Goal: Task Accomplishment & Management: Complete application form

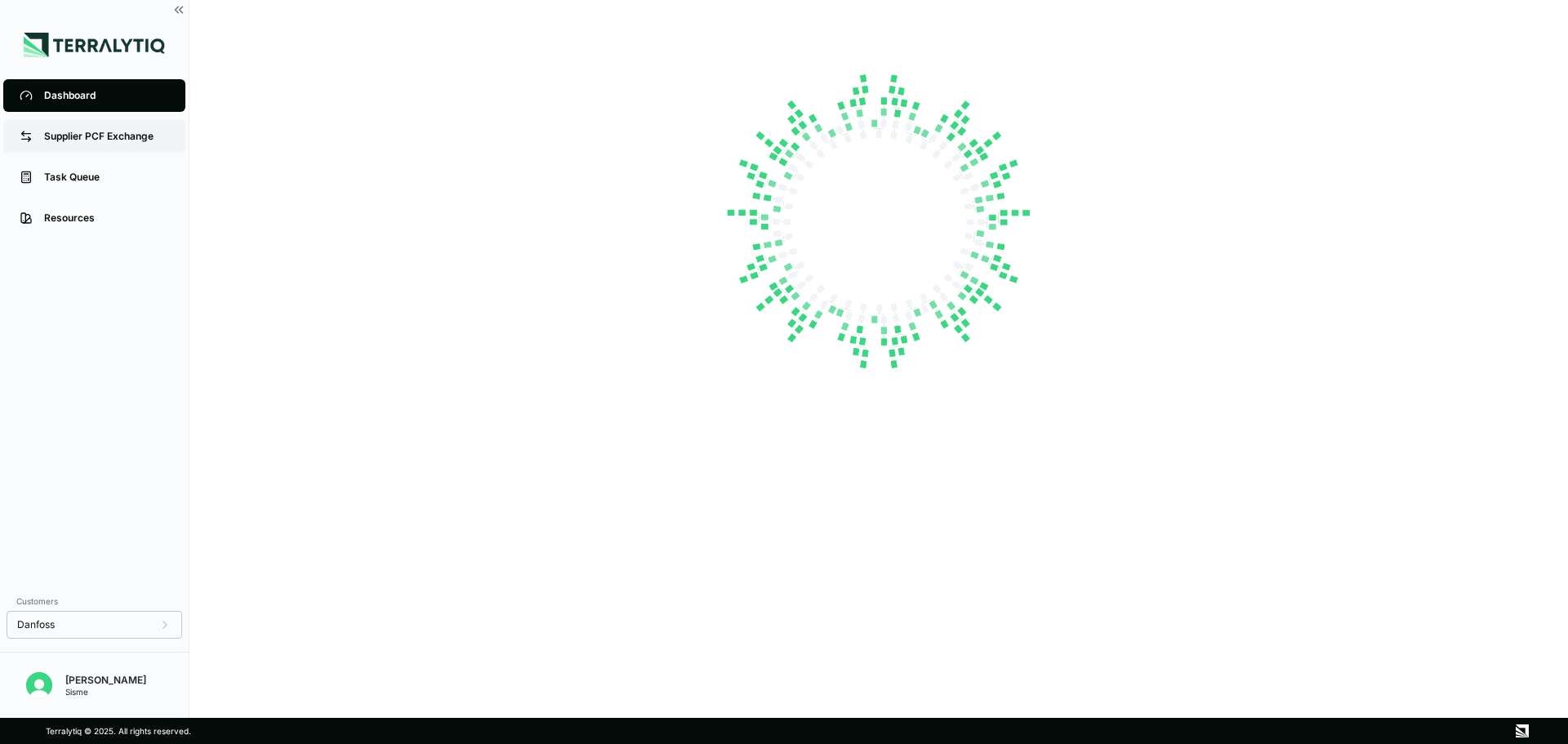
click at [77, 134] on div "Supplier PCF Exchange" at bounding box center [106, 137] width 125 height 13
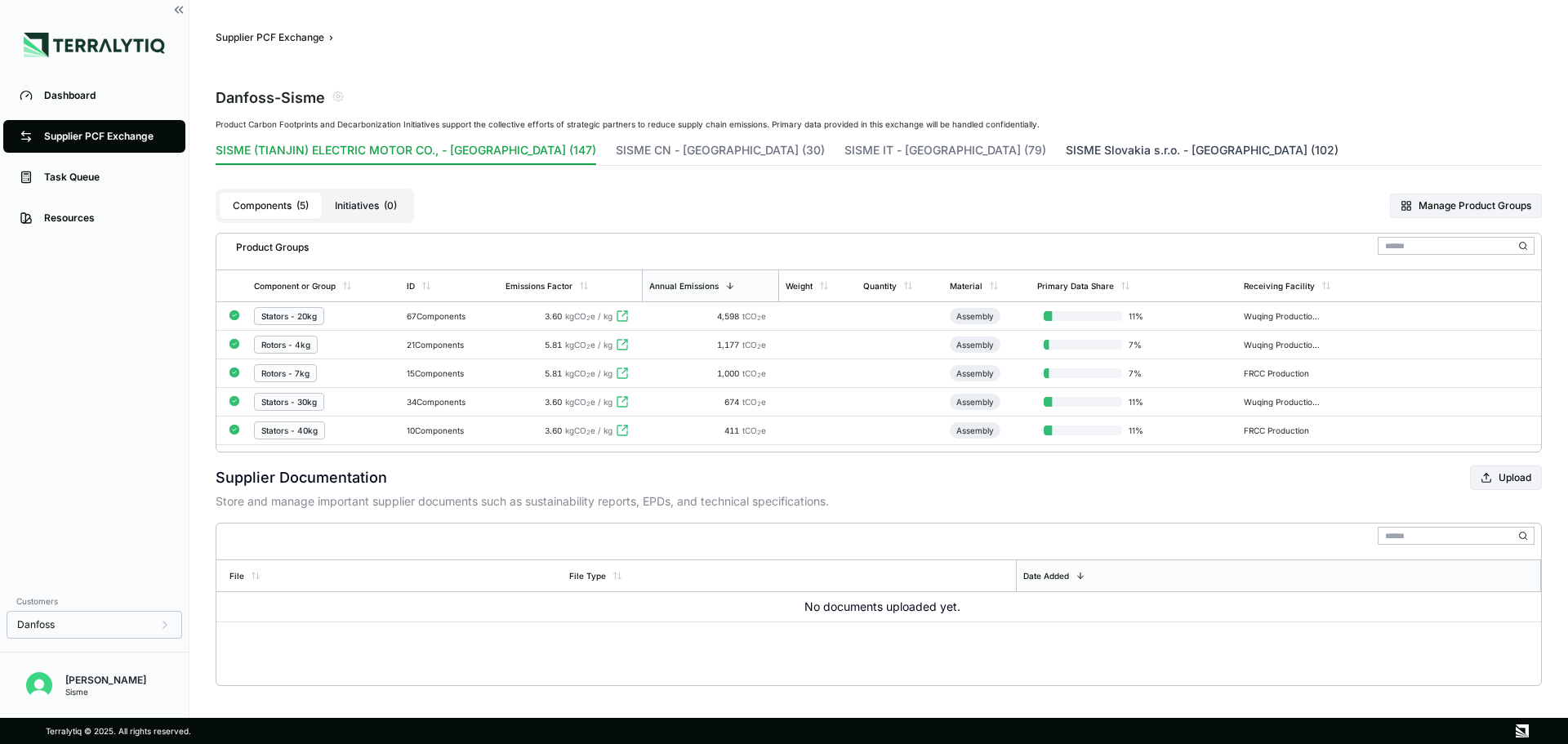
click at [1066, 149] on button "SISME Slovakia s.r.o. - [GEOGRAPHIC_DATA] (102)" at bounding box center [1202, 153] width 273 height 23
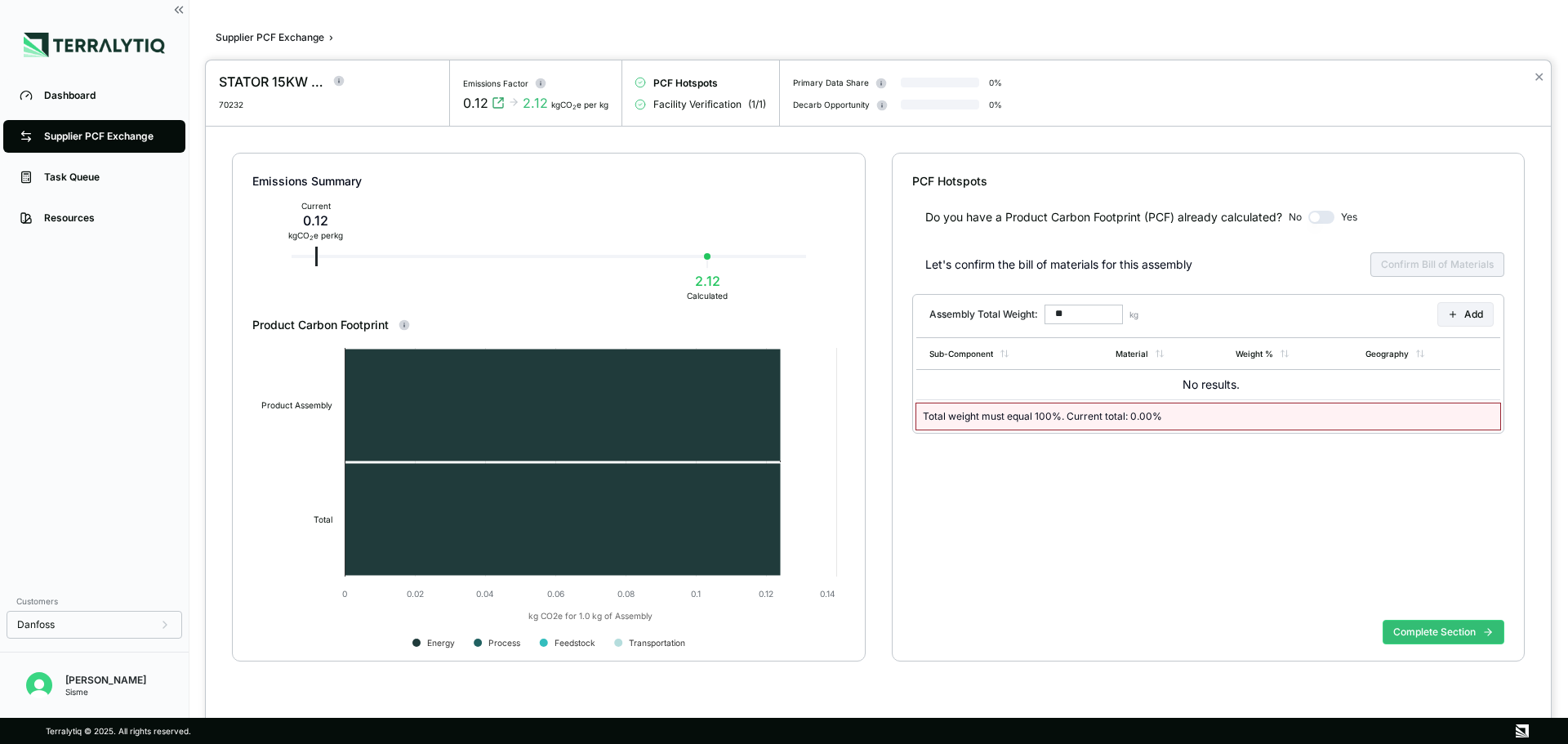
type input "******"
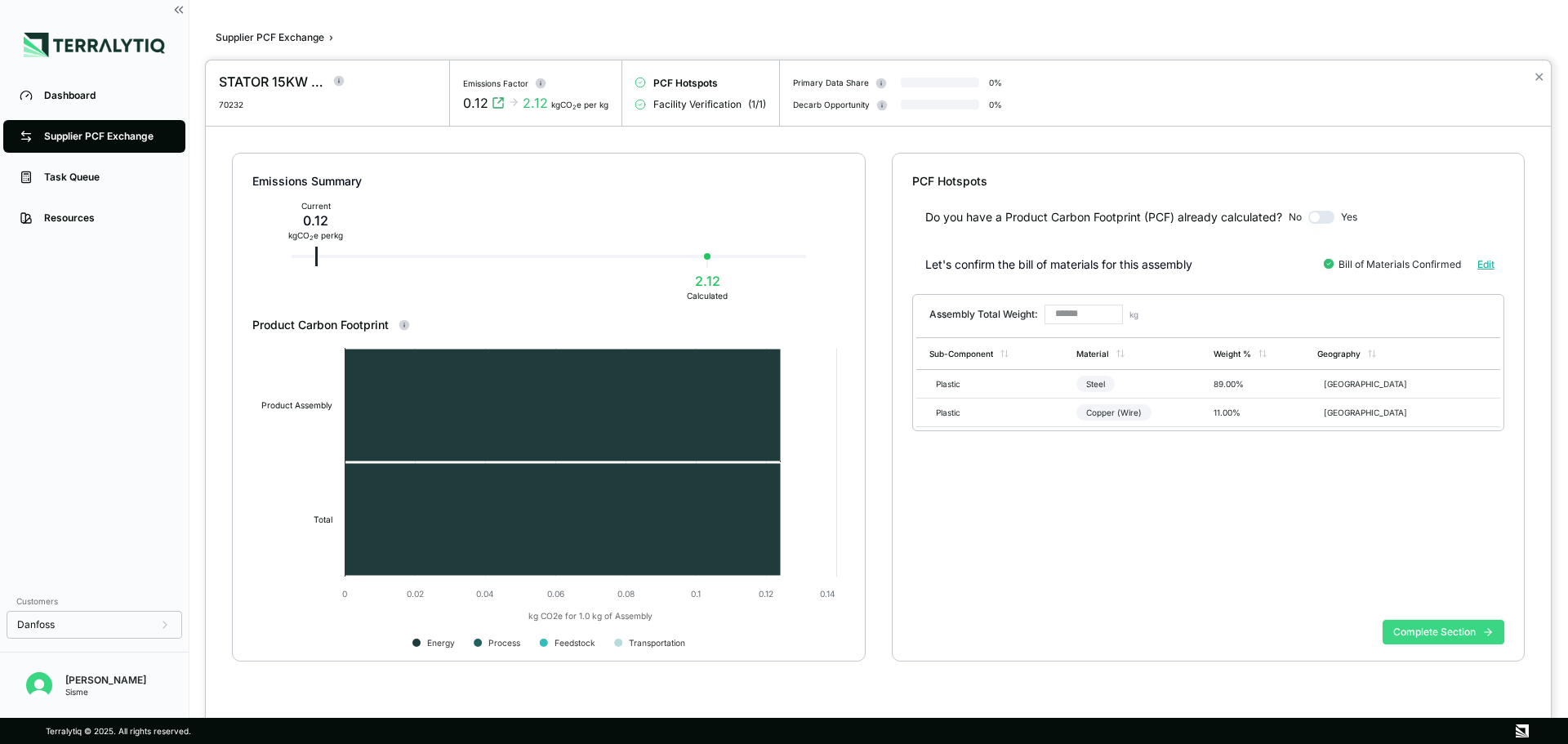
click at [1484, 632] on icon at bounding box center [1488, 632] width 7 height 0
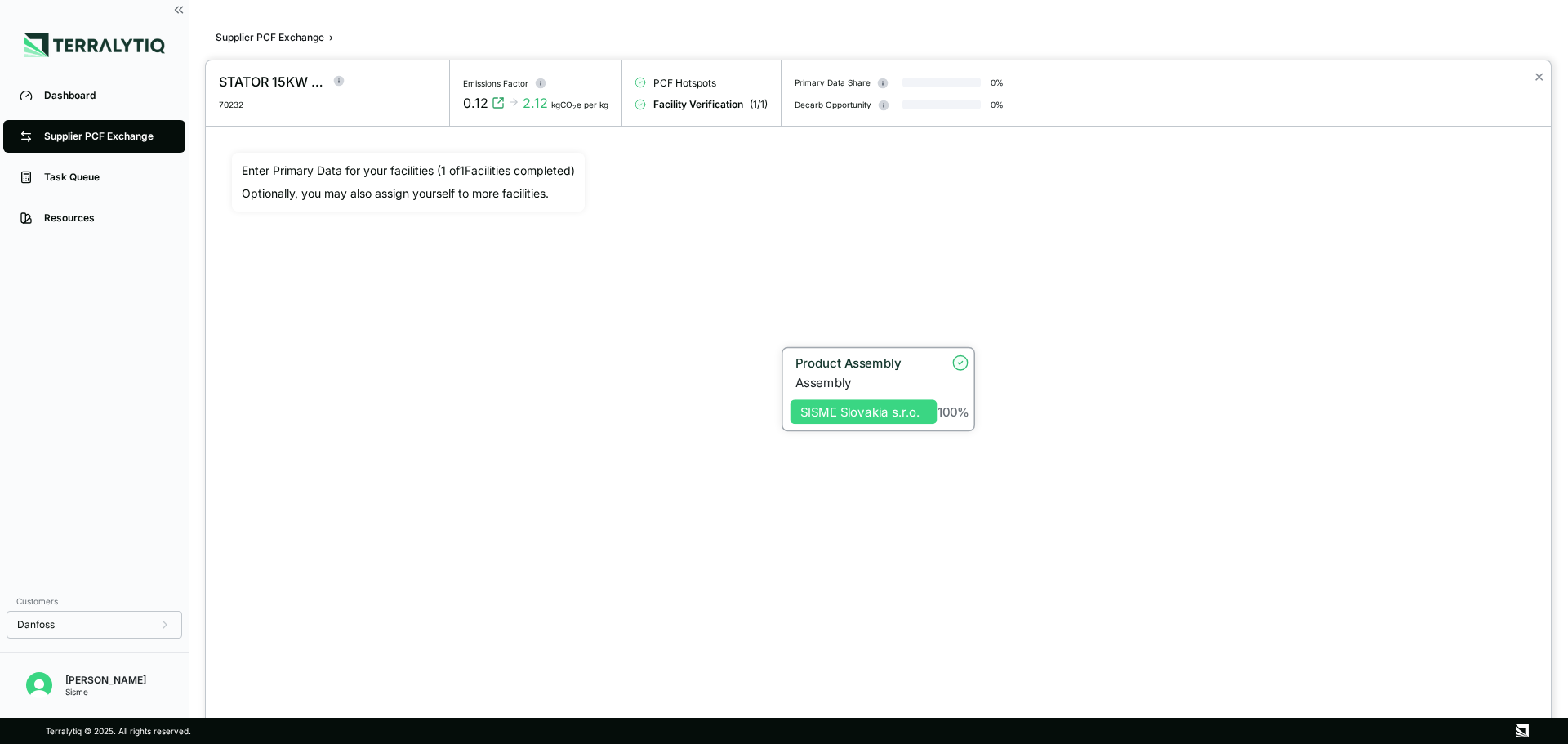
click at [895, 422] on span "SISME Slovakia s.r.o." at bounding box center [864, 411] width 147 height 24
click at [871, 409] on div "SISME Slovakia s.r.o." at bounding box center [864, 412] width 127 height 15
click at [245, 36] on div at bounding box center [784, 372] width 1568 height 744
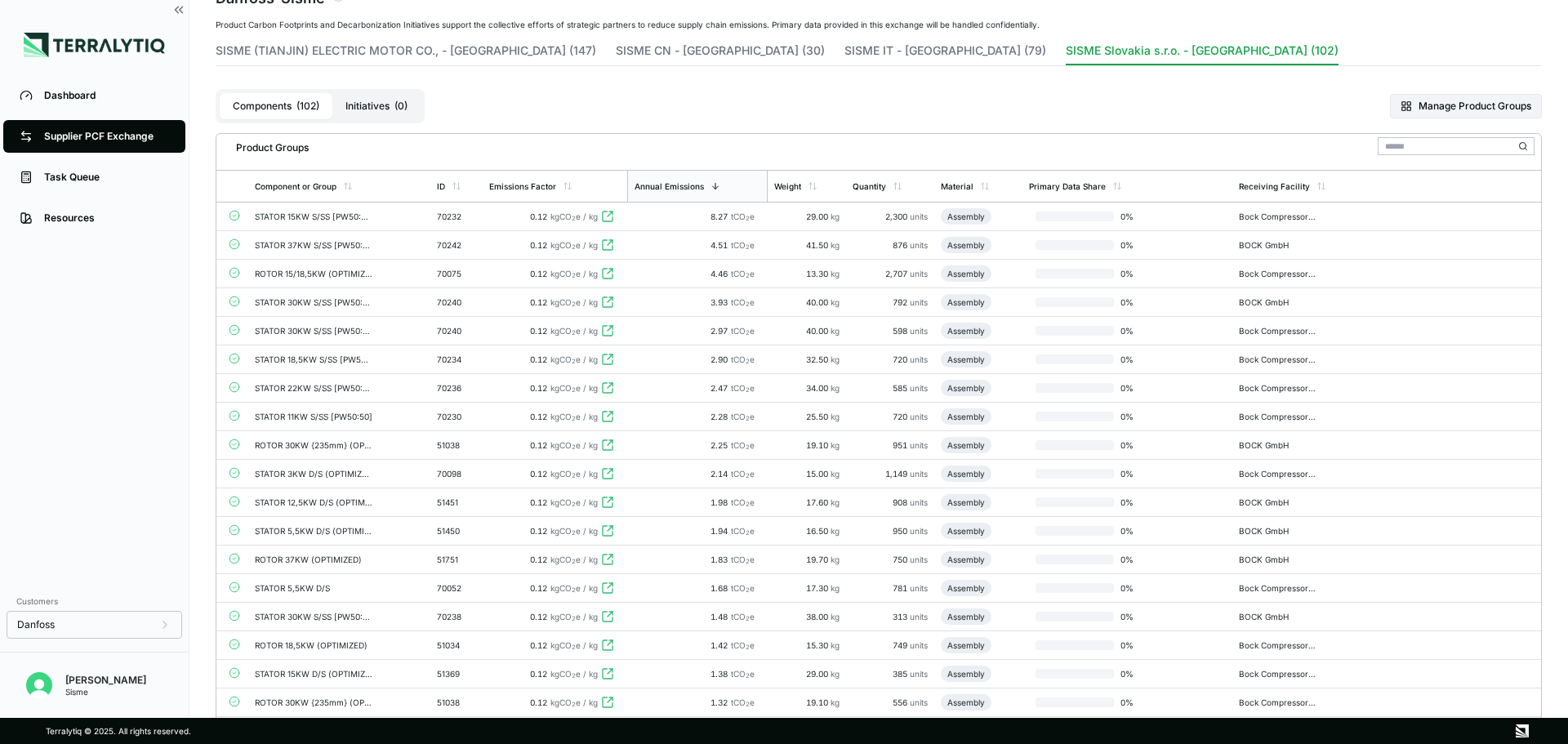
scroll to position [81, 0]
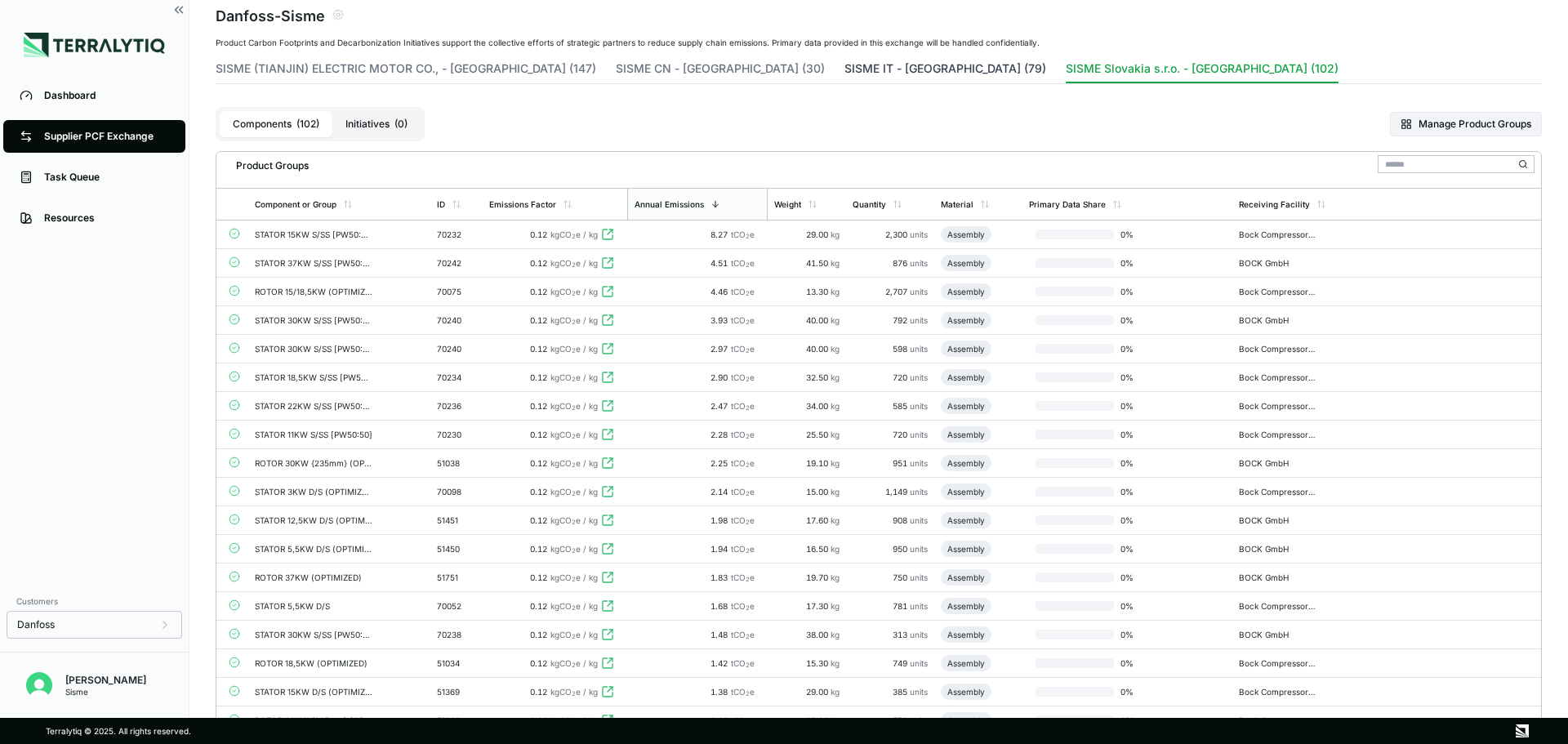
click at [844, 61] on button "SISME IT - [GEOGRAPHIC_DATA] (79)" at bounding box center [945, 71] width 202 height 23
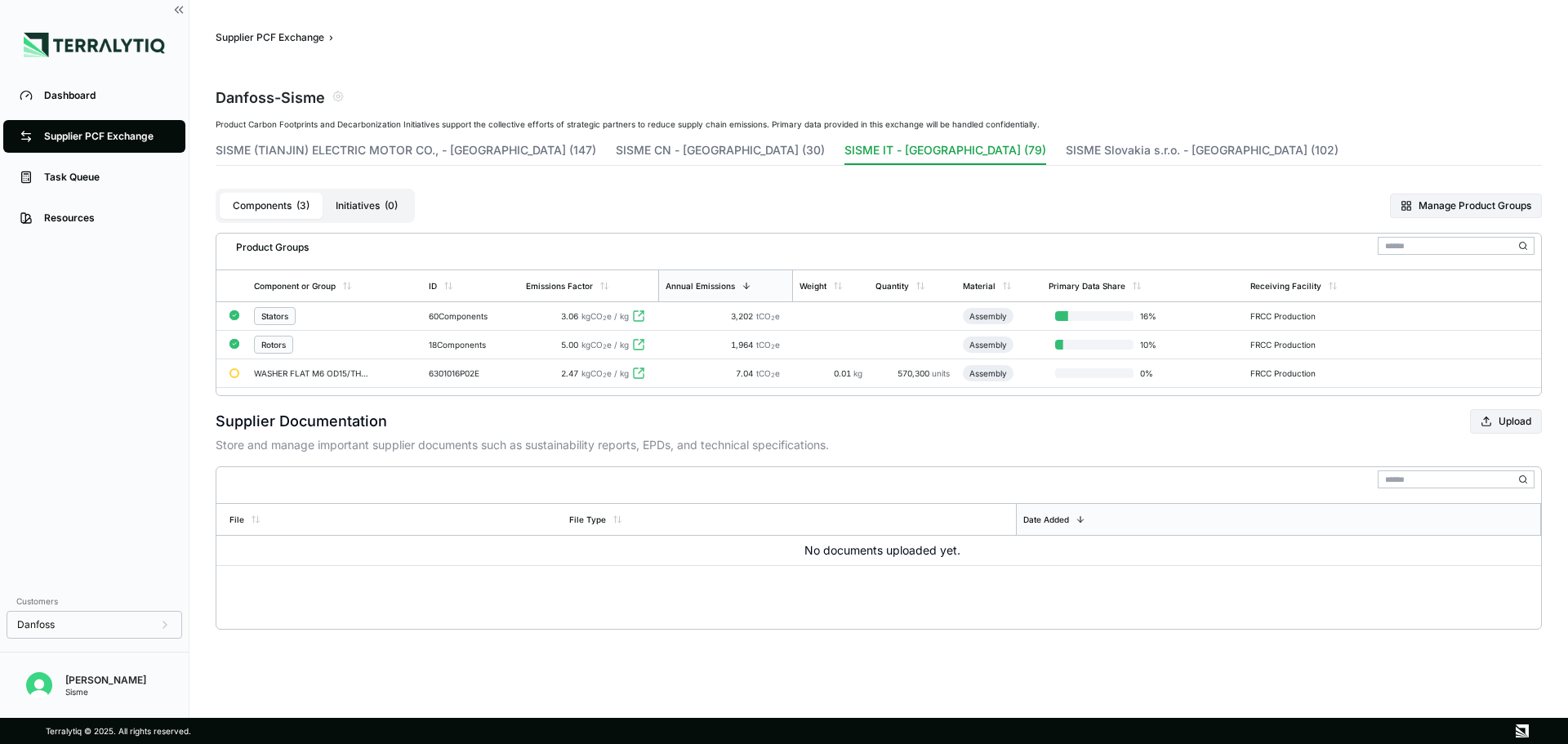
scroll to position [0, 0]
click at [1066, 153] on button "SISME Slovakia s.r.o. - [GEOGRAPHIC_DATA] (102)" at bounding box center [1202, 153] width 273 height 23
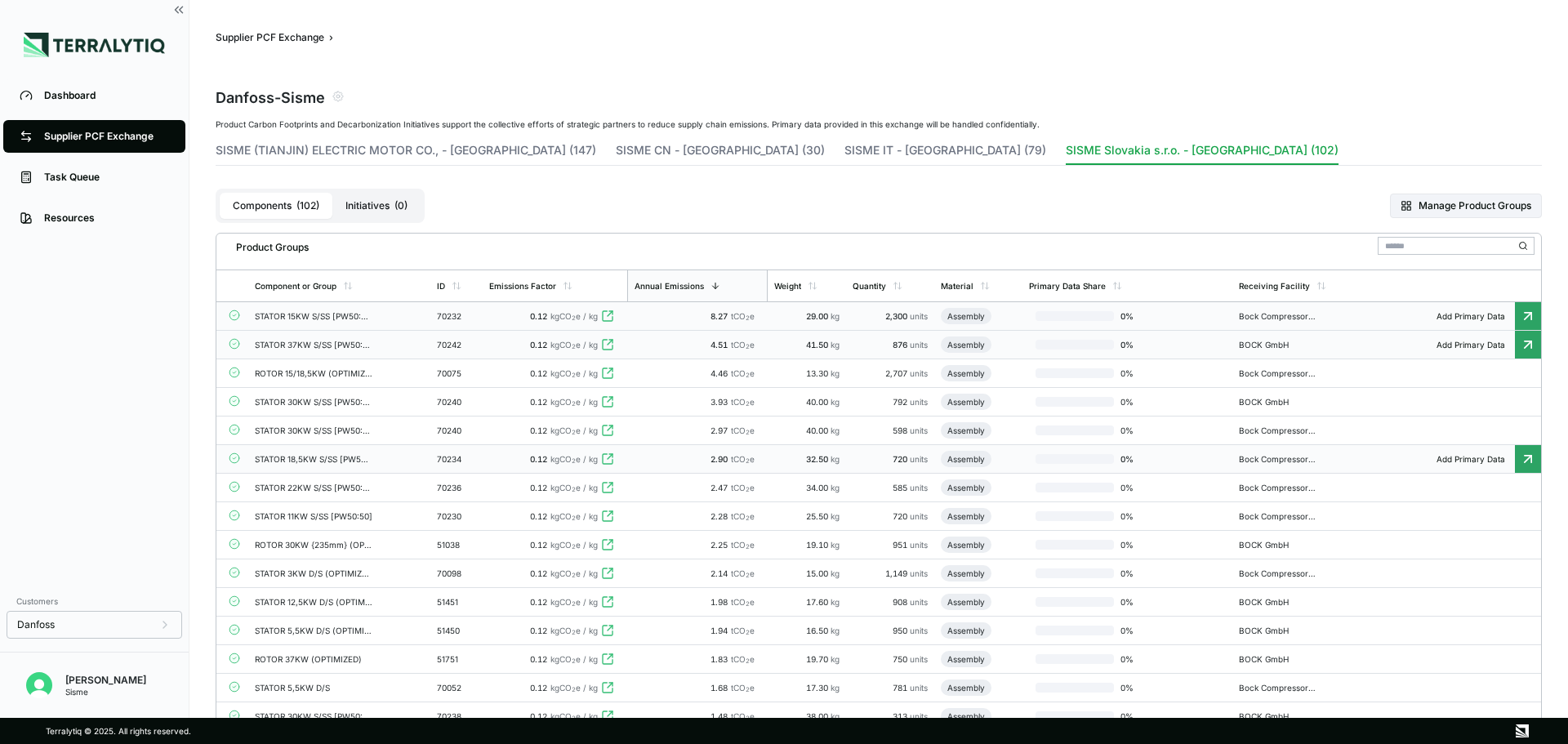
click at [1508, 319] on span "Add Primary Data" at bounding box center [1470, 316] width 88 height 10
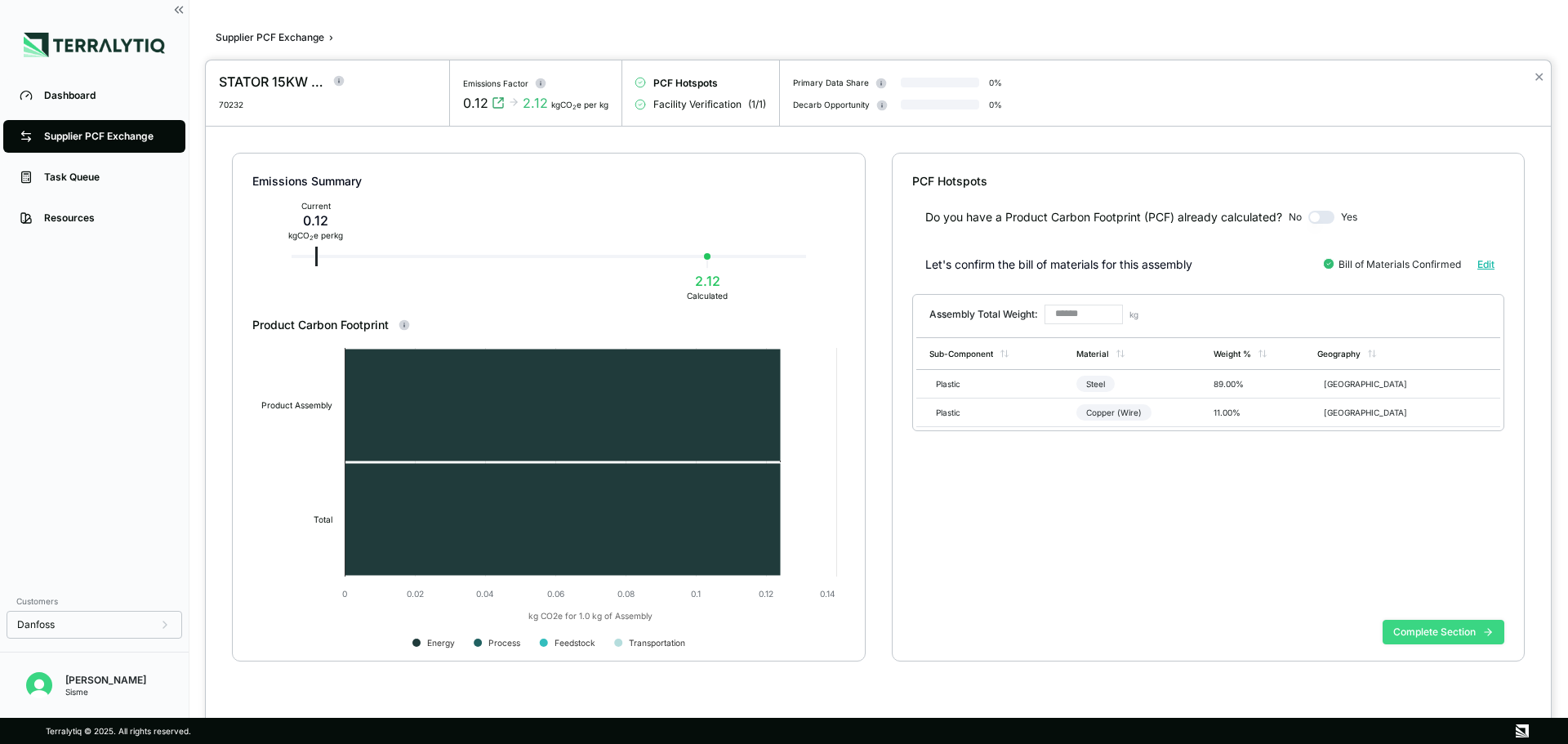
click at [1473, 625] on button "Complete Section" at bounding box center [1443, 632] width 122 height 24
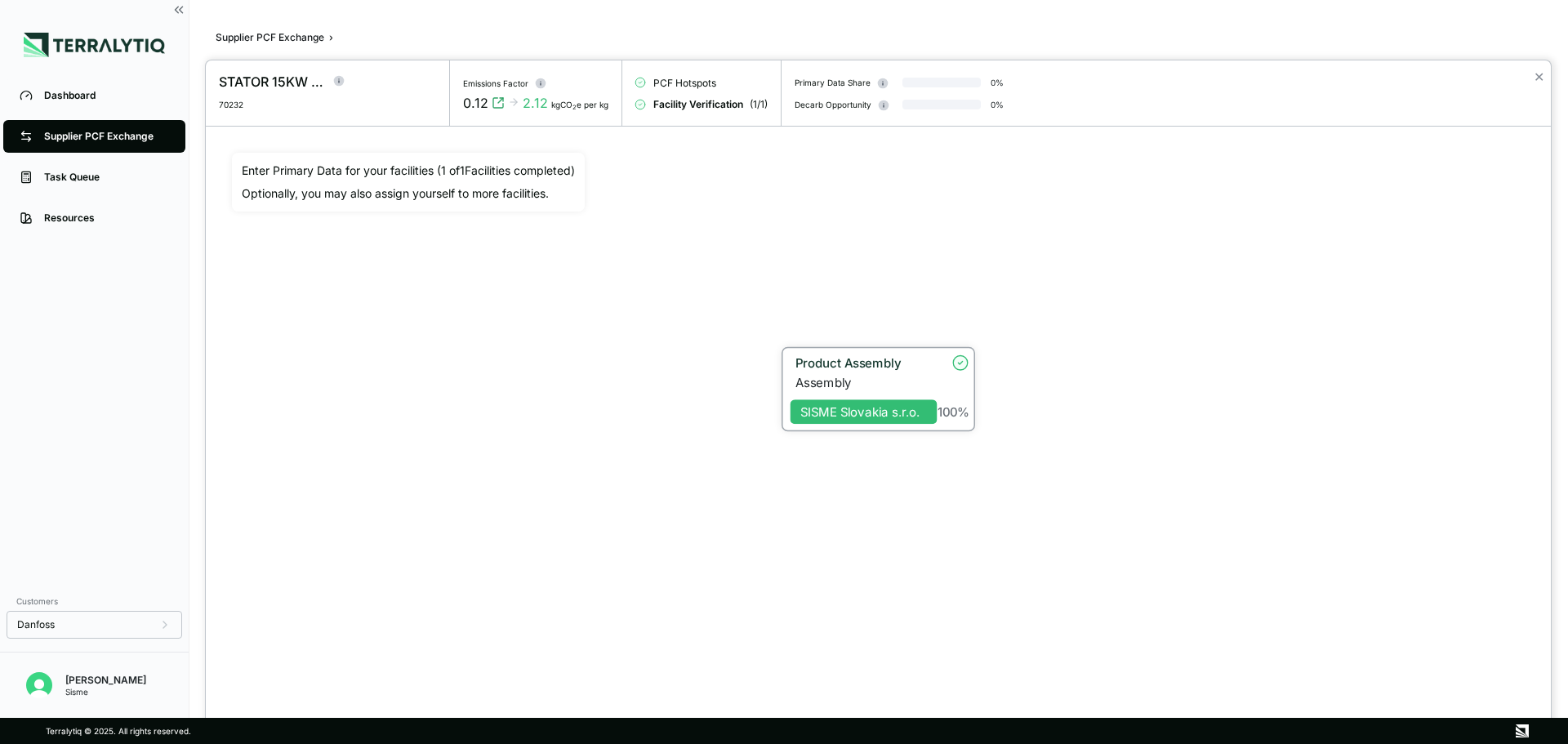
click at [964, 400] on div "100 %" at bounding box center [954, 388] width 34 height 64
click at [861, 367] on div "Product Assembly" at bounding box center [861, 363] width 132 height 15
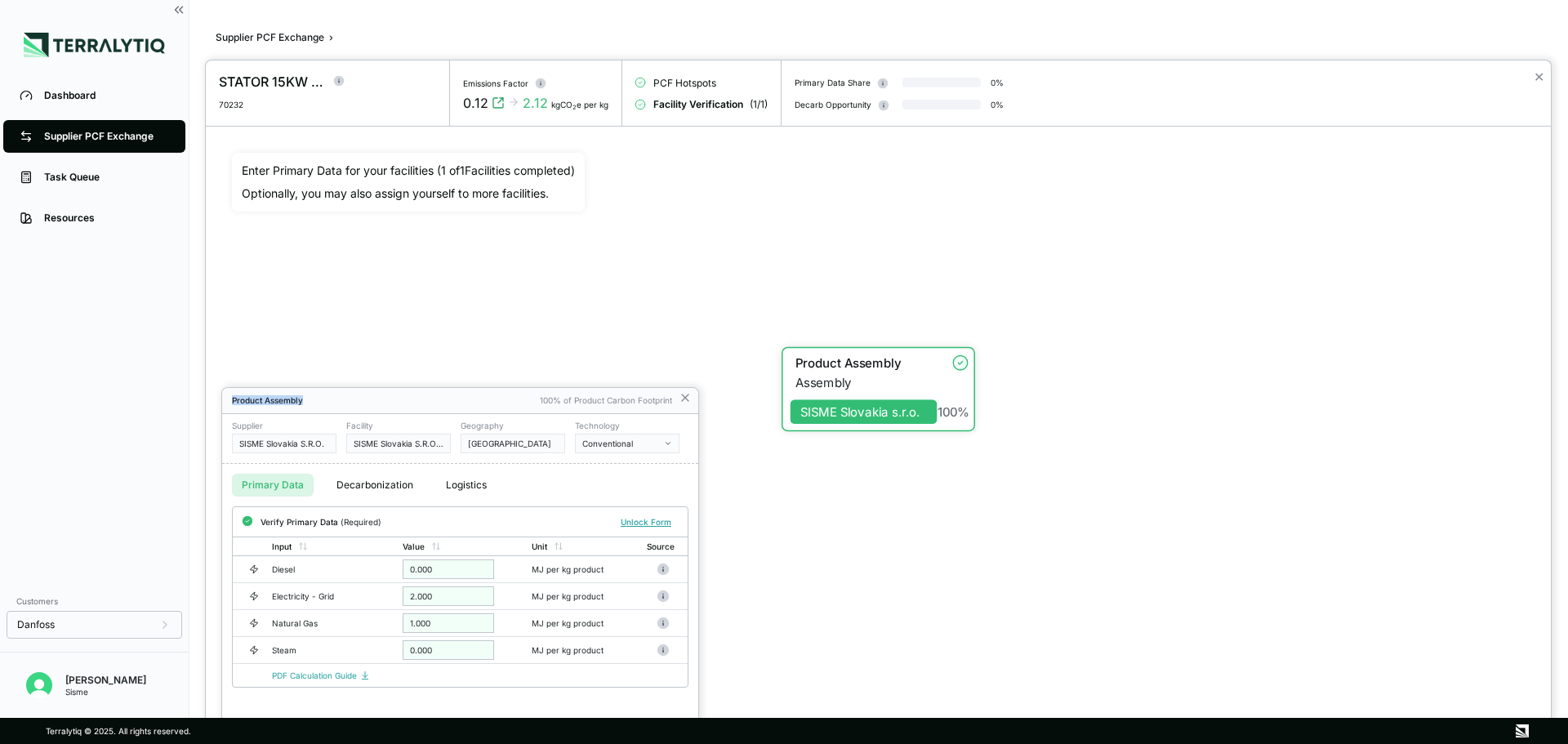
drag, startPoint x: 498, startPoint y: 403, endPoint x: 501, endPoint y: 367, distance: 36.1
click at [501, 743] on div "STATOR 15KW S/SS [PW50:50] 70232 Emissions Factor 0.12 2.12 kgCO 2 e per kg PCF…" at bounding box center [784, 744] width 1568 height 0
click at [531, 403] on div "Product Assembly" at bounding box center [382, 400] width 299 height 10
click at [410, 597] on div "2.000" at bounding box center [448, 596] width 91 height 19
click at [418, 631] on div "1.000" at bounding box center [448, 622] width 91 height 19
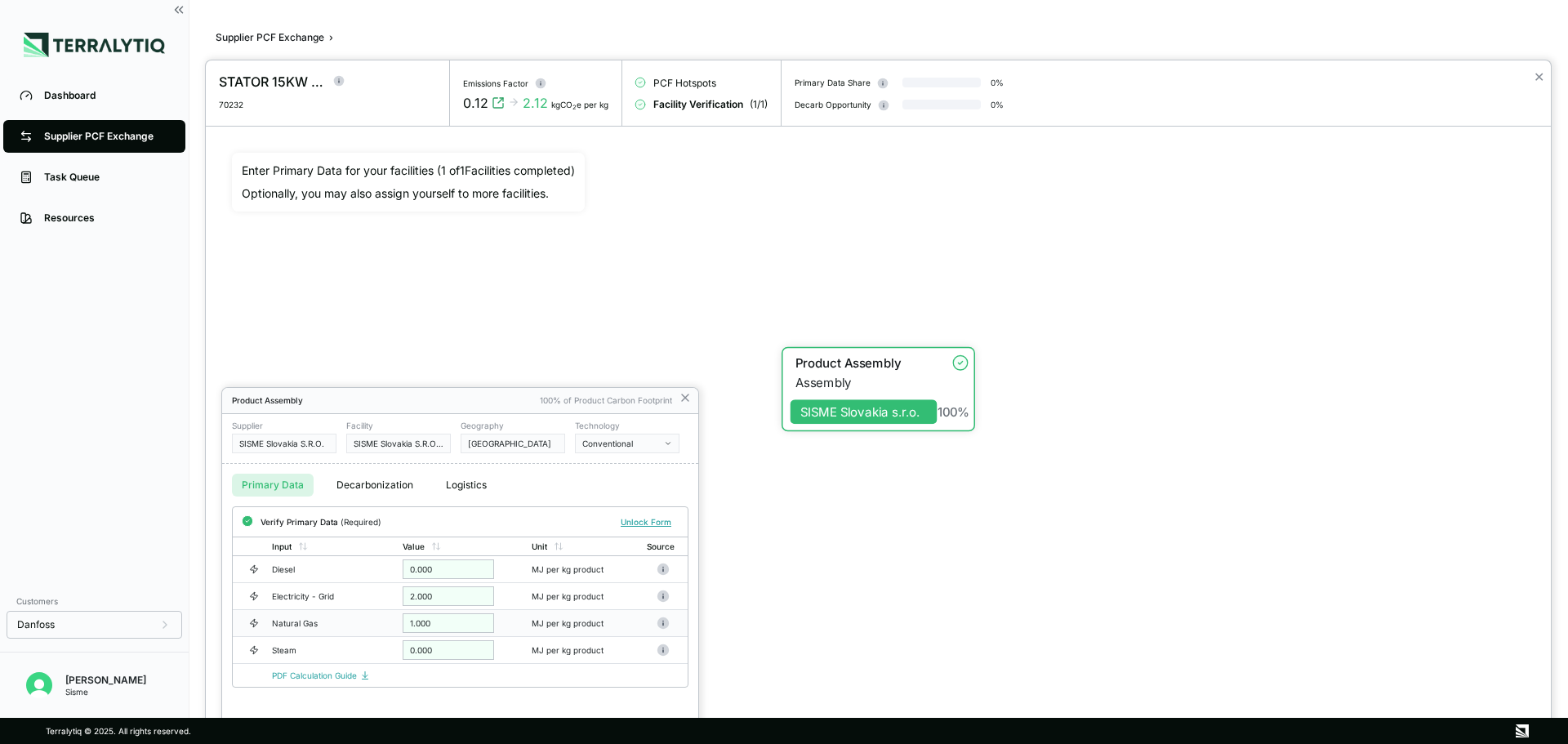
click at [652, 444] on div "Conventional" at bounding box center [620, 444] width 78 height 10
click at [657, 446] on div "Conventional" at bounding box center [620, 444] width 78 height 10
click at [382, 492] on button "Decarbonization" at bounding box center [374, 485] width 96 height 23
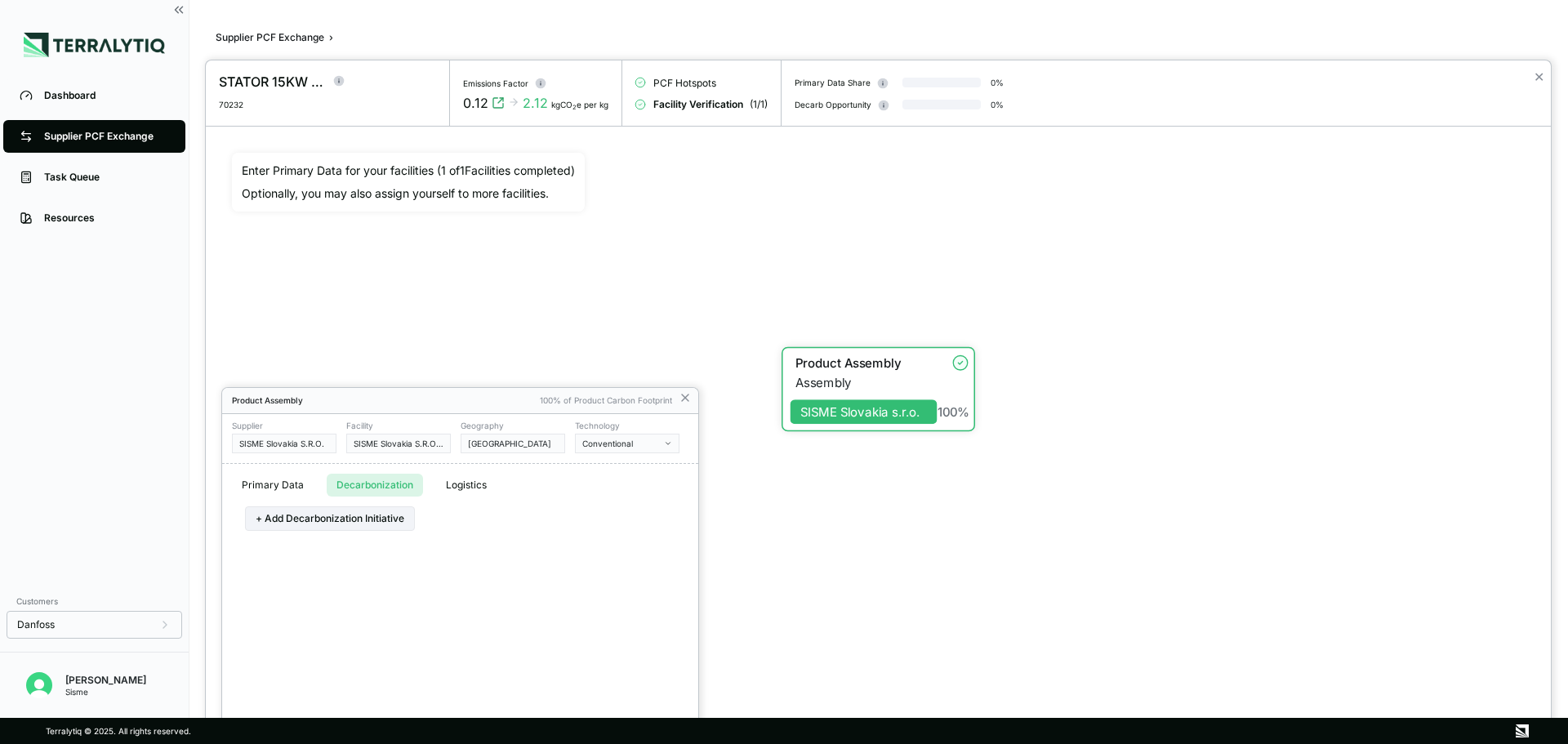
click at [465, 483] on button "Logistics" at bounding box center [466, 485] width 60 height 23
click at [283, 477] on button "Primary Data" at bounding box center [273, 485] width 81 height 23
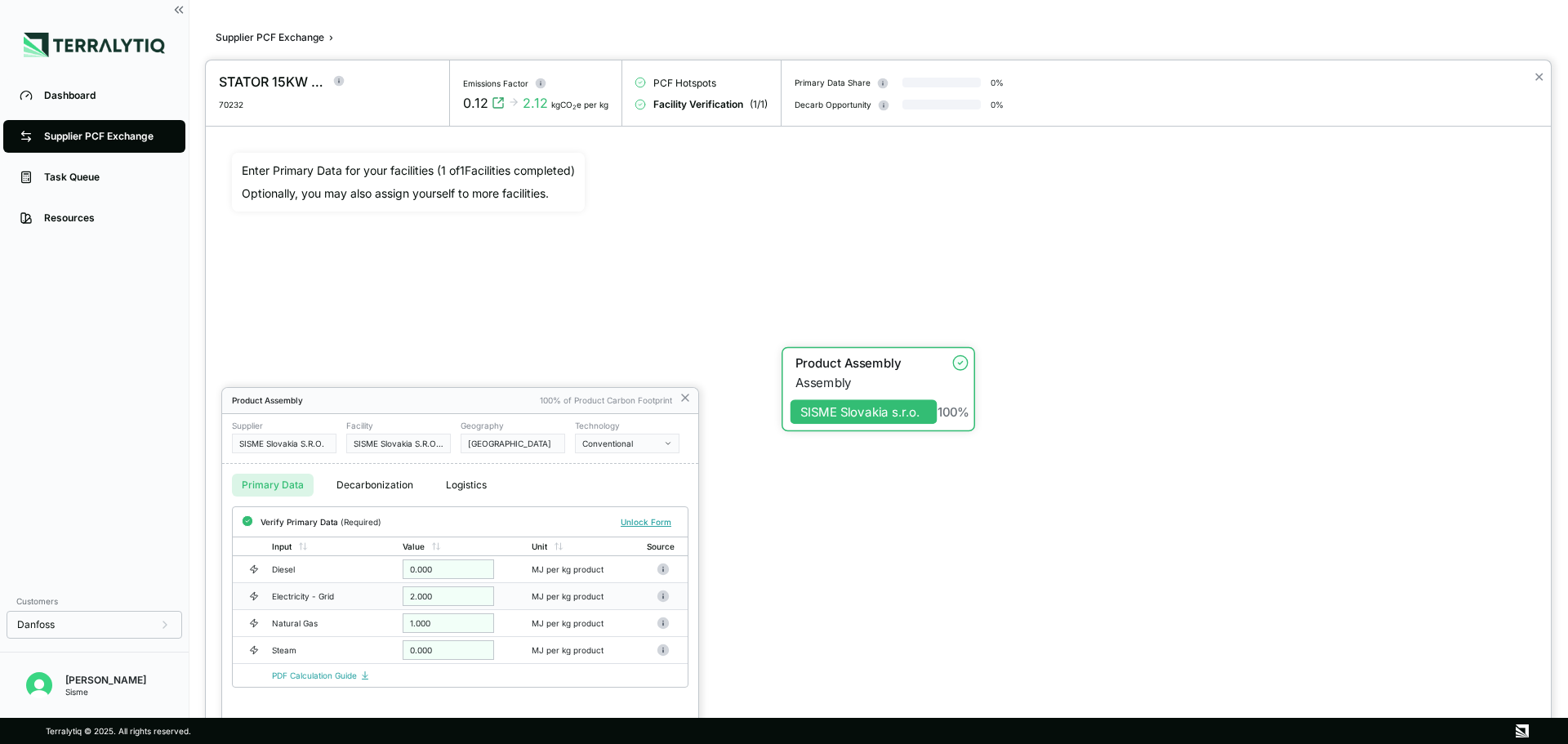
click at [423, 601] on div "2.000" at bounding box center [448, 596] width 91 height 19
click at [418, 595] on div "2.000" at bounding box center [448, 596] width 91 height 19
click at [660, 591] on icon at bounding box center [663, 596] width 13 height 13
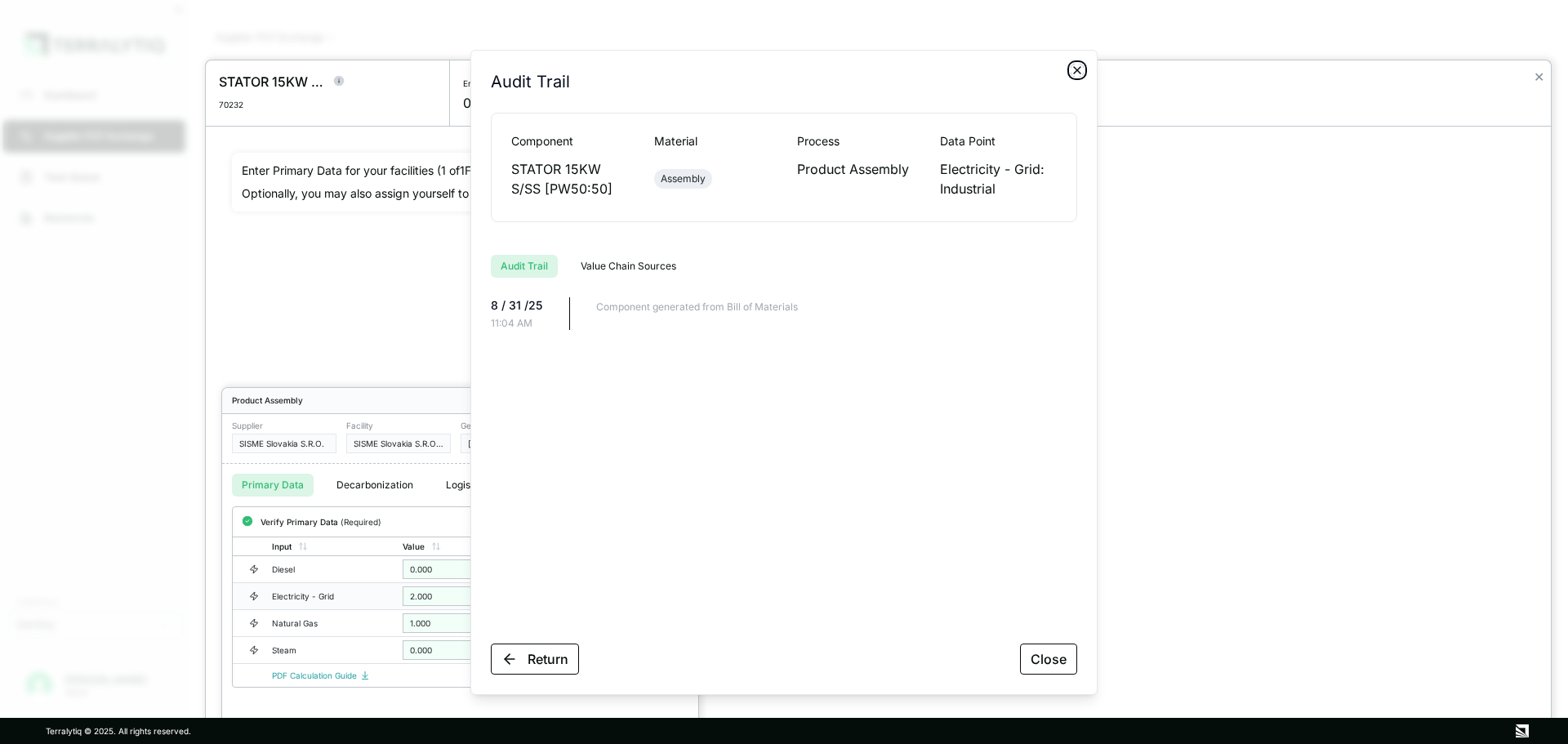
click at [1081, 74] on icon "button" at bounding box center [1077, 70] width 13 height 13
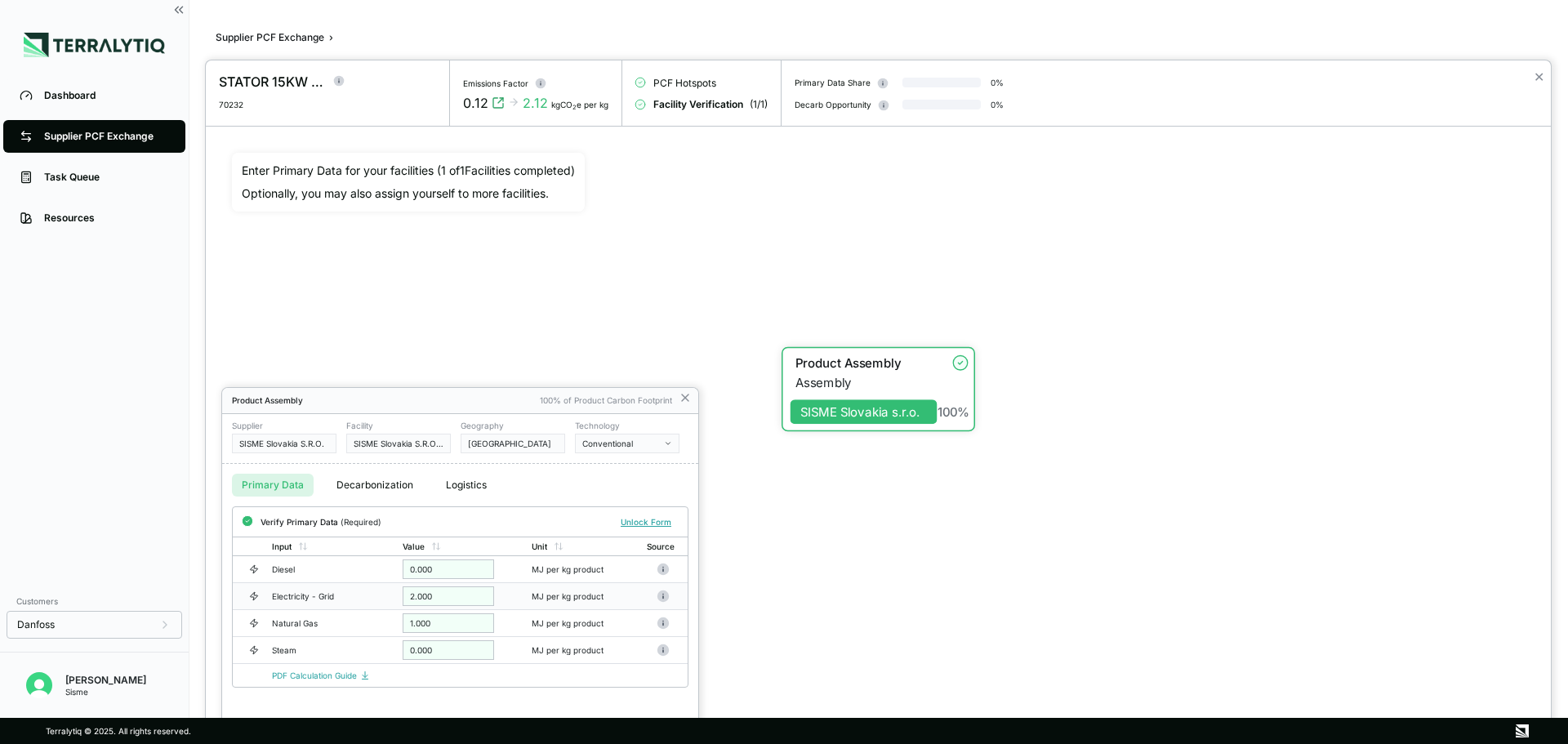
click at [179, 5] on div at bounding box center [784, 372] width 1568 height 744
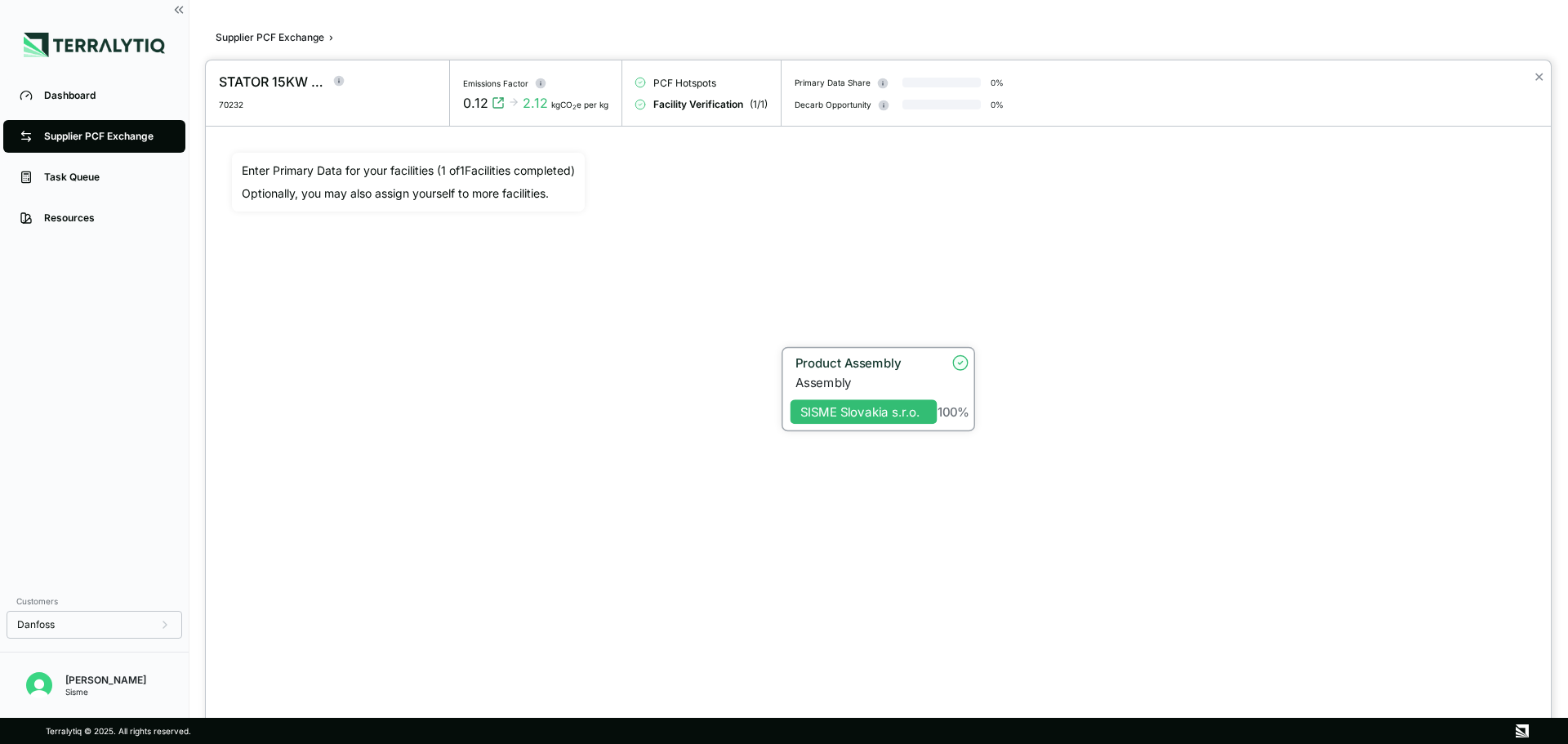
click at [901, 368] on div "Product Assembly" at bounding box center [861, 363] width 132 height 15
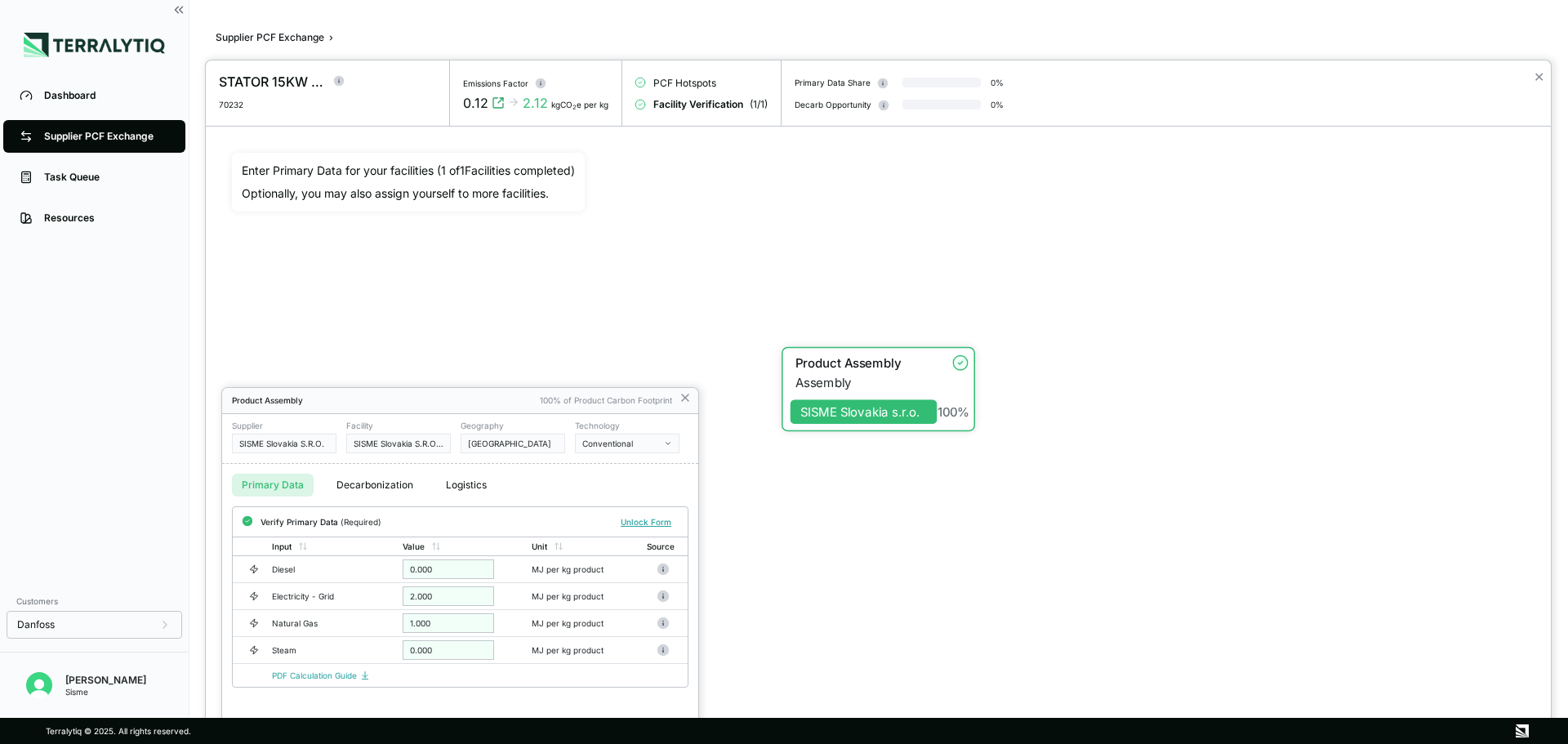
click at [906, 410] on div at bounding box center [878, 402] width 1345 height 684
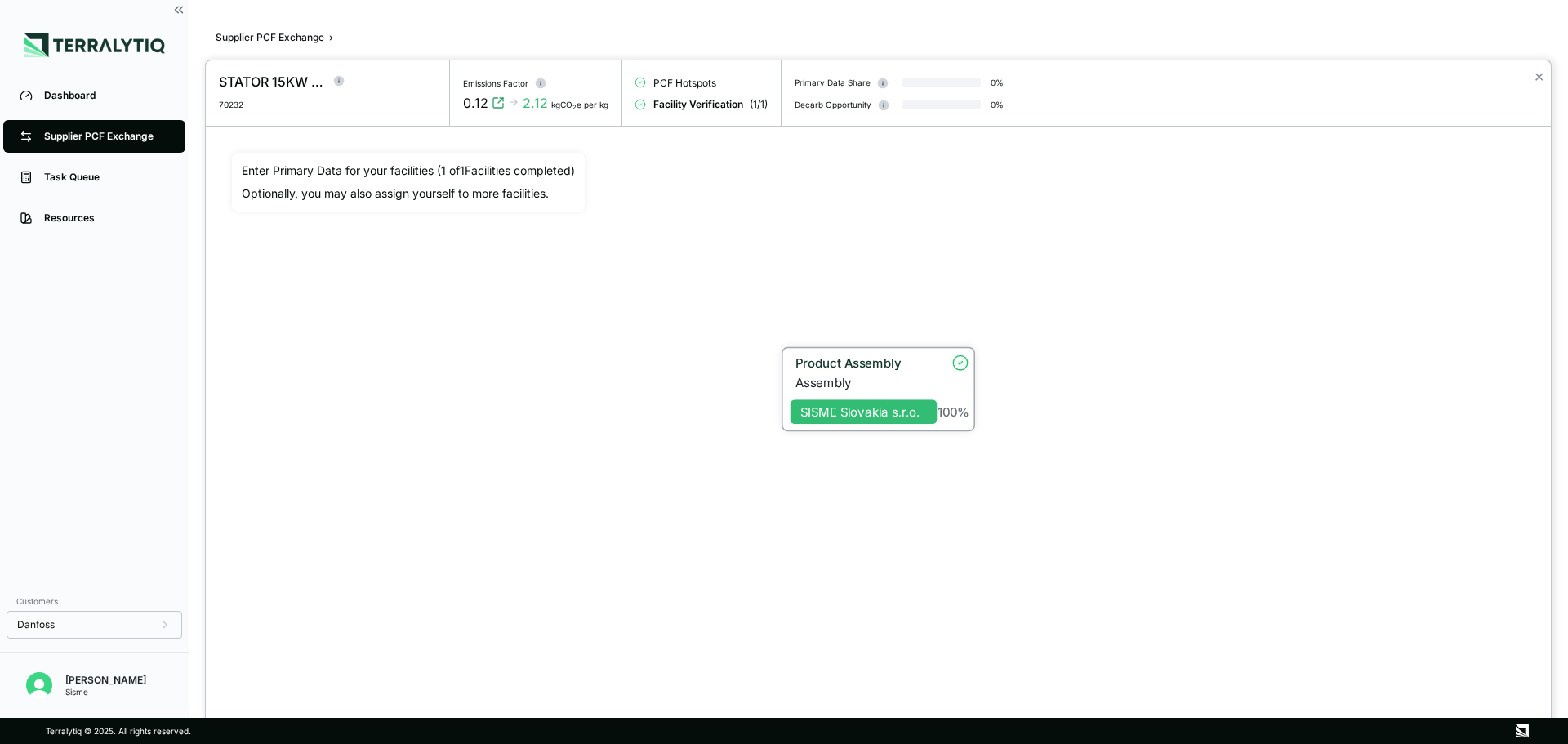
click at [875, 375] on div "Assembly" at bounding box center [865, 382] width 142 height 15
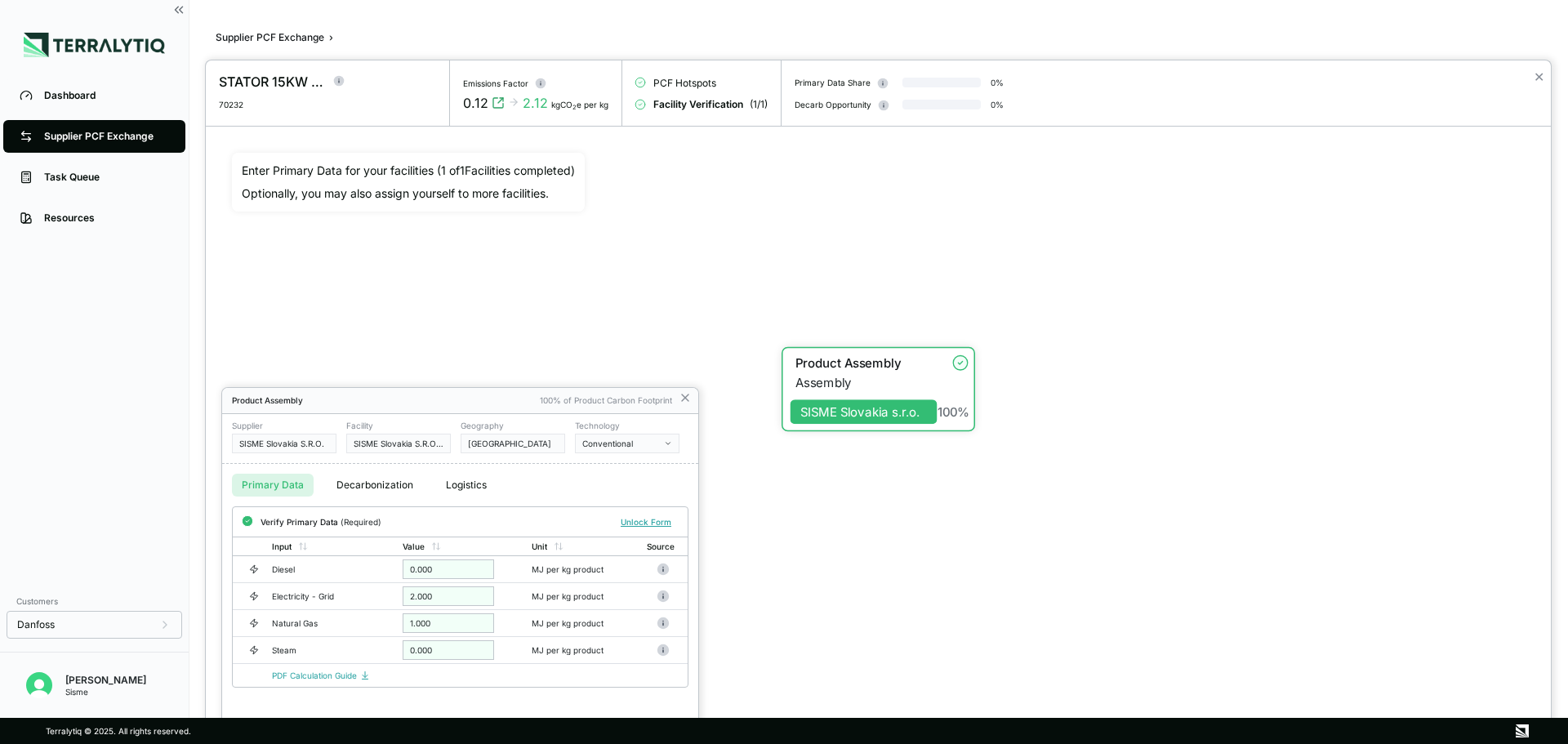
click at [238, 34] on div at bounding box center [784, 372] width 1568 height 744
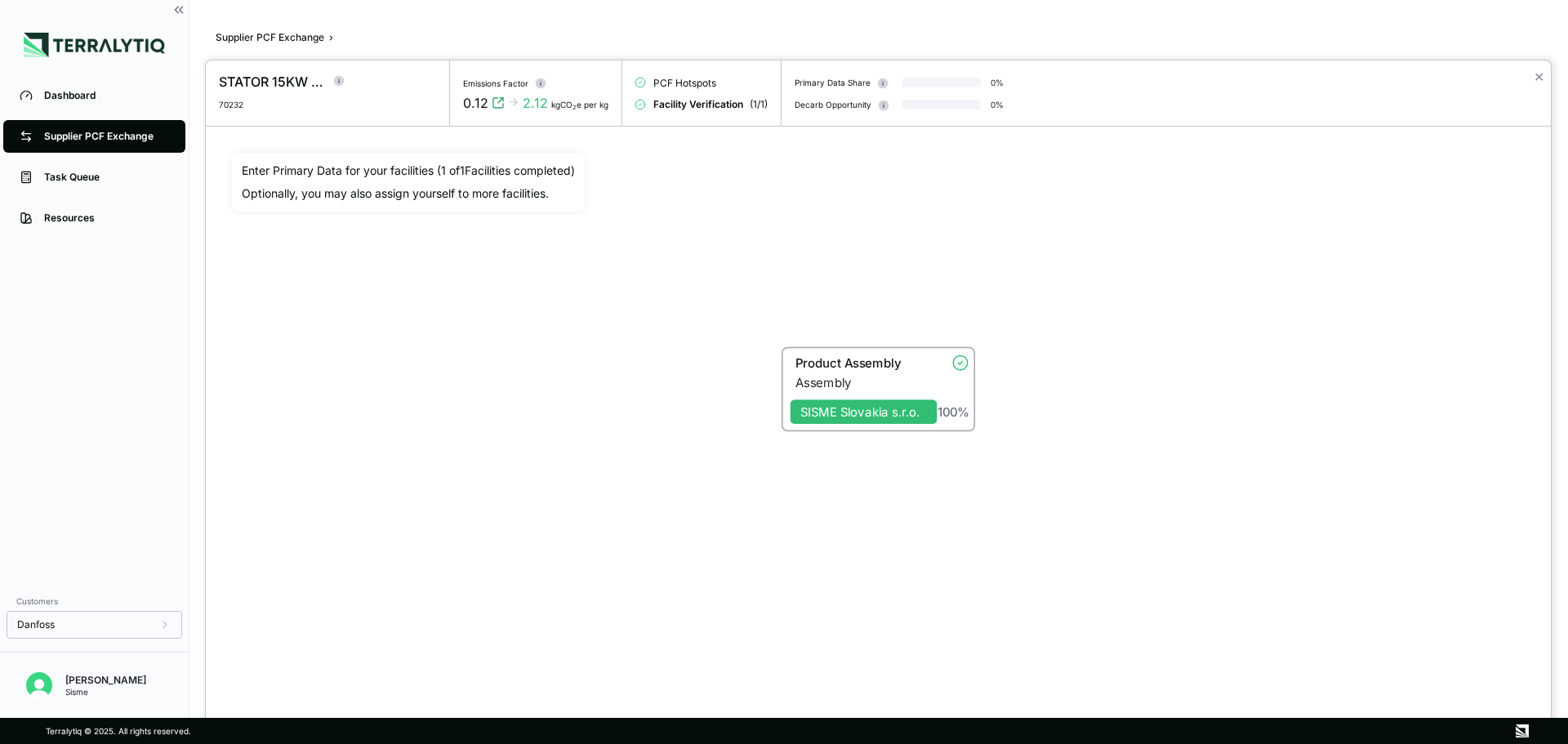
click at [319, 38] on div at bounding box center [784, 372] width 1568 height 744
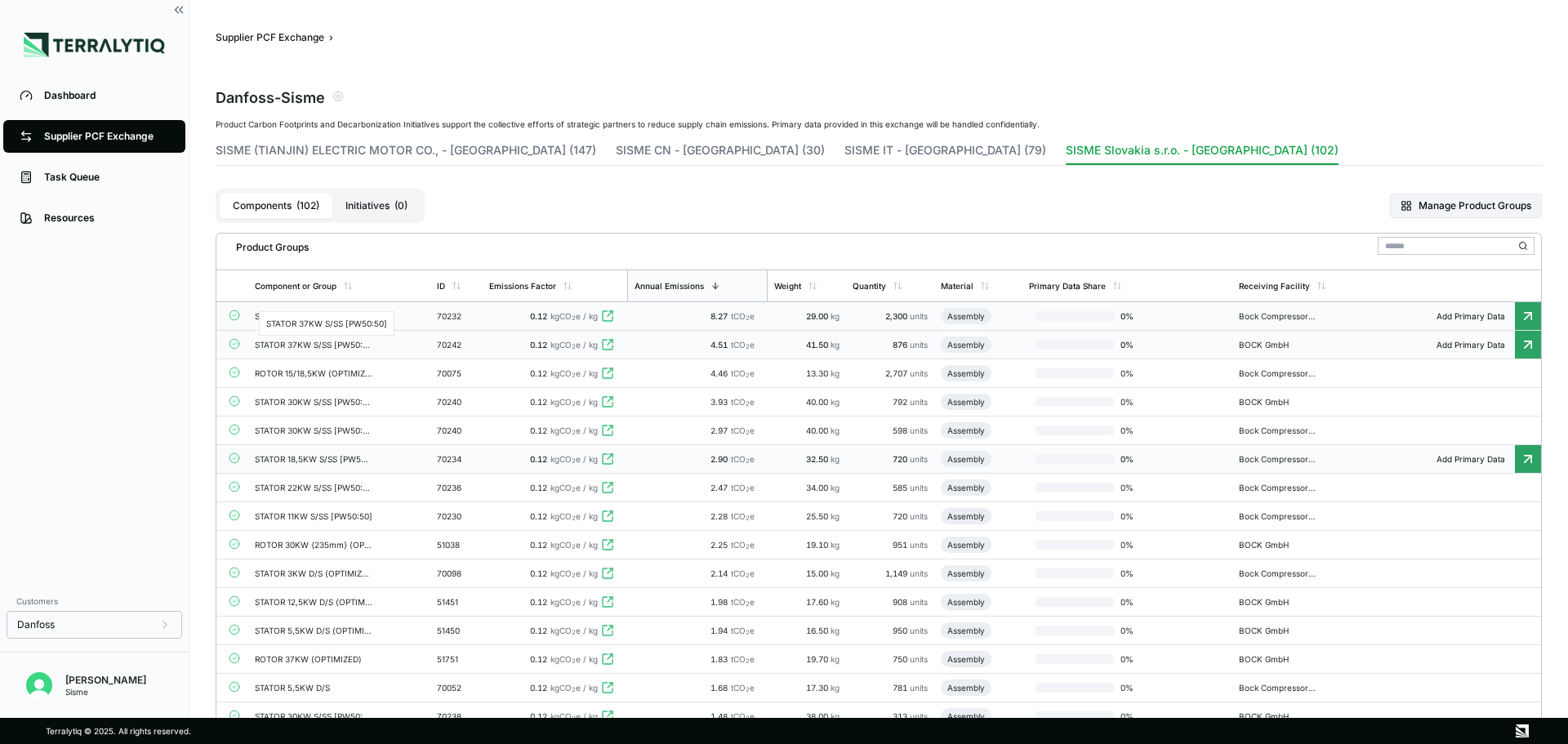
click at [352, 341] on div "STATOR 37KW S/SS [PW50:50]" at bounding box center [314, 345] width 117 height 10
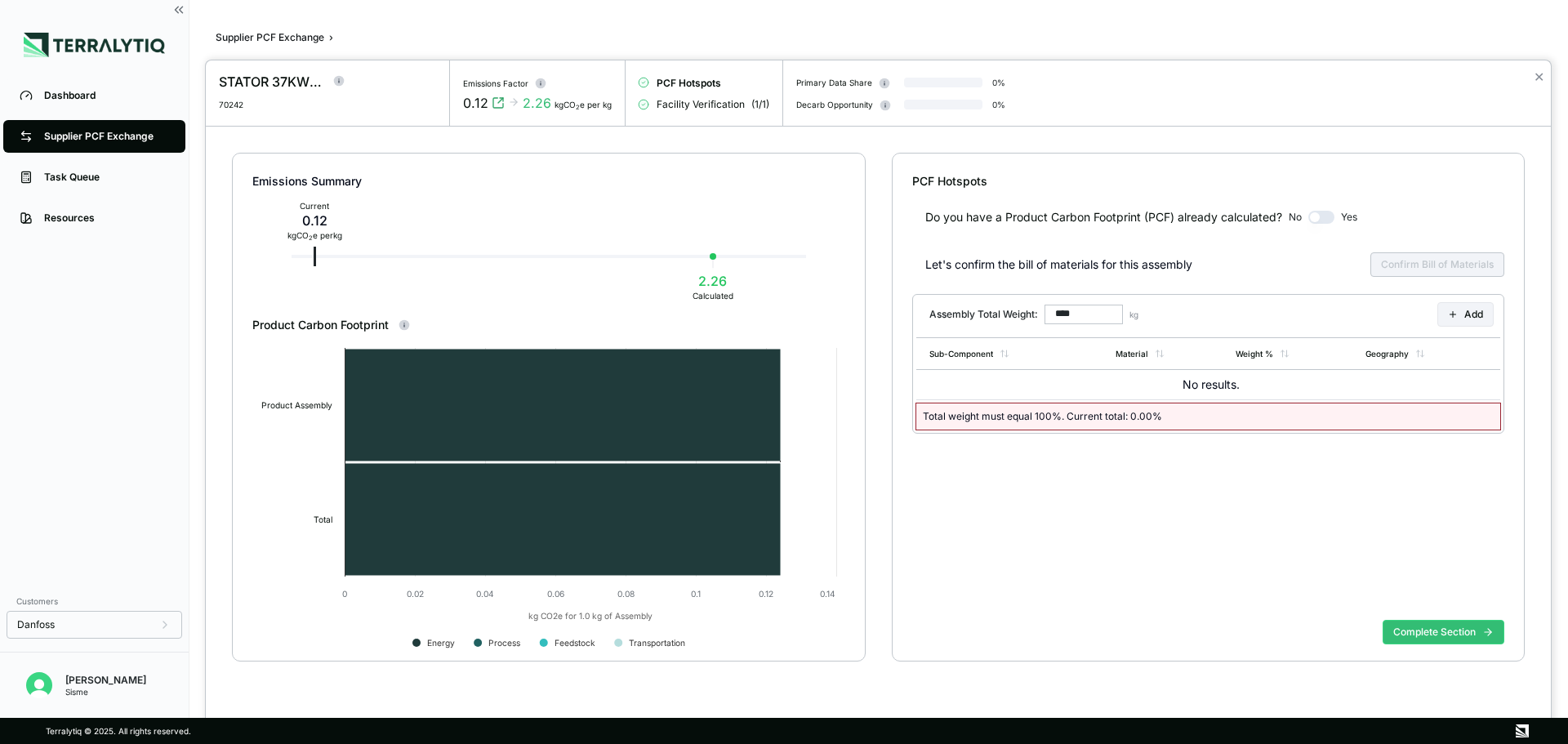
click at [1202, 429] on div "Sub-Component Material Weight % Geography No results. Total weight must equal 1…" at bounding box center [1208, 383] width 591 height 99
type input "******"
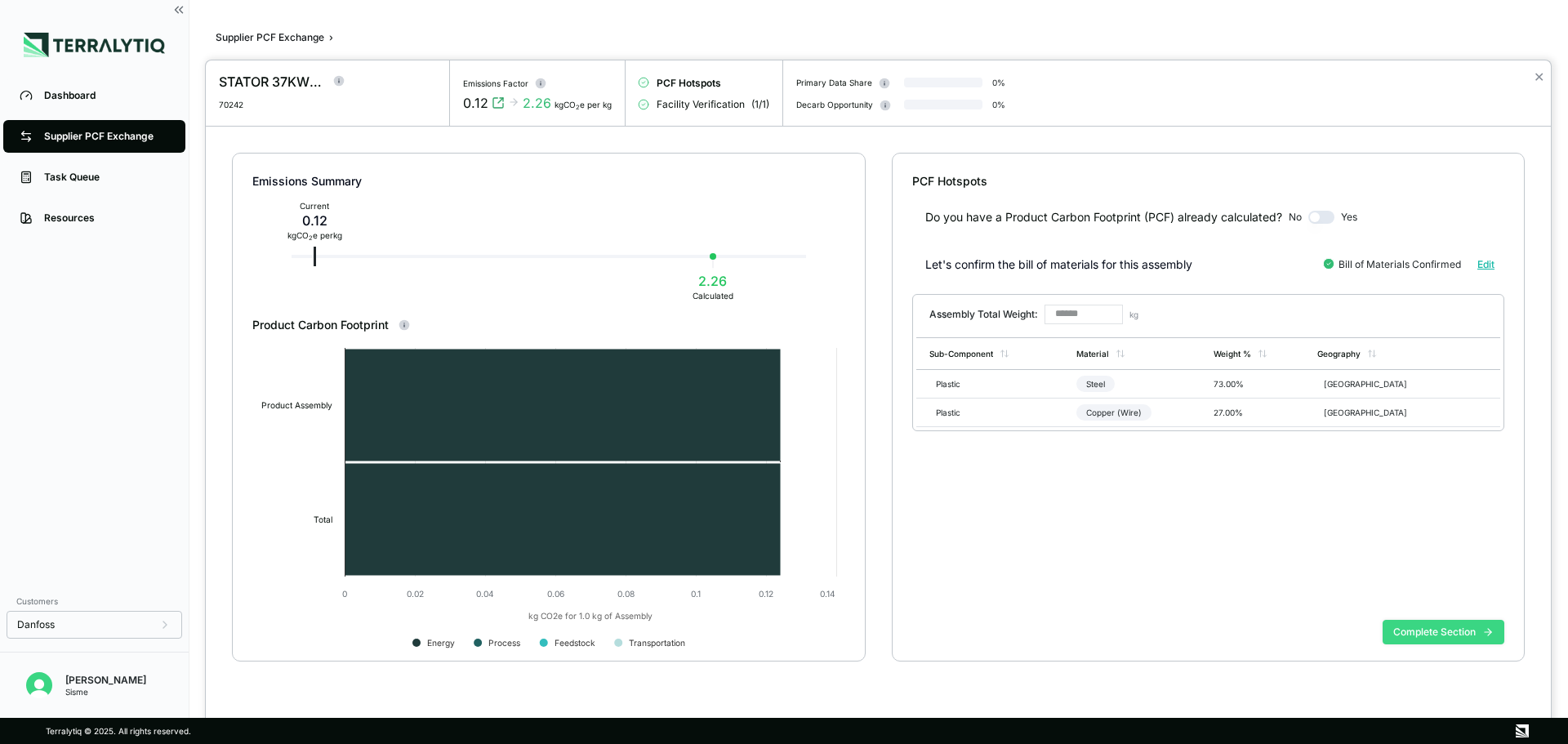
click at [1425, 633] on button "Complete Section" at bounding box center [1443, 632] width 122 height 24
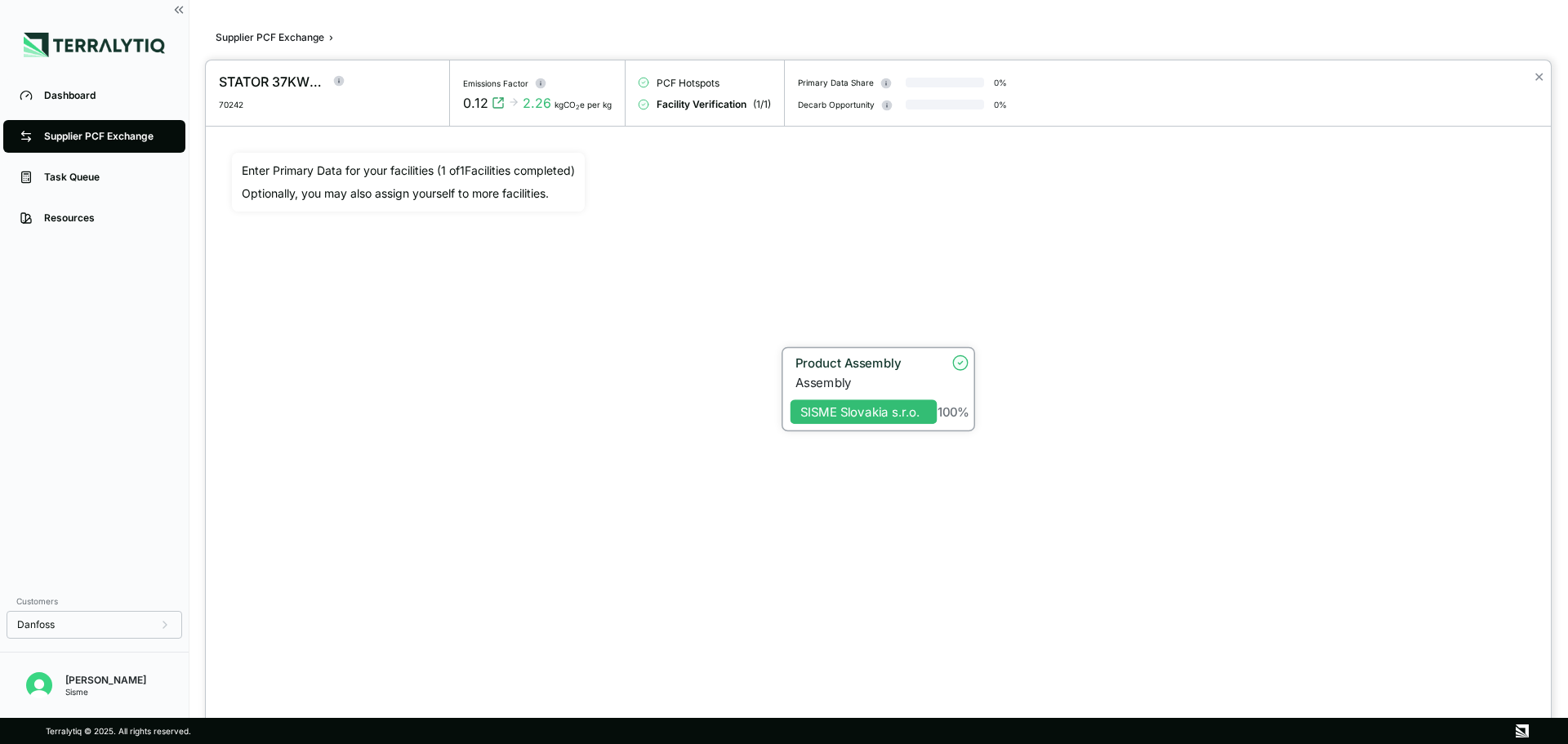
click at [892, 376] on div "Assembly" at bounding box center [865, 382] width 142 height 15
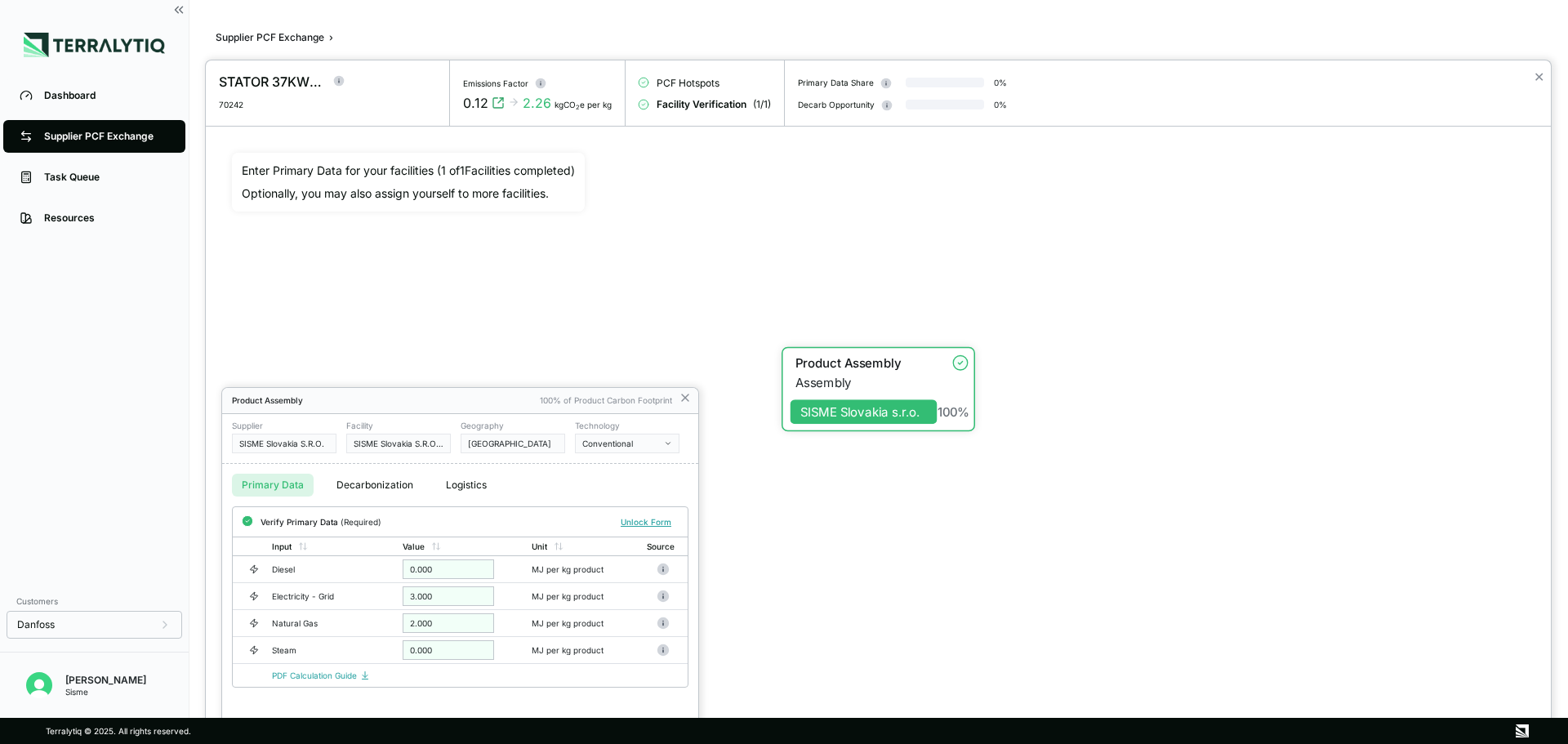
click at [262, 37] on div at bounding box center [784, 372] width 1568 height 744
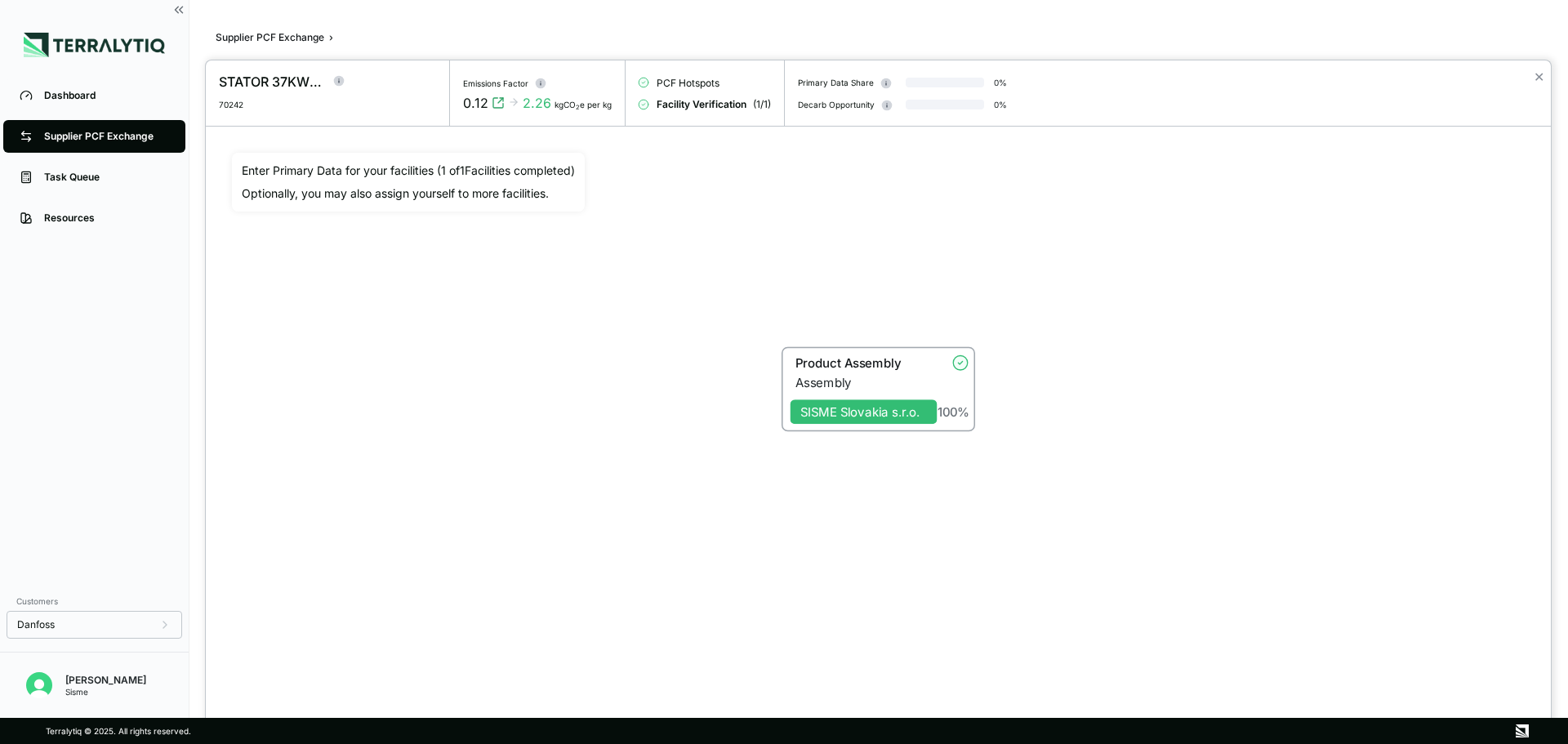
click at [318, 38] on div at bounding box center [784, 372] width 1568 height 744
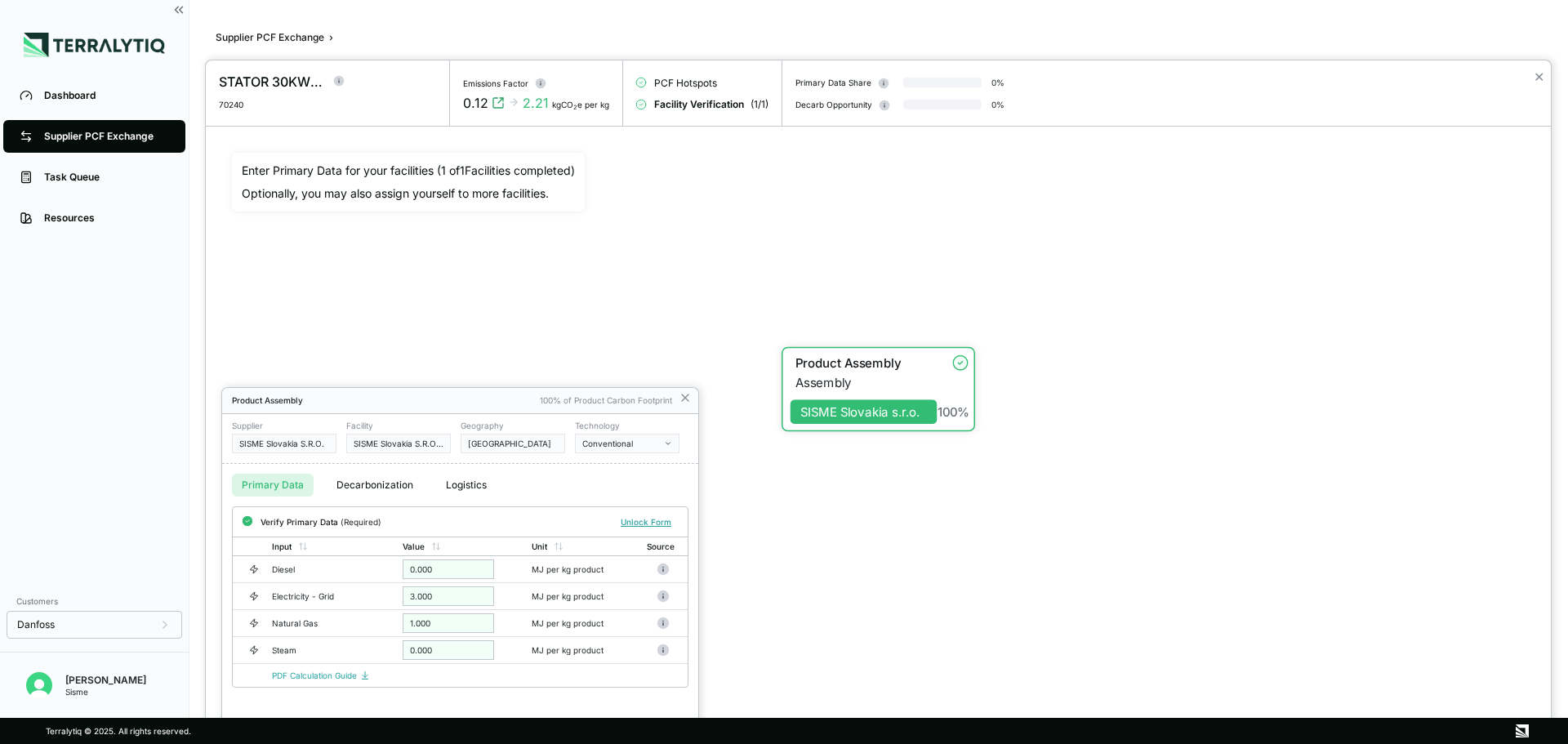
click at [435, 592] on div "3.000" at bounding box center [448, 596] width 91 height 19
click at [436, 591] on div "3.000" at bounding box center [448, 596] width 91 height 19
click at [632, 521] on button "Unlock Form" at bounding box center [646, 521] width 64 height 16
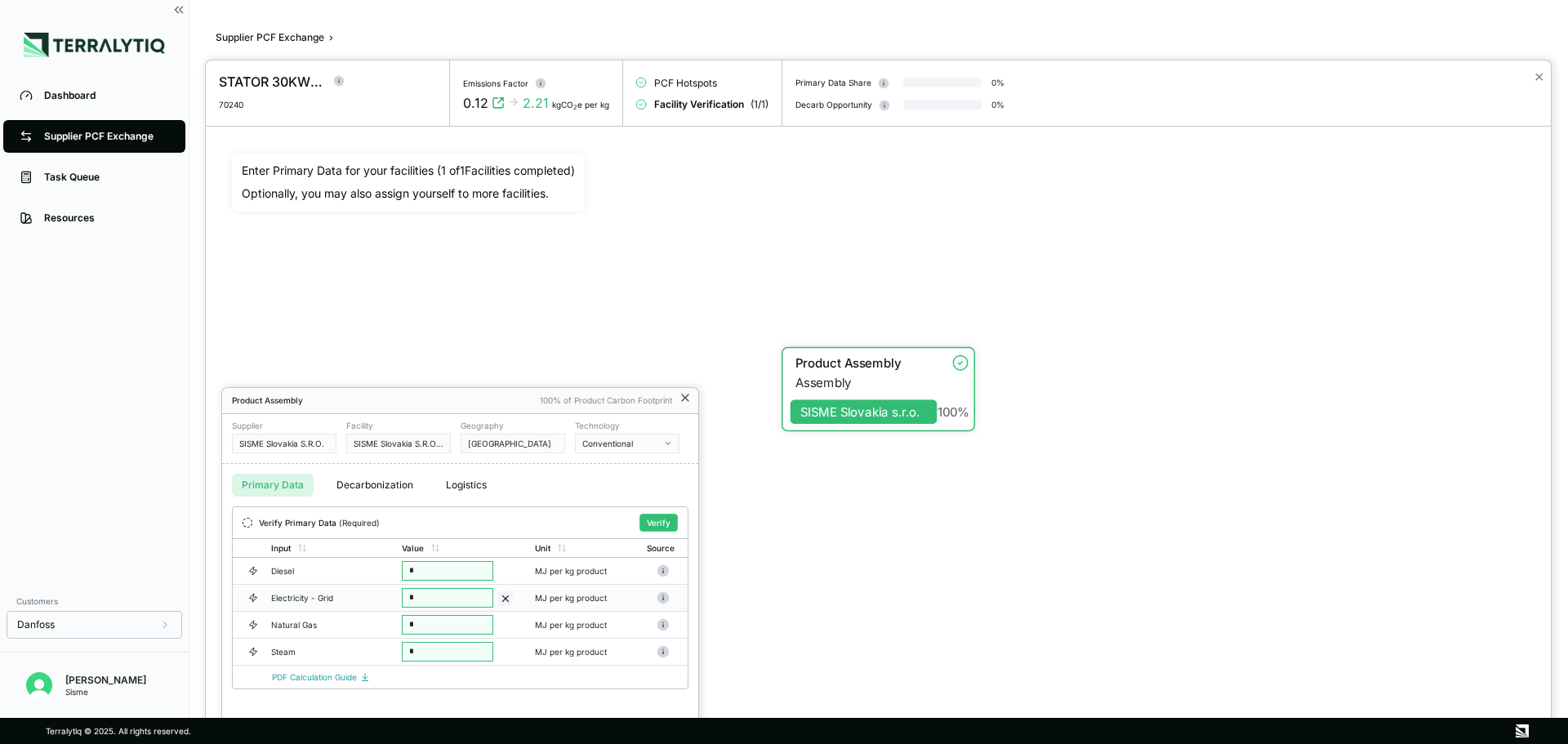
click at [688, 399] on icon at bounding box center [685, 398] width 7 height 7
click at [663, 521] on button "Verify" at bounding box center [658, 522] width 39 height 18
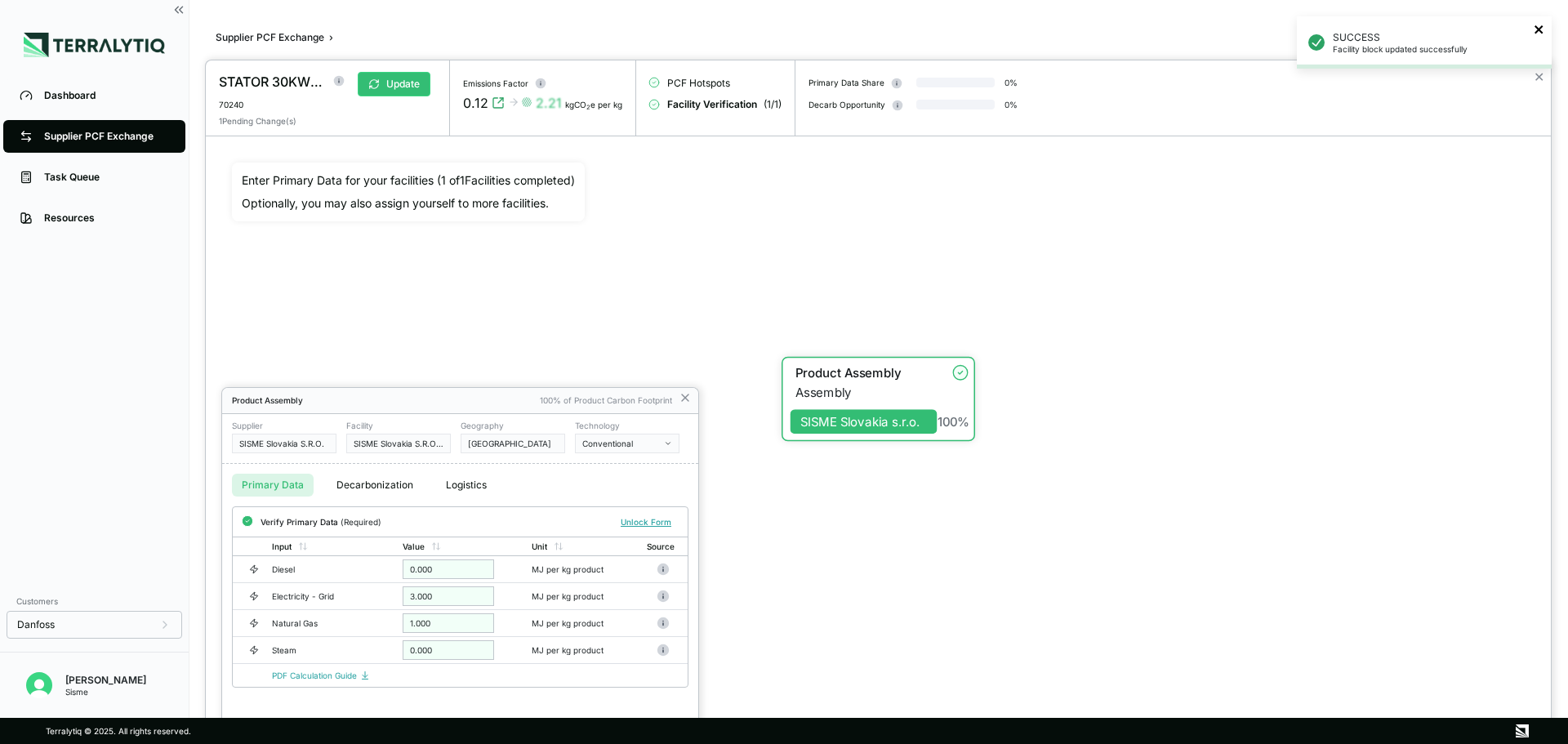
click at [1534, 26] on icon "close" at bounding box center [1539, 29] width 12 height 13
click at [171, 8] on div at bounding box center [784, 372] width 1568 height 744
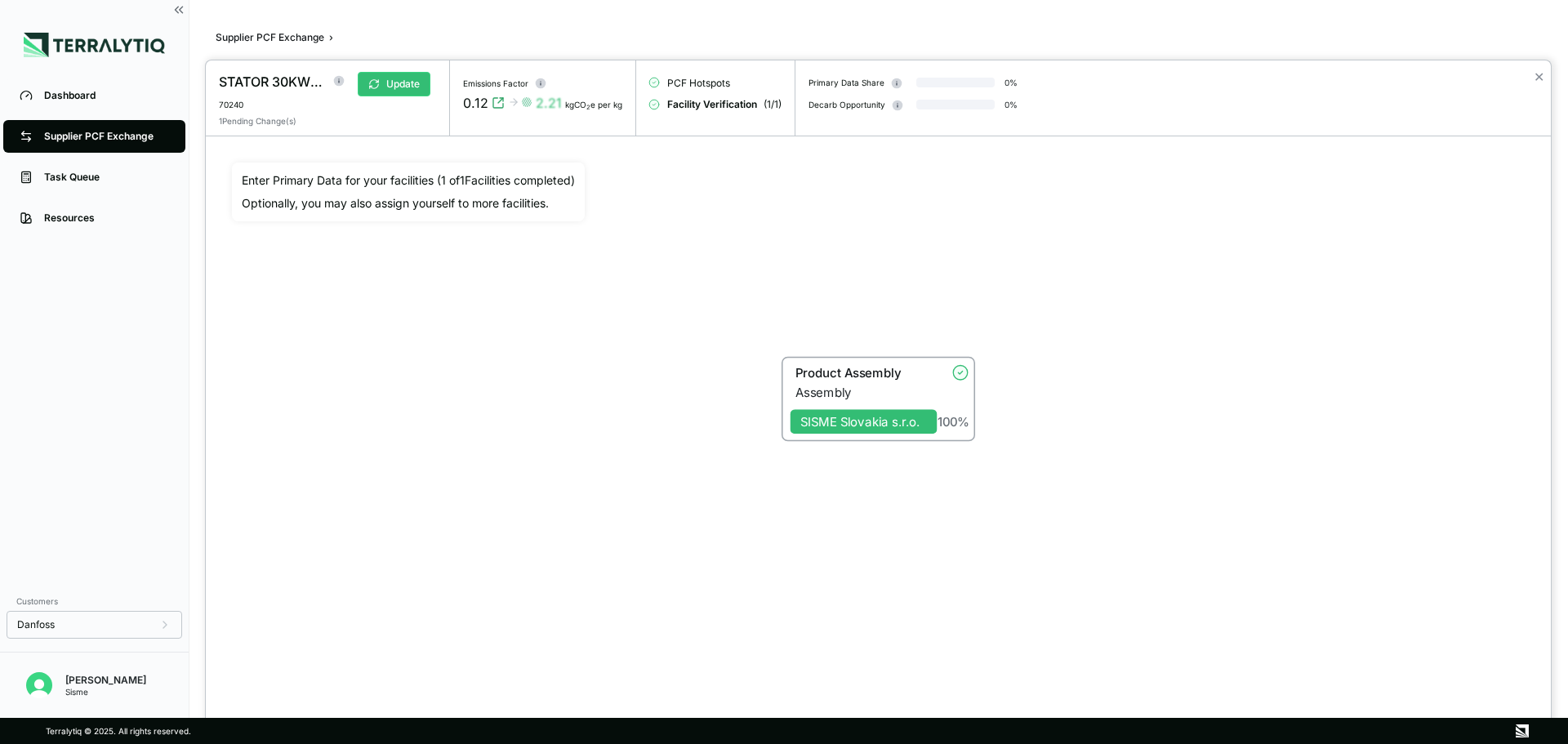
click at [183, 5] on div at bounding box center [784, 372] width 1568 height 744
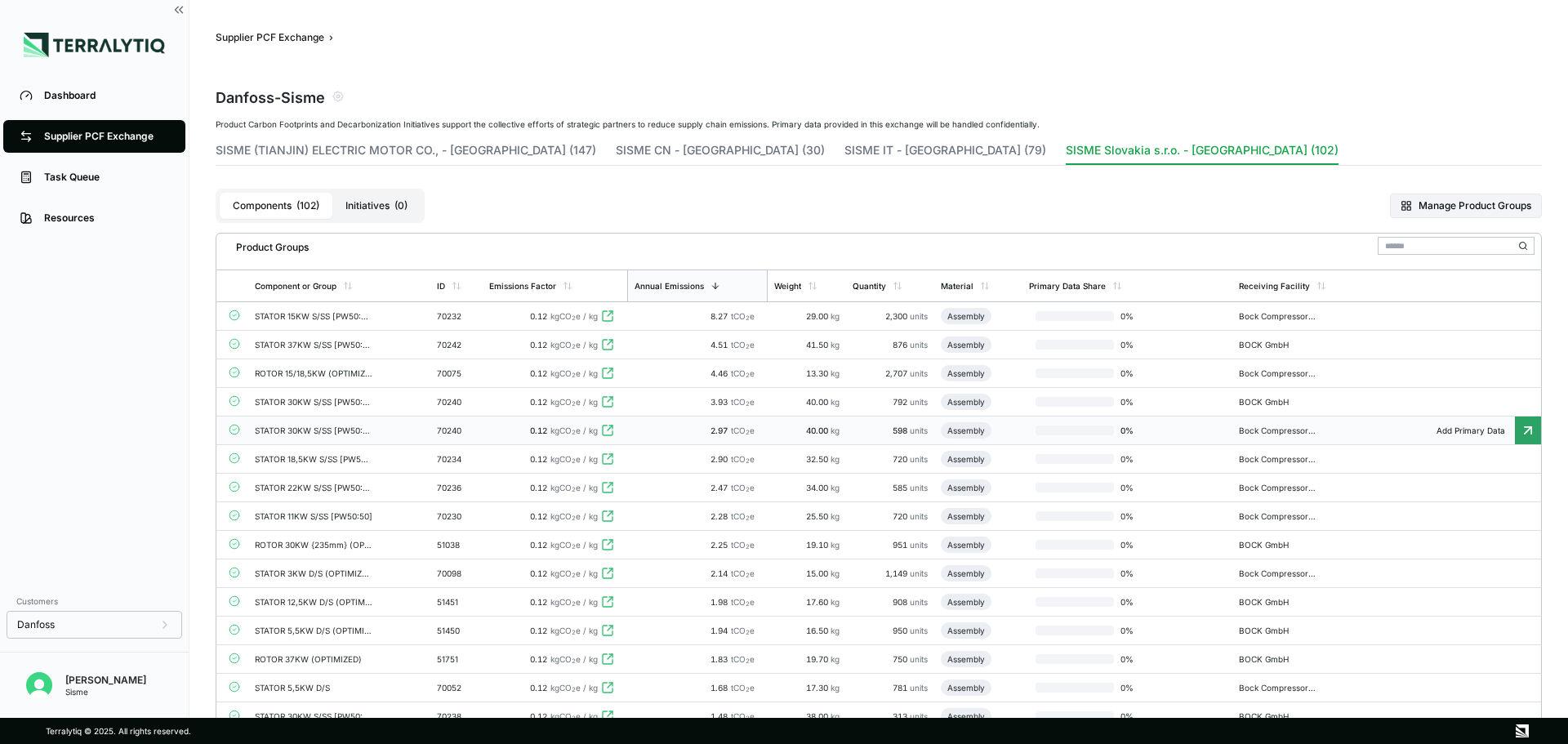
click at [394, 429] on td "STATOR 30KW S/SS [PW50:50]" at bounding box center [339, 431] width 182 height 29
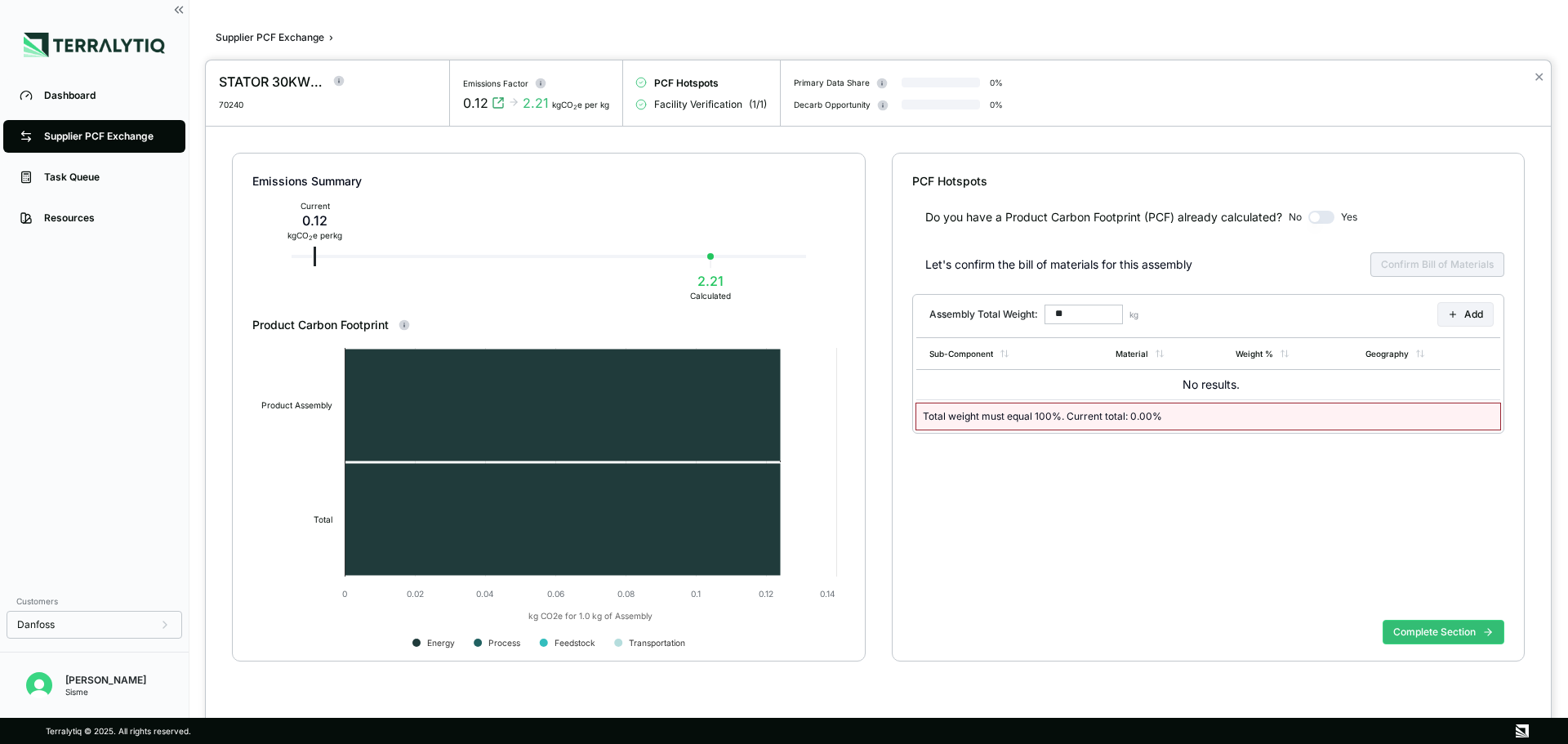
type input "******"
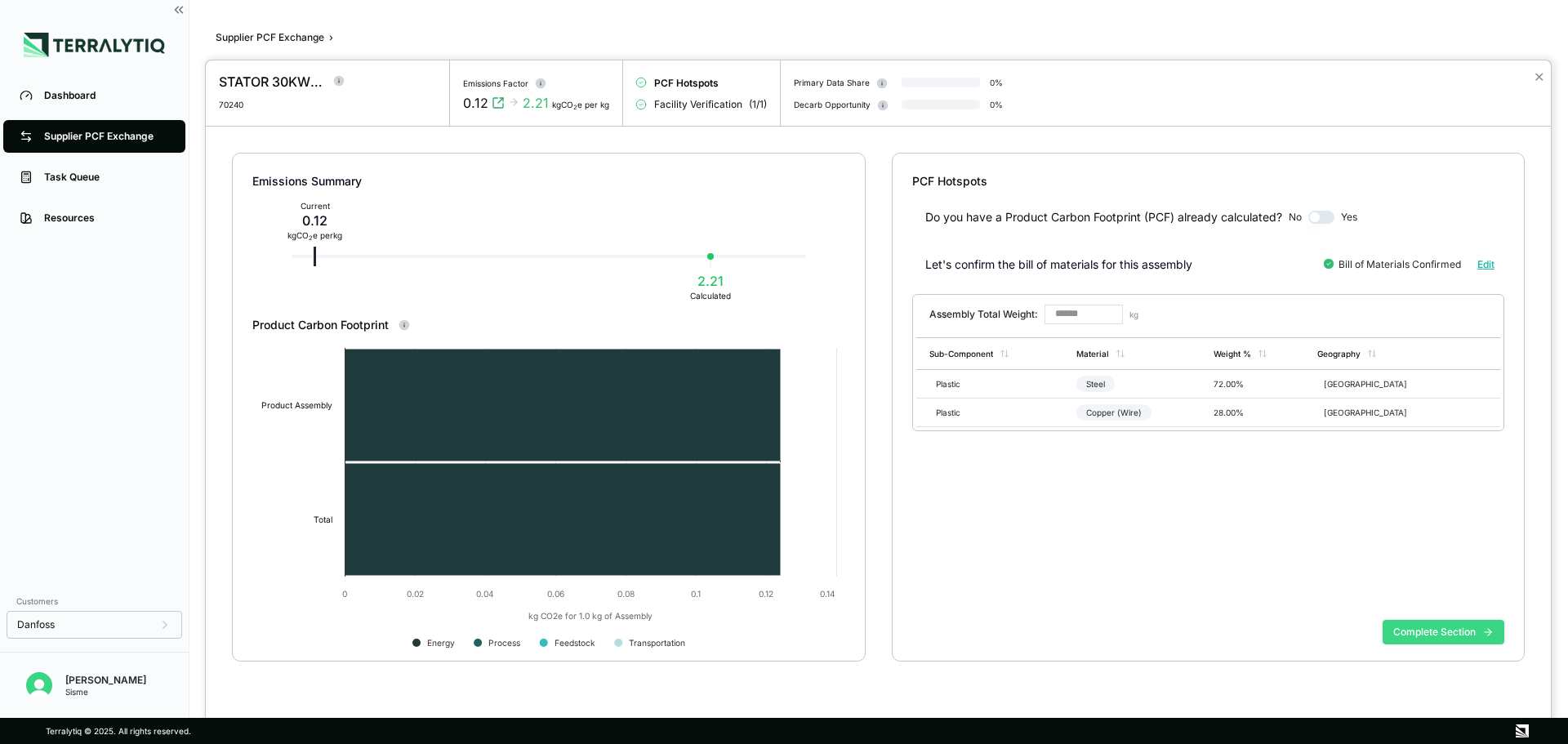
click at [1403, 632] on button "Complete Section" at bounding box center [1443, 632] width 122 height 24
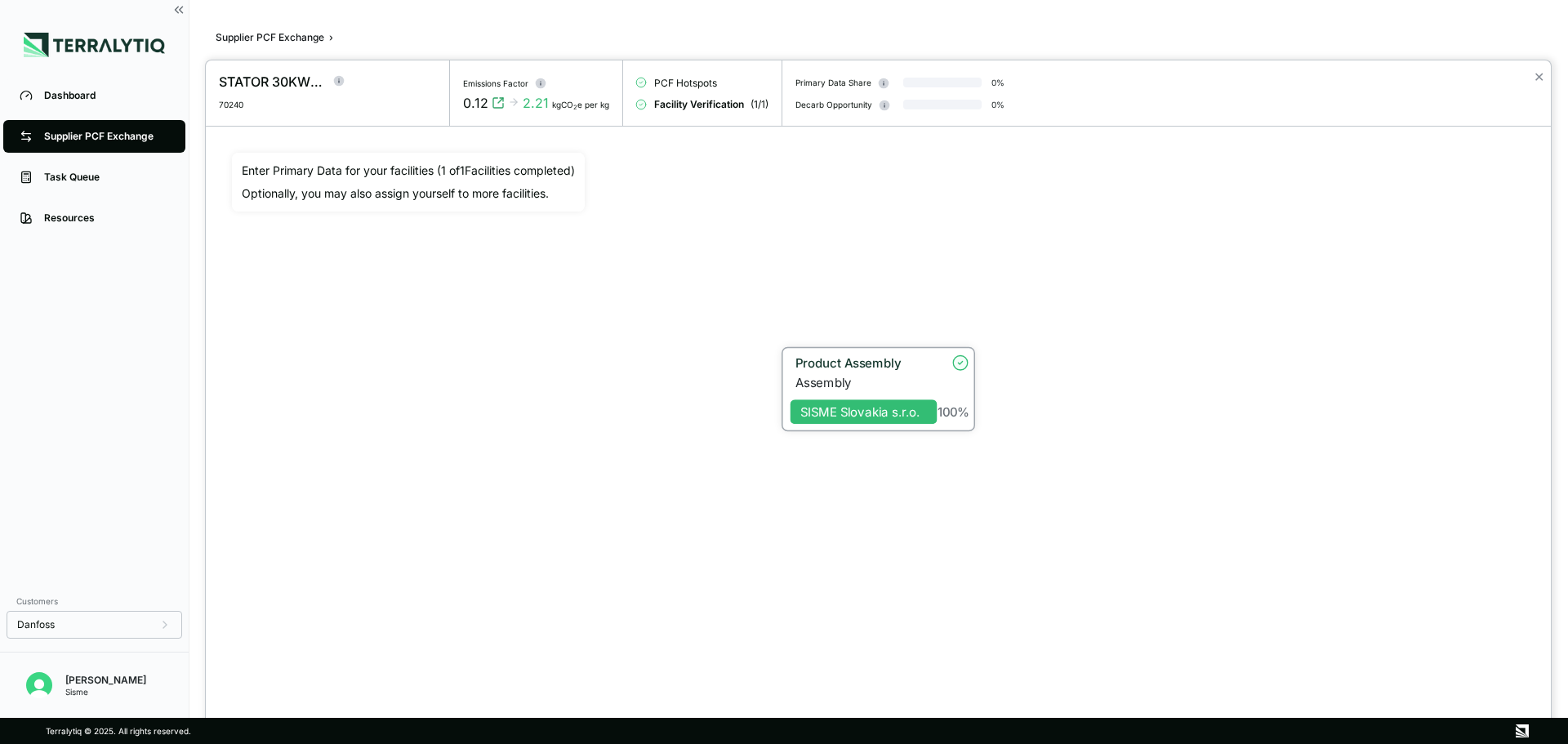
click at [897, 382] on div "Assembly" at bounding box center [865, 382] width 142 height 15
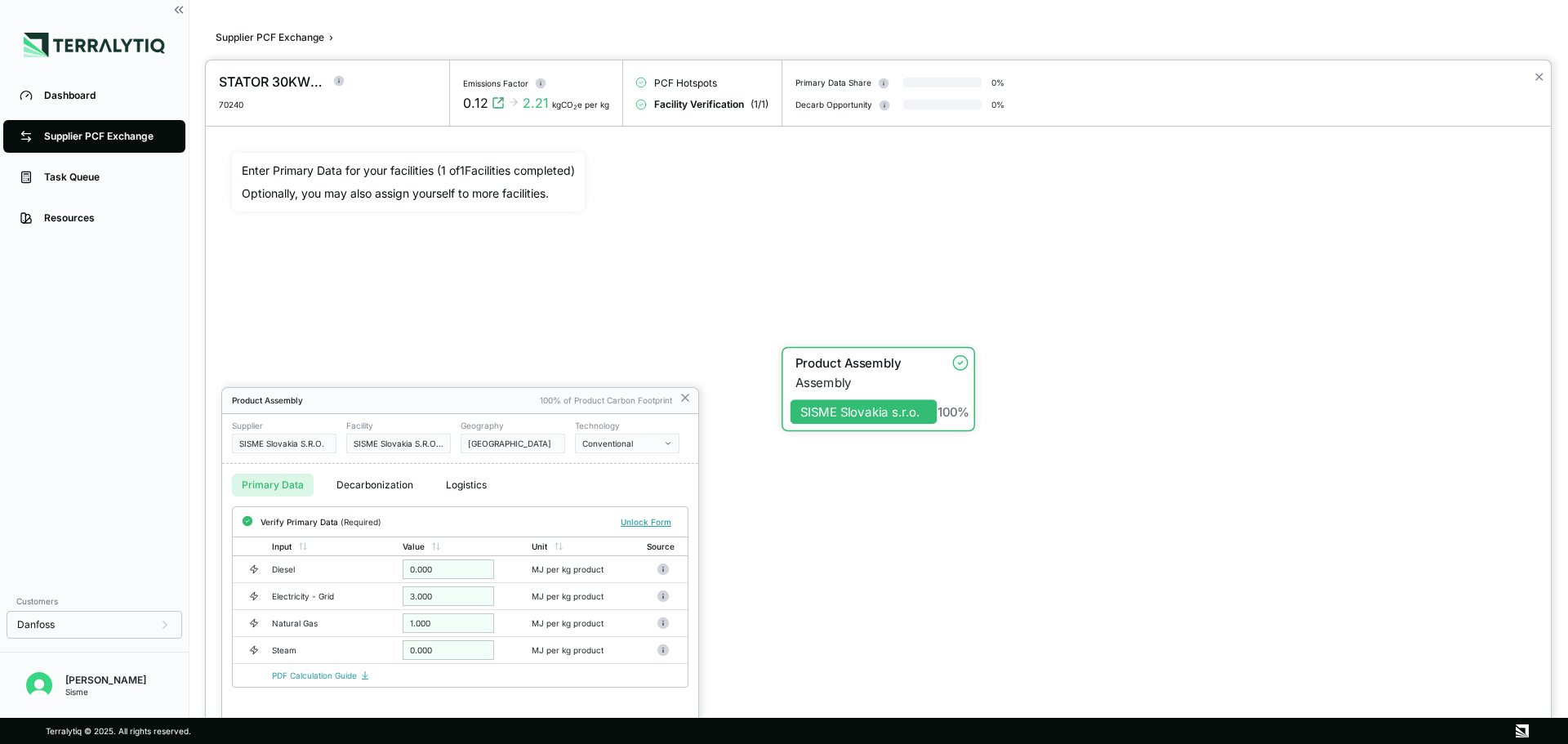
click at [288, 27] on div at bounding box center [784, 372] width 1568 height 744
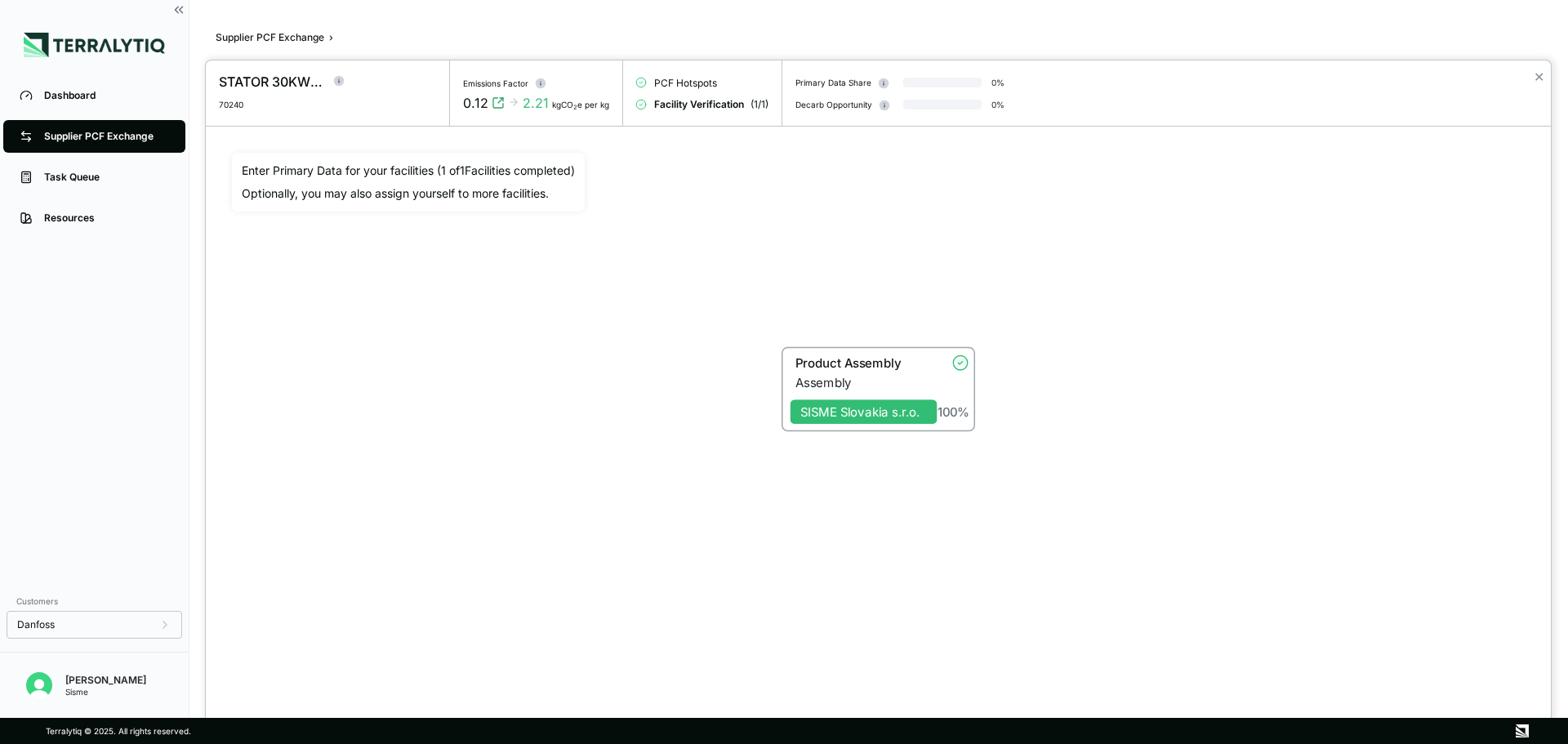
click at [296, 34] on div at bounding box center [784, 372] width 1568 height 744
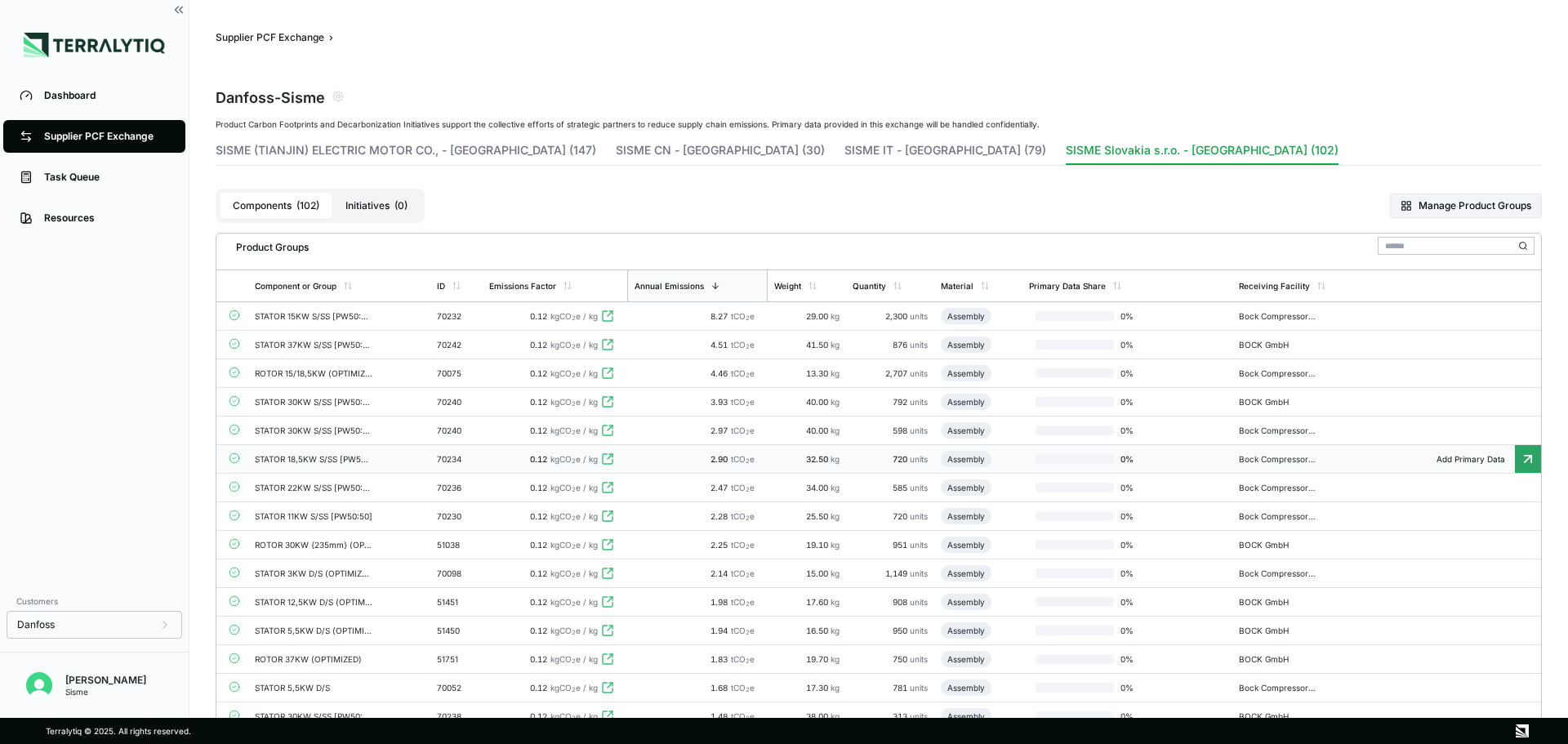
click at [474, 459] on div "70234" at bounding box center [456, 459] width 39 height 10
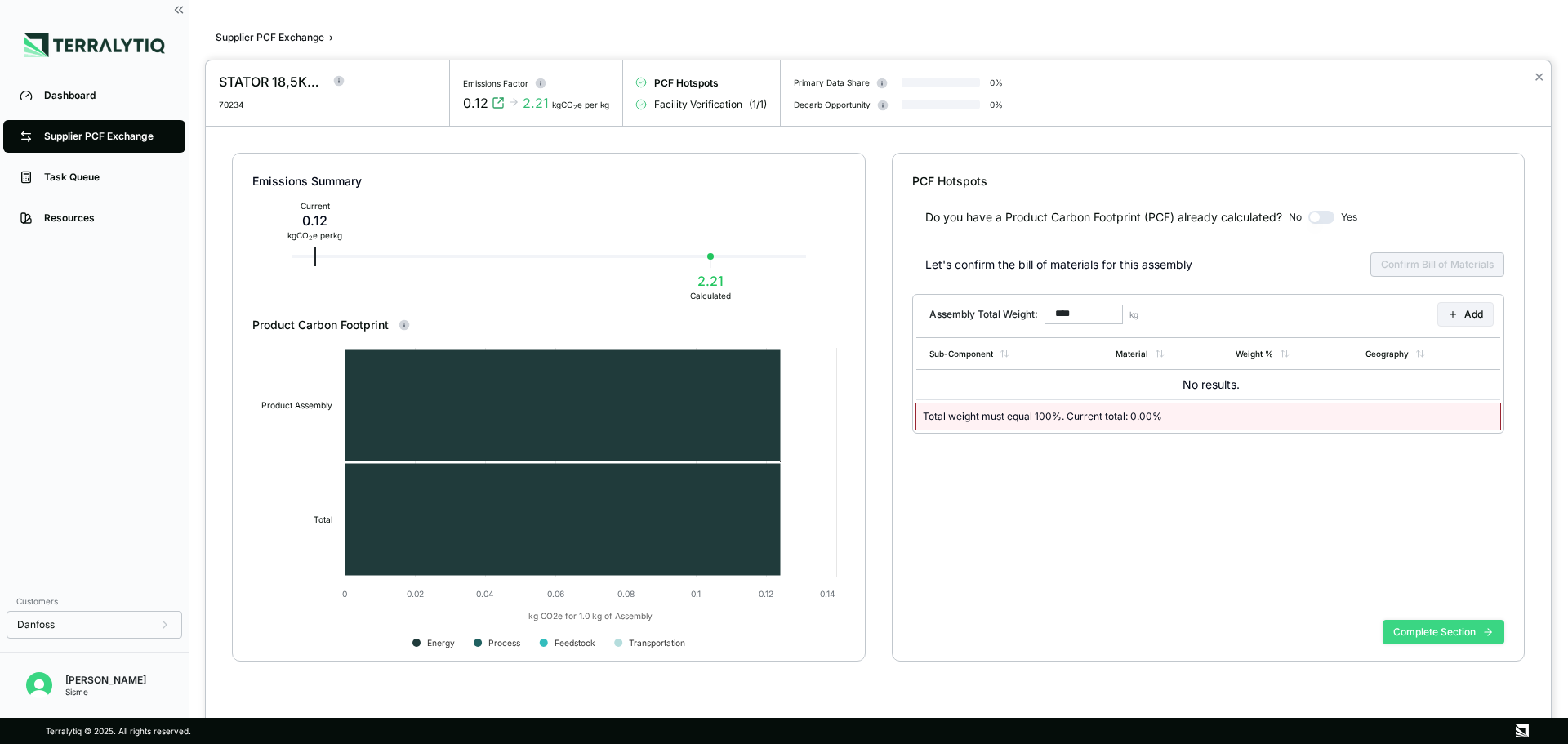
click at [1481, 637] on button "Complete Section" at bounding box center [1443, 632] width 122 height 24
click at [1541, 28] on icon "close" at bounding box center [1539, 29] width 12 height 13
type input "******"
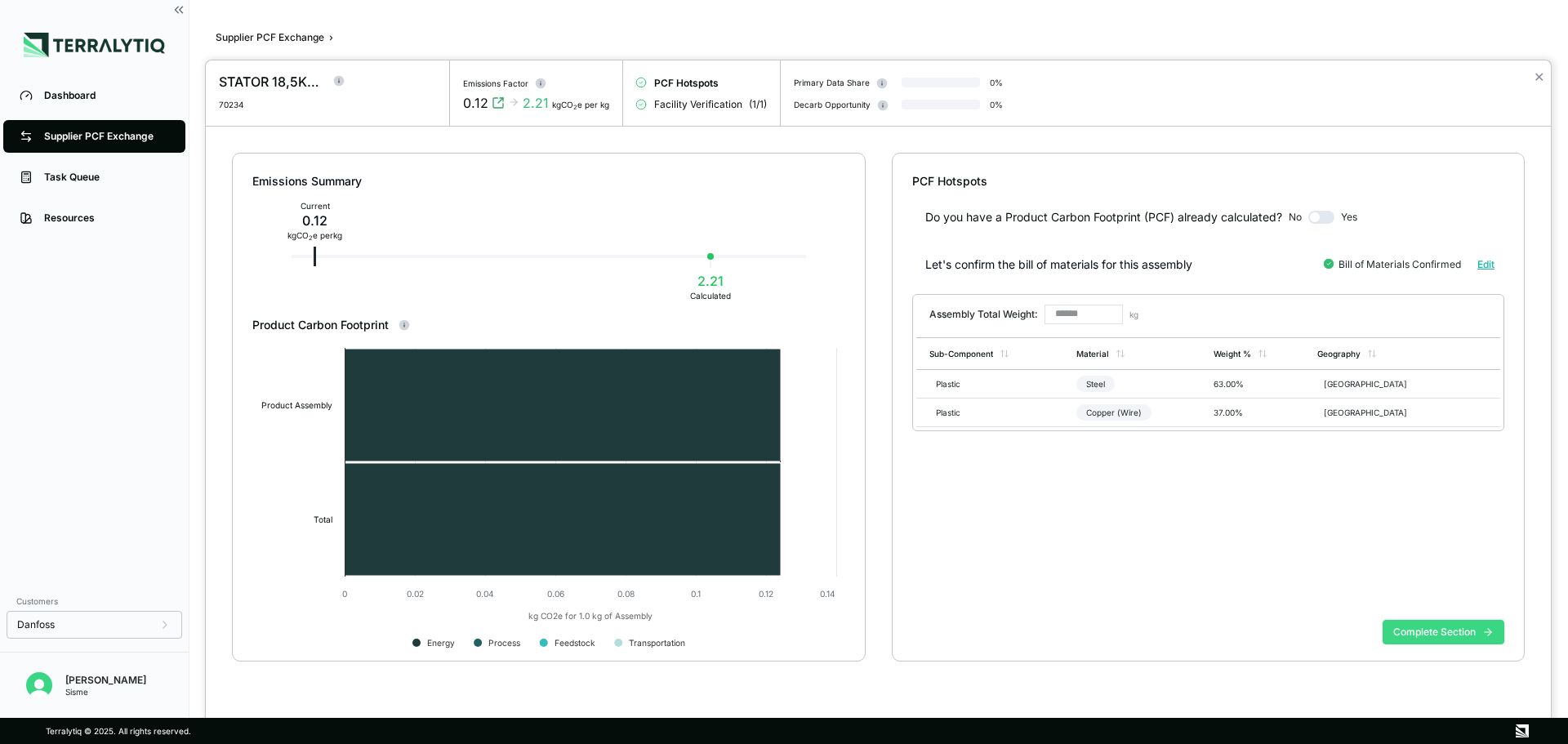
click at [1436, 636] on button "Complete Section" at bounding box center [1443, 632] width 122 height 24
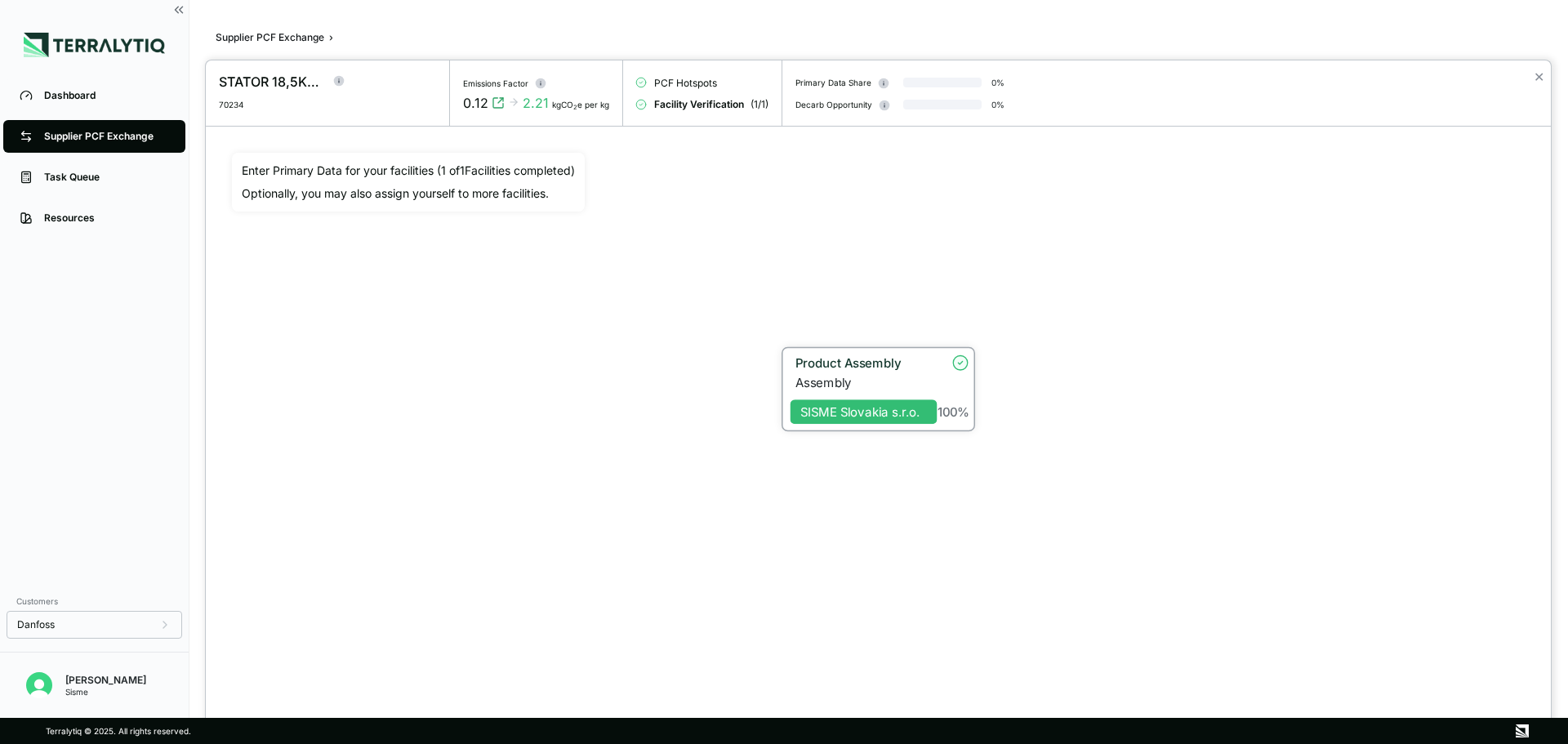
click at [878, 366] on div "Product Assembly" at bounding box center [861, 363] width 132 height 15
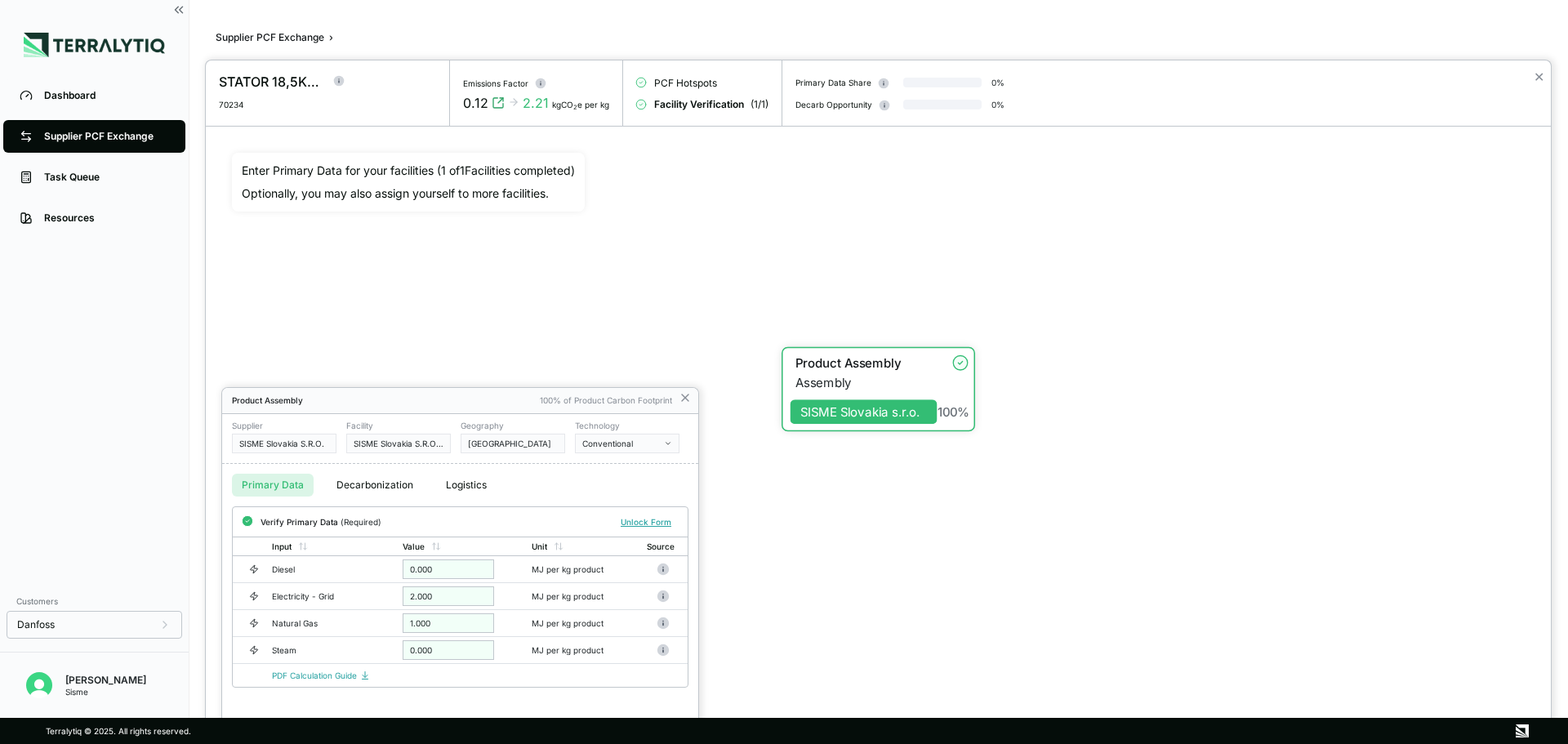
click at [266, 37] on div at bounding box center [784, 372] width 1568 height 744
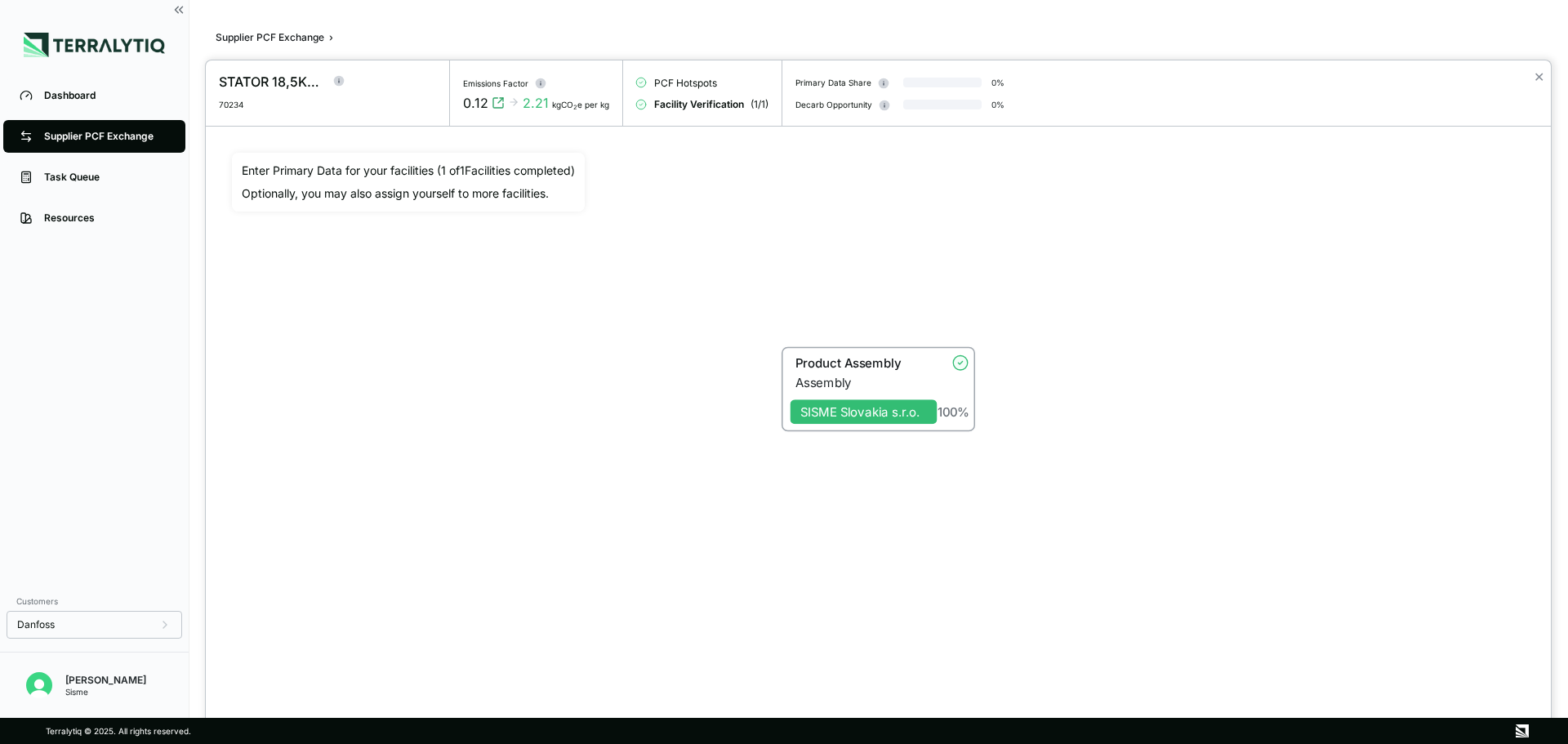
click at [279, 32] on div at bounding box center [784, 372] width 1568 height 744
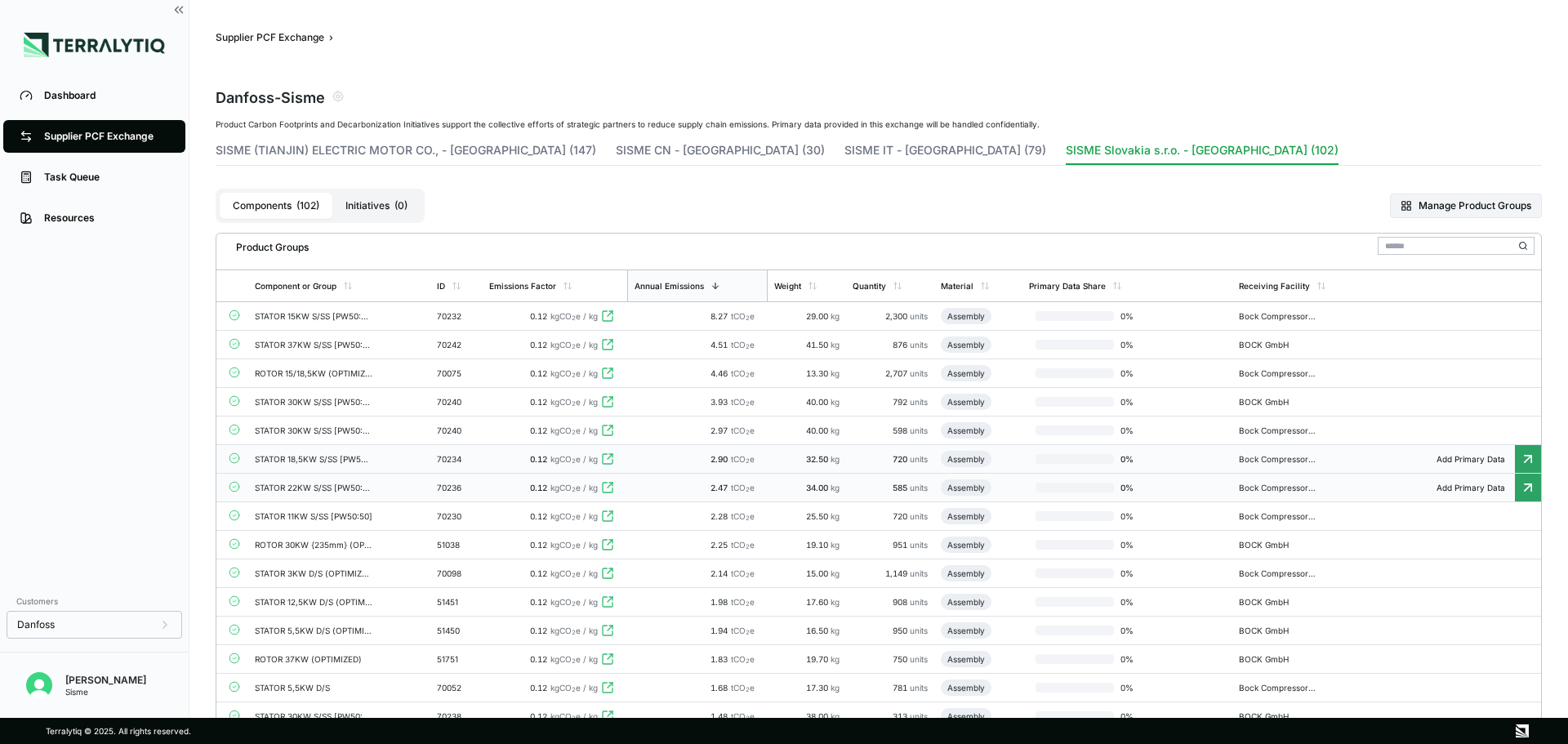
click at [401, 491] on td "STATOR 22KW S/SS [PW50:50]" at bounding box center [339, 488] width 182 height 29
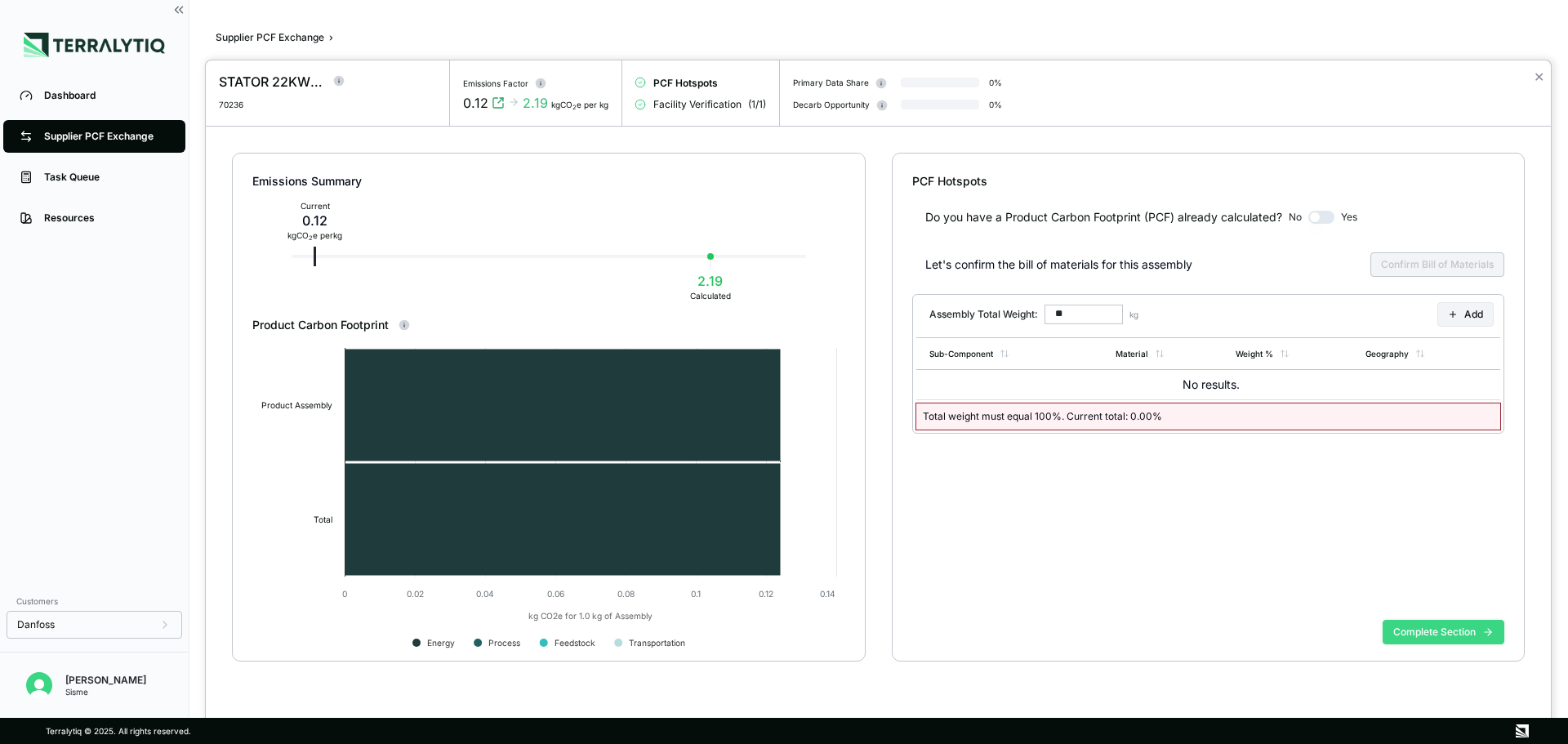
type input "******"
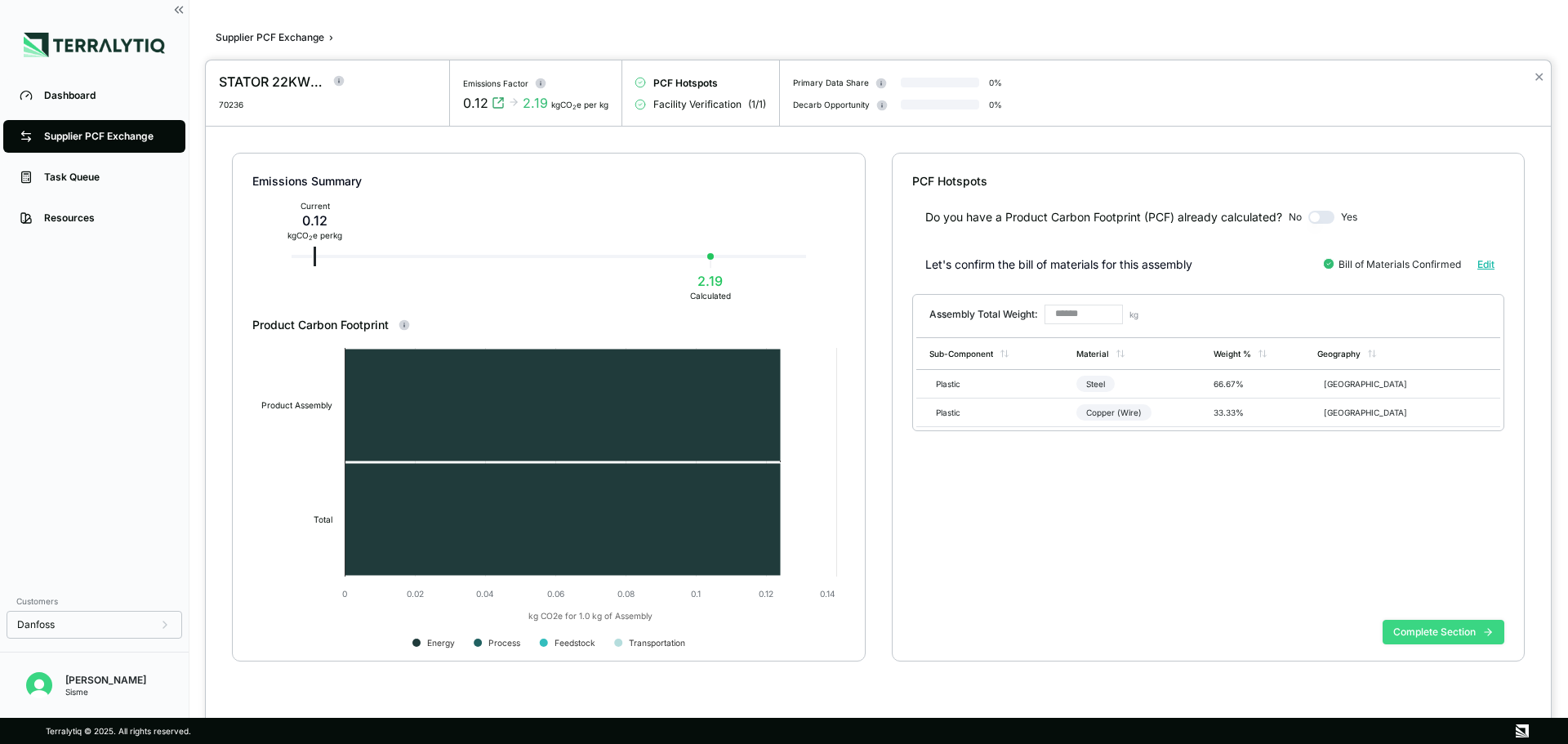
click at [1417, 626] on button "Complete Section" at bounding box center [1443, 632] width 122 height 24
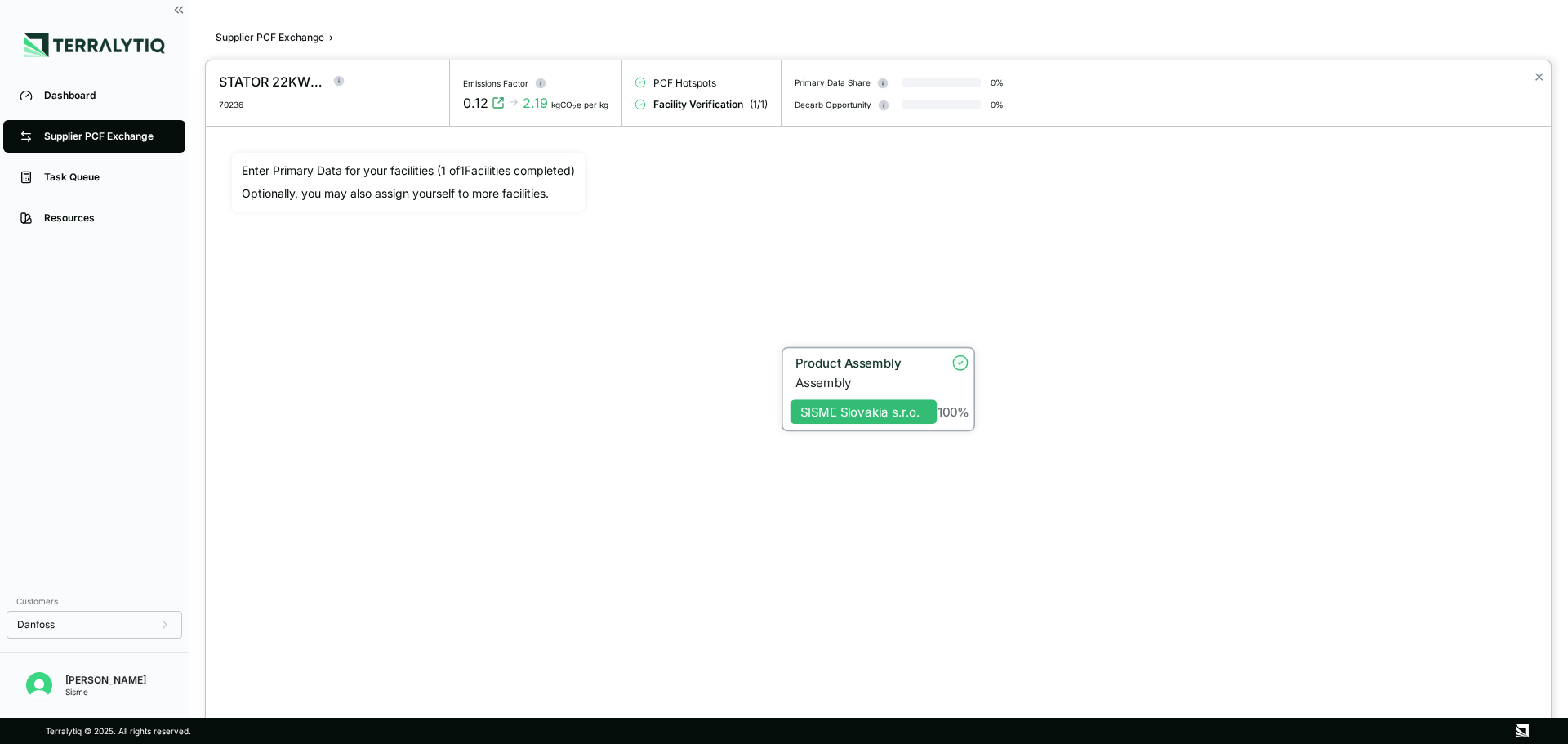
click at [885, 376] on div "Assembly" at bounding box center [865, 382] width 142 height 15
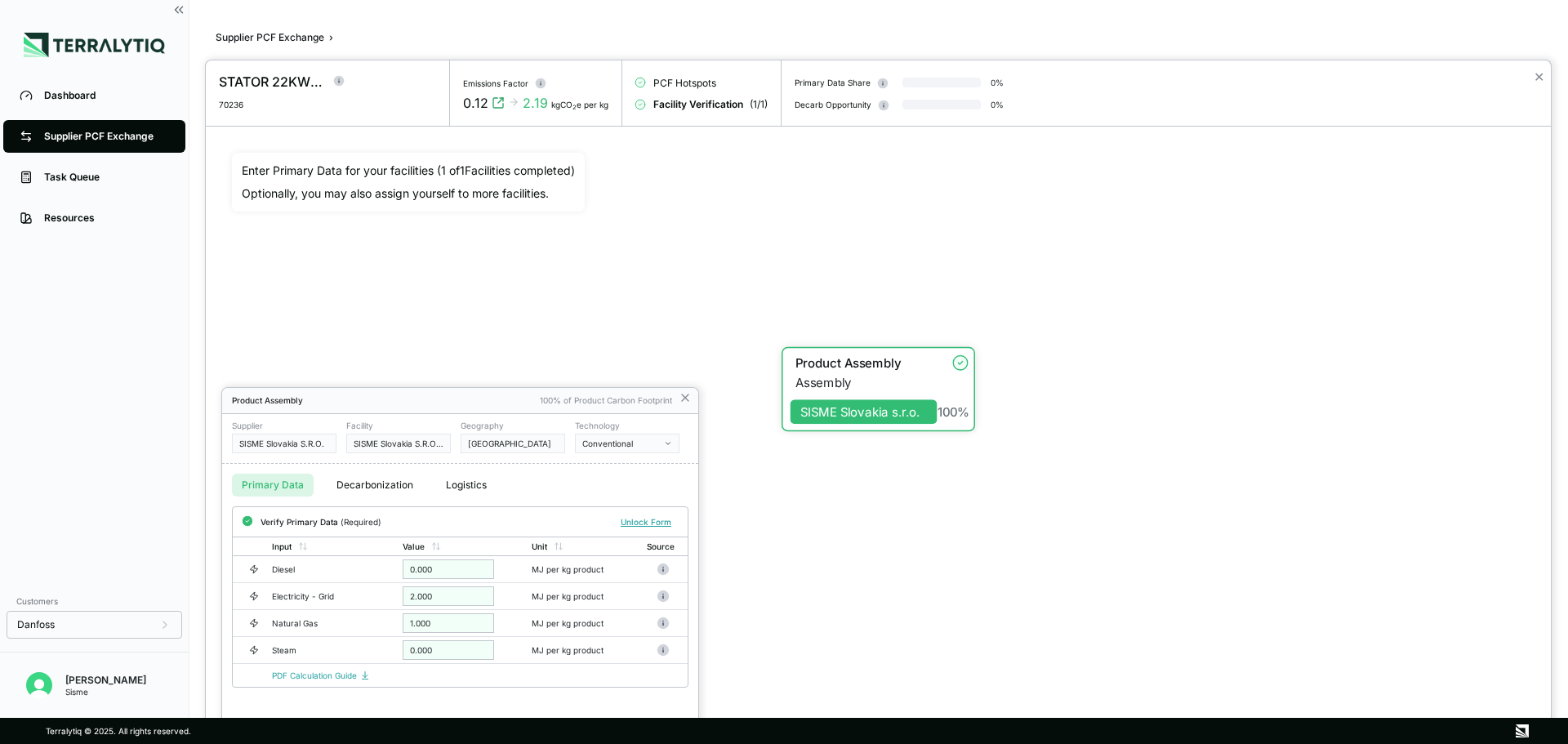
click at [267, 36] on div at bounding box center [784, 372] width 1568 height 744
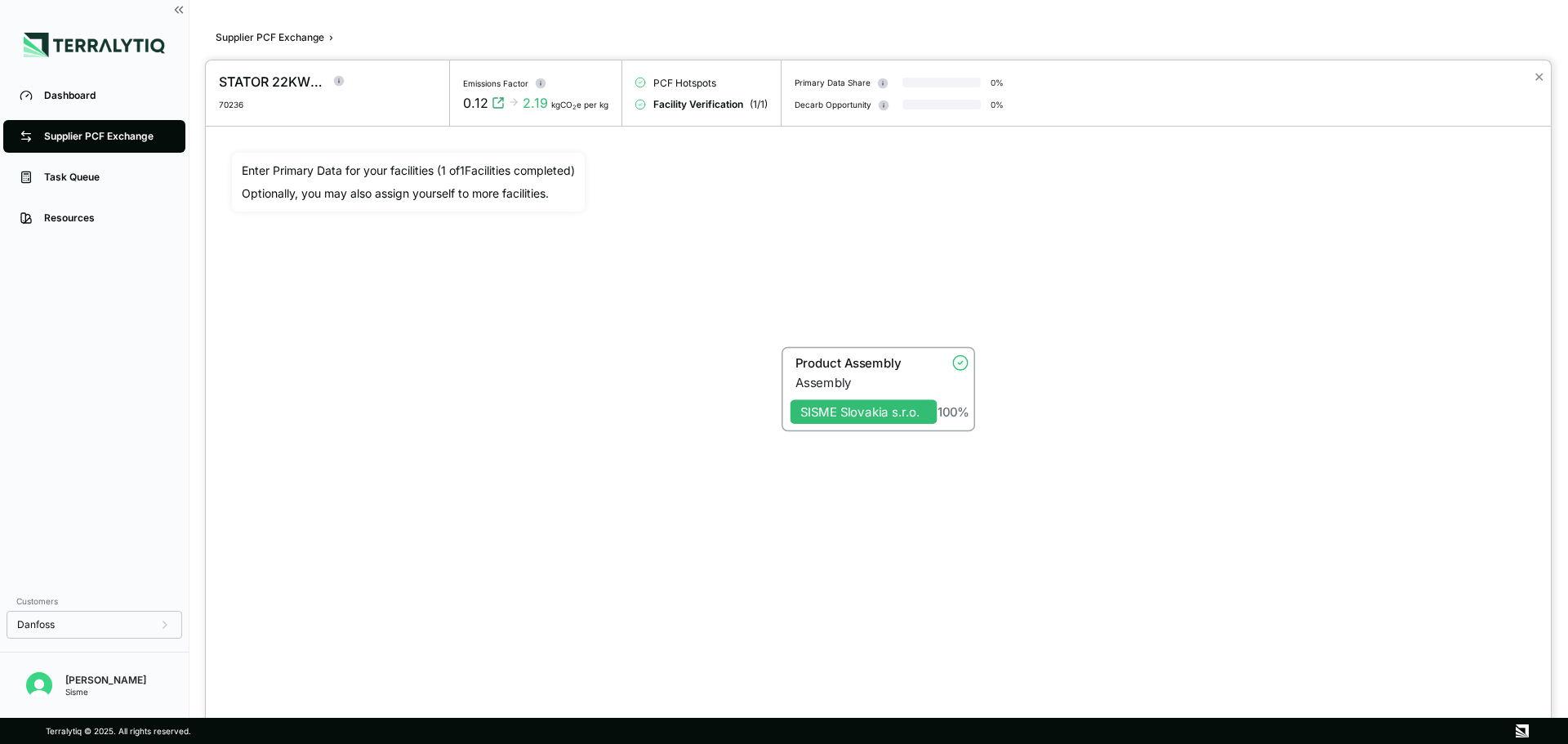
click at [260, 33] on div at bounding box center [784, 372] width 1568 height 744
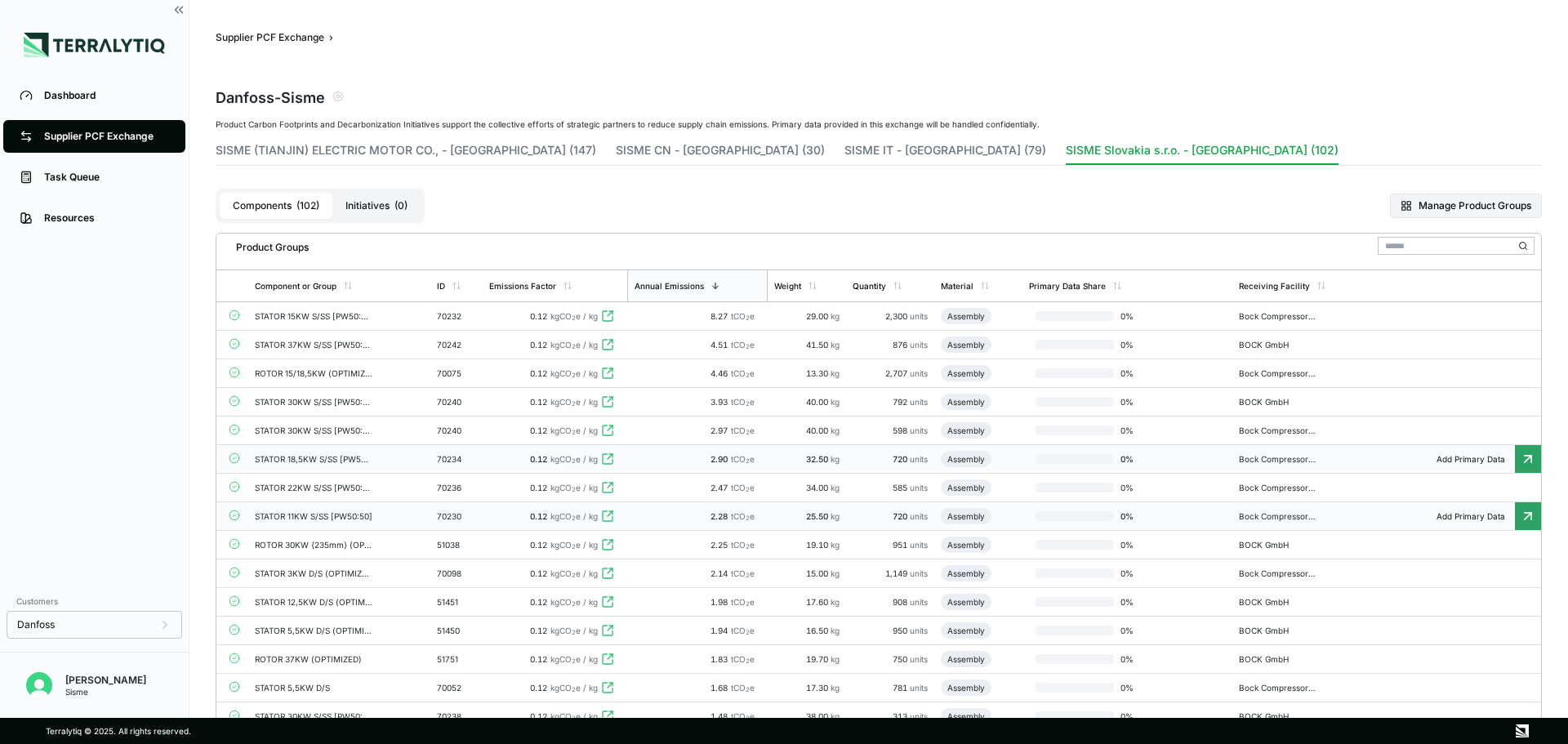
click at [477, 523] on td "70230" at bounding box center [456, 517] width 52 height 29
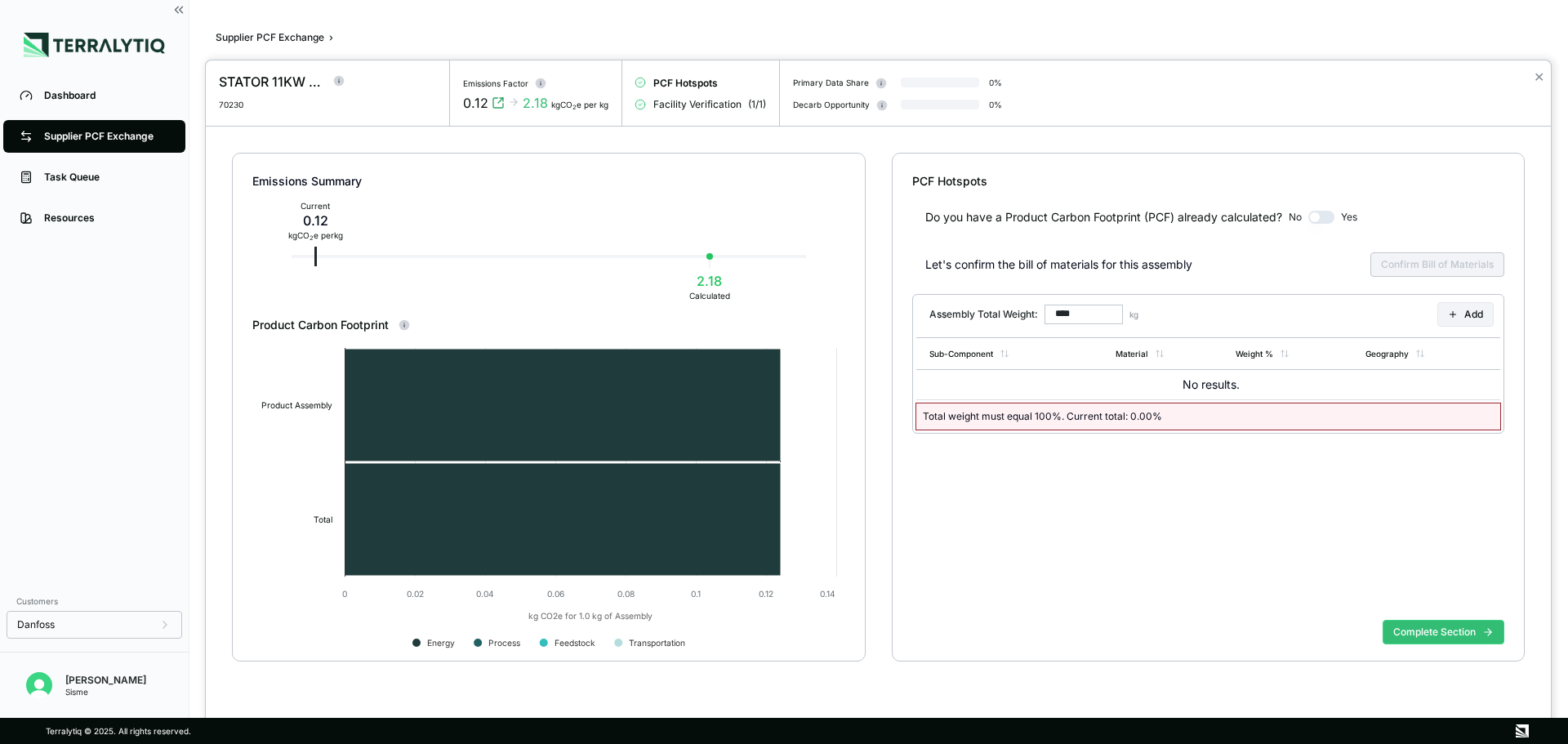
type input "******"
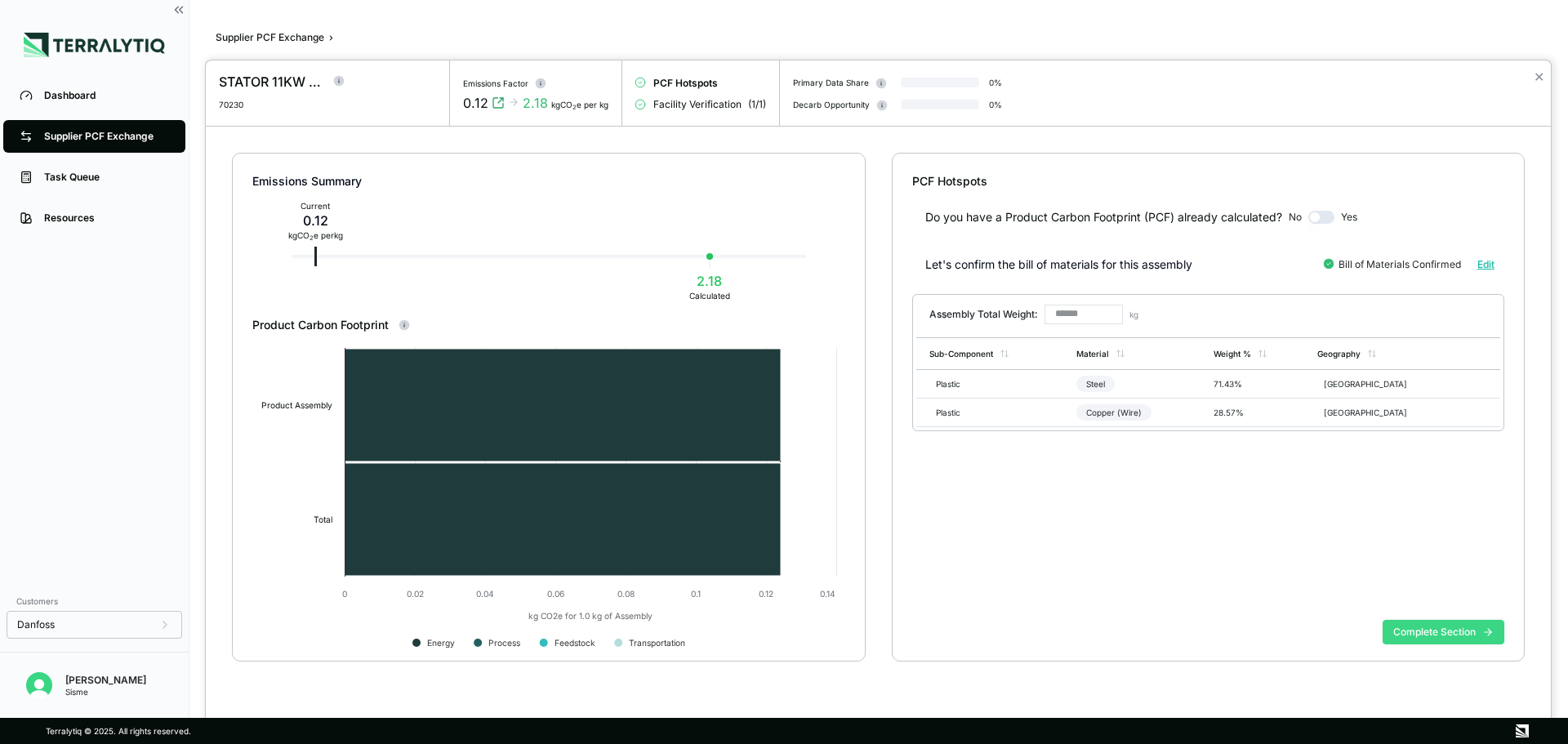
click at [1449, 630] on button "Complete Section" at bounding box center [1443, 632] width 122 height 24
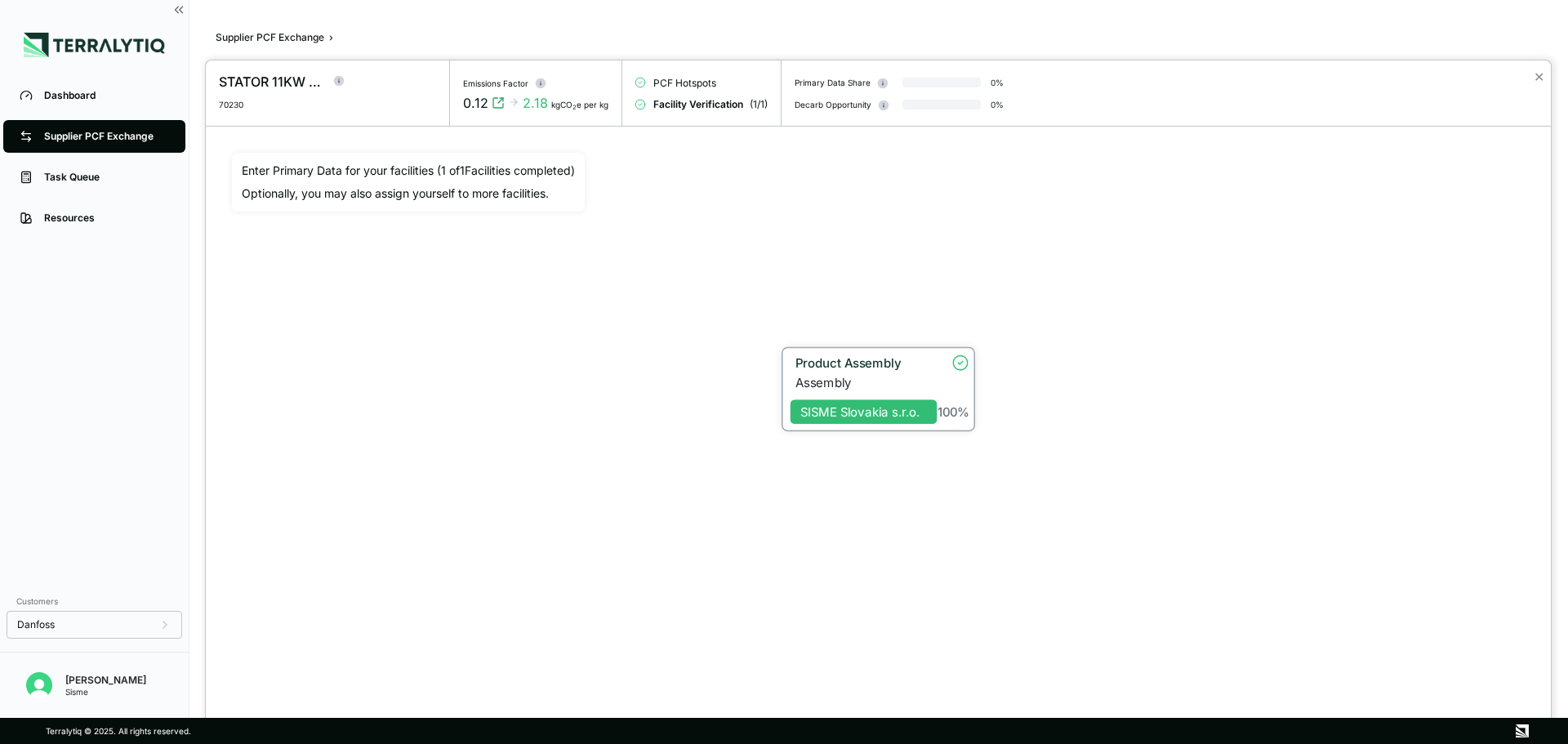
click at [873, 362] on div "Product Assembly" at bounding box center [861, 363] width 132 height 15
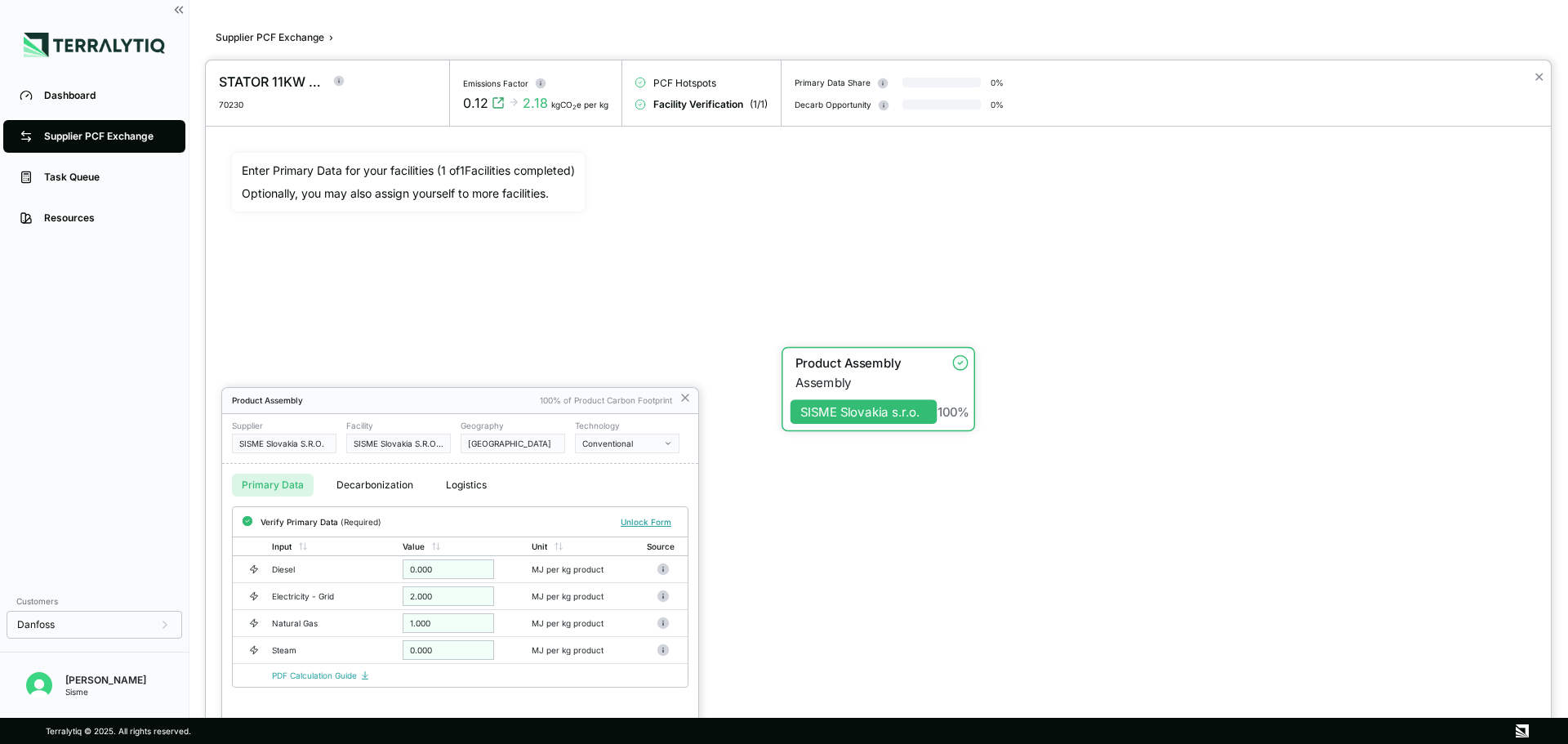
click at [274, 40] on div at bounding box center [784, 372] width 1568 height 744
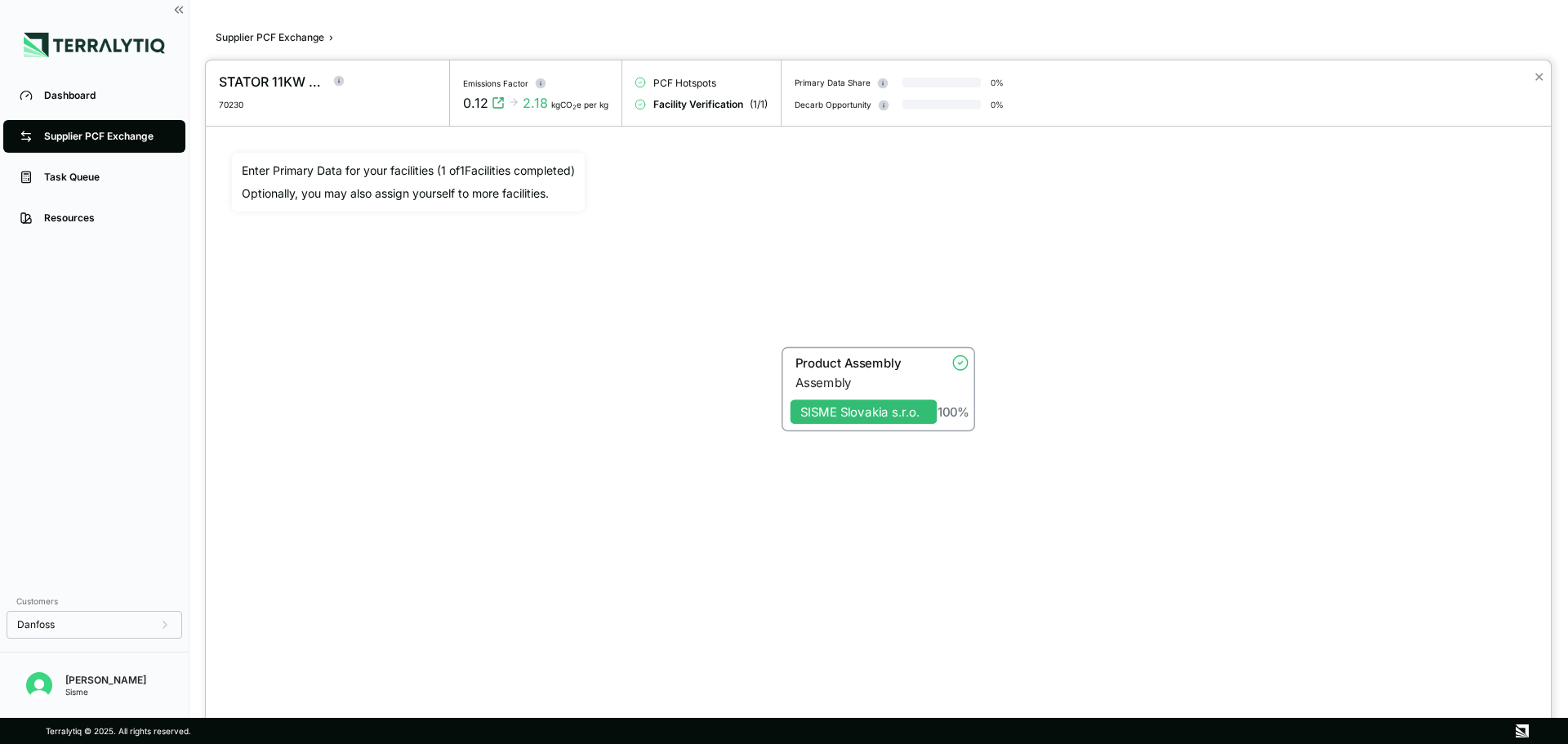
click at [278, 38] on div at bounding box center [784, 372] width 1568 height 744
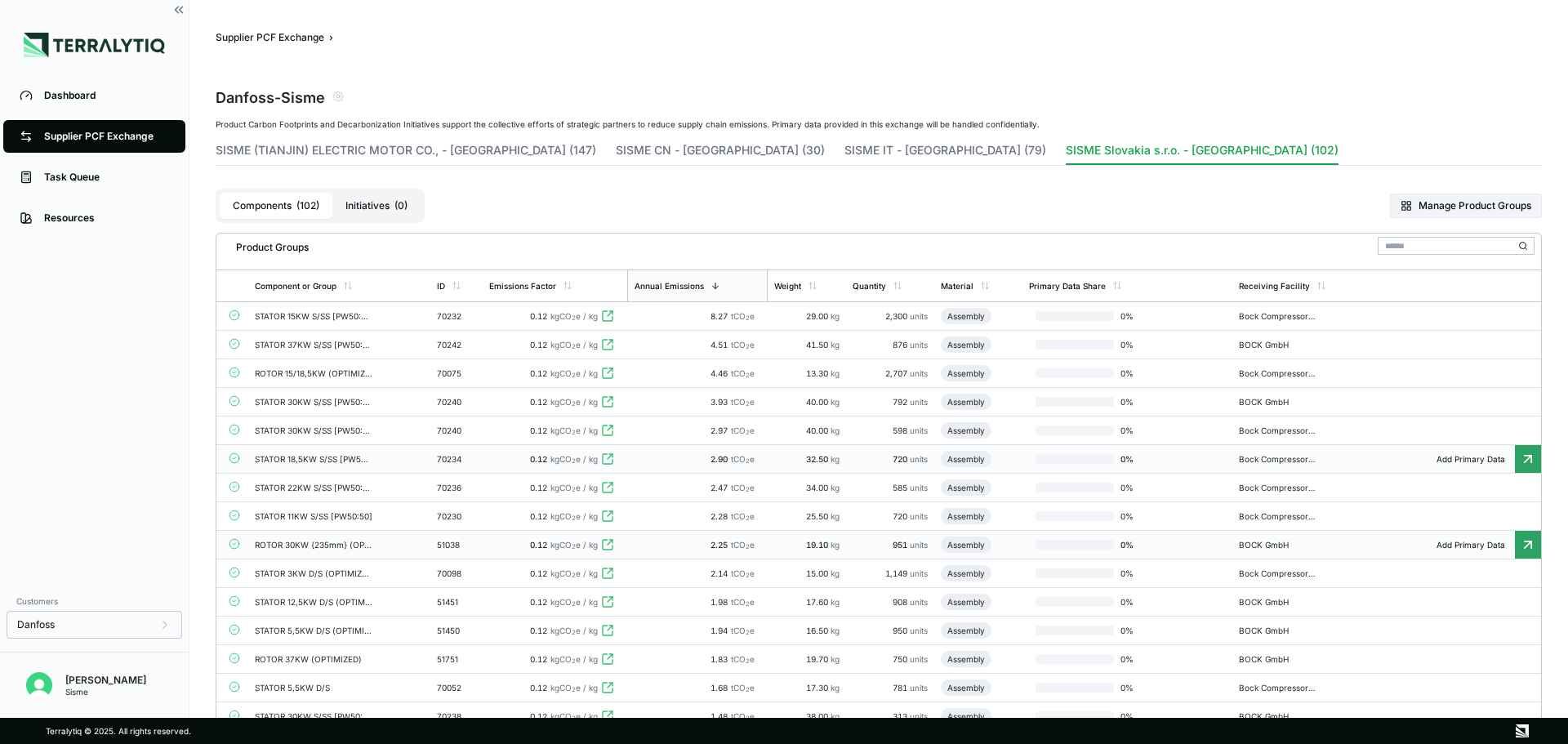
click at [392, 544] on td "ROTOR 30KW {235mm} (OPTIMIZED)" at bounding box center [339, 545] width 182 height 29
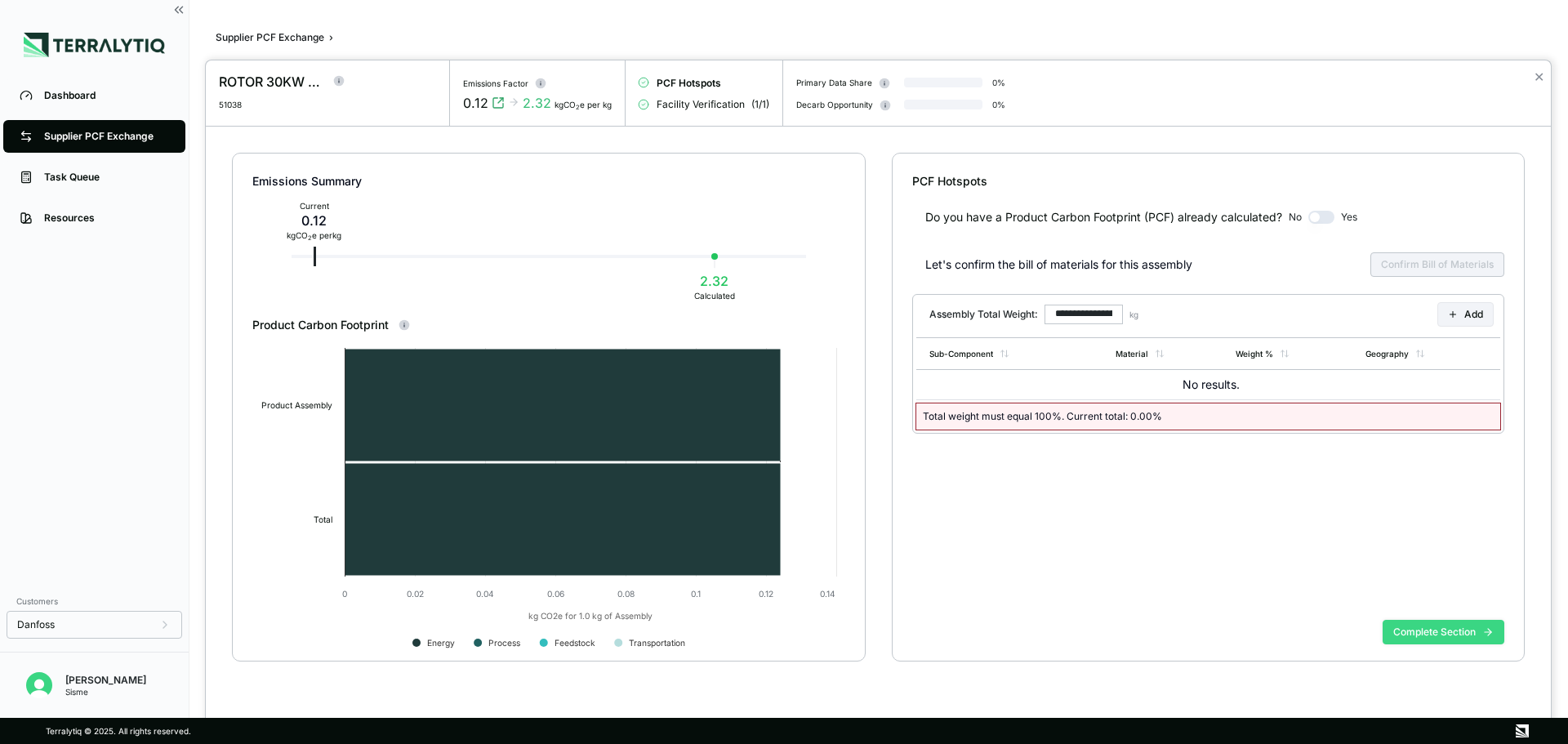
type input "******"
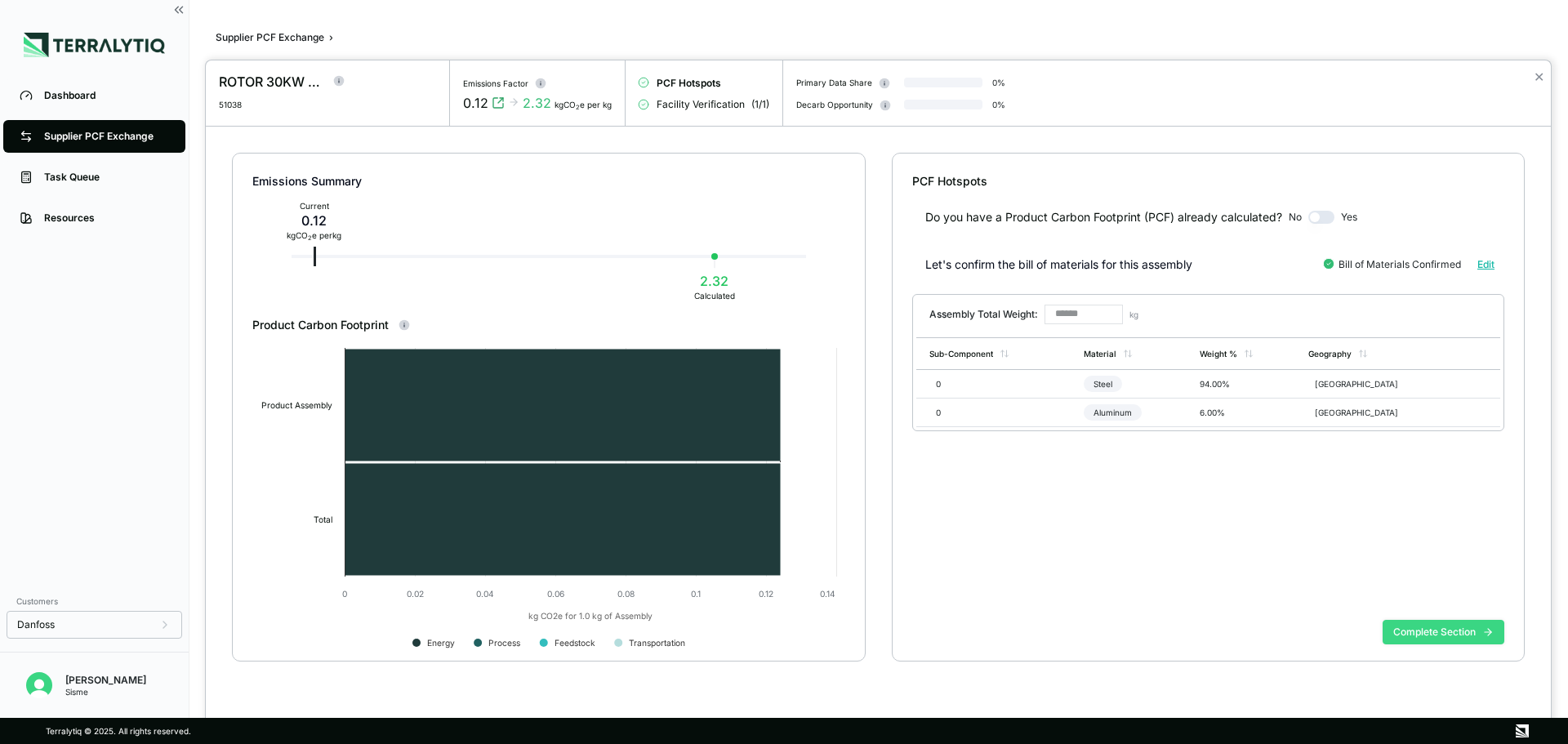
click at [1439, 627] on button "Complete Section" at bounding box center [1443, 632] width 122 height 24
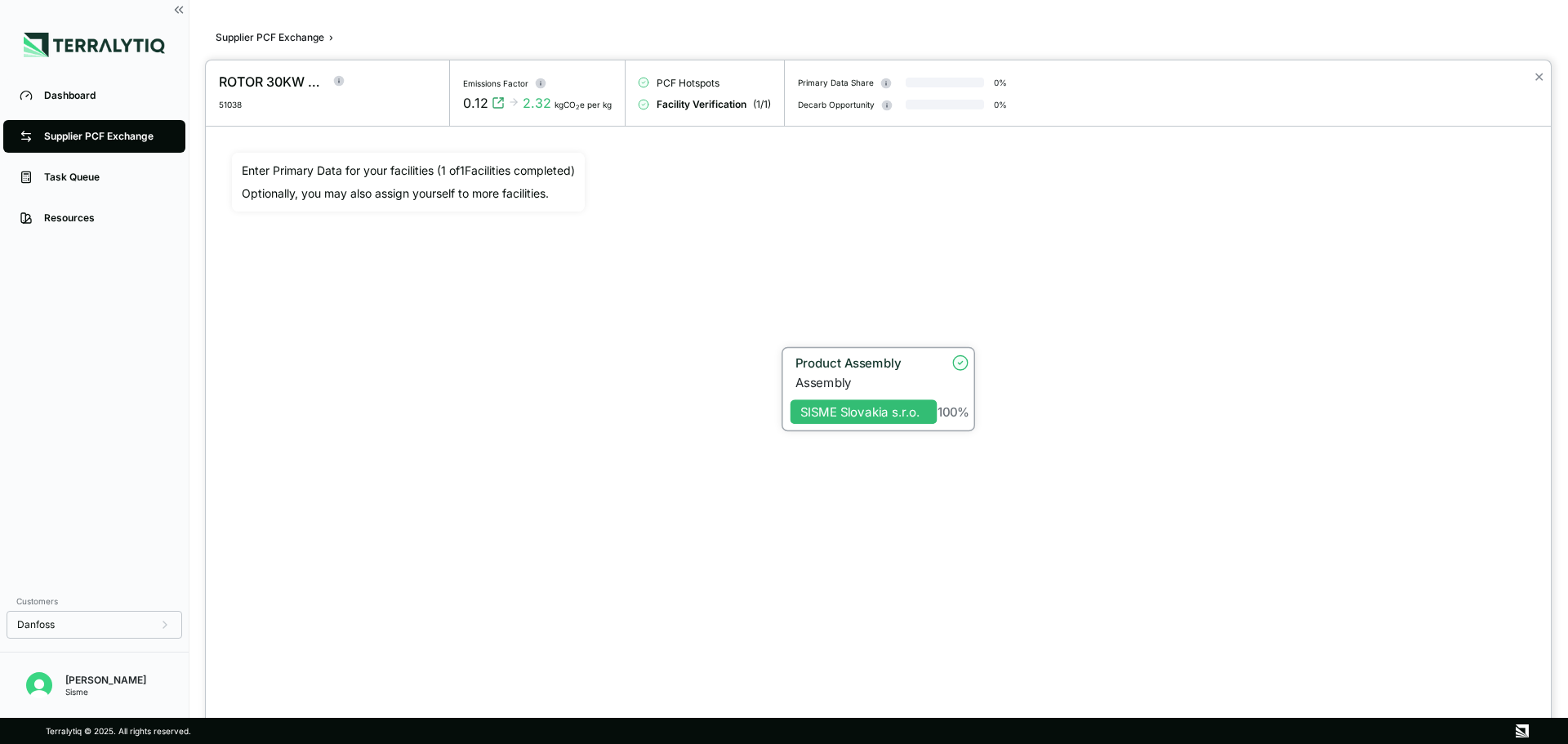
click at [893, 378] on div "Assembly" at bounding box center [865, 382] width 142 height 15
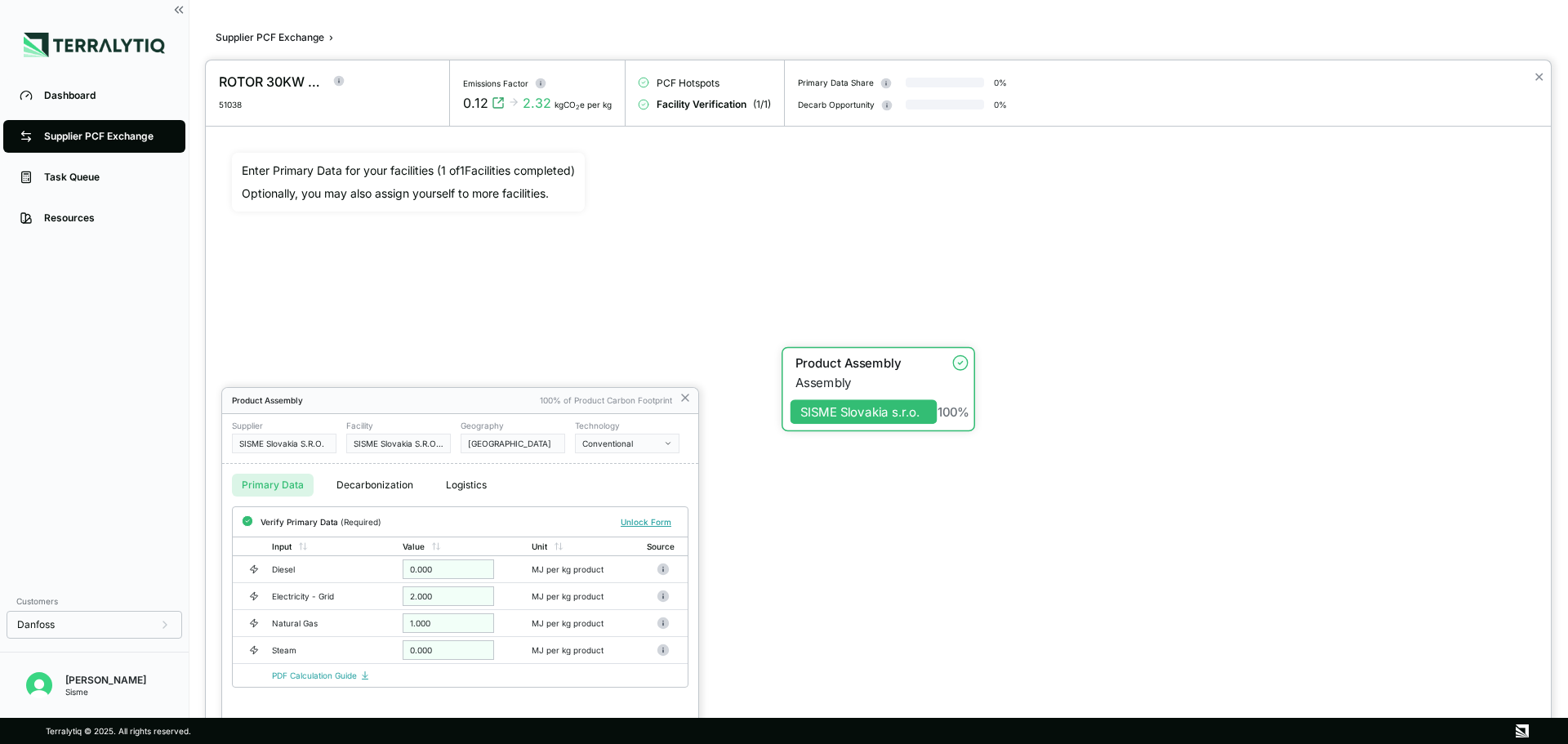
click at [299, 36] on div at bounding box center [784, 372] width 1568 height 744
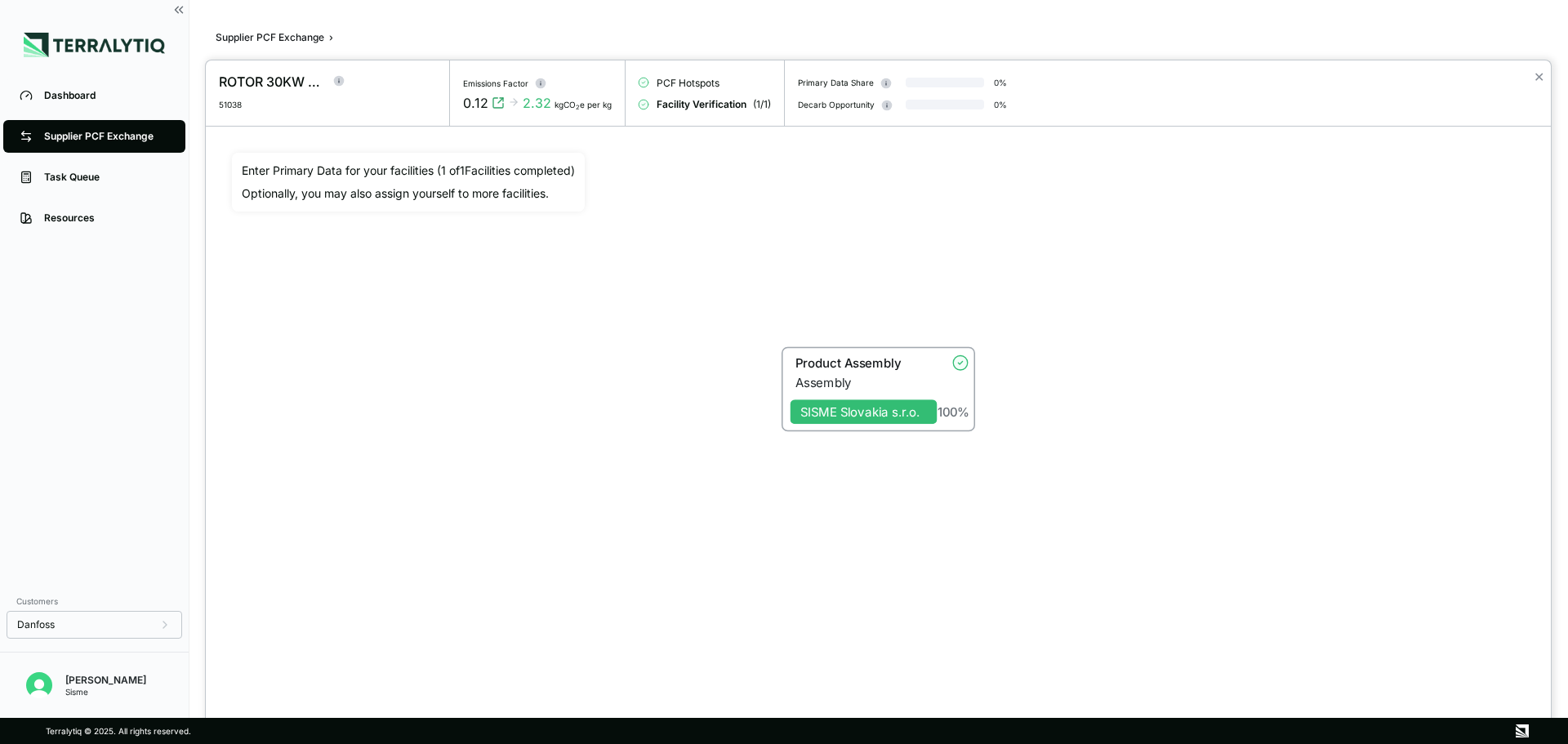
click at [299, 36] on div at bounding box center [784, 372] width 1568 height 744
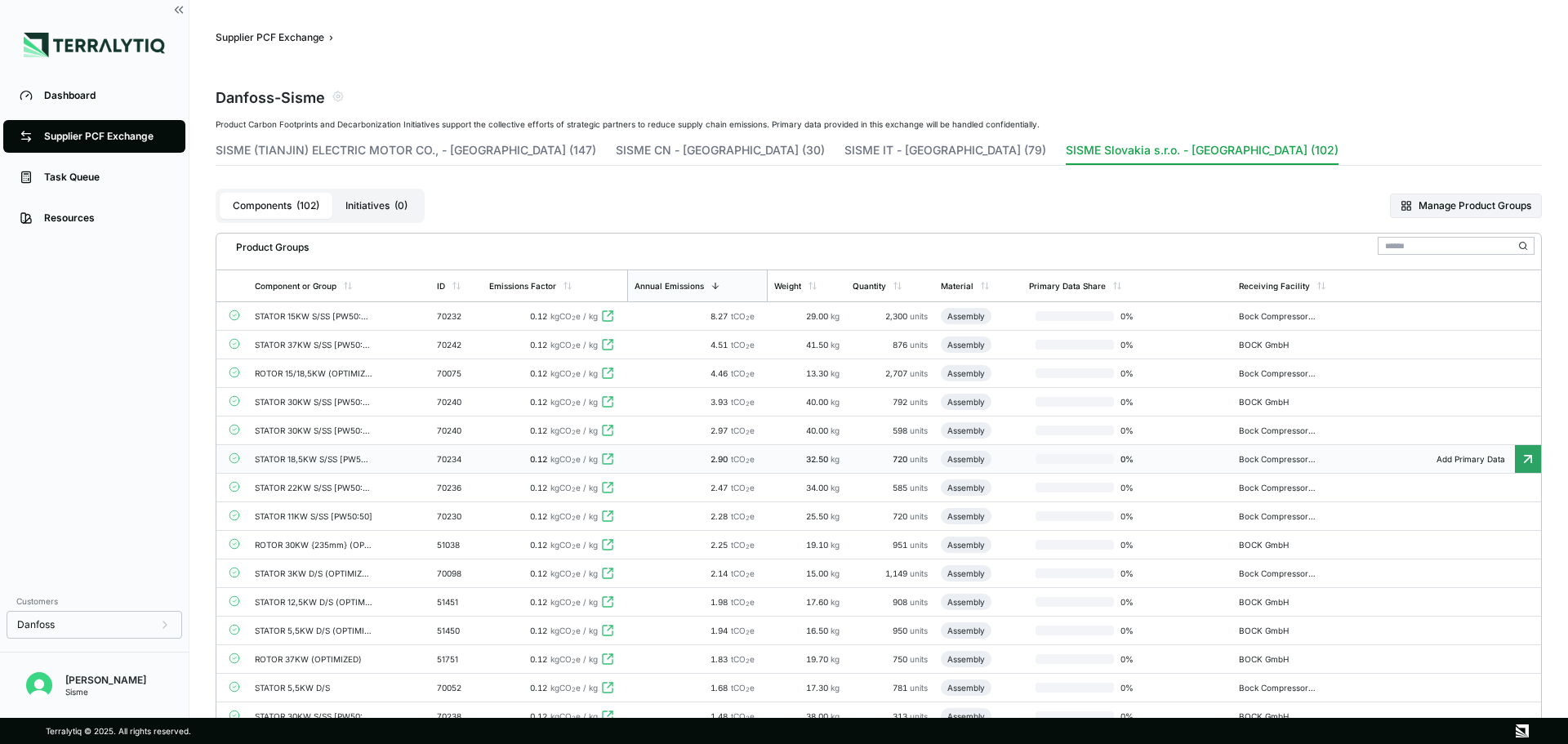
click at [495, 571] on div "0.12 kgCO 2 e / kg" at bounding box center [554, 574] width 132 height 10
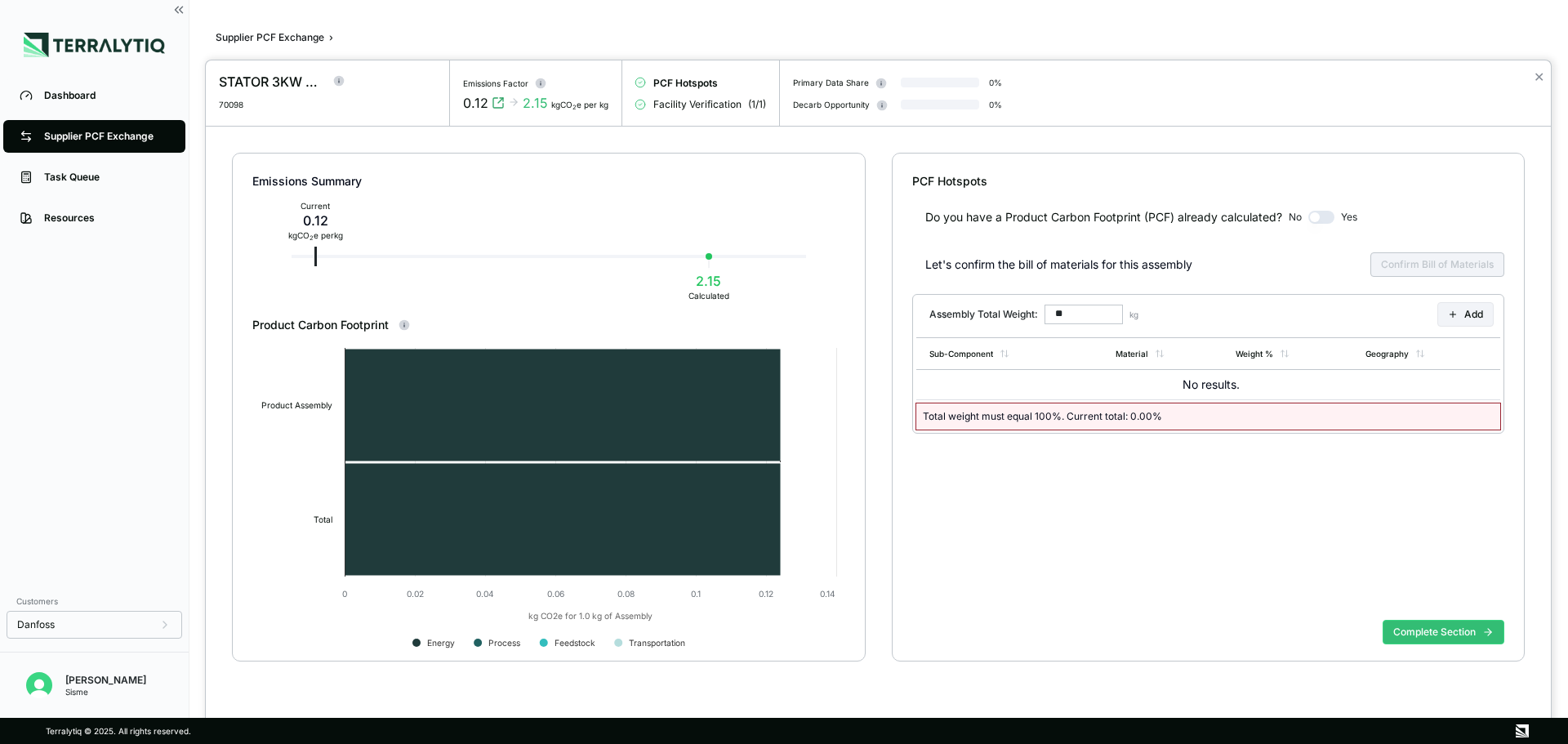
type input "******"
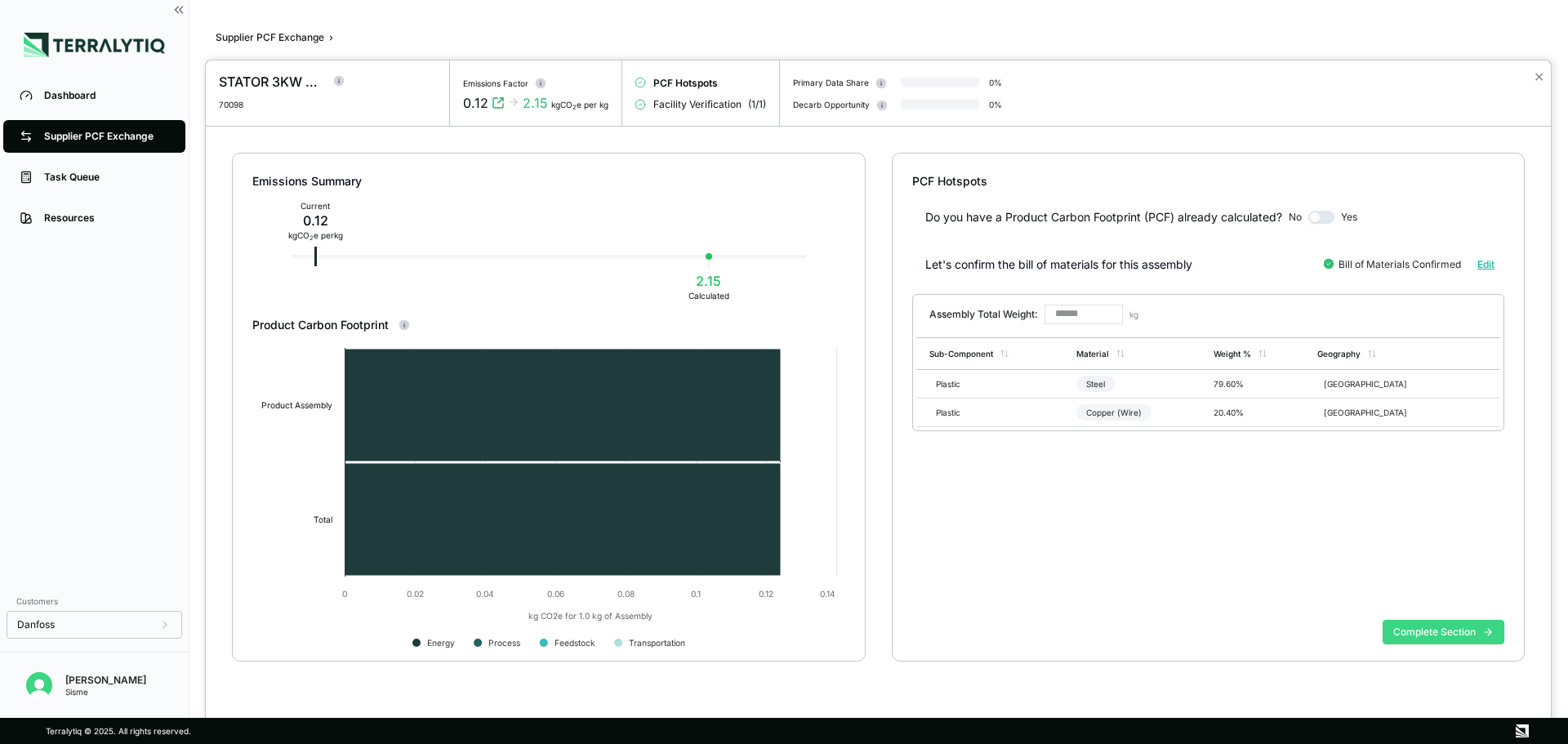
click at [1397, 631] on button "Complete Section" at bounding box center [1443, 632] width 122 height 24
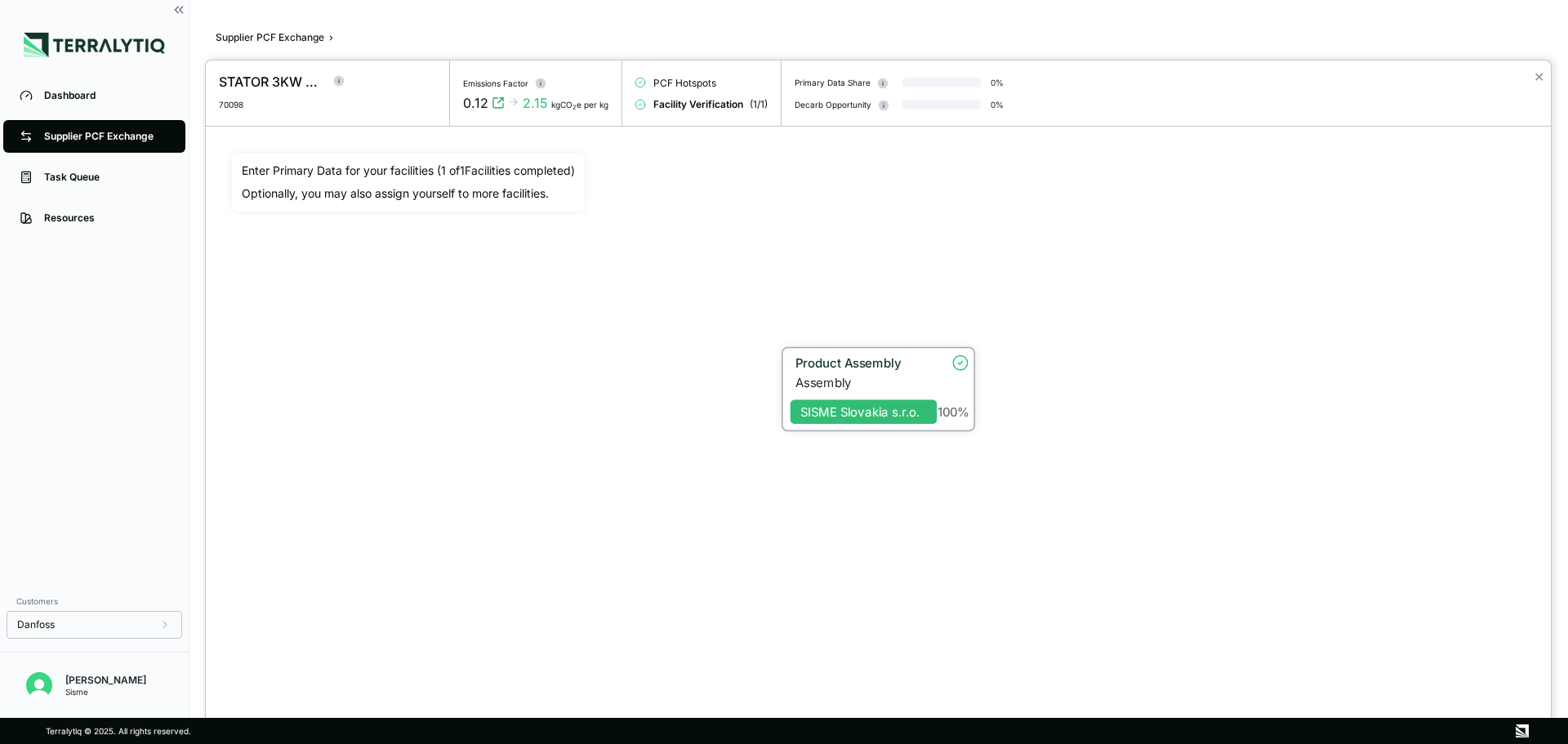
click at [902, 373] on div "Product Assembly" at bounding box center [859, 365] width 138 height 19
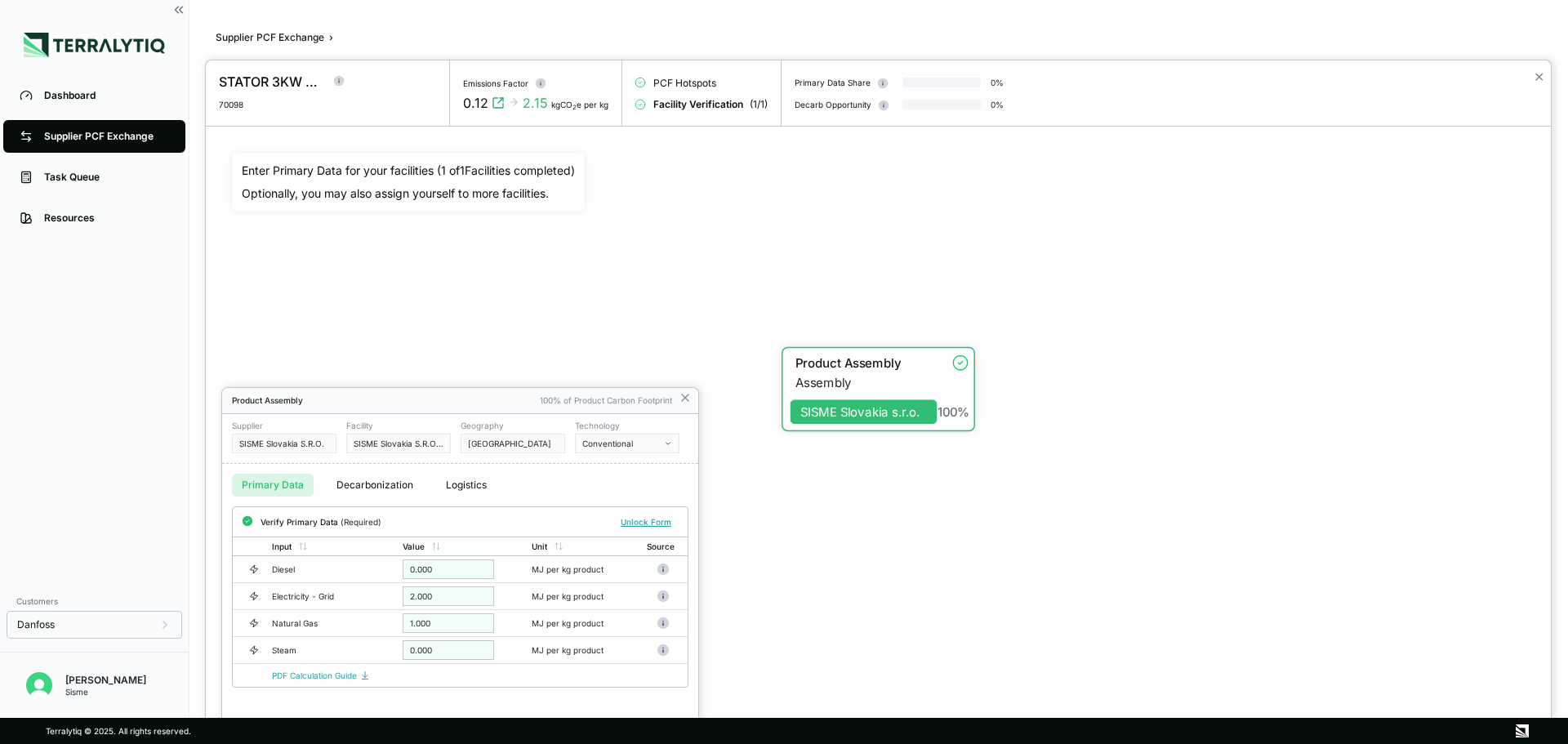
click at [313, 40] on div at bounding box center [784, 372] width 1568 height 744
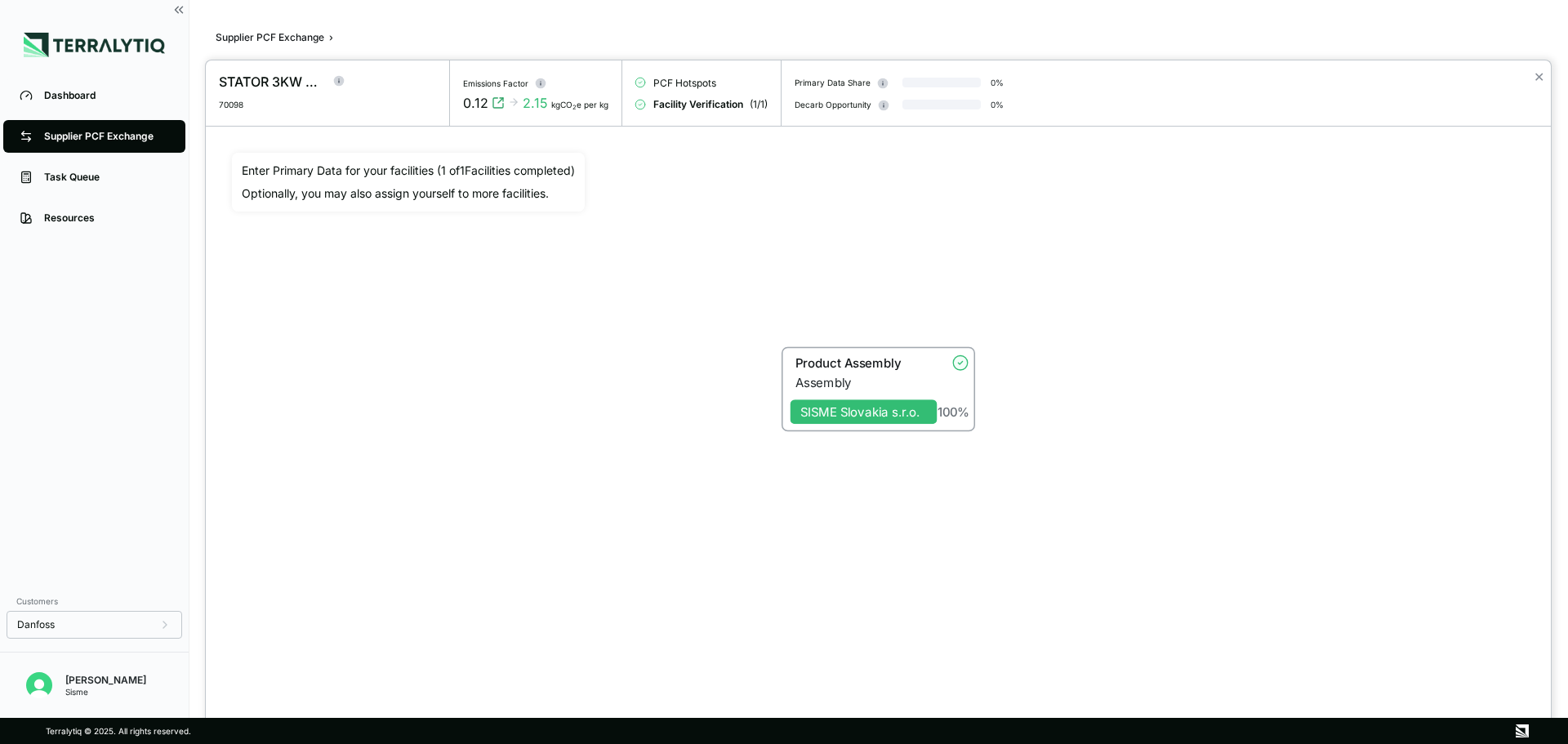
click at [318, 36] on div at bounding box center [784, 372] width 1568 height 744
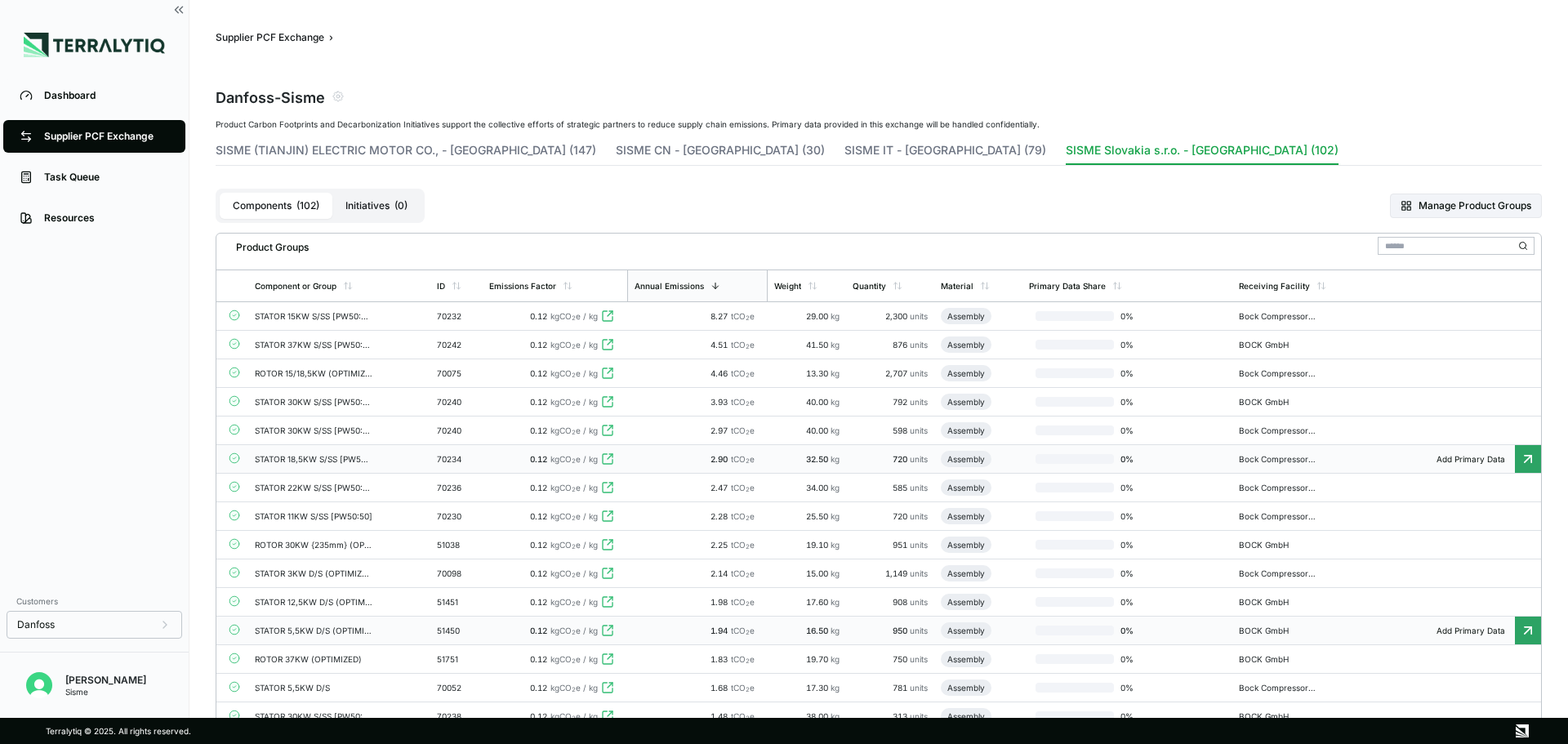
click at [486, 635] on td "0.12 kgCO 2 e / kg" at bounding box center [554, 631] width 144 height 29
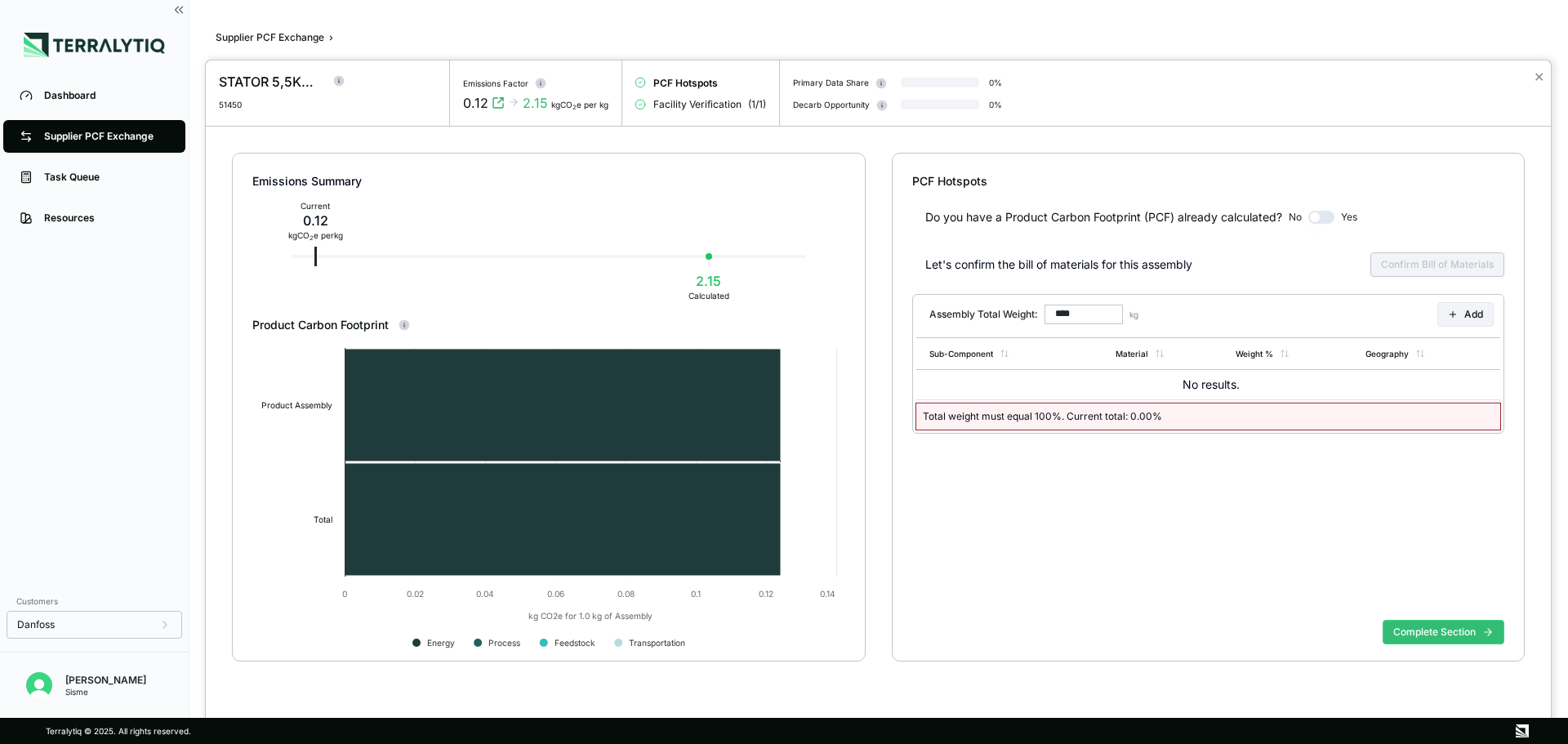
type input "******"
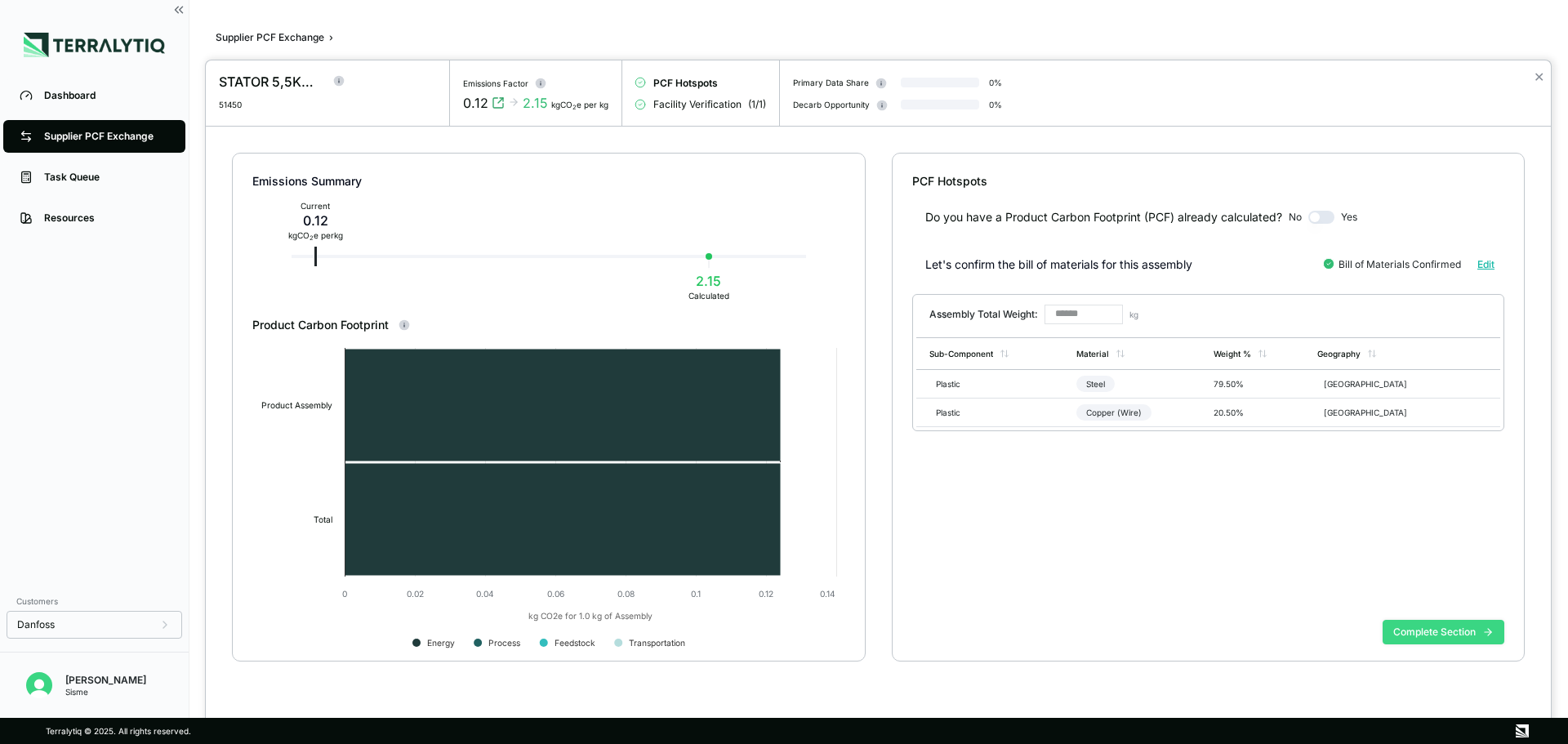
click at [1404, 631] on button "Complete Section" at bounding box center [1443, 632] width 122 height 24
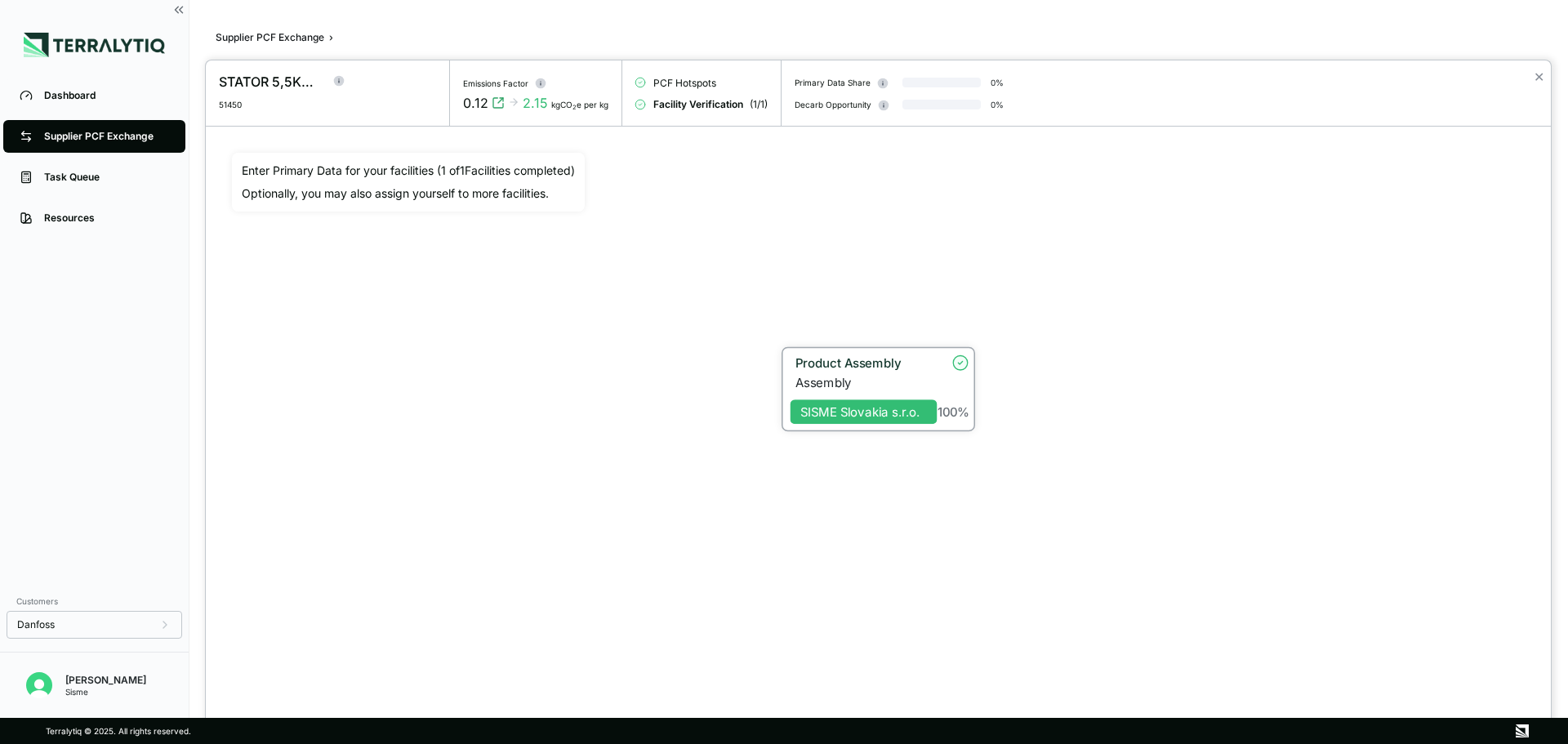
click at [907, 372] on div "Product Assembly" at bounding box center [859, 365] width 138 height 19
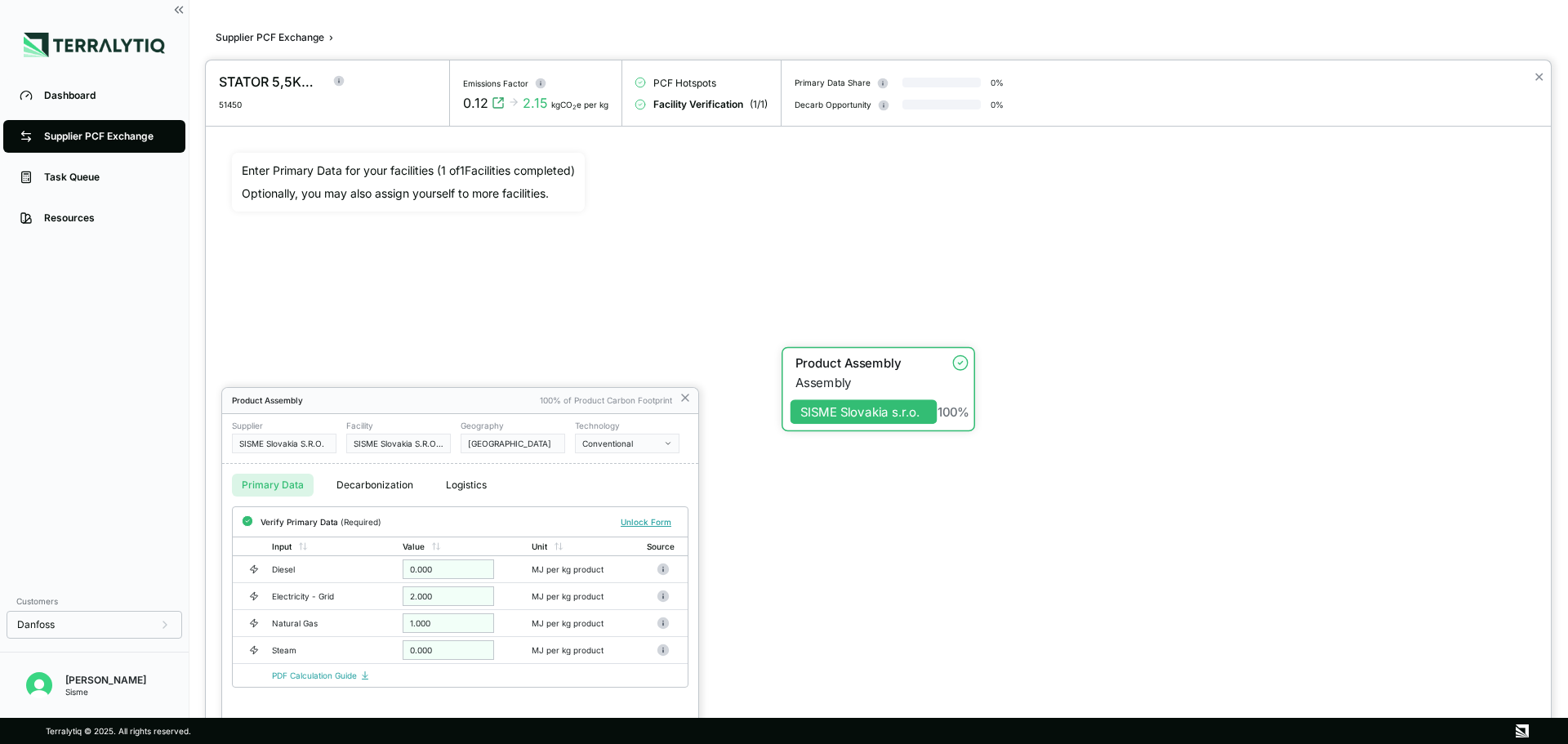
click at [305, 35] on div at bounding box center [784, 372] width 1568 height 744
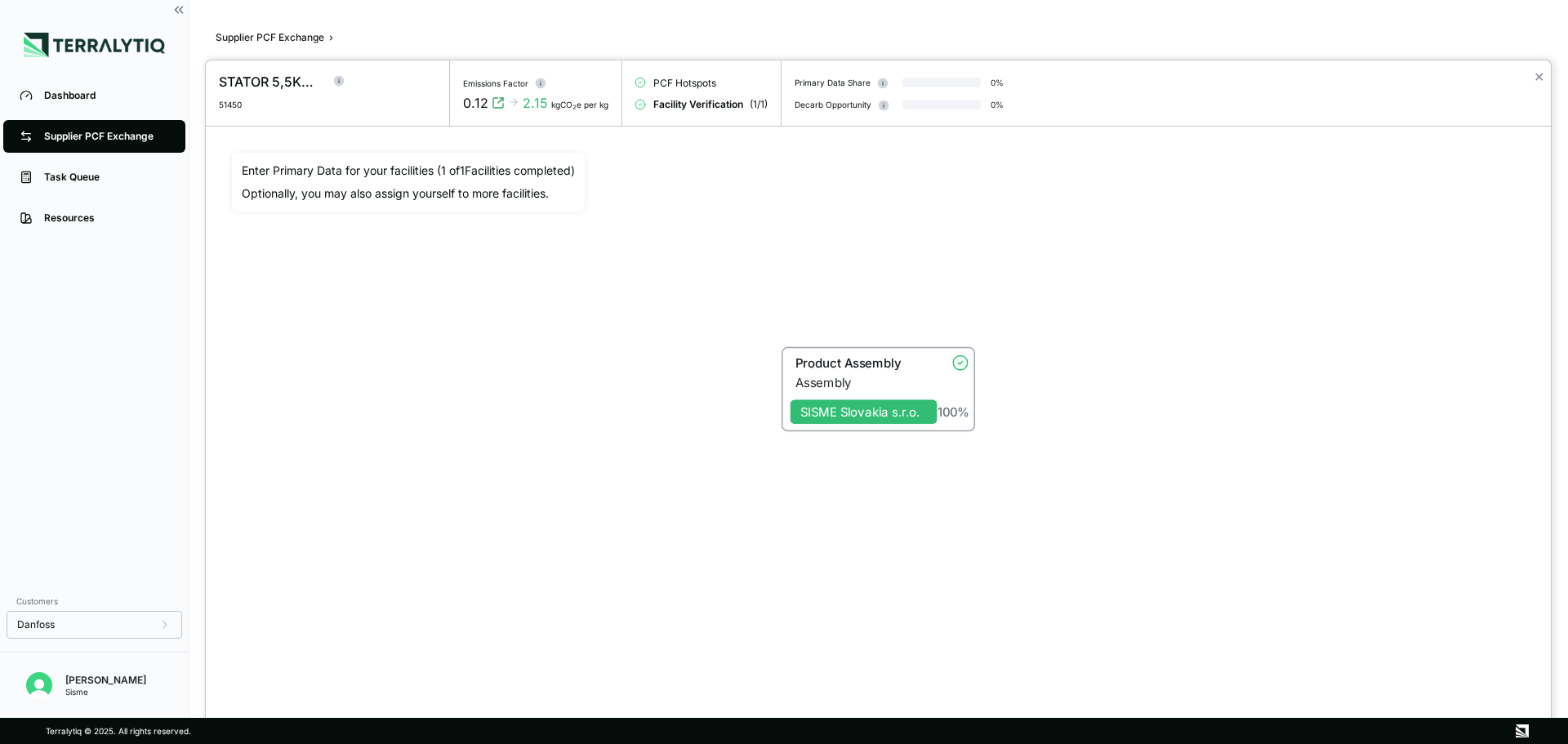
click at [305, 35] on div at bounding box center [784, 372] width 1568 height 744
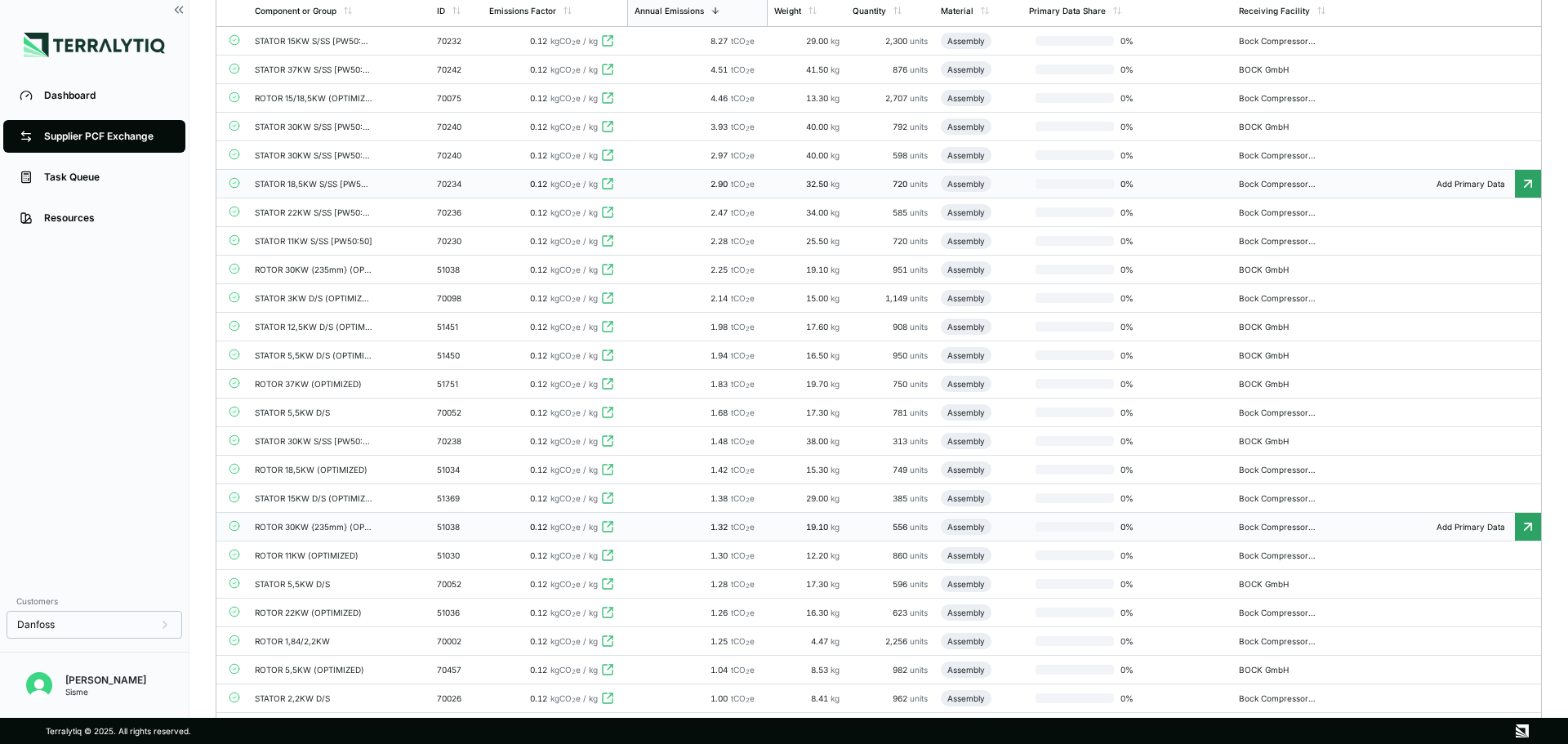
scroll to position [326, 0]
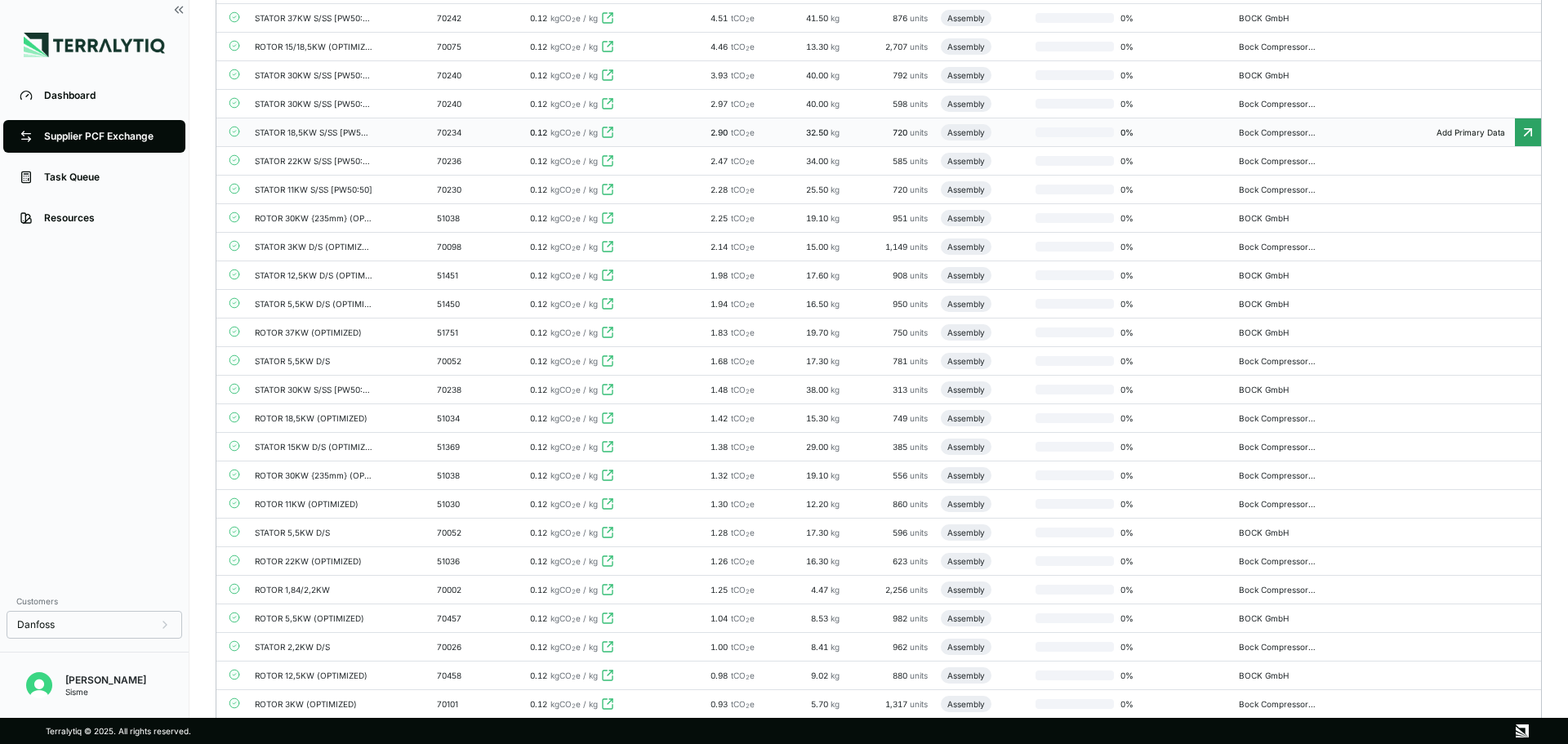
click at [493, 332] on div "0.12 kgCO 2 e / kg" at bounding box center [554, 332] width 132 height 10
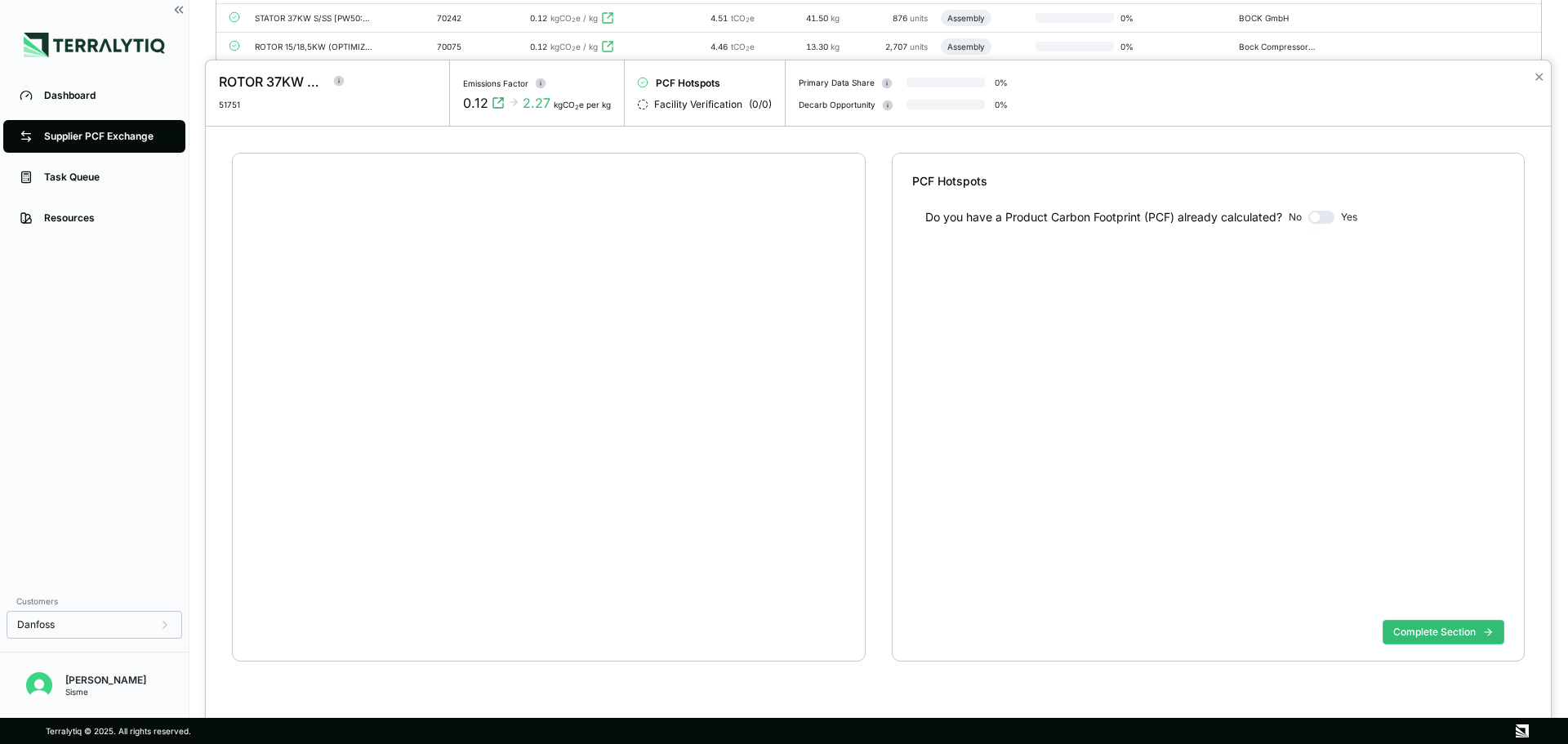
scroll to position [31, 0]
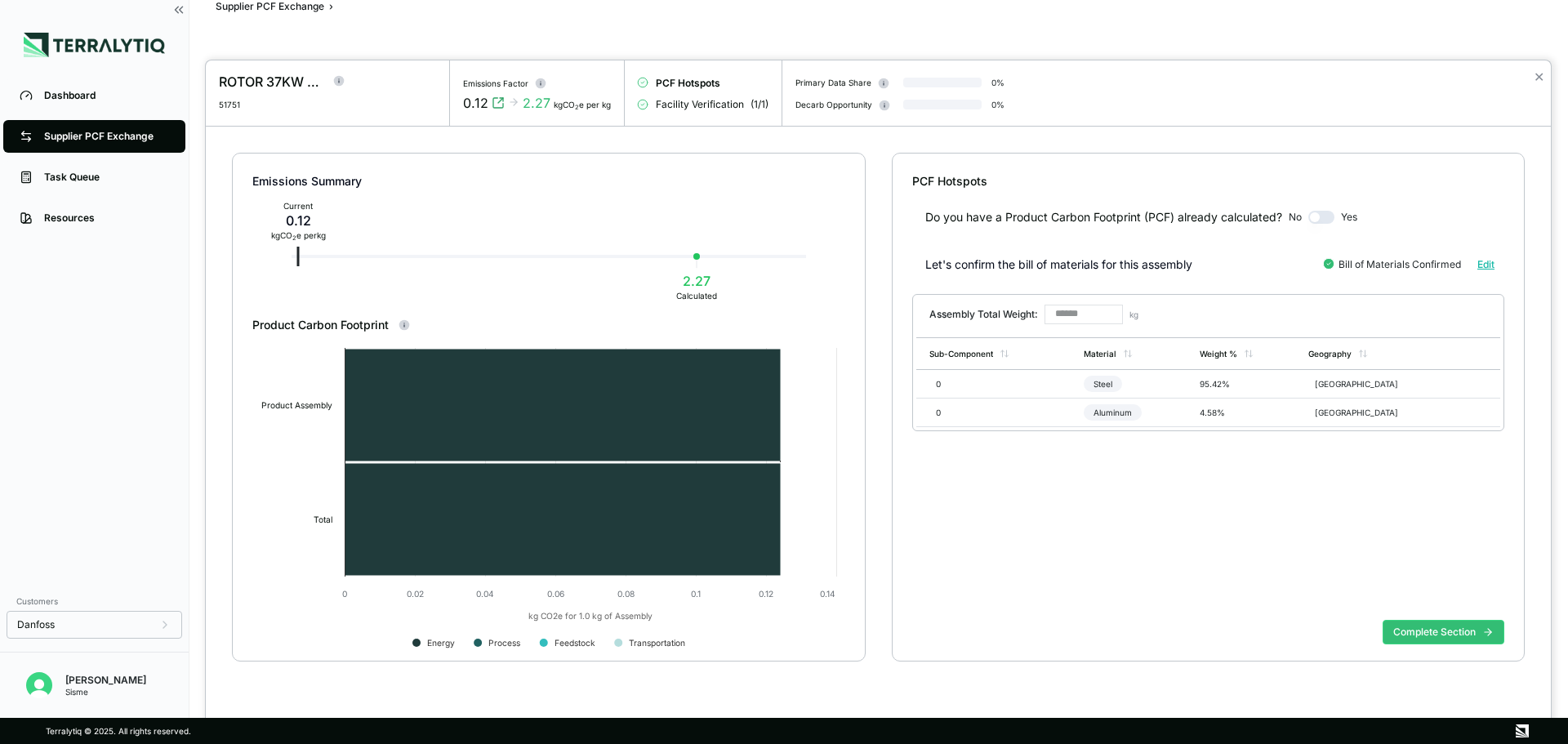
type input "******"
click at [1455, 631] on button "Complete Section" at bounding box center [1443, 632] width 122 height 24
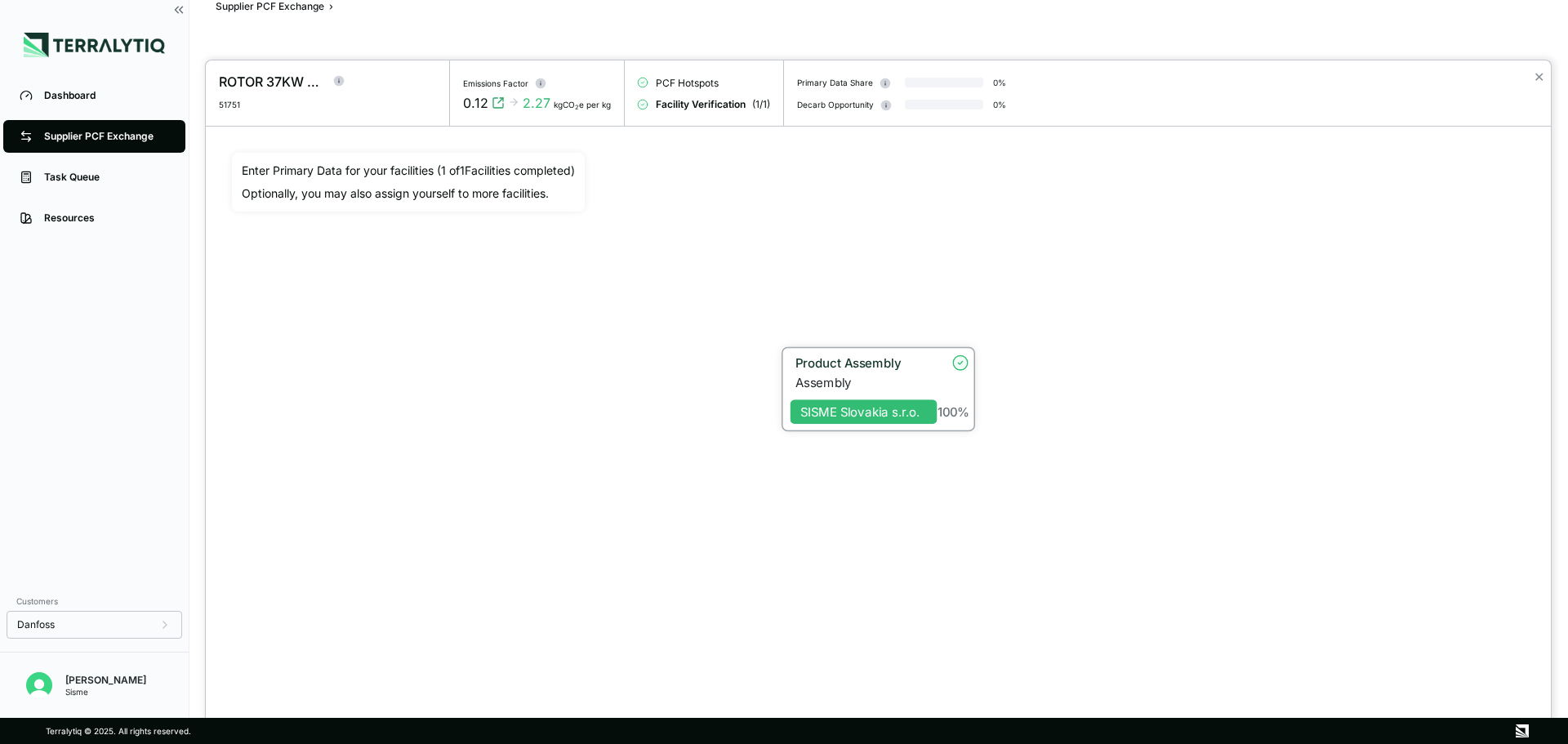
click at [874, 380] on div "Assembly" at bounding box center [865, 382] width 142 height 15
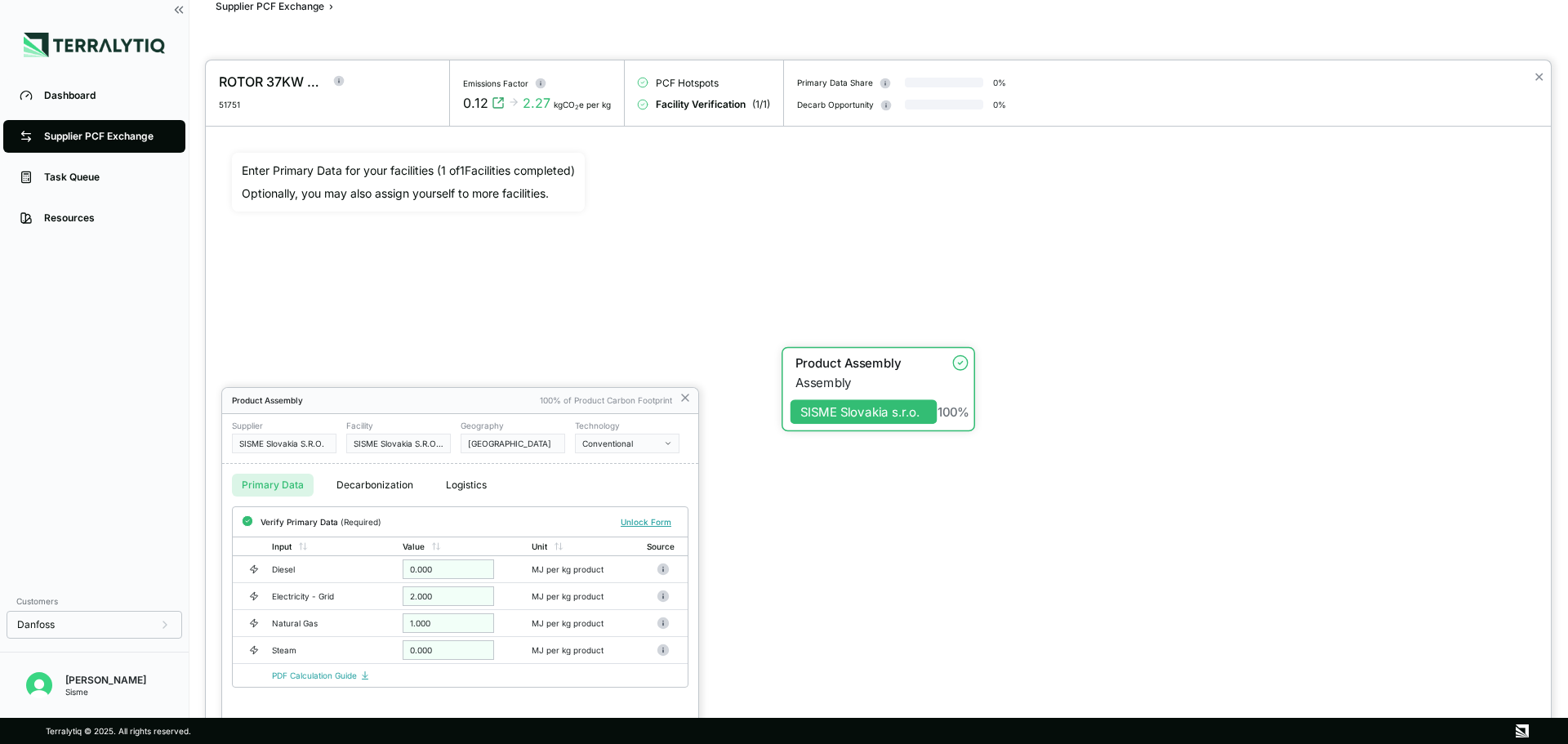
click at [272, 5] on div at bounding box center [784, 372] width 1568 height 744
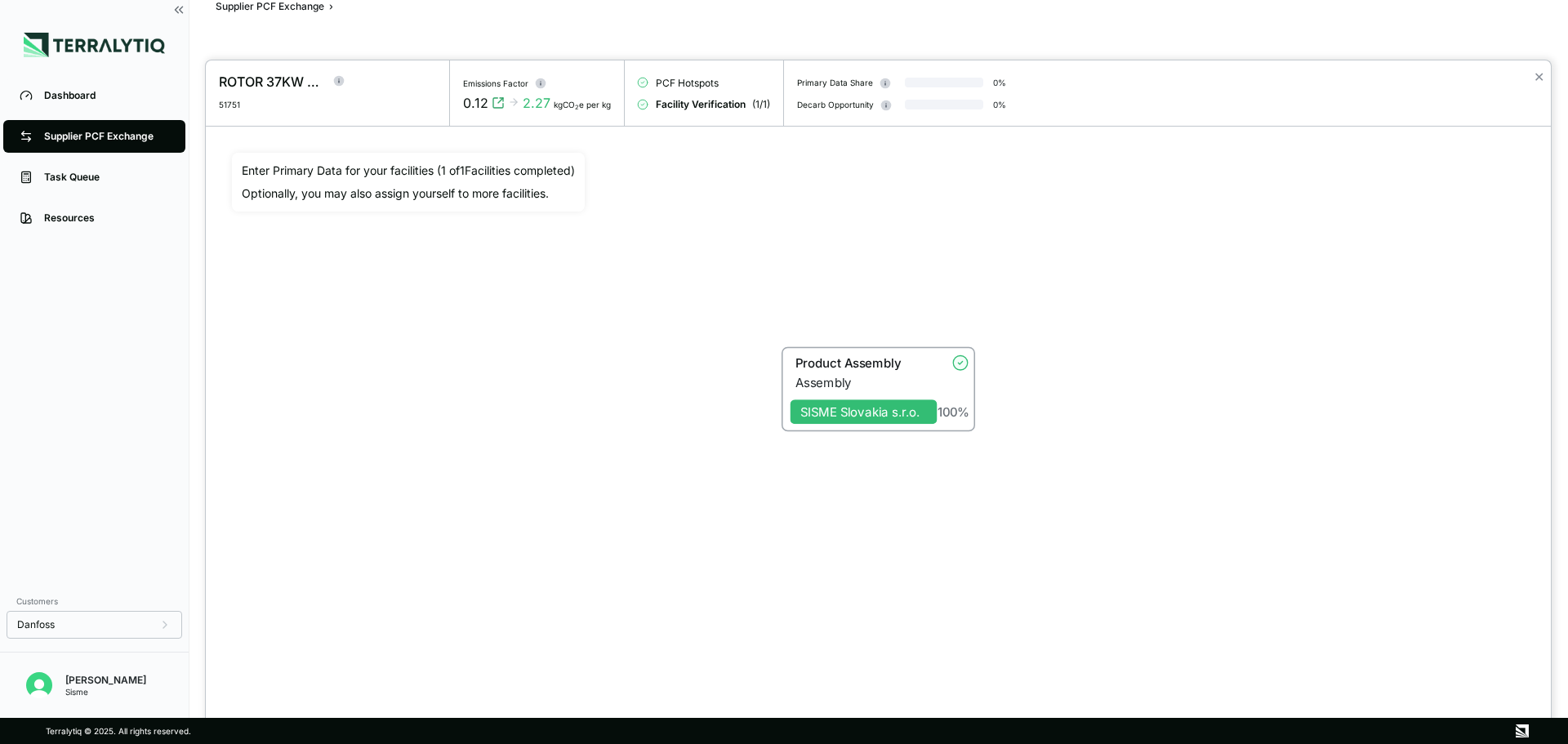
click at [272, 5] on div at bounding box center [784, 372] width 1568 height 744
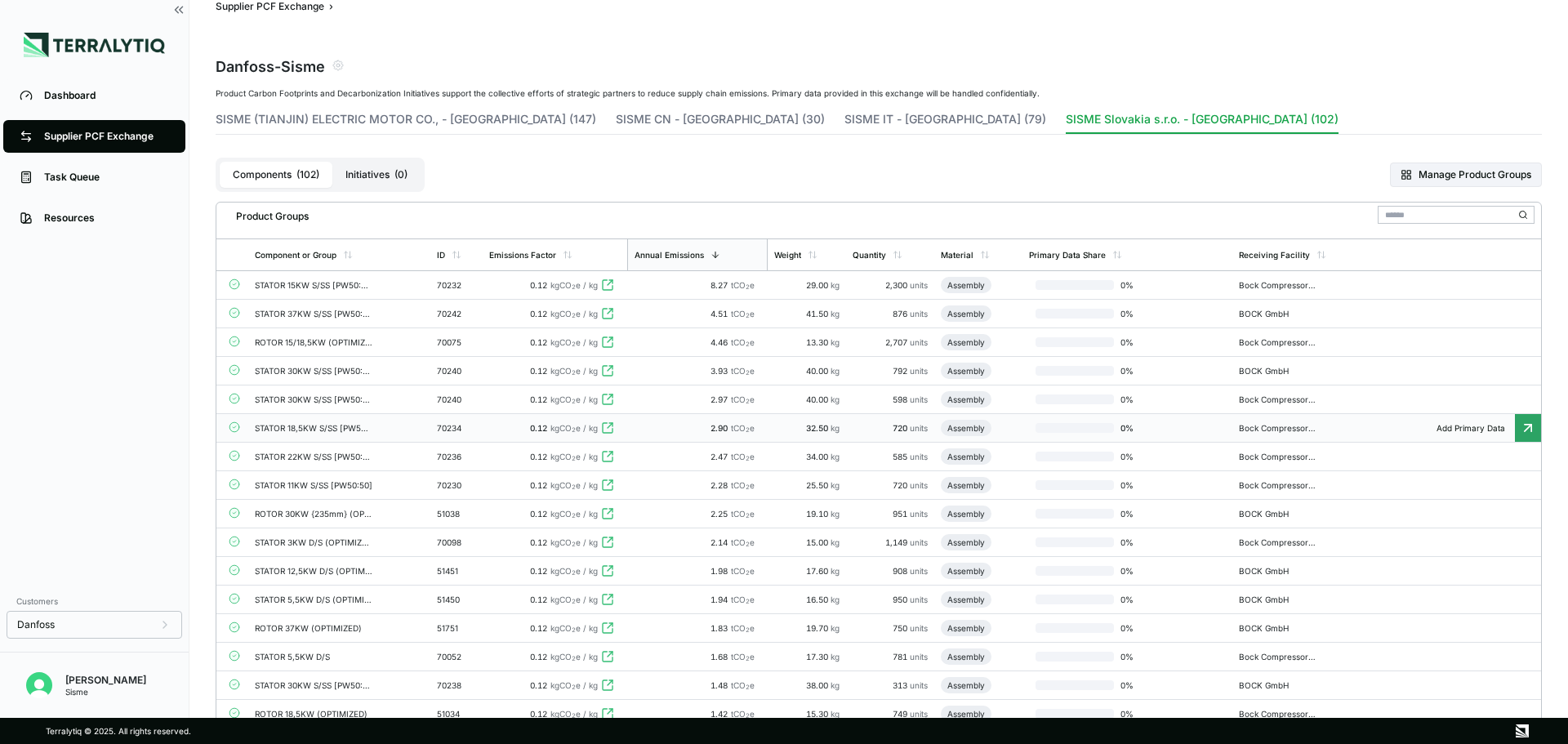
click at [470, 658] on div "70052" at bounding box center [456, 657] width 39 height 10
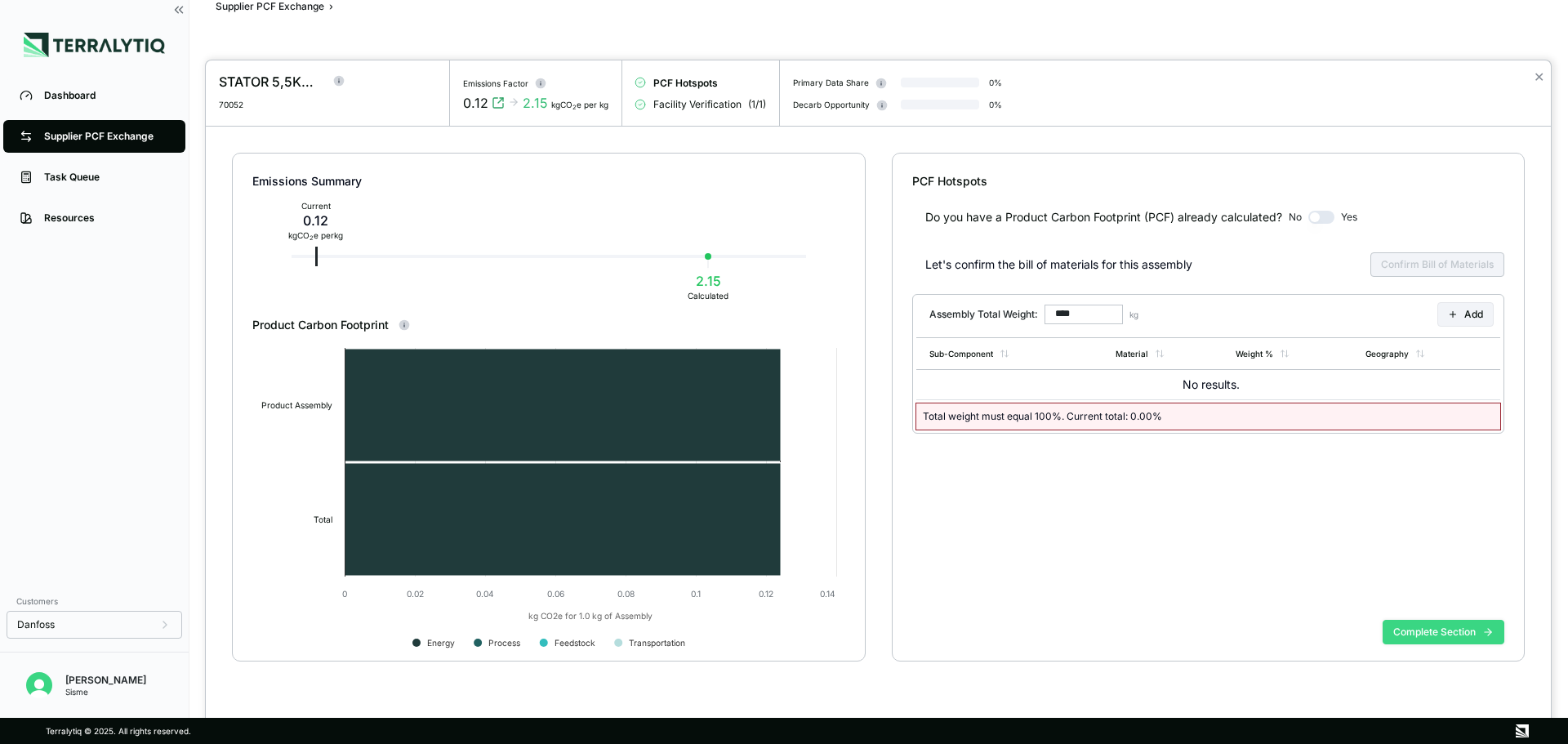
type input "******"
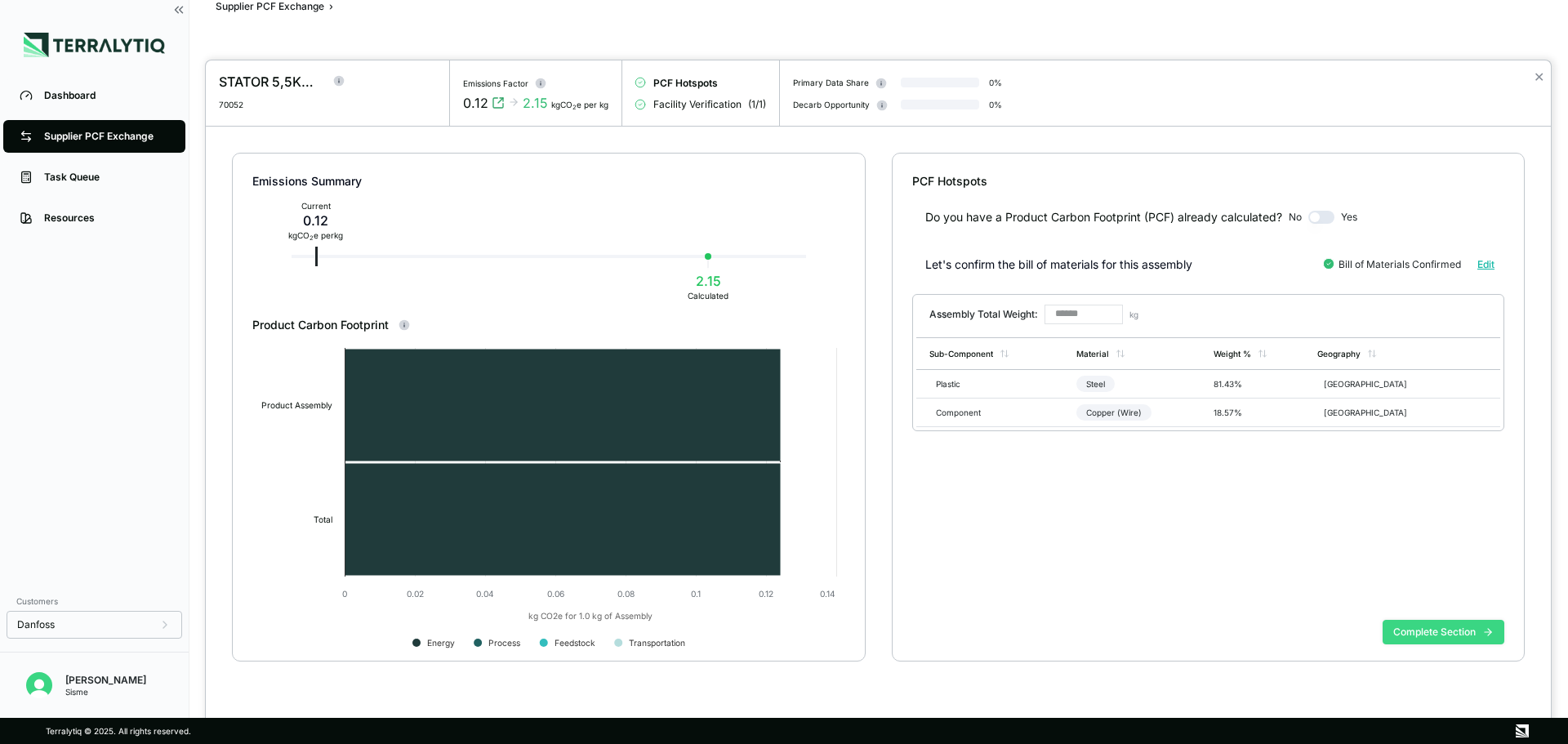
click at [1443, 635] on button "Complete Section" at bounding box center [1443, 632] width 122 height 24
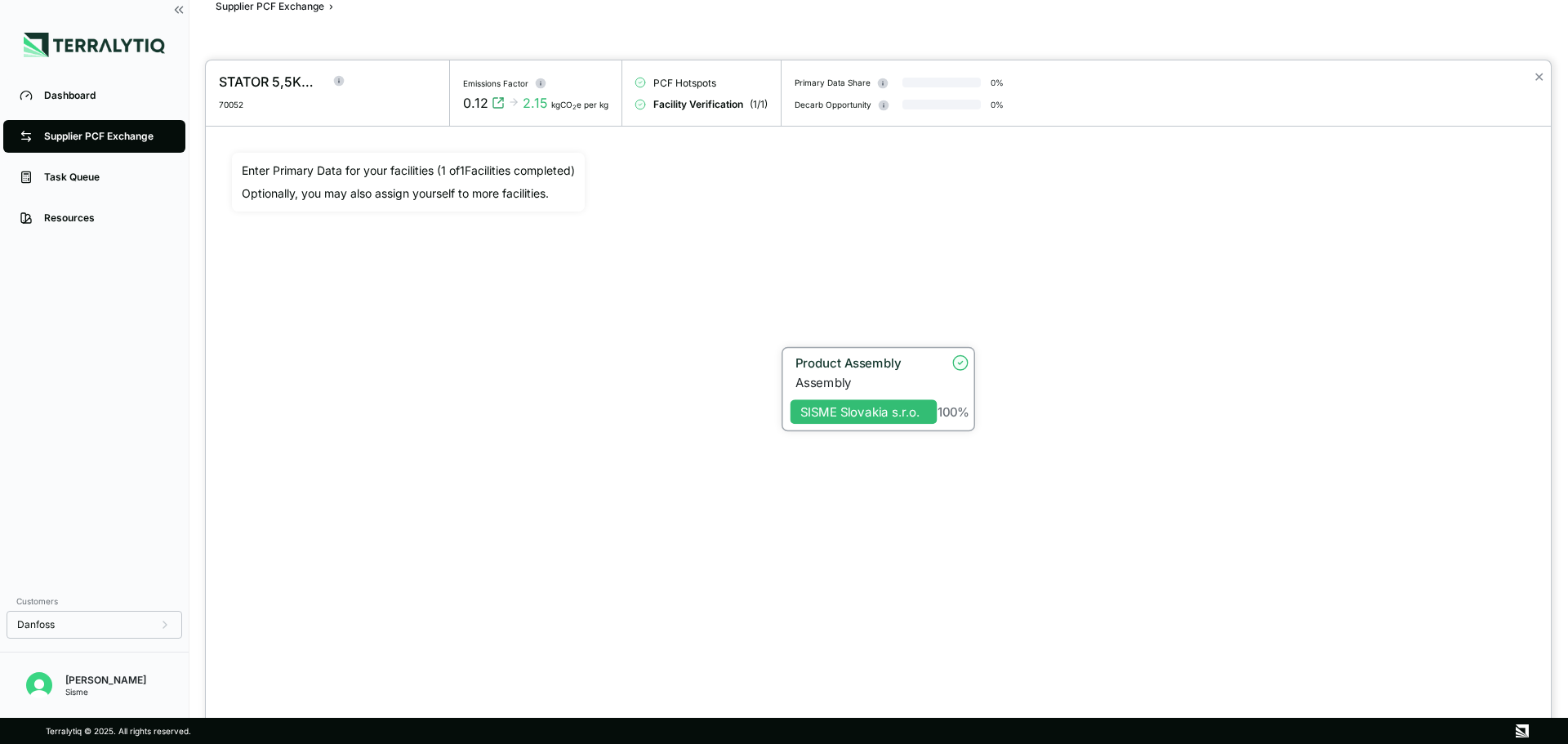
click at [934, 376] on div "Assembly" at bounding box center [865, 382] width 142 height 15
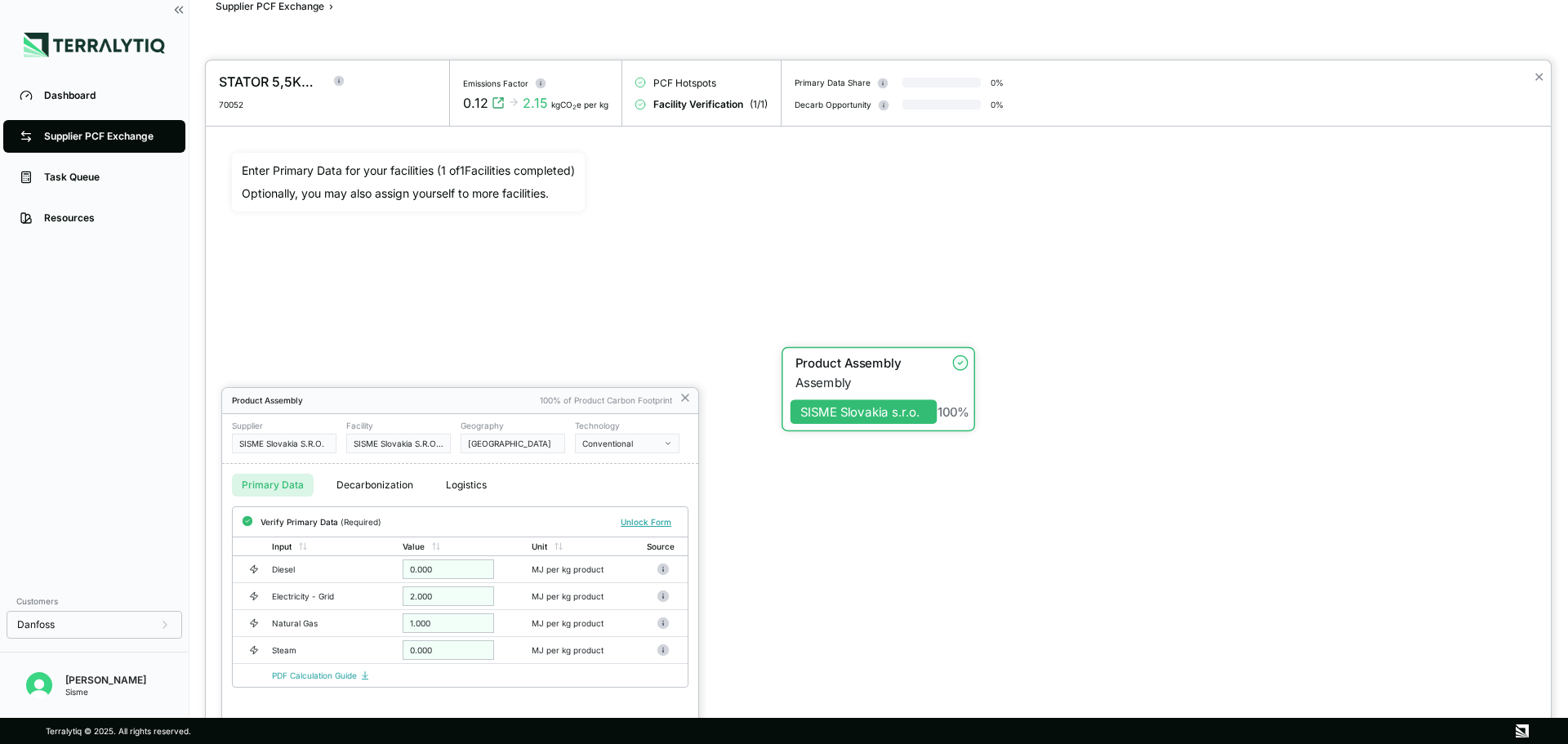
click at [267, 3] on div at bounding box center [784, 372] width 1568 height 744
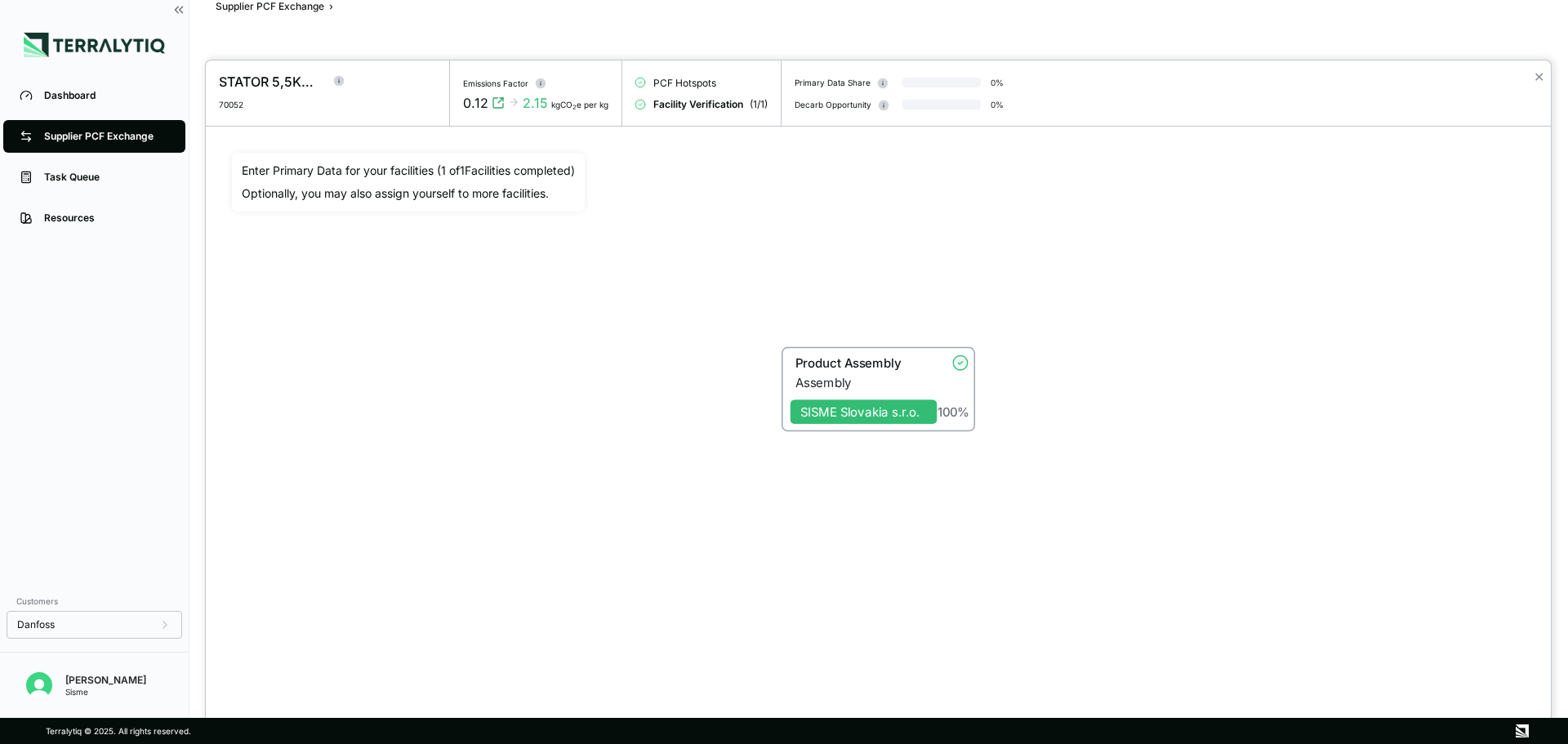
click at [267, 3] on div at bounding box center [784, 372] width 1568 height 744
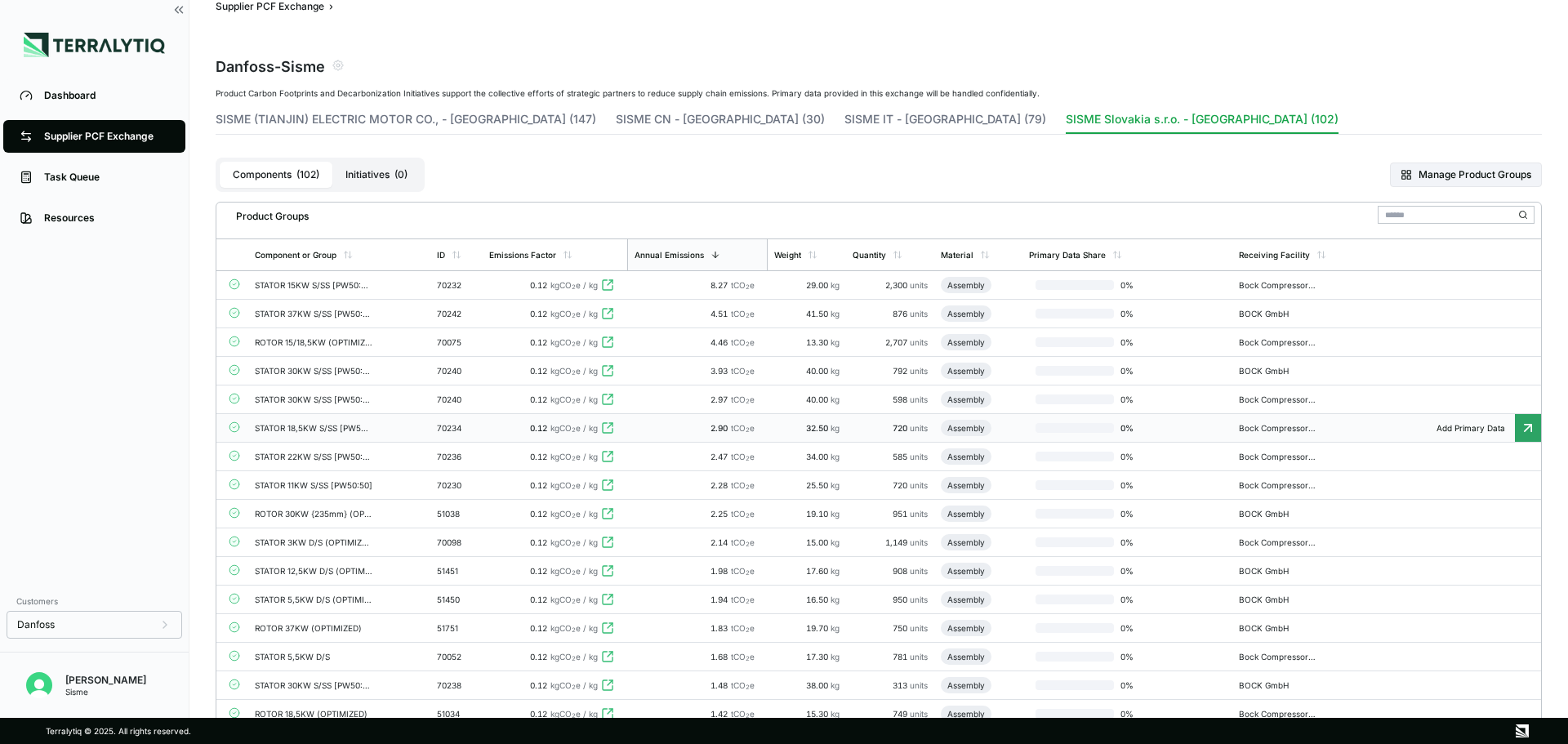
click at [473, 683] on div "70238" at bounding box center [456, 685] width 39 height 10
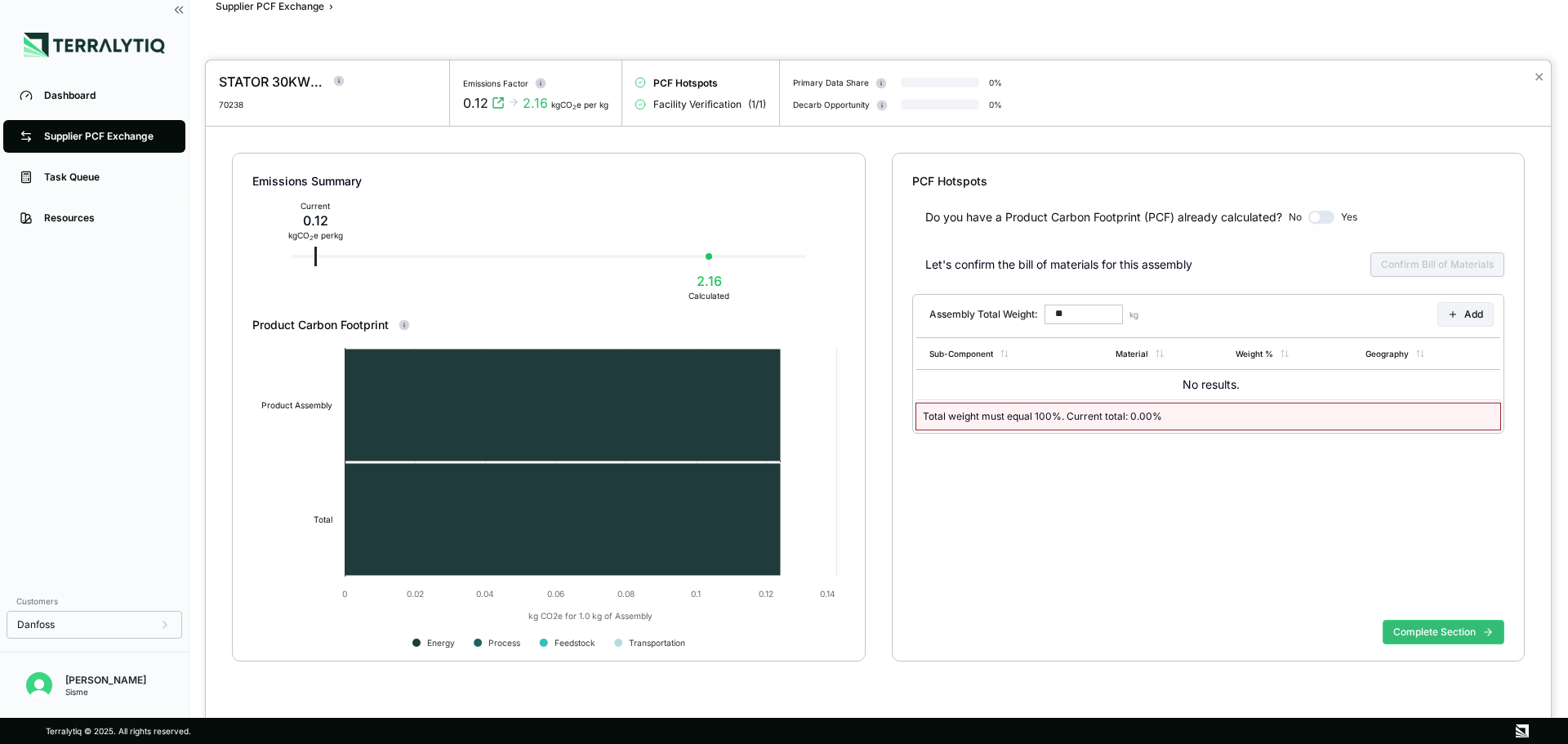
type input "******"
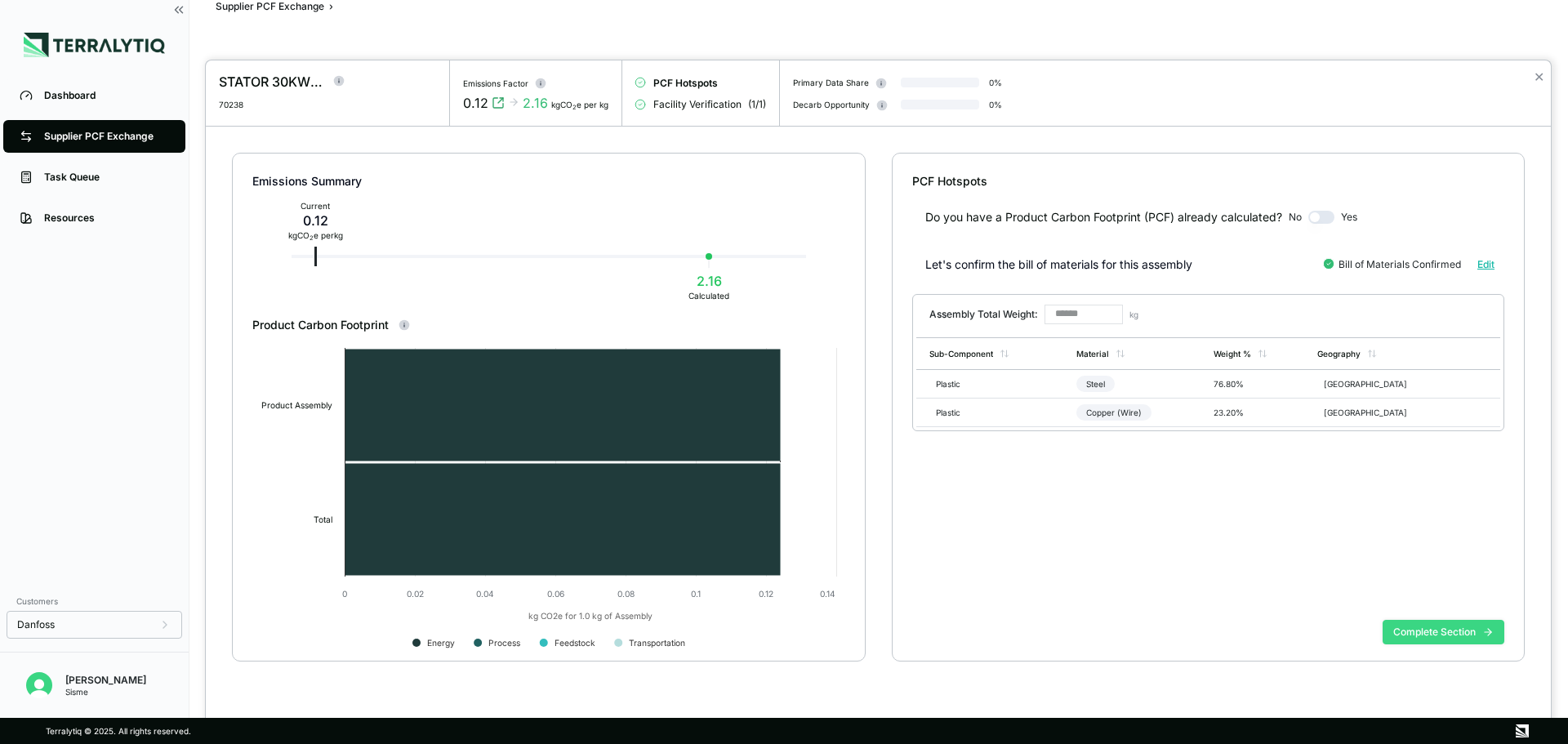
click at [1392, 630] on button "Complete Section" at bounding box center [1443, 632] width 122 height 24
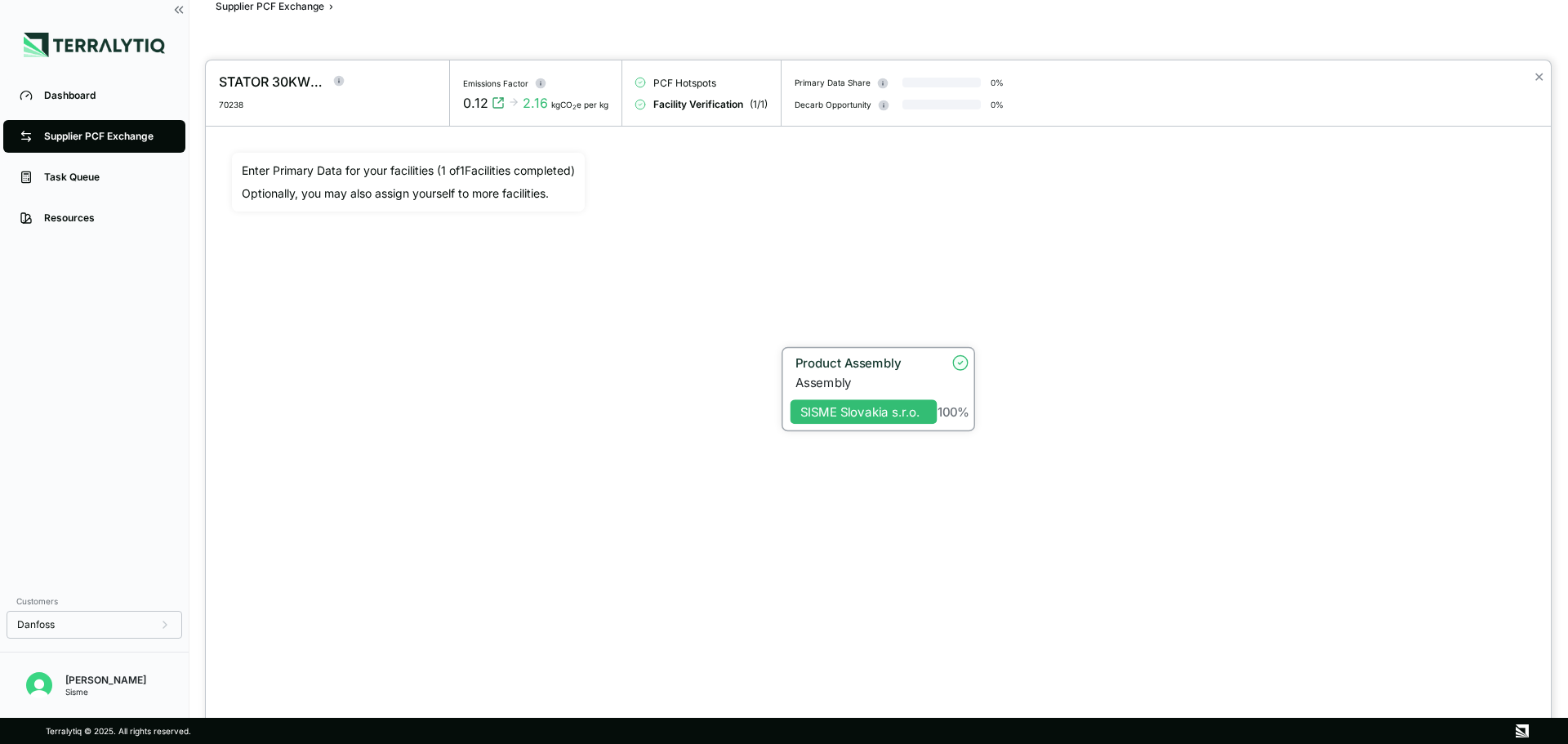
click at [826, 385] on div "Assembly" at bounding box center [865, 382] width 142 height 15
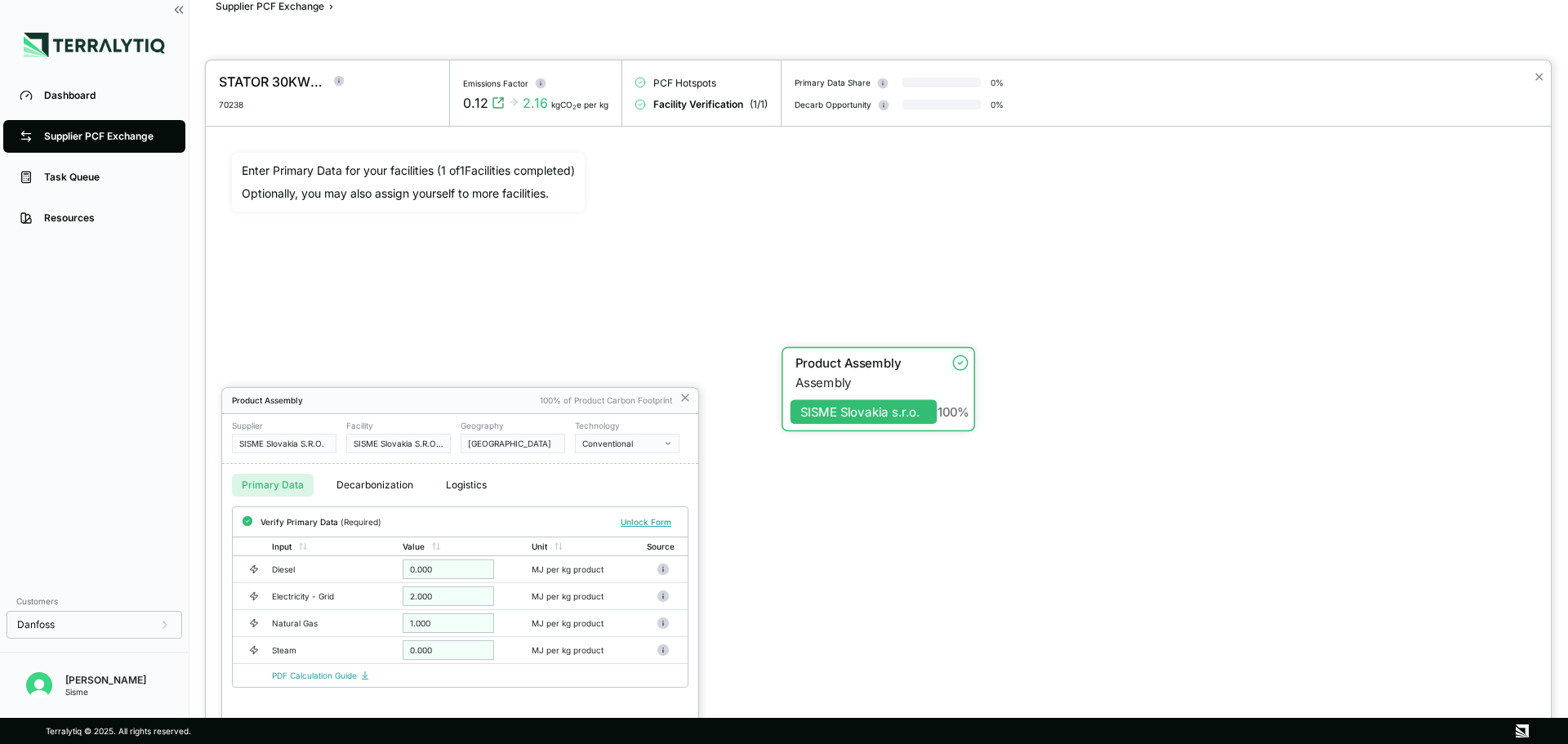
click at [296, 6] on div at bounding box center [784, 372] width 1568 height 744
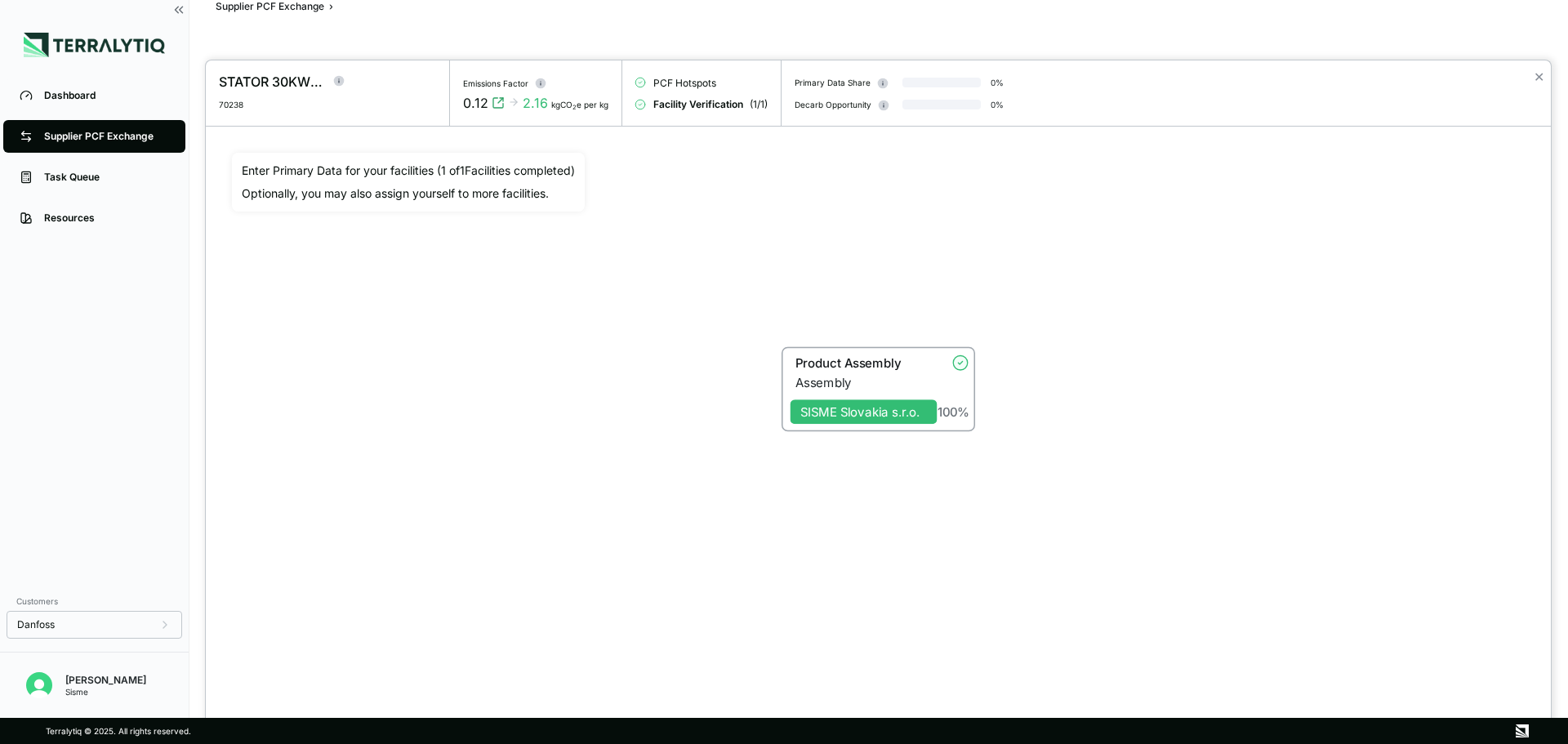
click at [296, 6] on div at bounding box center [784, 372] width 1568 height 744
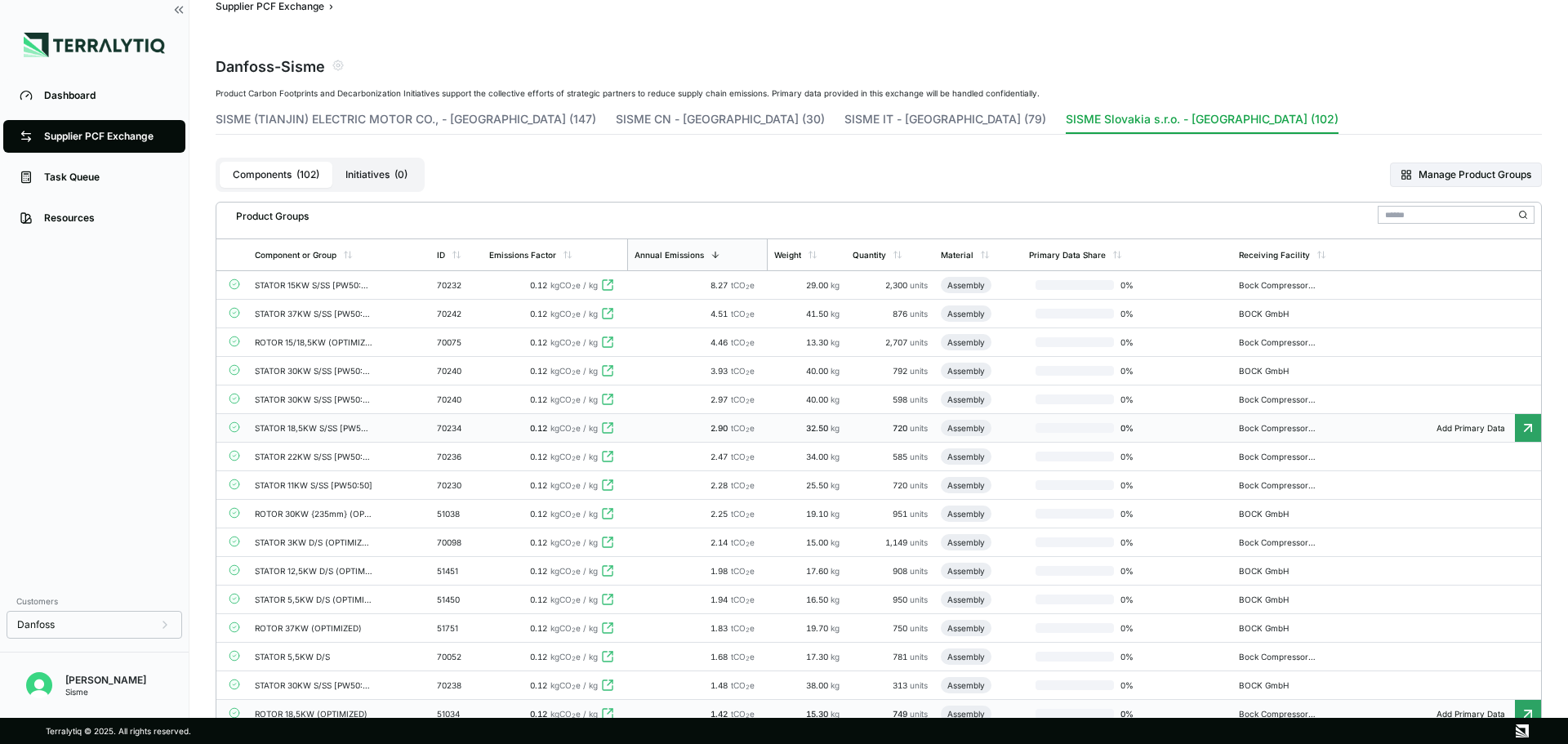
click at [470, 706] on td "51034" at bounding box center [456, 714] width 52 height 29
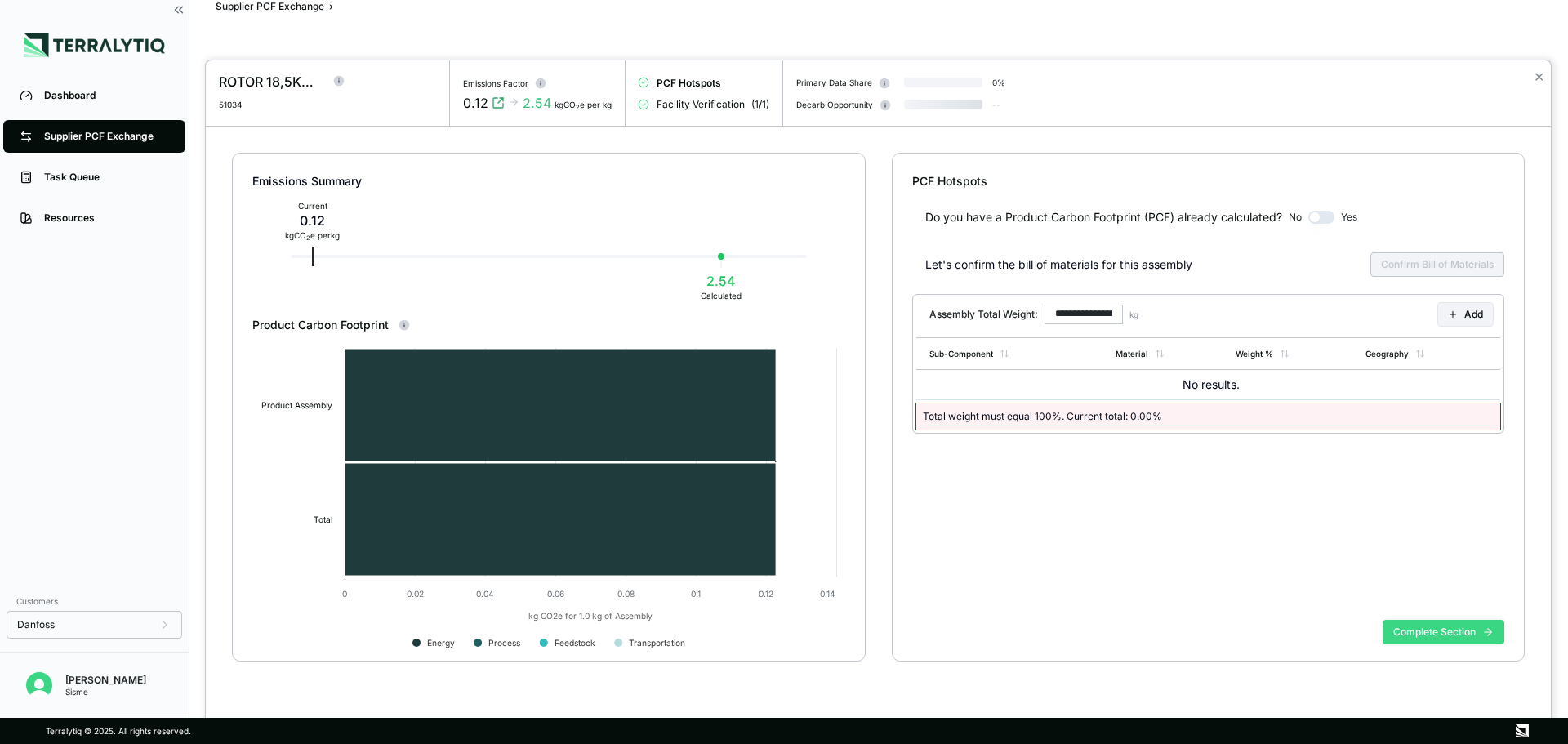
click at [1432, 627] on button "Complete Section" at bounding box center [1443, 632] width 122 height 24
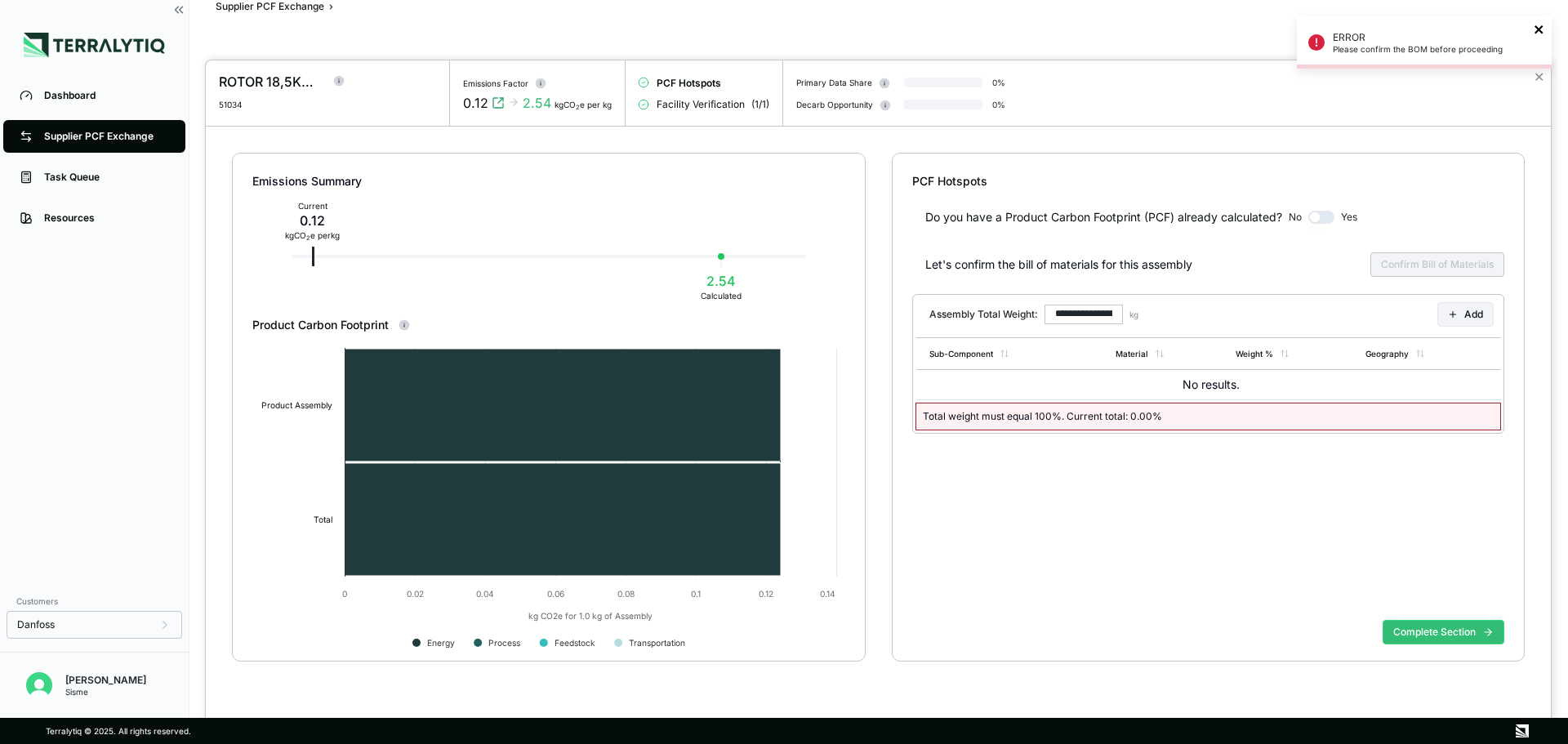
click at [1537, 24] on icon "close" at bounding box center [1539, 29] width 12 height 13
type input "******"
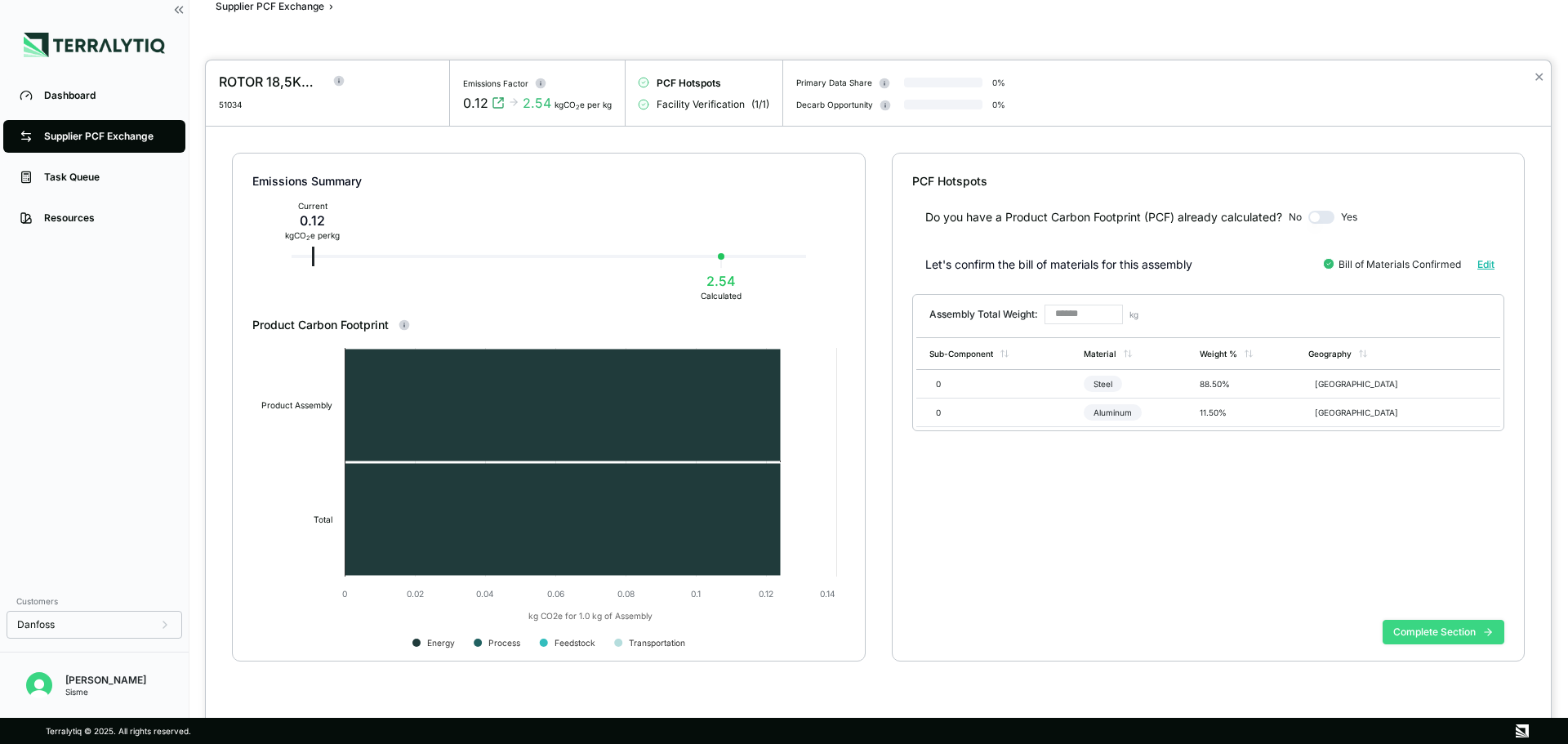
click at [1415, 620] on button "Complete Section" at bounding box center [1443, 632] width 122 height 24
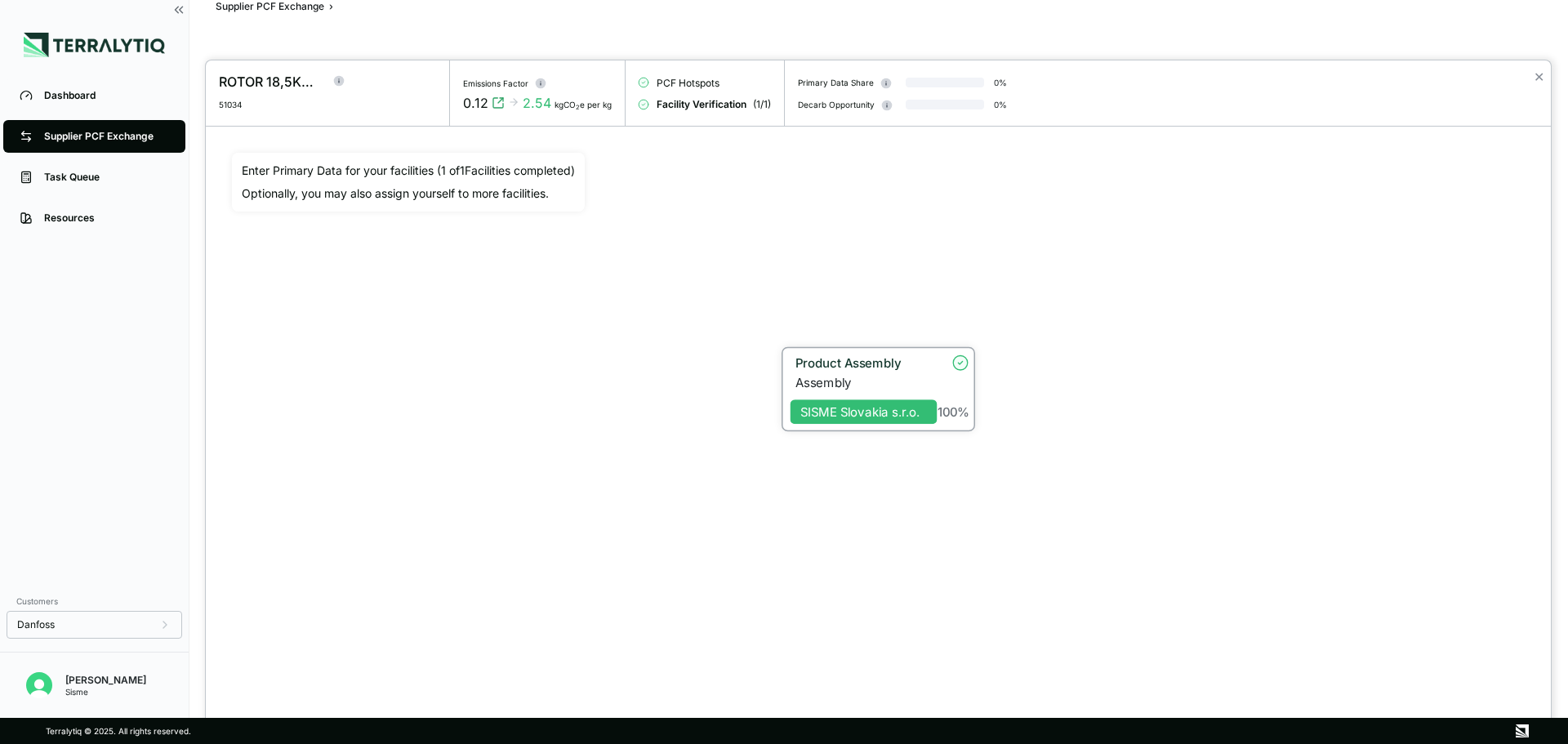
click at [864, 376] on div "Assembly" at bounding box center [865, 382] width 142 height 15
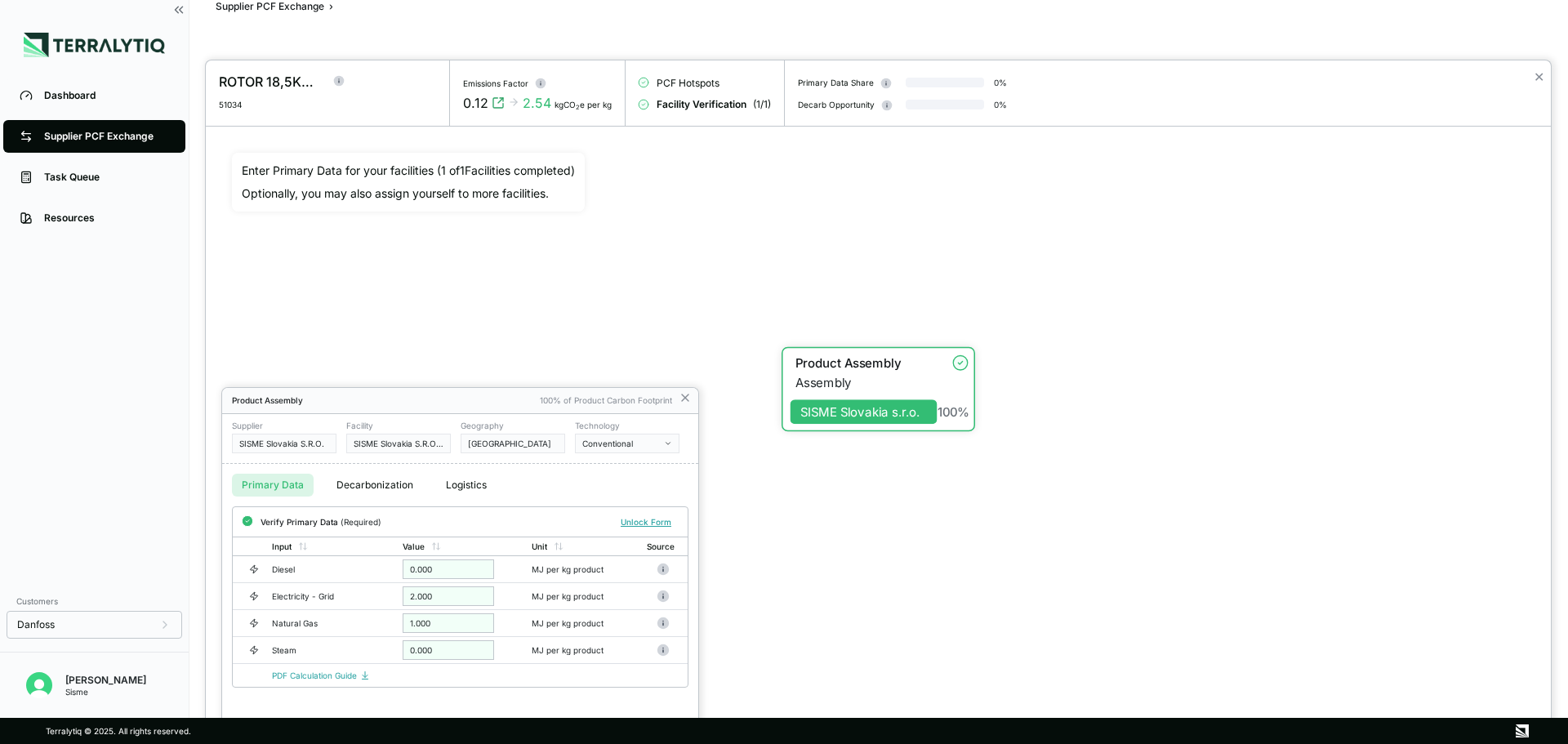
click at [314, 3] on div at bounding box center [784, 372] width 1568 height 744
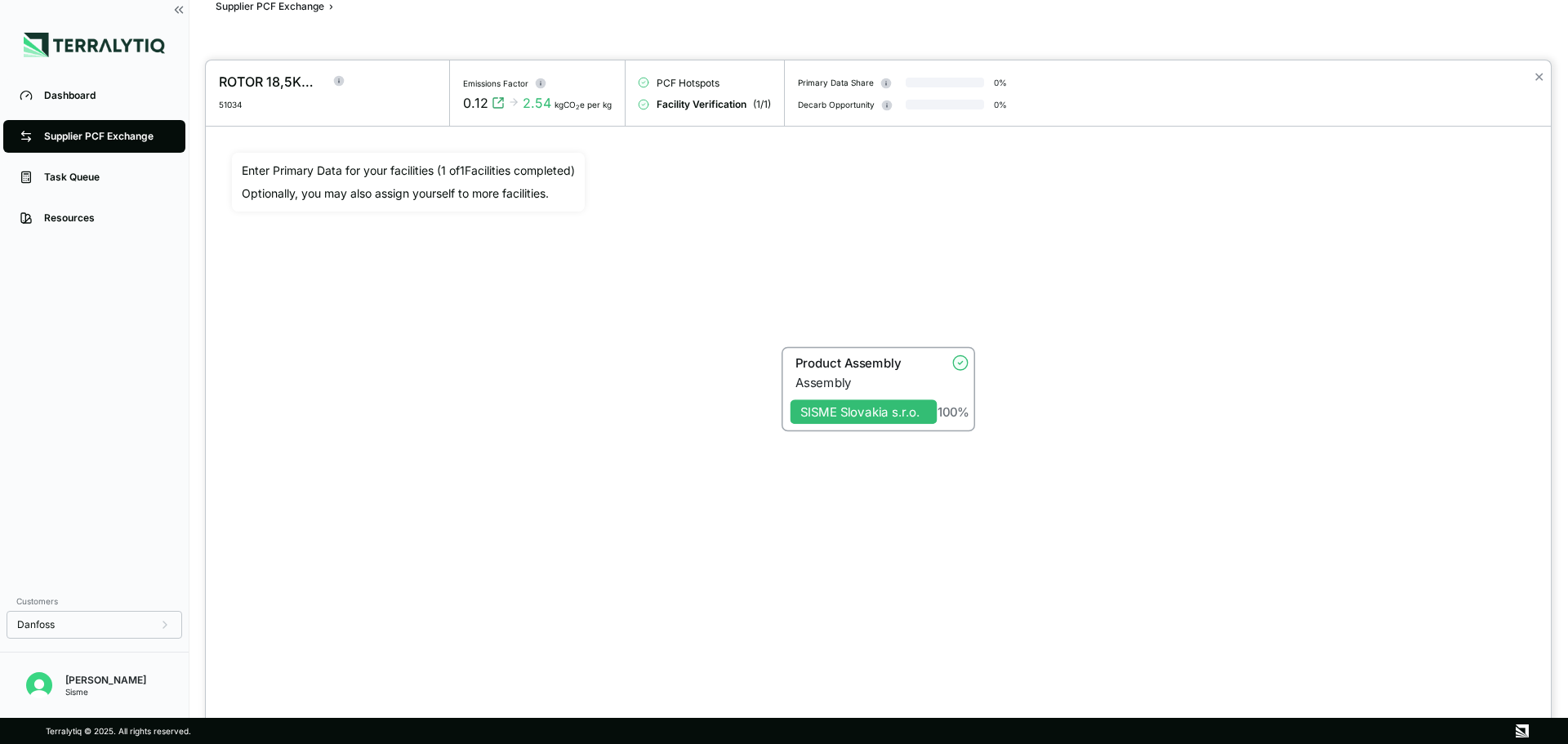
click at [314, 8] on div at bounding box center [784, 372] width 1568 height 744
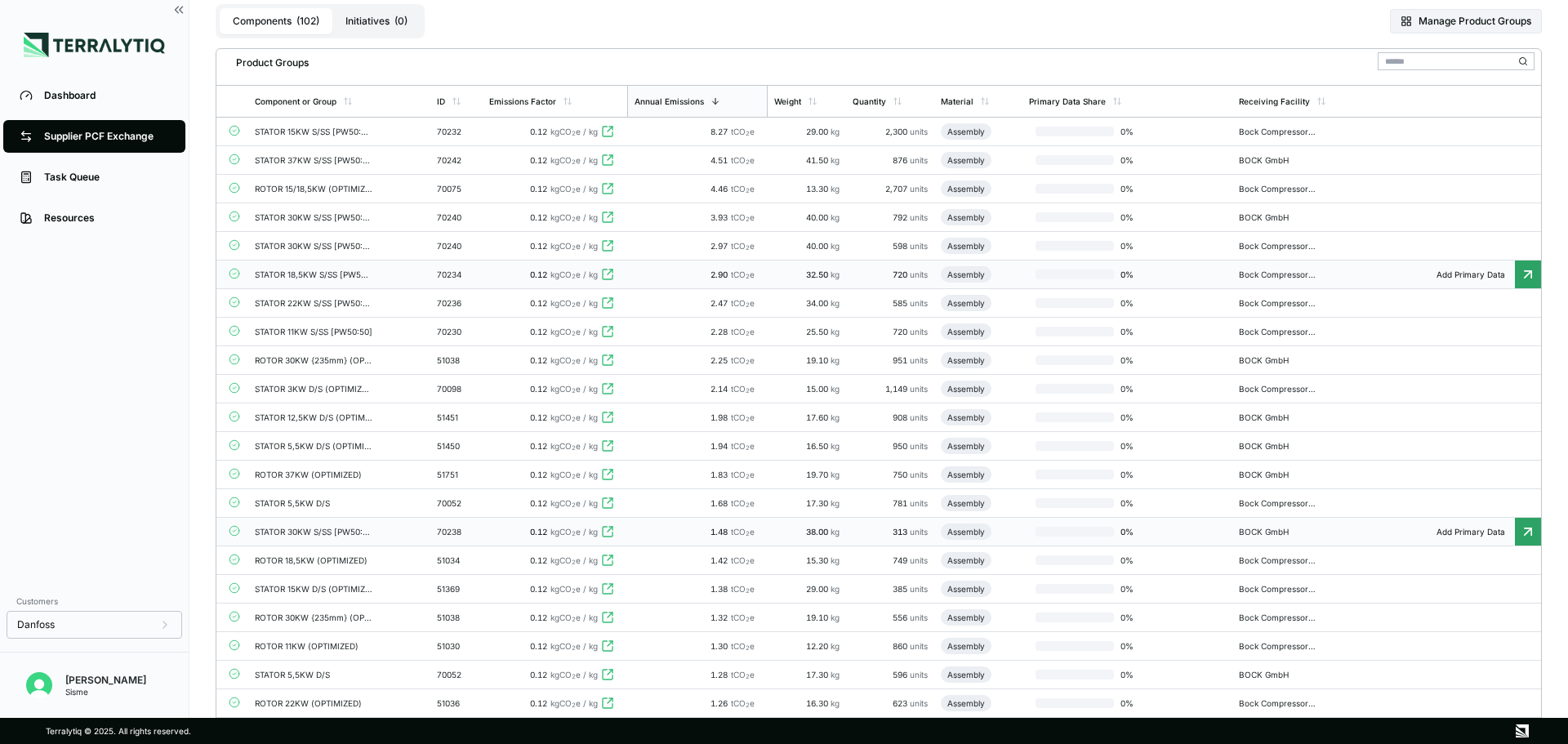
scroll to position [195, 0]
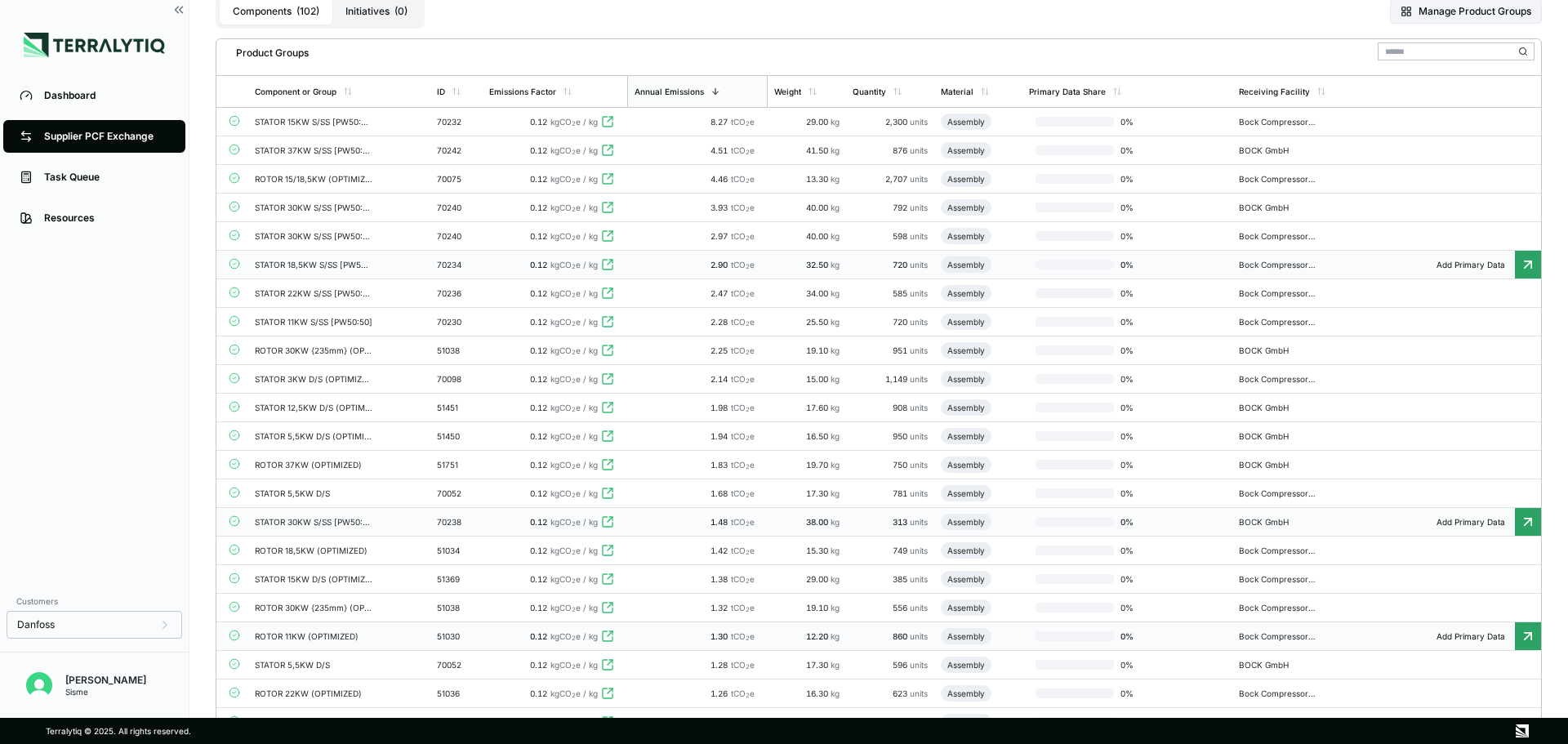
click at [466, 627] on td "51030" at bounding box center [456, 637] width 52 height 29
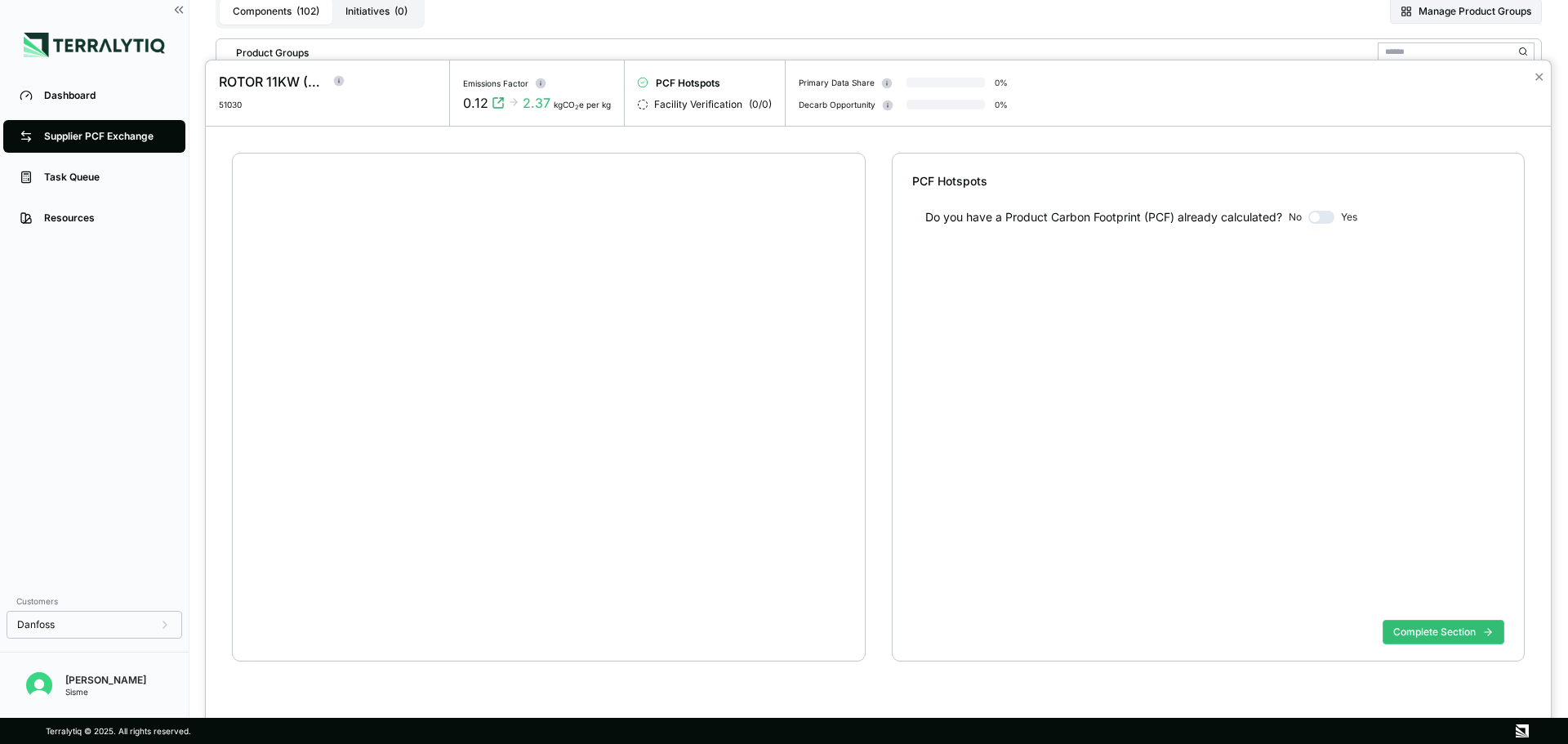
scroll to position [31, 0]
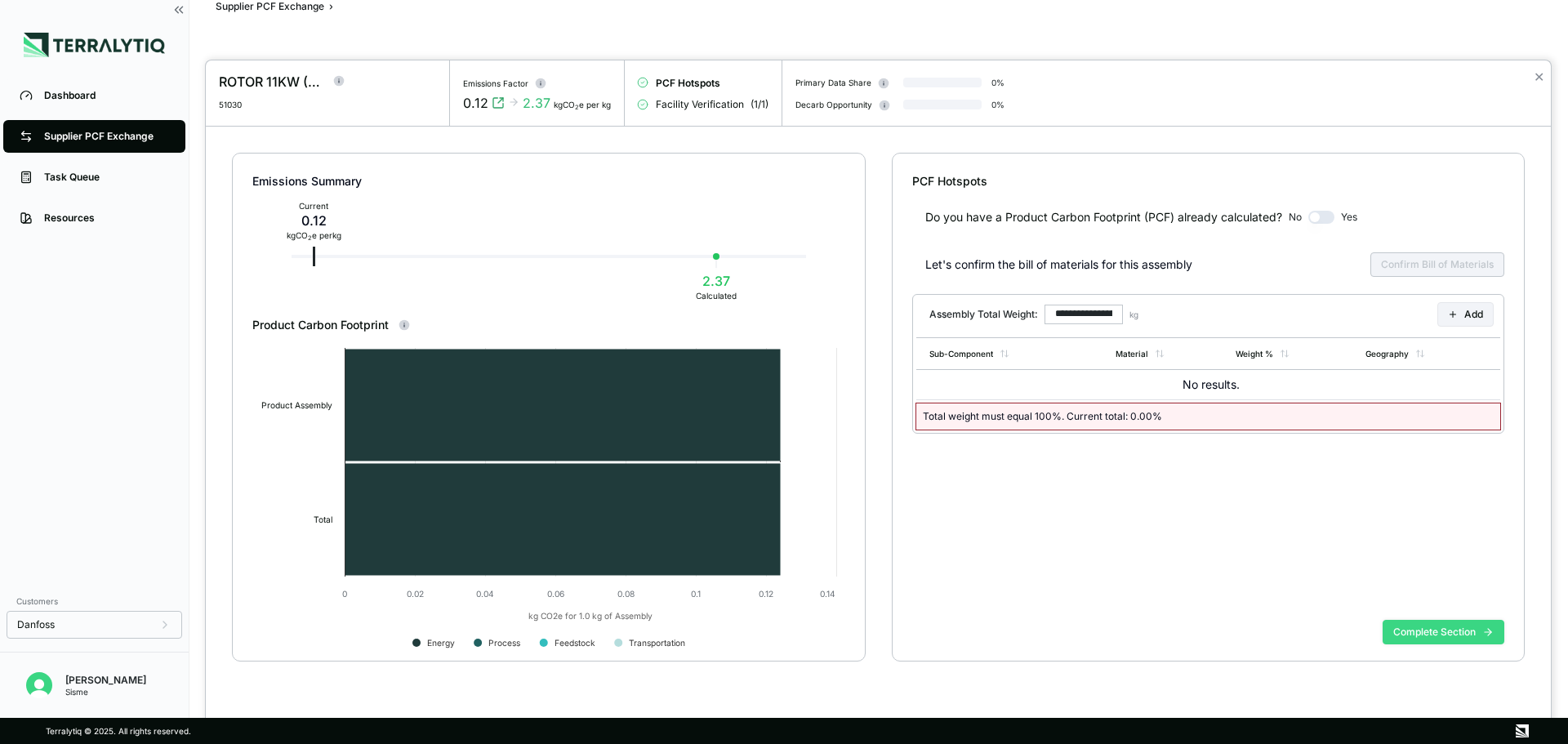
type input "******"
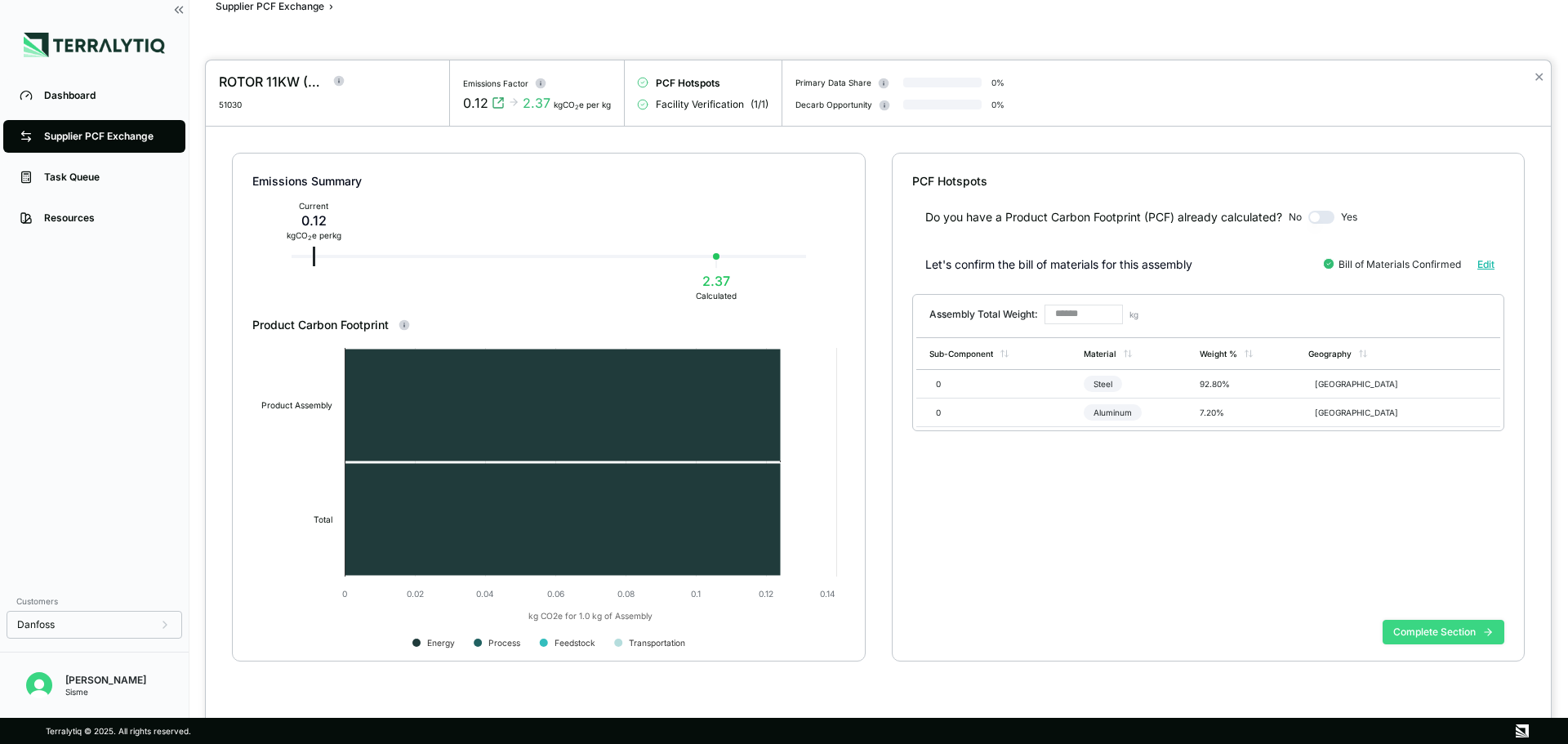
click at [1440, 636] on button "Complete Section" at bounding box center [1443, 632] width 122 height 24
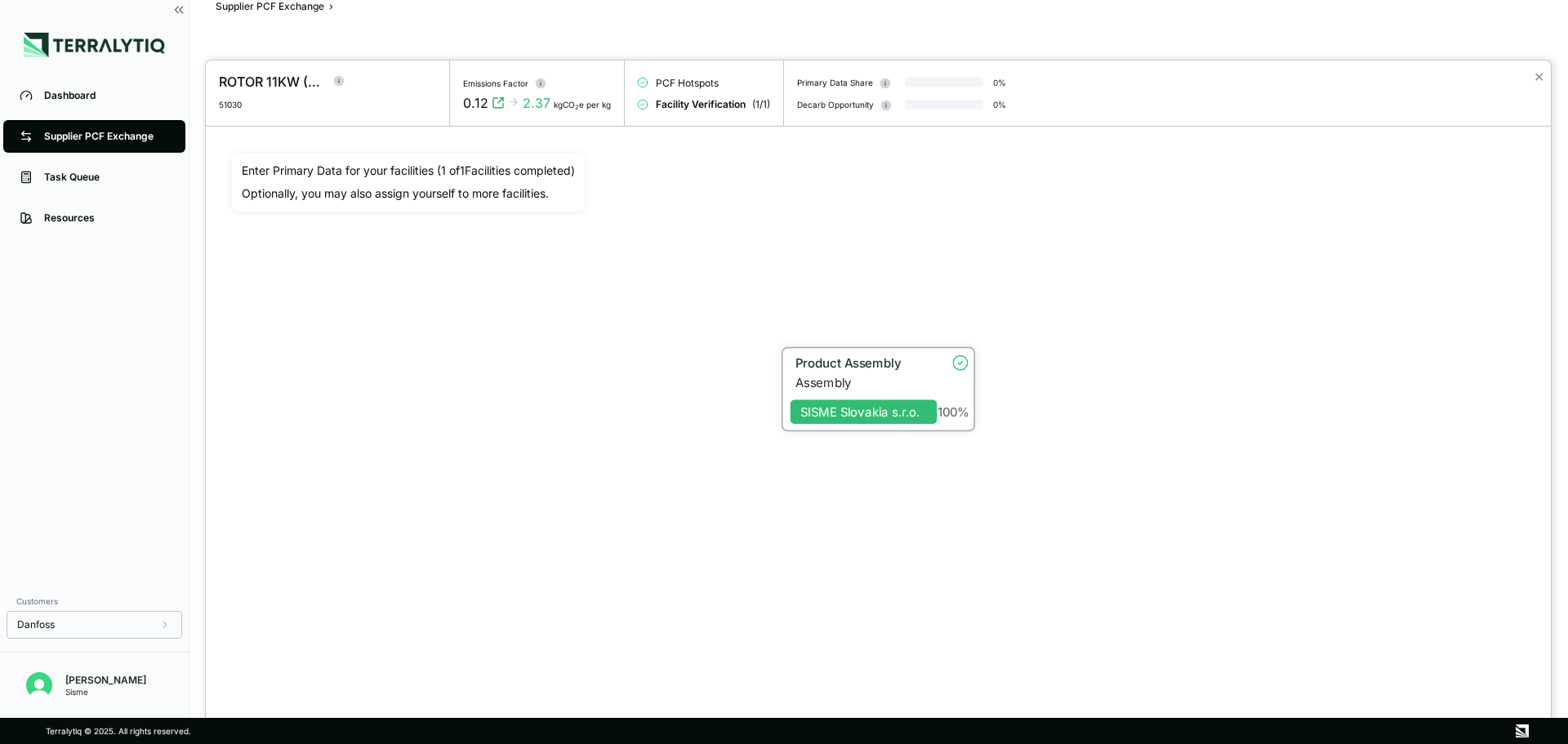
click at [835, 372] on div "Product Assembly" at bounding box center [859, 365] width 138 height 19
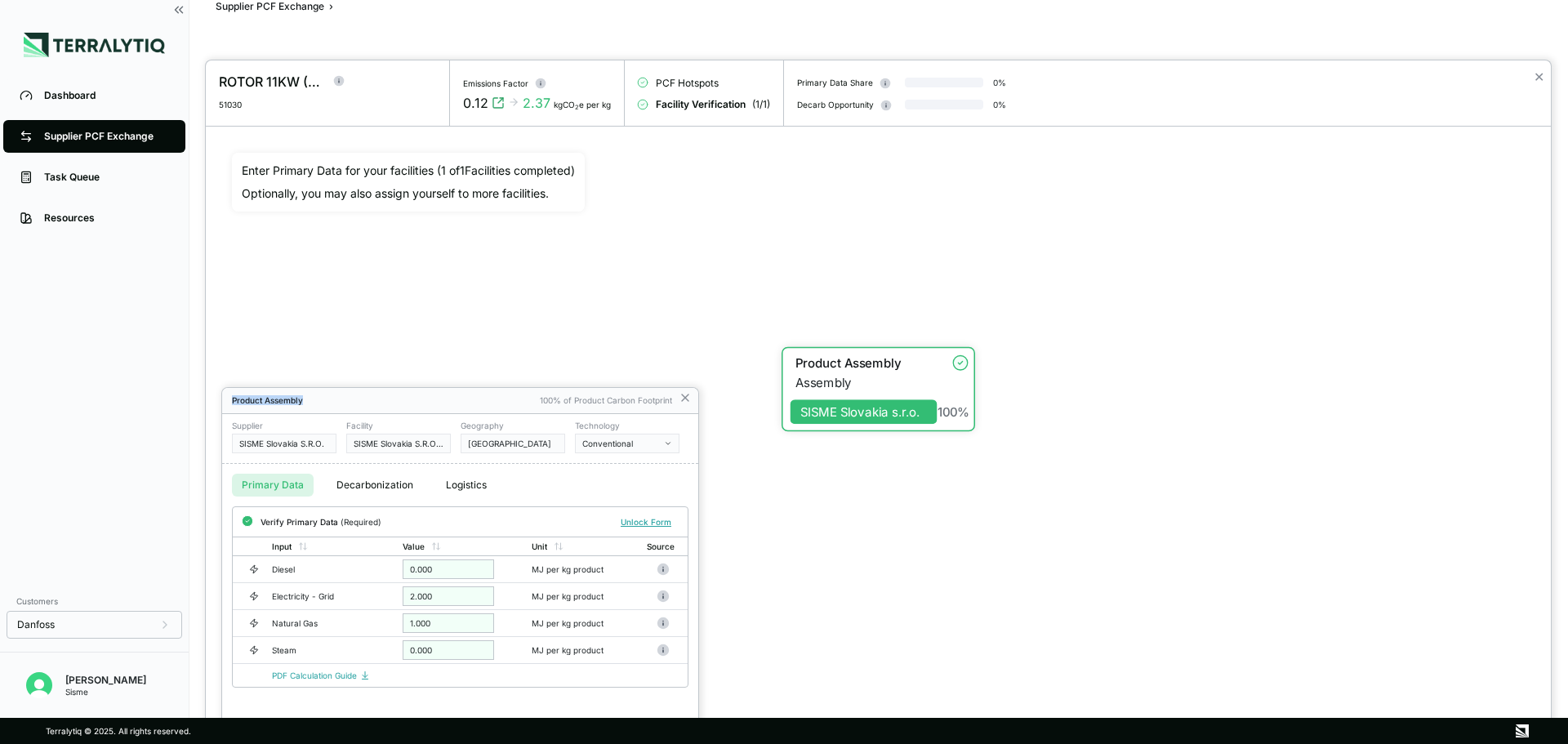
drag, startPoint x: 404, startPoint y: 399, endPoint x: 447, endPoint y: 338, distance: 74.6
click at [447, 743] on div "ROTOR 11KW (OPTIMIZED) 51030 Emissions Factor 0.12 2.37 kgCO 2 e per kg PCF Hot…" at bounding box center [784, 744] width 1568 height 0
click at [424, 395] on div "Product Assembly" at bounding box center [382, 400] width 299 height 10
click at [272, 8] on div at bounding box center [784, 372] width 1568 height 744
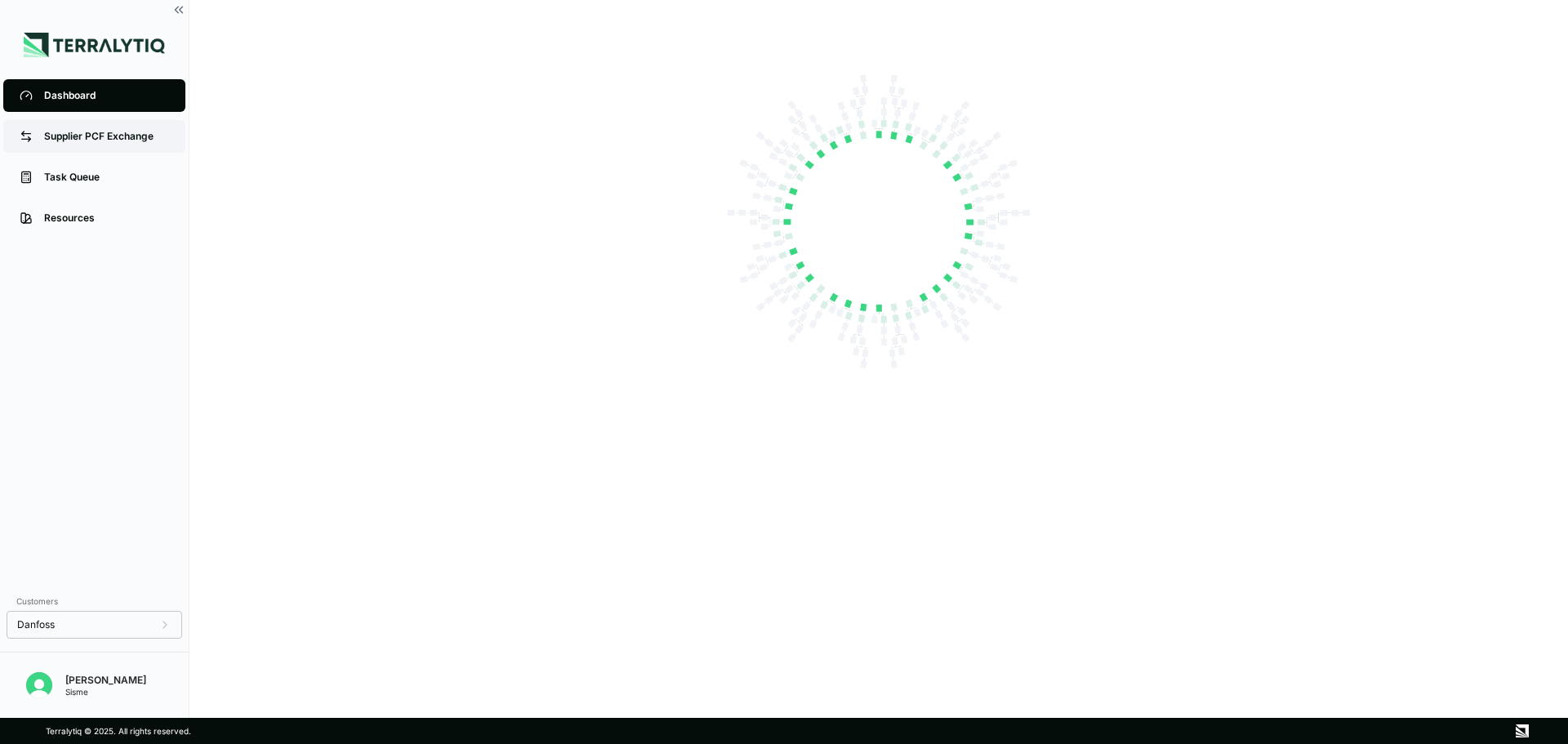
click at [102, 143] on link "Supplier PCF Exchange" at bounding box center [94, 136] width 182 height 33
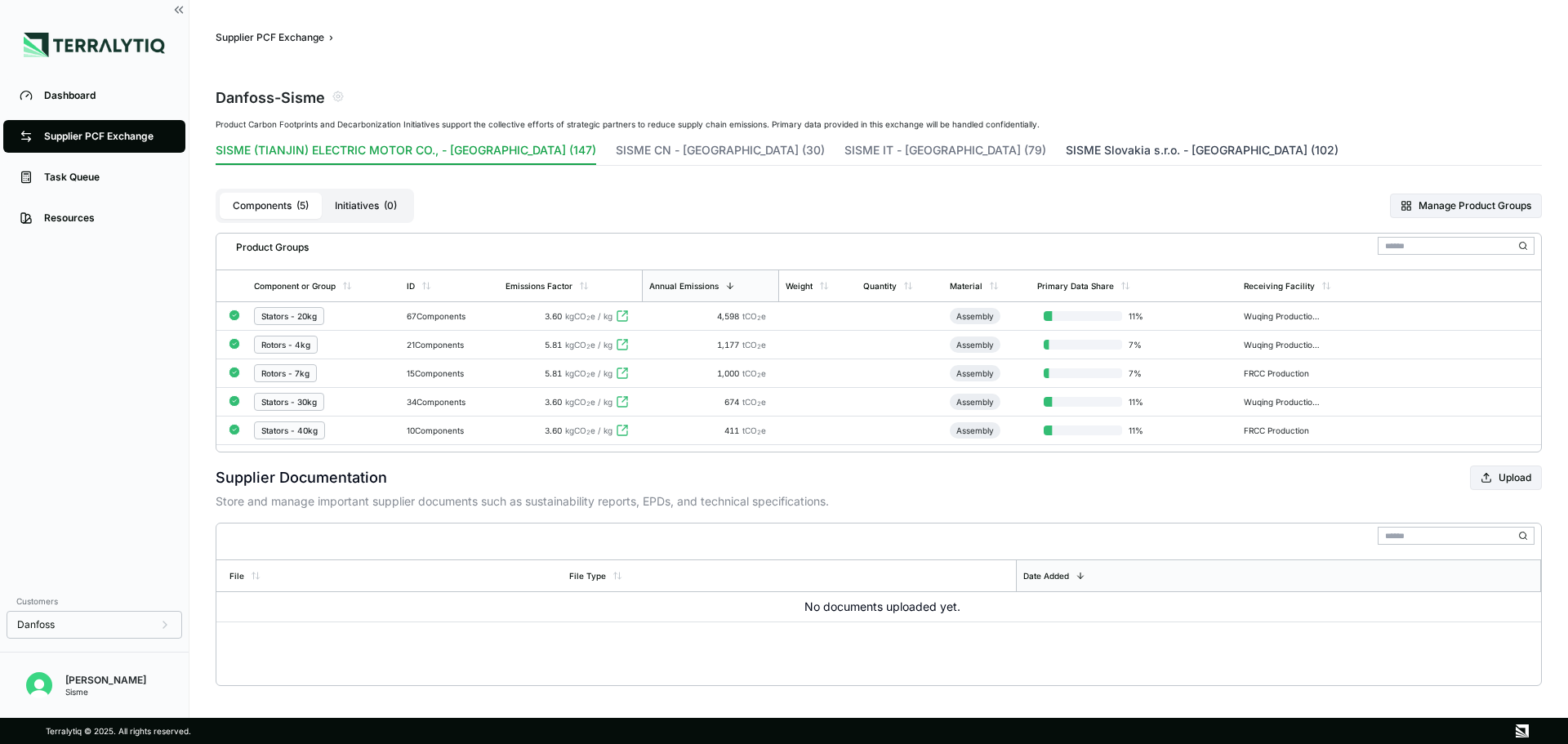
click at [1066, 143] on button "SISME Slovakia s.r.o. - [GEOGRAPHIC_DATA] (102)" at bounding box center [1202, 153] width 273 height 23
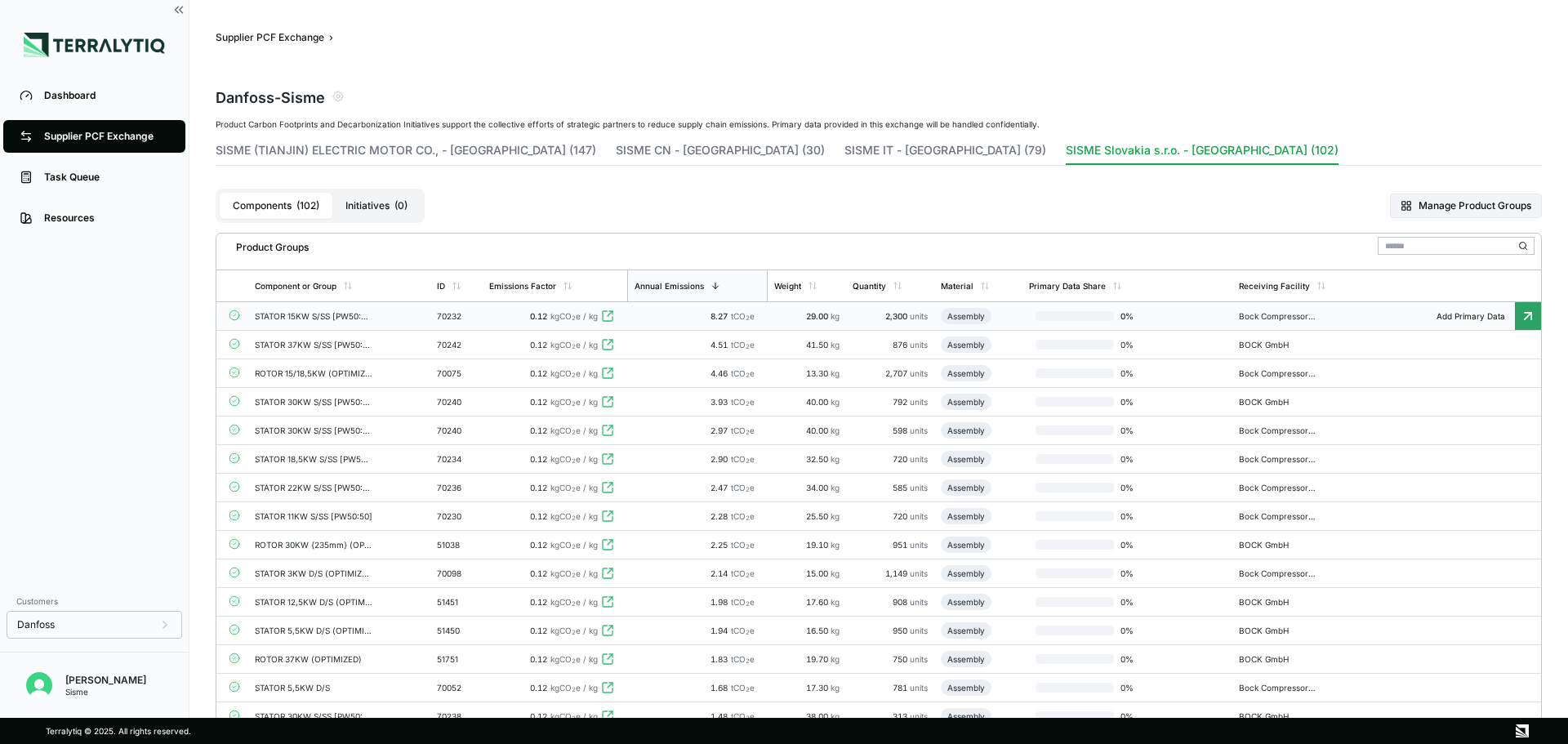
click at [1362, 320] on td "Bock Compressors Czech s.r.o." at bounding box center [1301, 316] width 140 height 29
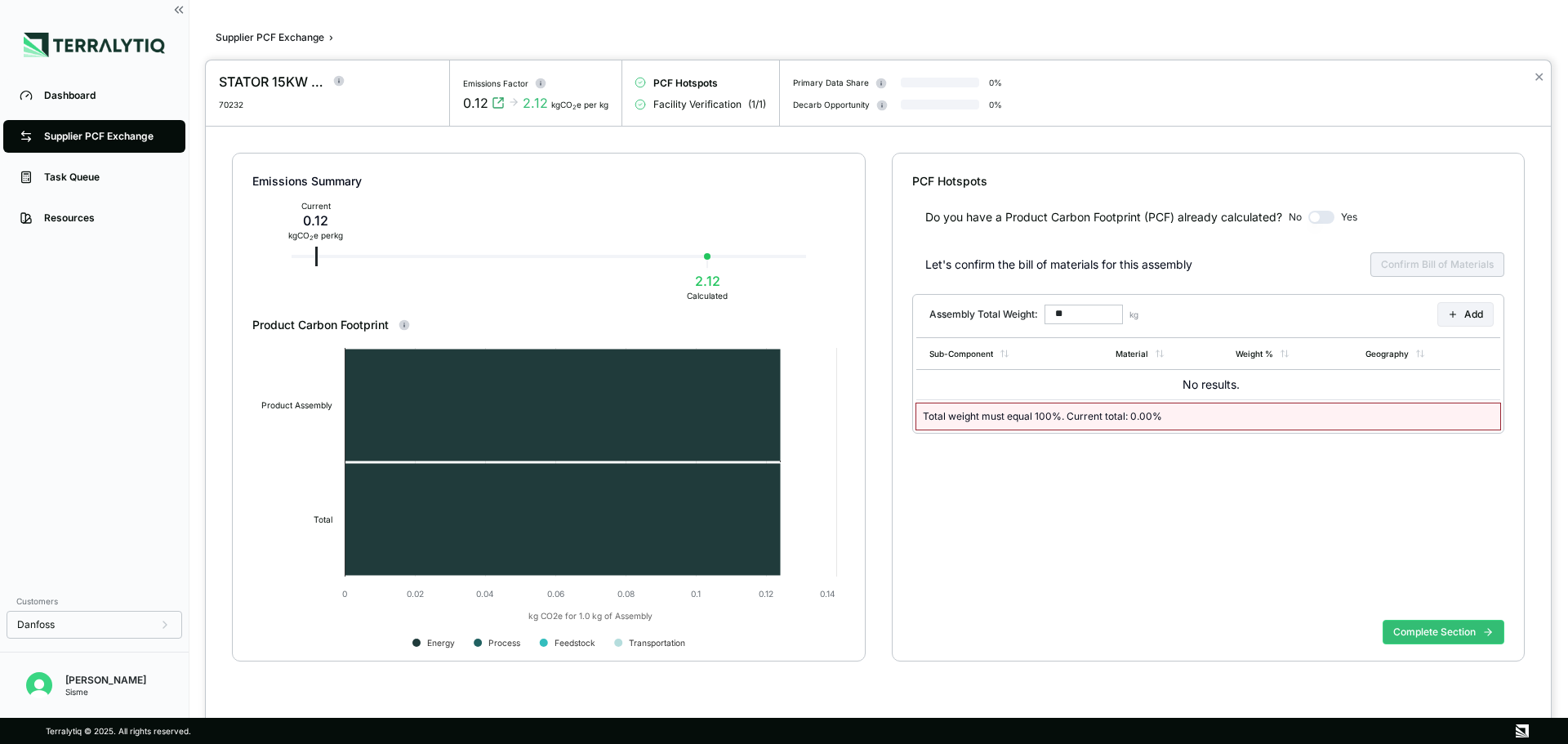
type input "******"
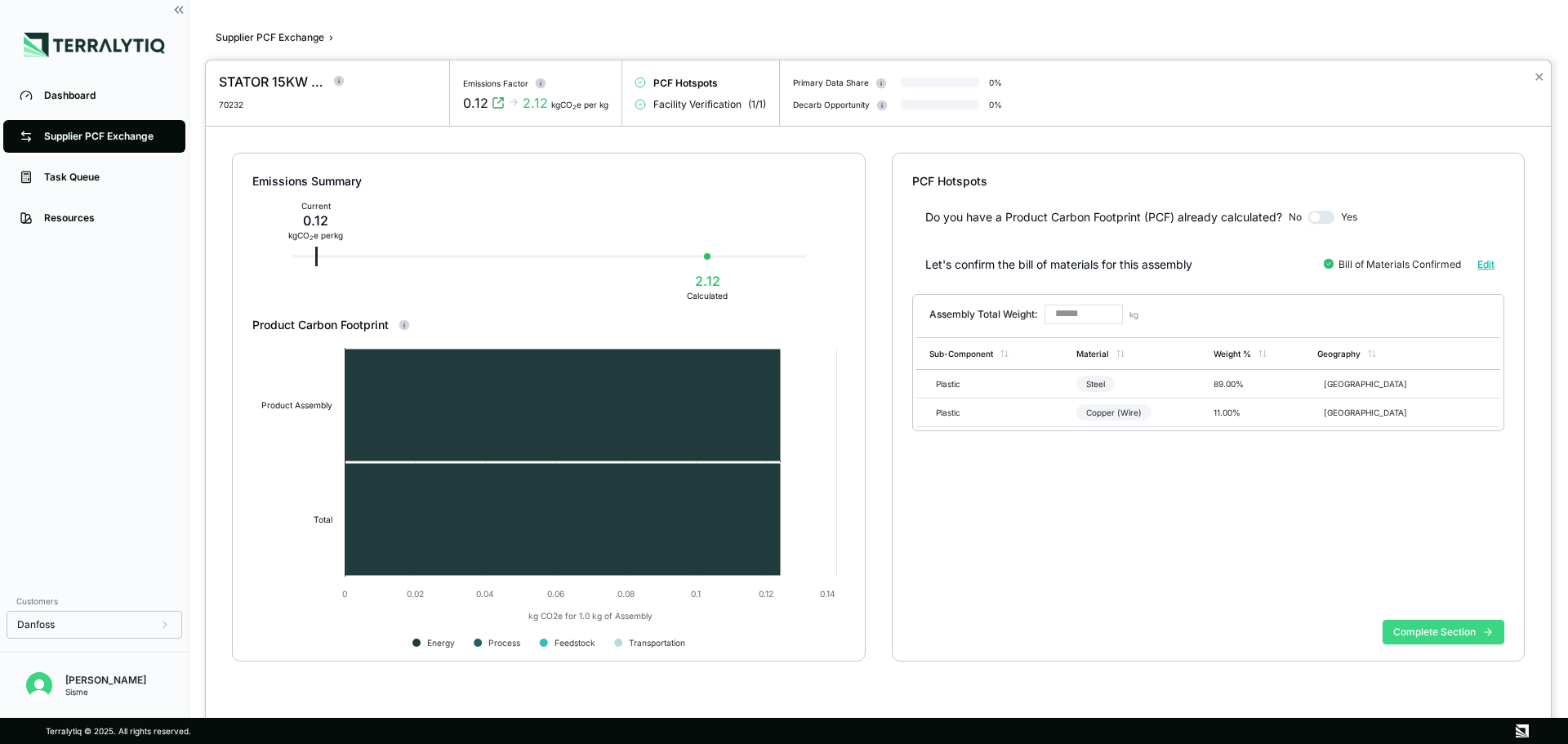
click at [1418, 629] on button "Complete Section" at bounding box center [1443, 632] width 122 height 24
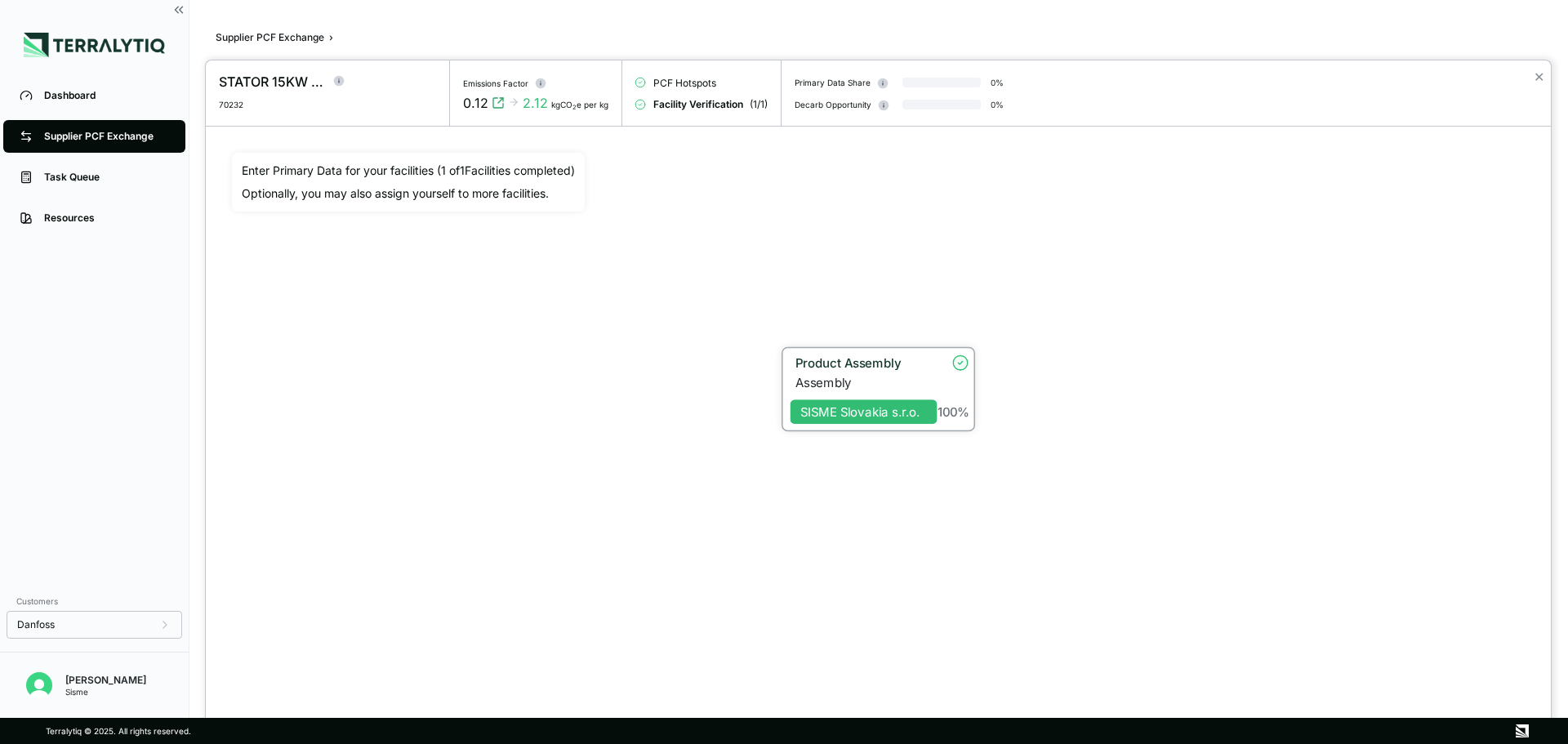
click at [884, 382] on div "Assembly" at bounding box center [865, 382] width 142 height 15
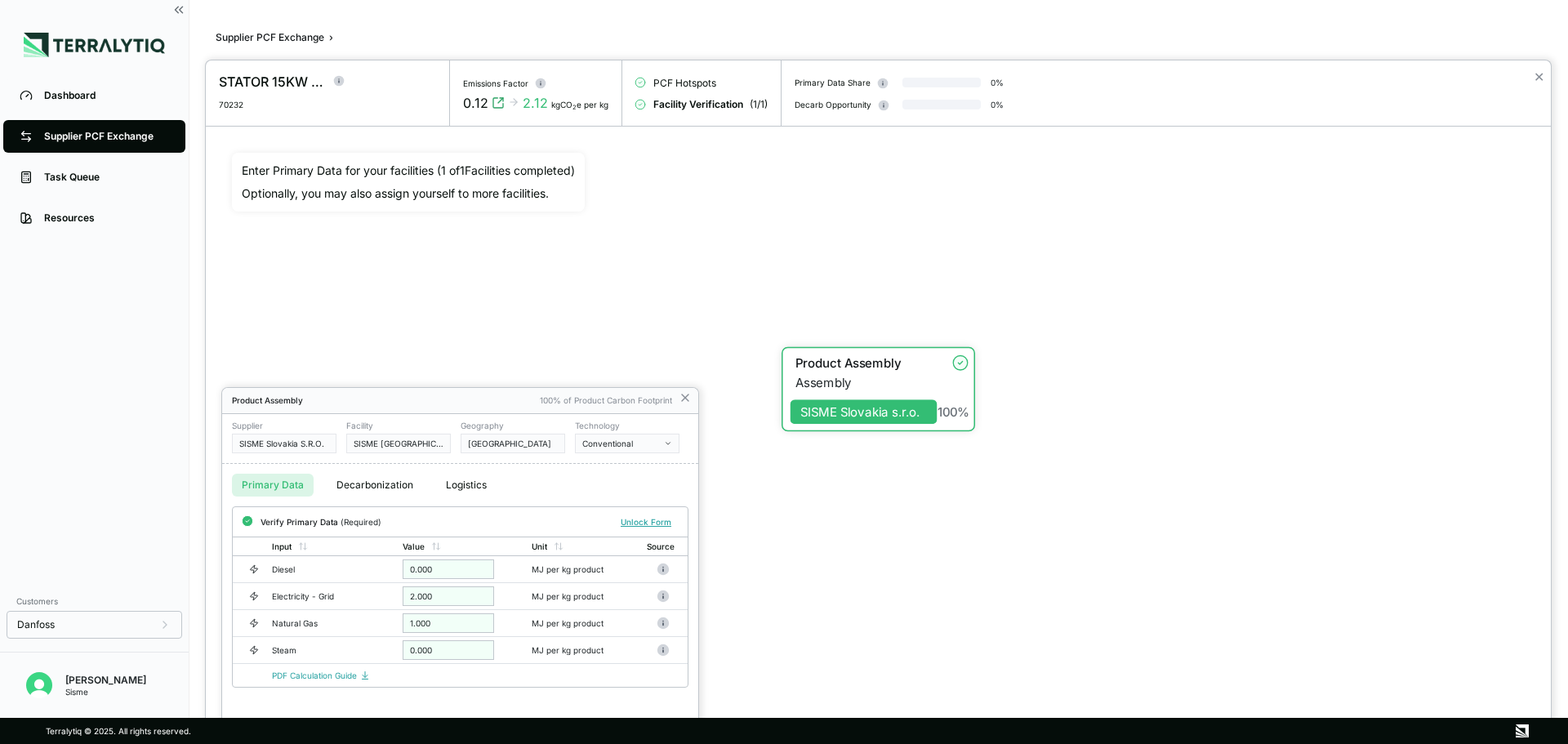
click at [262, 37] on div at bounding box center [784, 372] width 1568 height 744
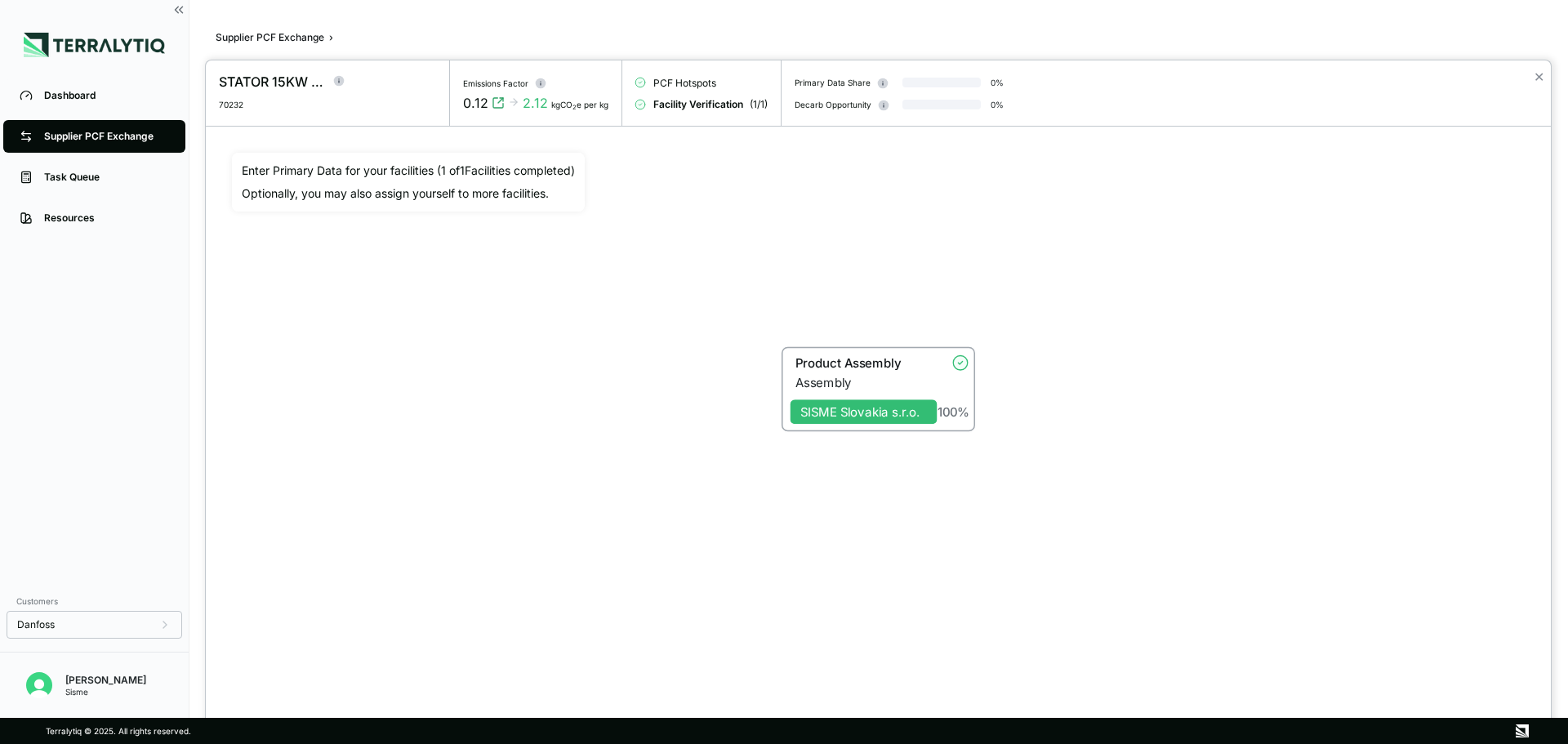
click at [313, 33] on div at bounding box center [784, 372] width 1568 height 744
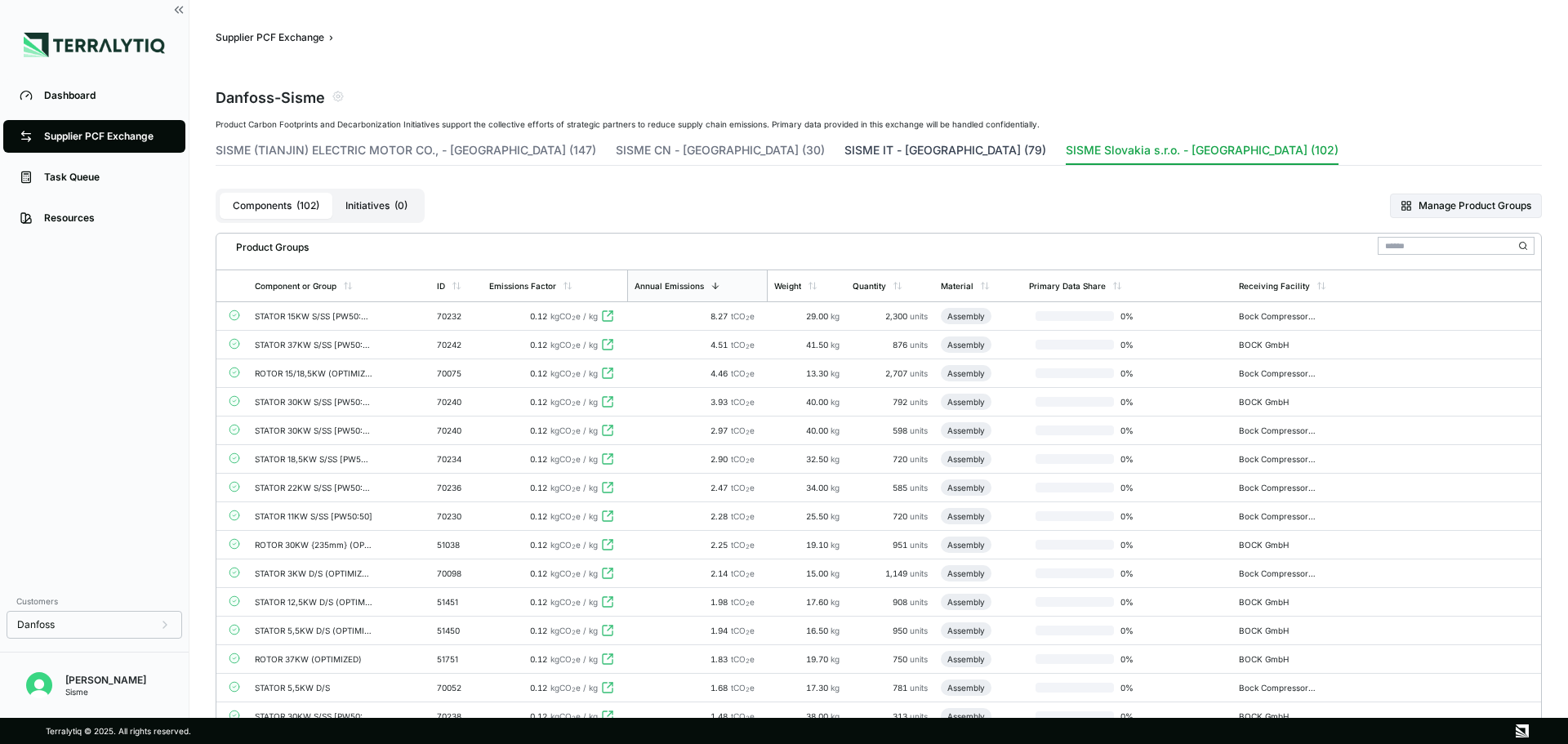
click at [844, 157] on button "SISME IT - [GEOGRAPHIC_DATA] (79)" at bounding box center [945, 153] width 202 height 23
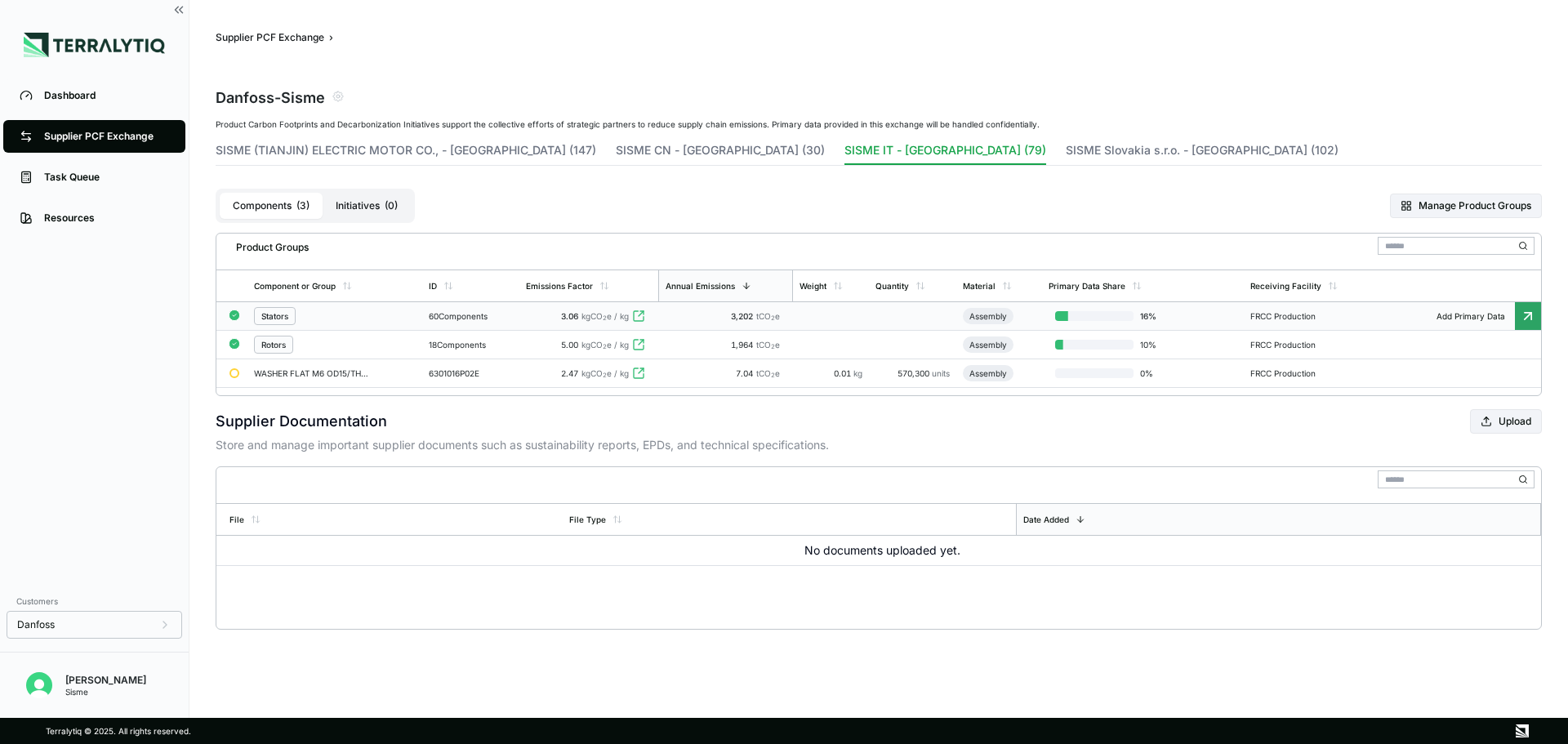
click at [361, 321] on div "Stators" at bounding box center [335, 315] width 163 height 18
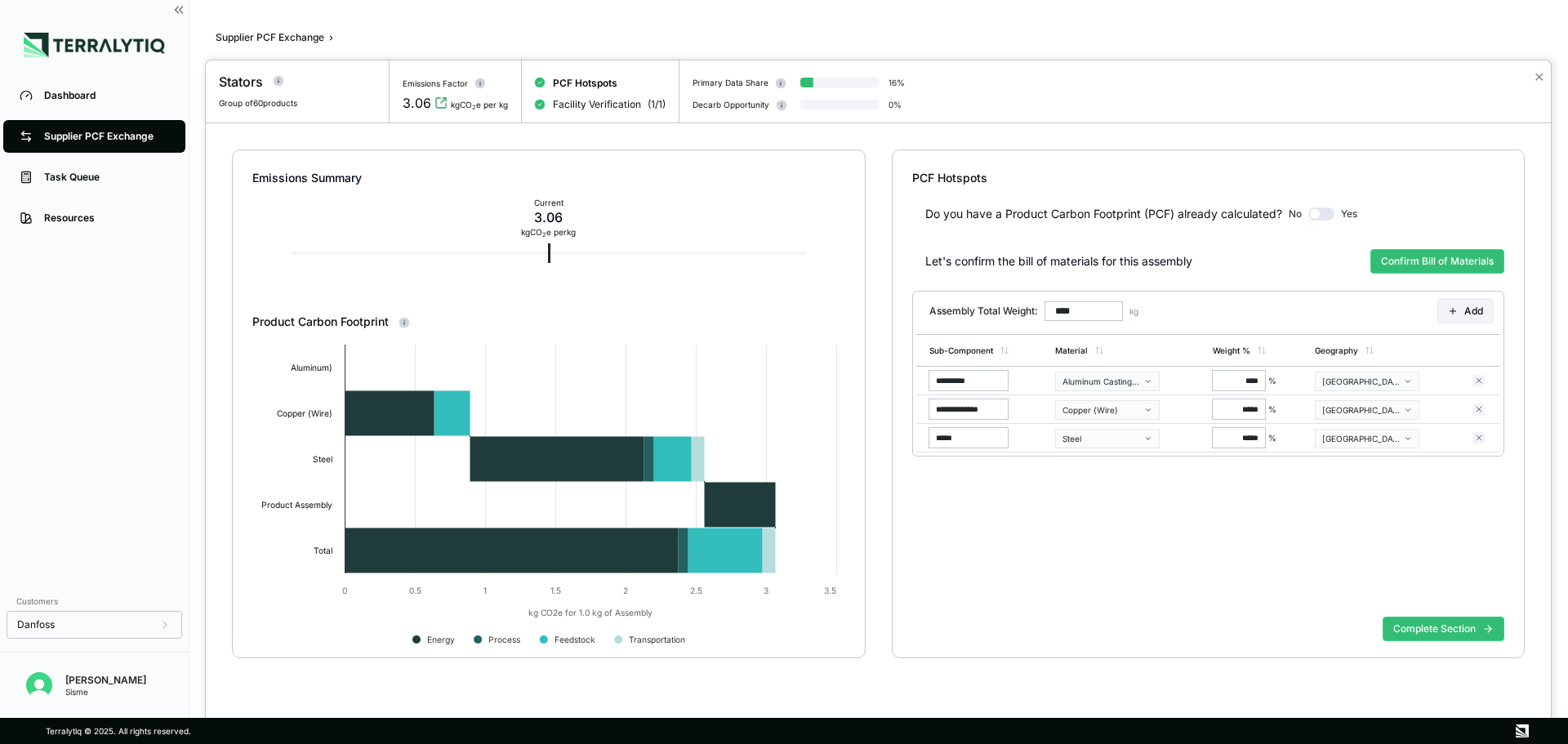
click at [229, 33] on div at bounding box center [784, 372] width 1568 height 744
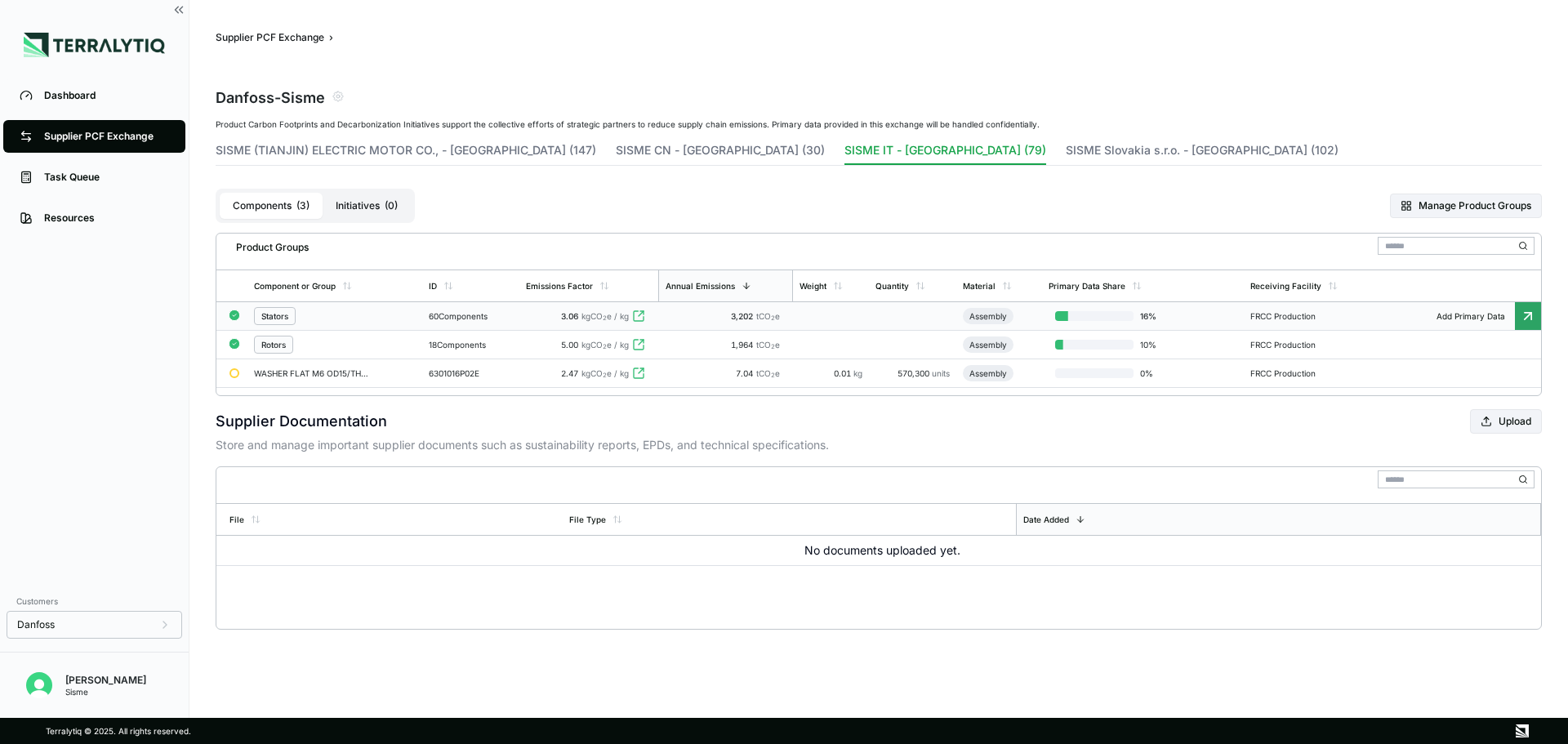
click at [277, 313] on div "Stators" at bounding box center [275, 316] width 27 height 10
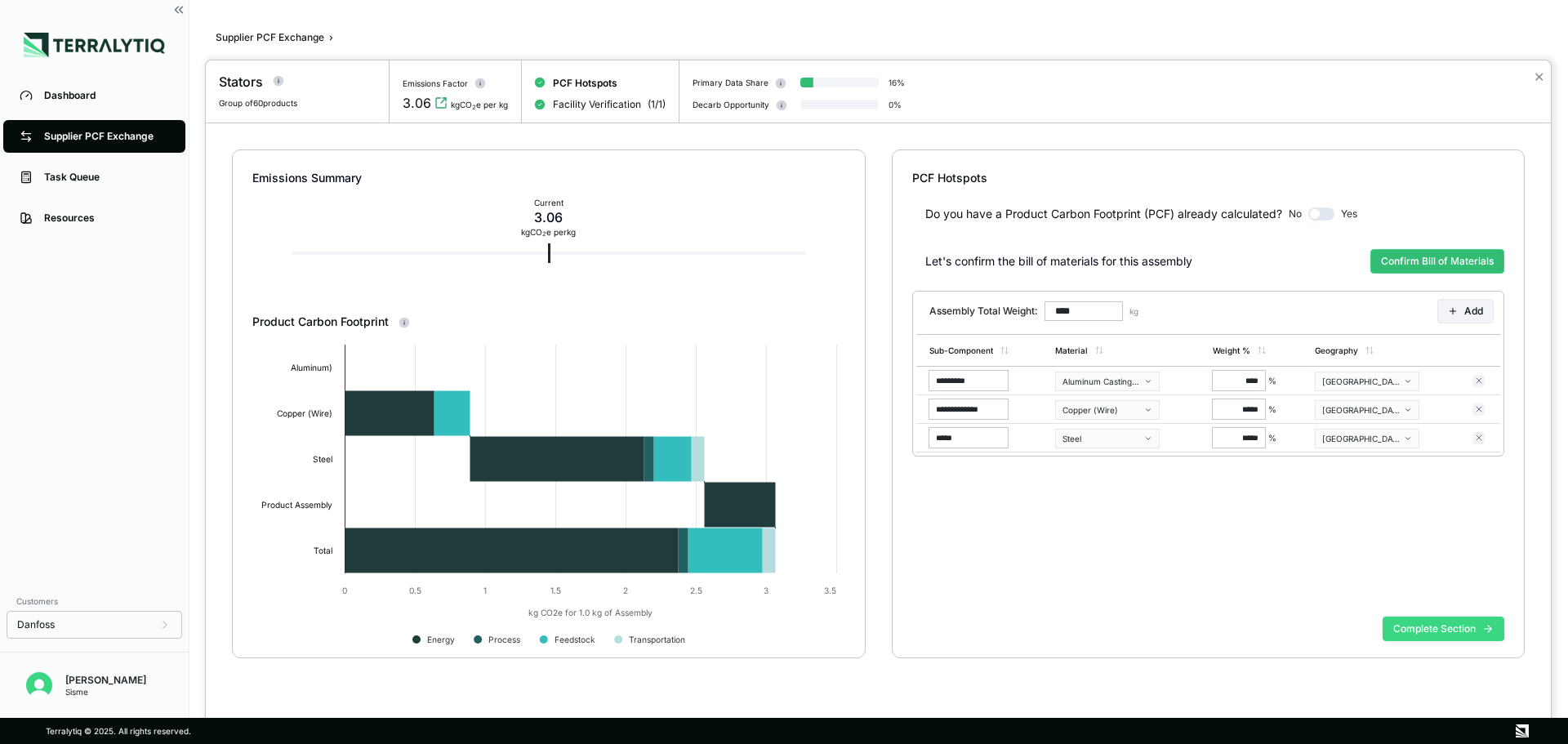
type input "******"
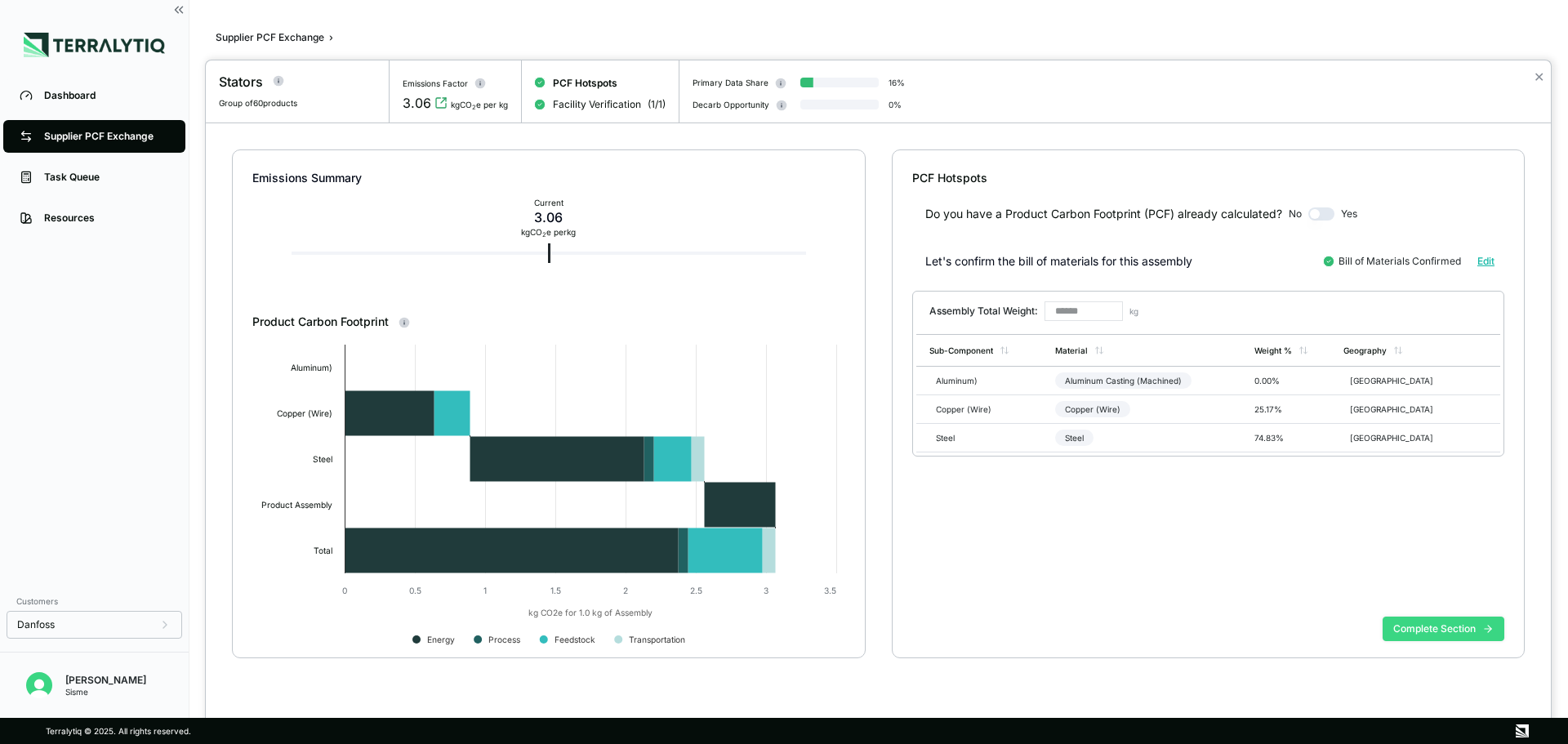
click at [1502, 633] on button "Complete Section" at bounding box center [1443, 628] width 122 height 24
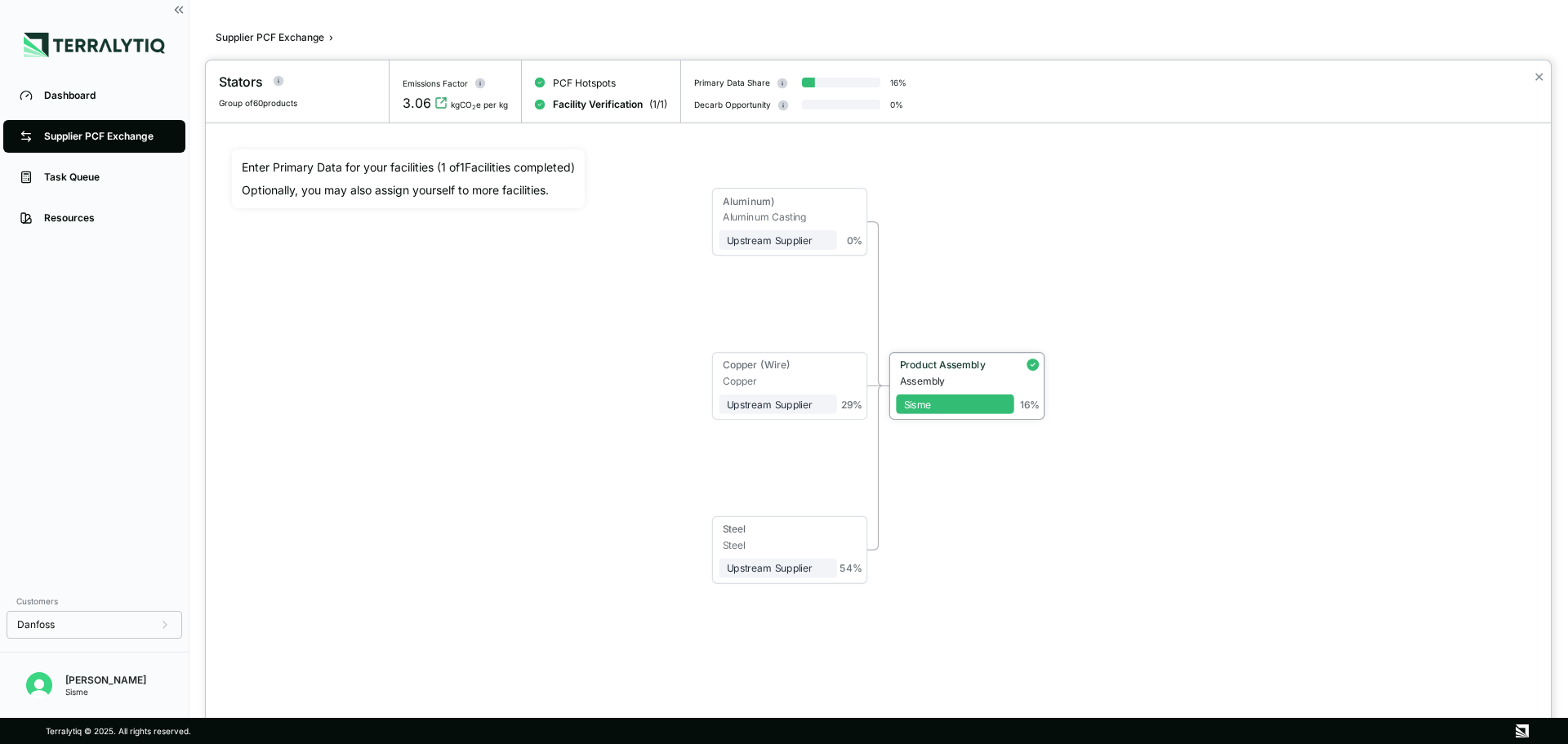
click at [963, 366] on div "Product Assembly" at bounding box center [953, 365] width 106 height 12
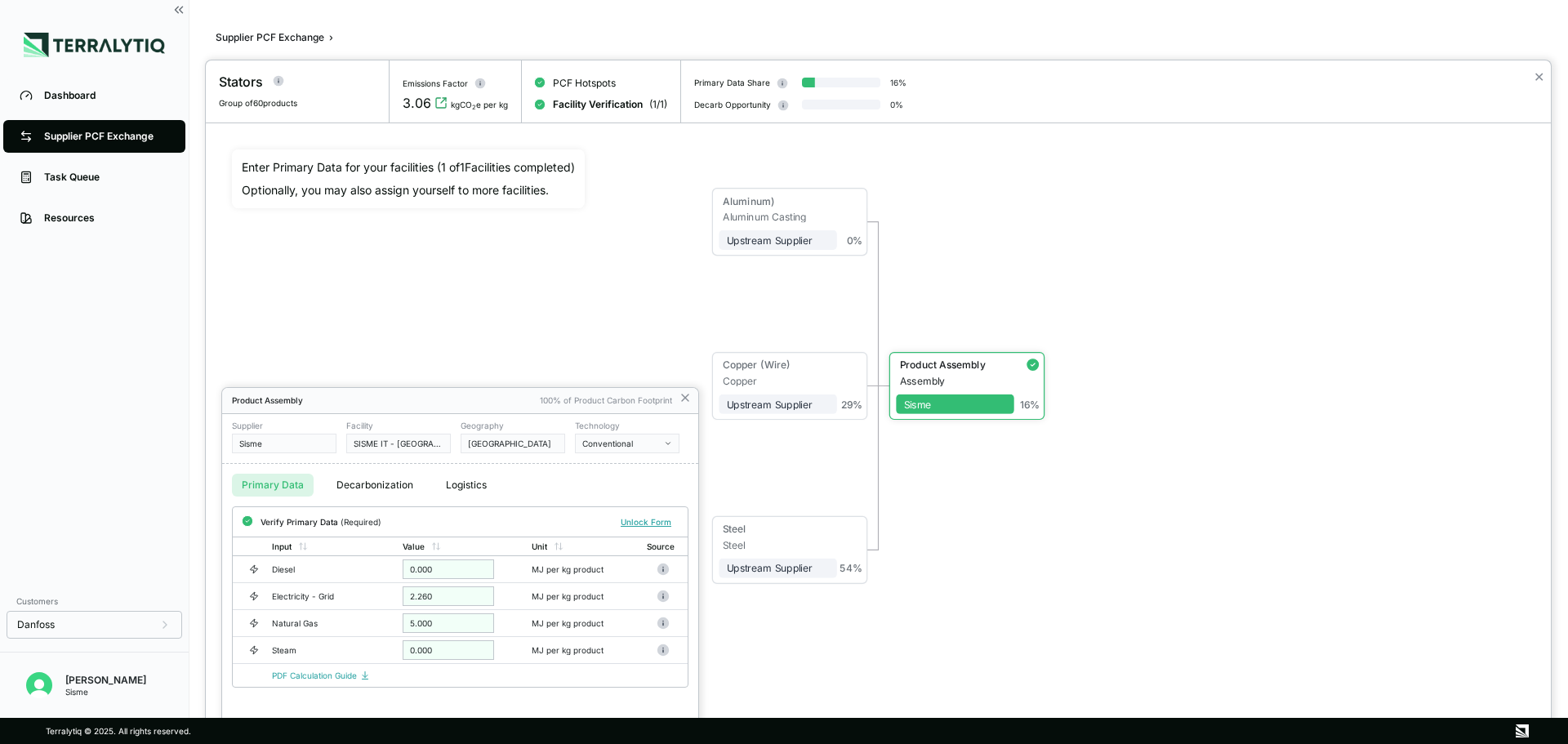
click at [309, 37] on div at bounding box center [784, 372] width 1568 height 744
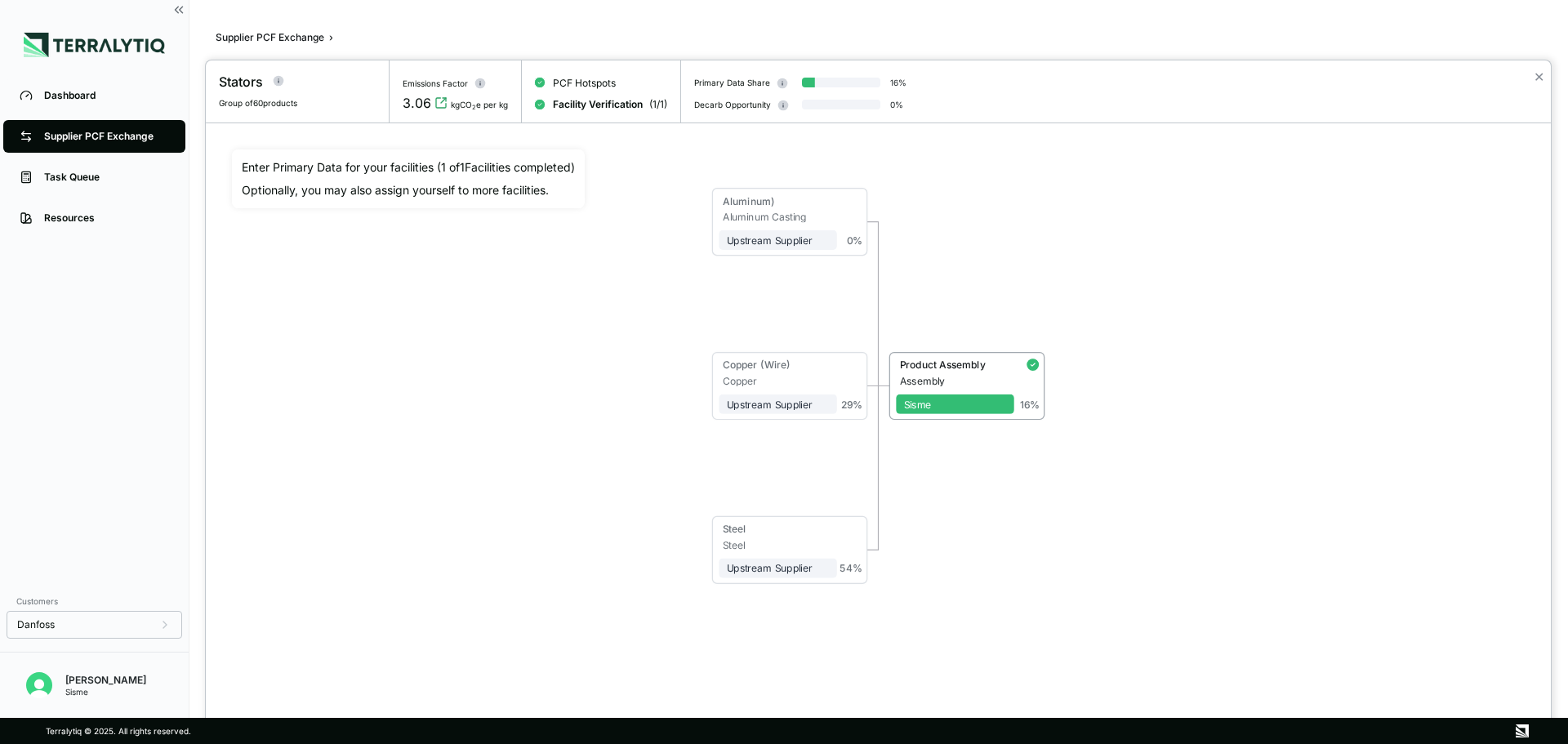
click at [299, 34] on div at bounding box center [784, 372] width 1568 height 744
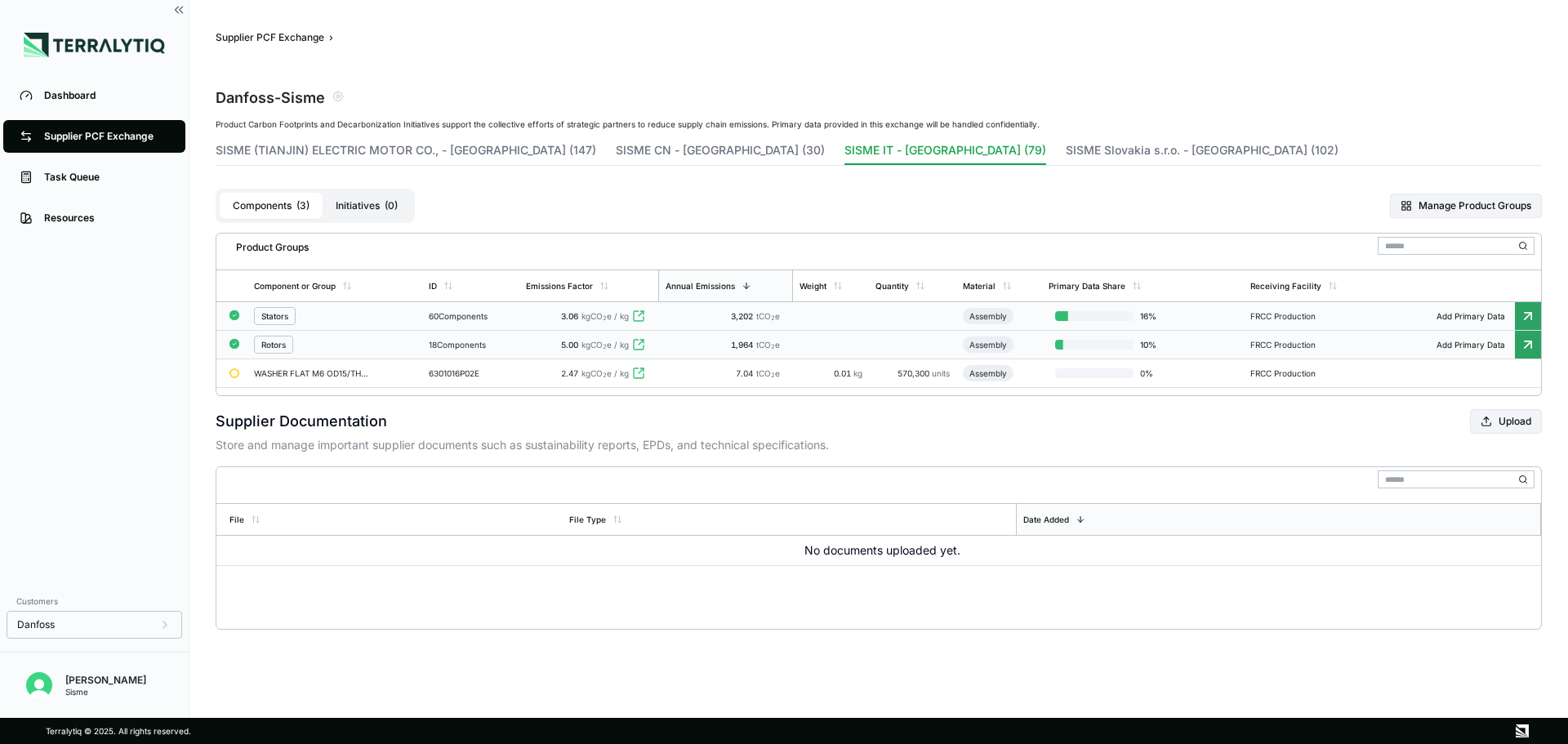
click at [271, 344] on div "Rotors" at bounding box center [273, 345] width 24 height 10
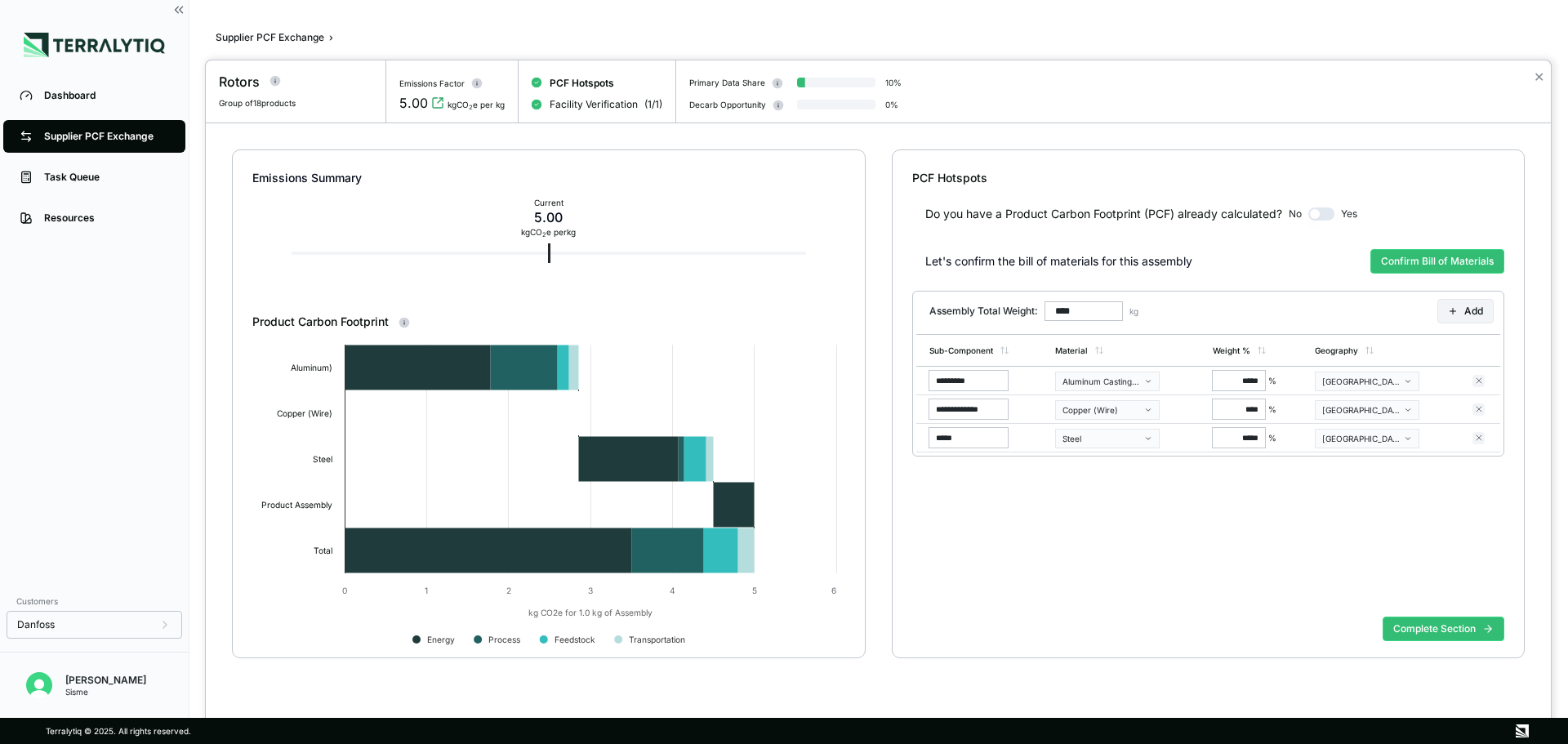
type input "*******"
click at [1417, 626] on button "Complete Section" at bounding box center [1443, 628] width 122 height 24
click at [266, 35] on div at bounding box center [784, 372] width 1568 height 744
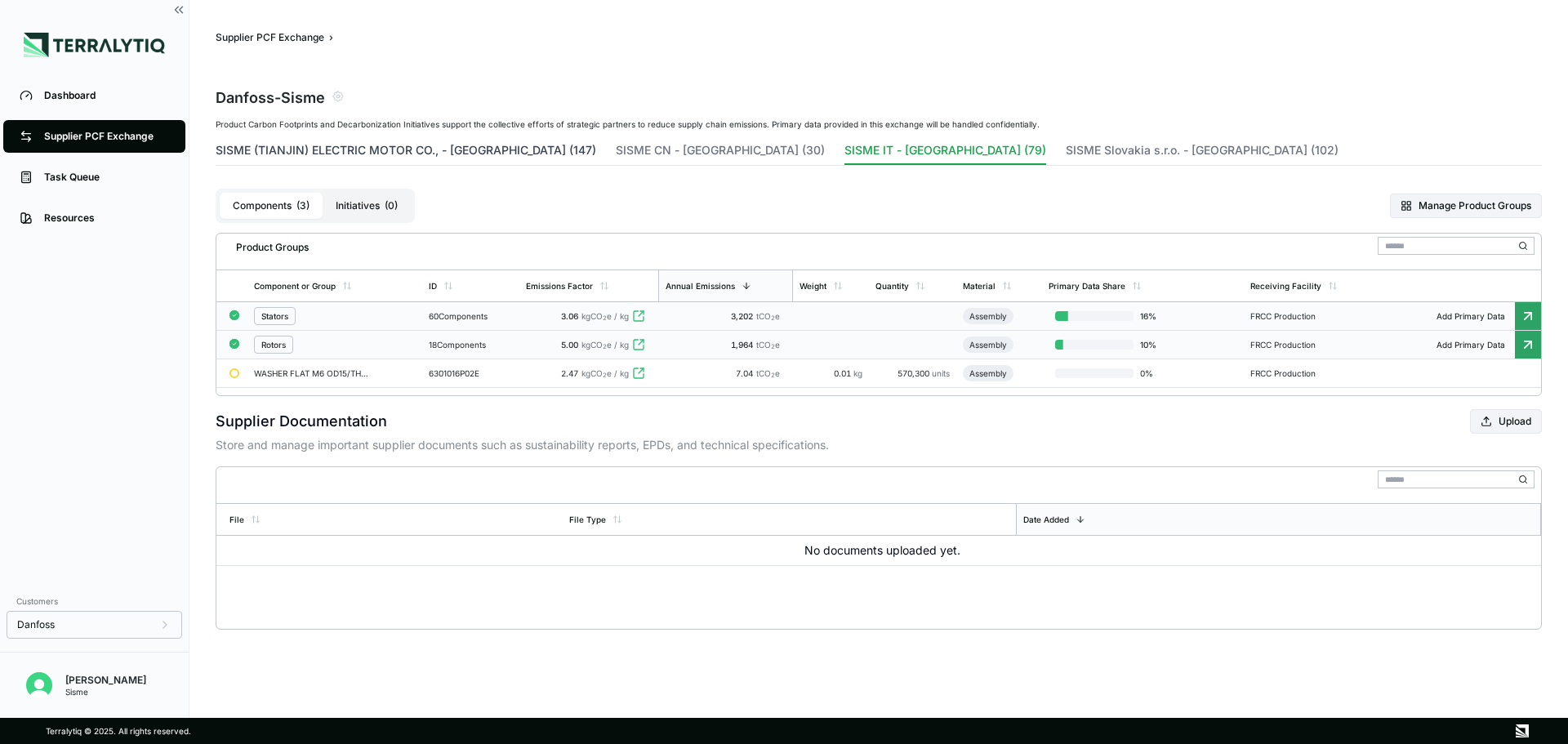
click at [333, 150] on button "SISME (TIANJIN) ELECTRIC MOTOR CO., - [GEOGRAPHIC_DATA] (147)" at bounding box center [406, 153] width 381 height 23
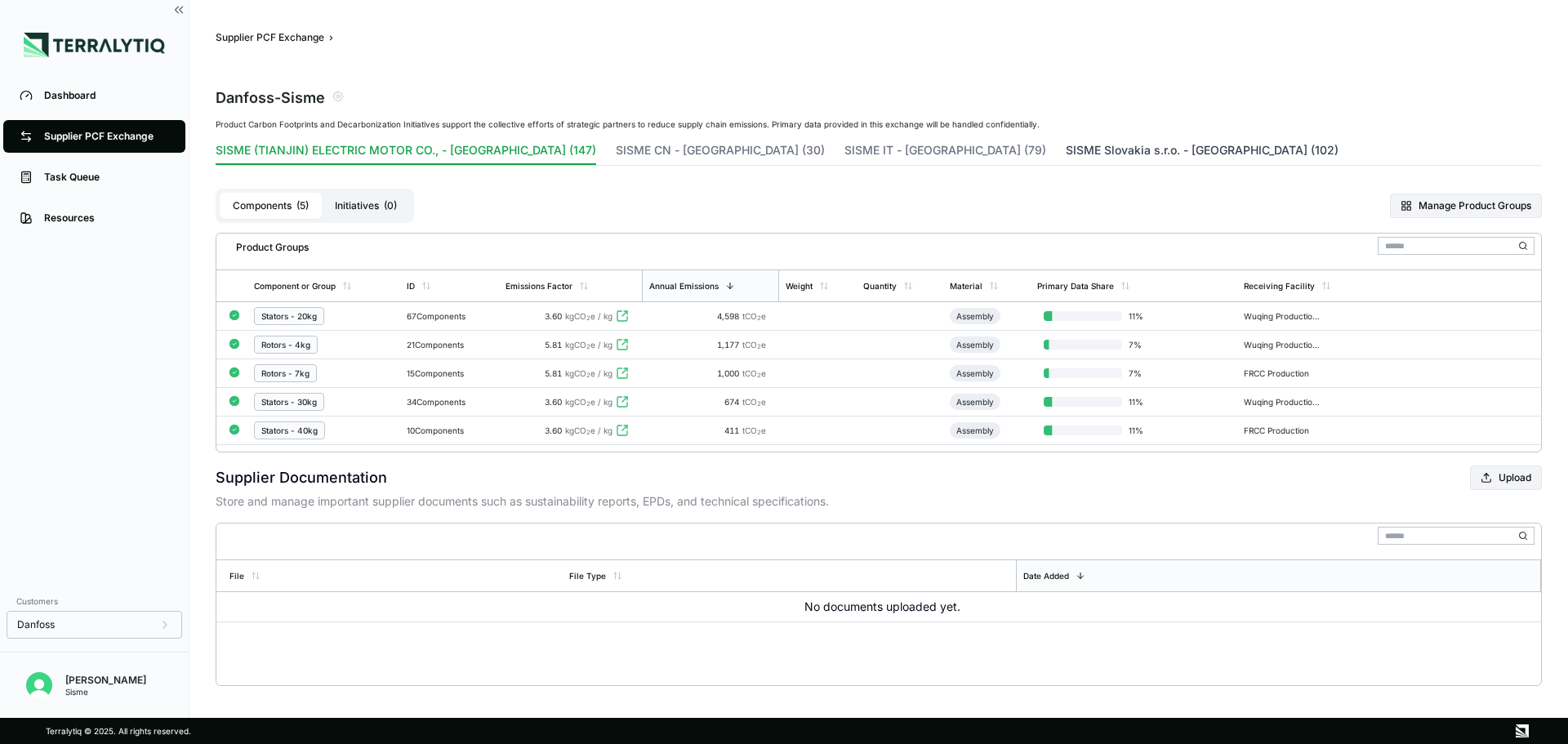
click at [1066, 143] on button "SISME Slovakia s.r.o. - [GEOGRAPHIC_DATA] (102)" at bounding box center [1202, 153] width 273 height 23
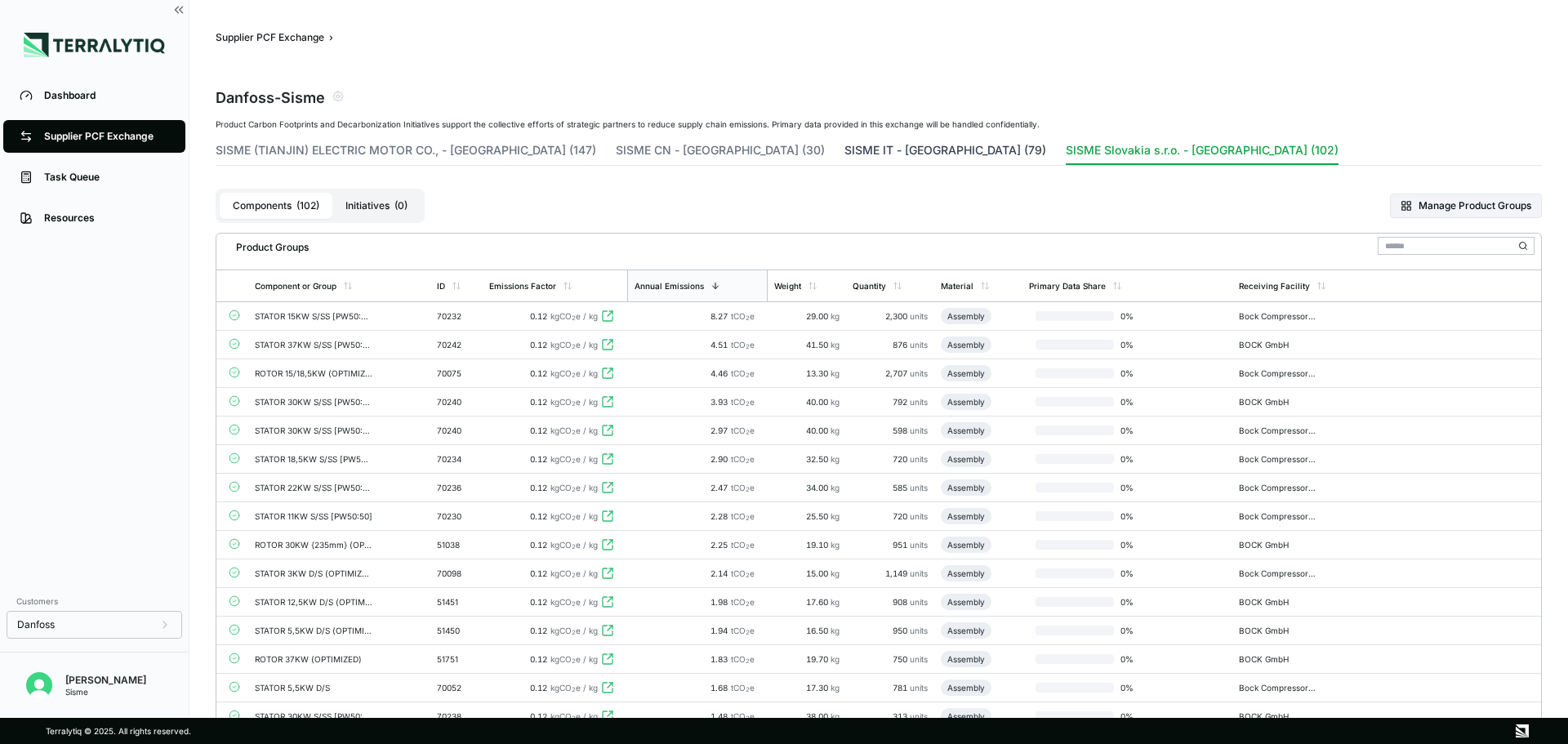
click at [844, 153] on button "SISME IT - [GEOGRAPHIC_DATA] (79)" at bounding box center [945, 153] width 202 height 23
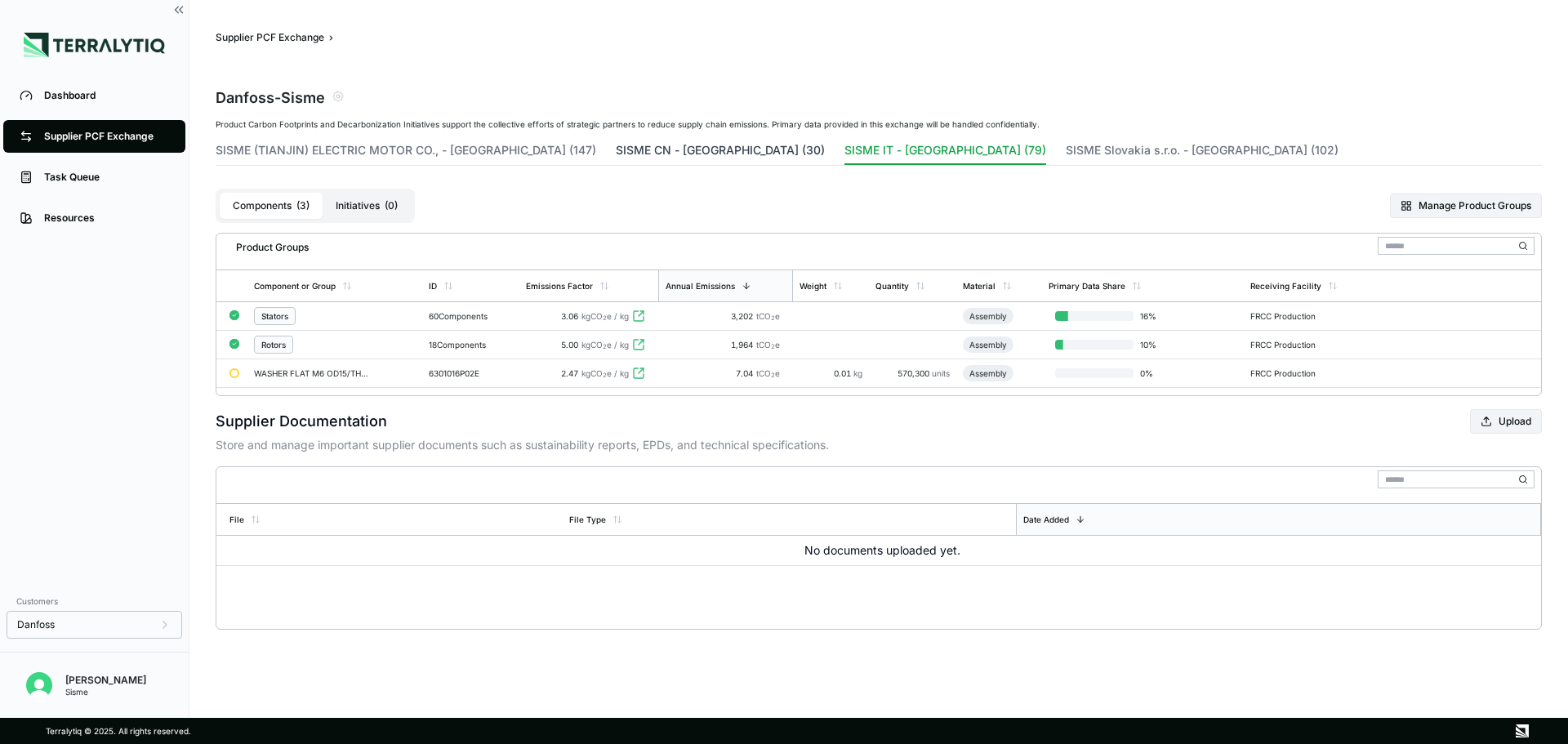
click at [616, 149] on button "SISME CN - [GEOGRAPHIC_DATA] (30)" at bounding box center [719, 153] width 209 height 23
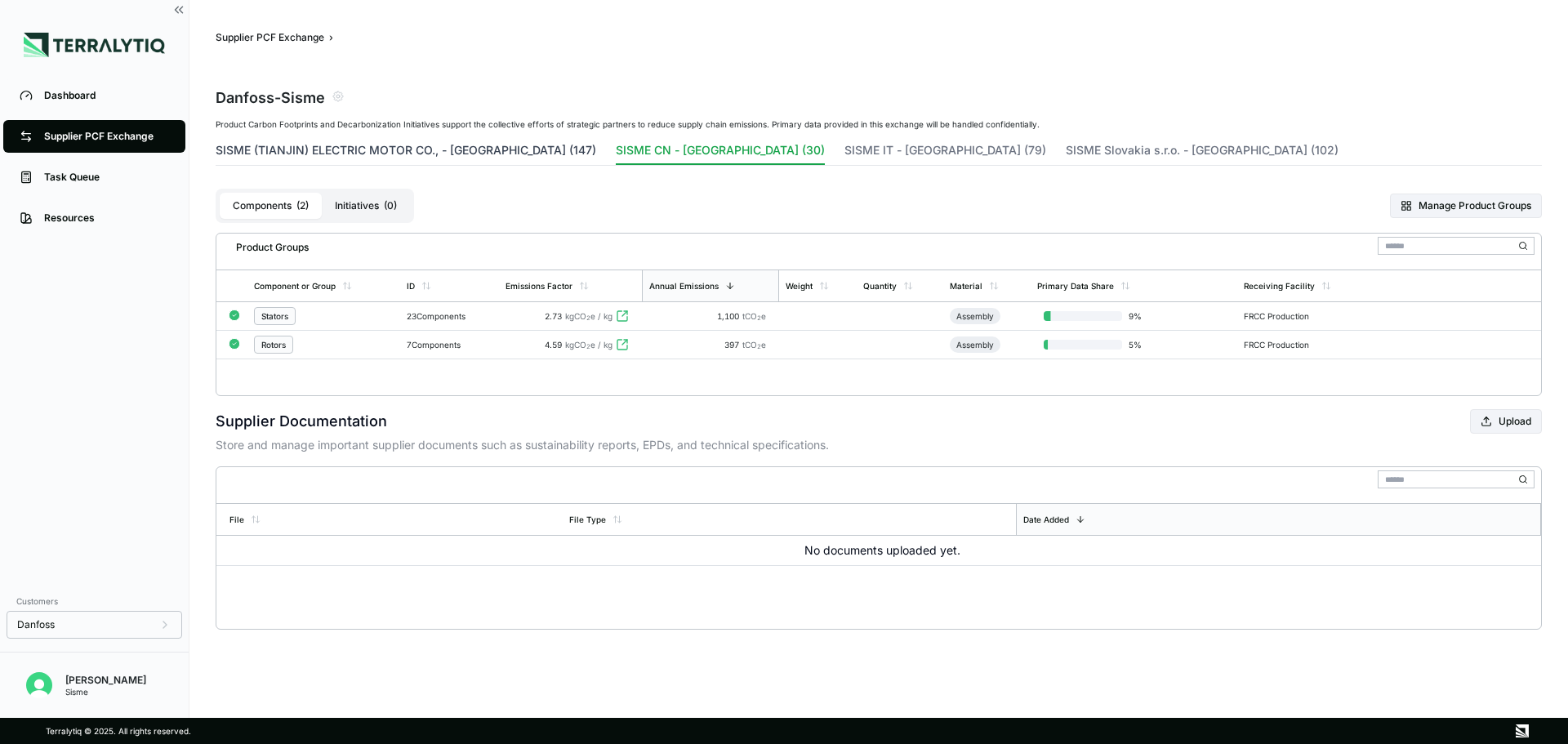
click at [462, 149] on button "SISME (TIANJIN) ELECTRIC MOTOR CO., - [GEOGRAPHIC_DATA] (147)" at bounding box center [406, 153] width 381 height 23
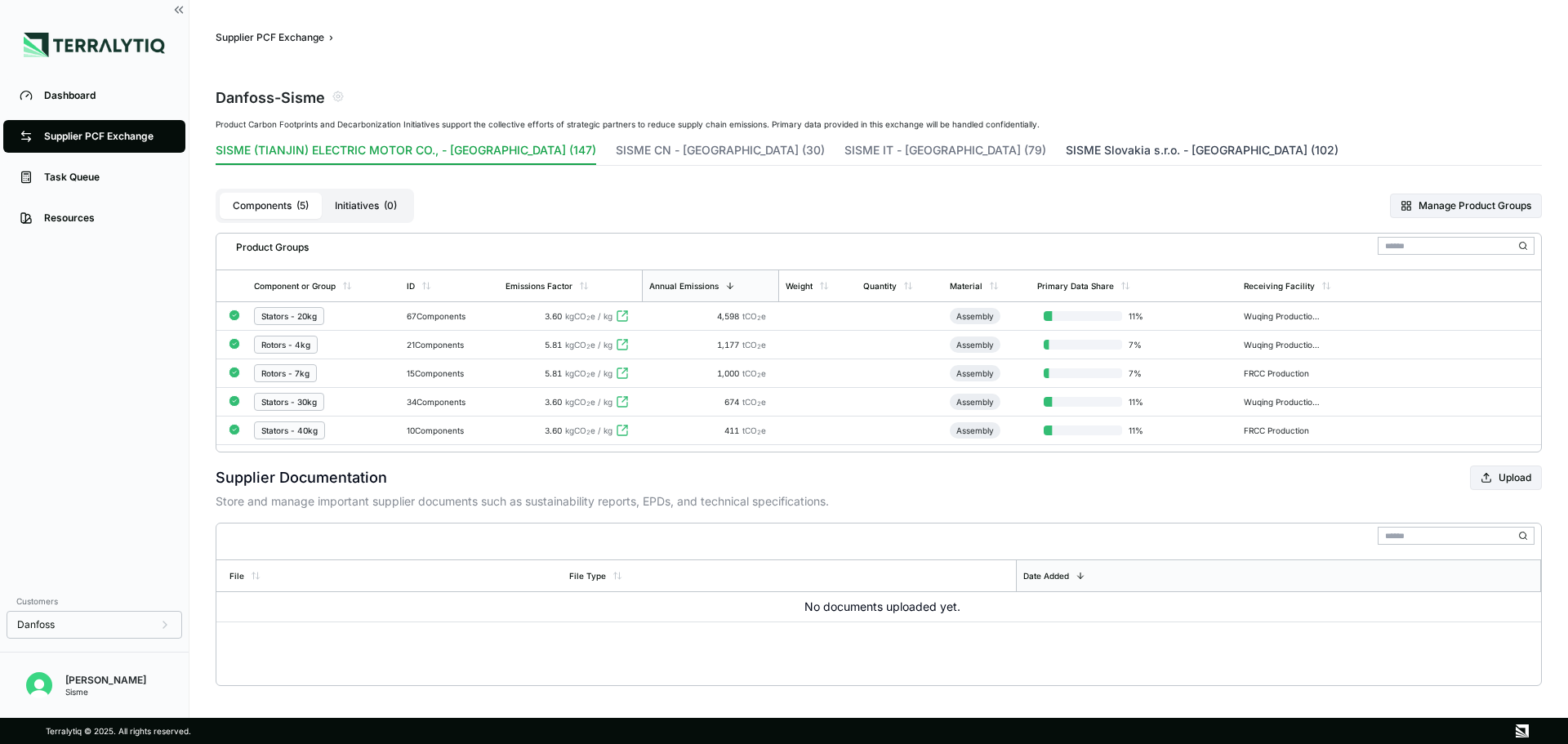
click at [1066, 153] on button "SISME Slovakia s.r.o. - [GEOGRAPHIC_DATA] (102)" at bounding box center [1202, 153] width 273 height 23
